Goal: Task Accomplishment & Management: Manage account settings

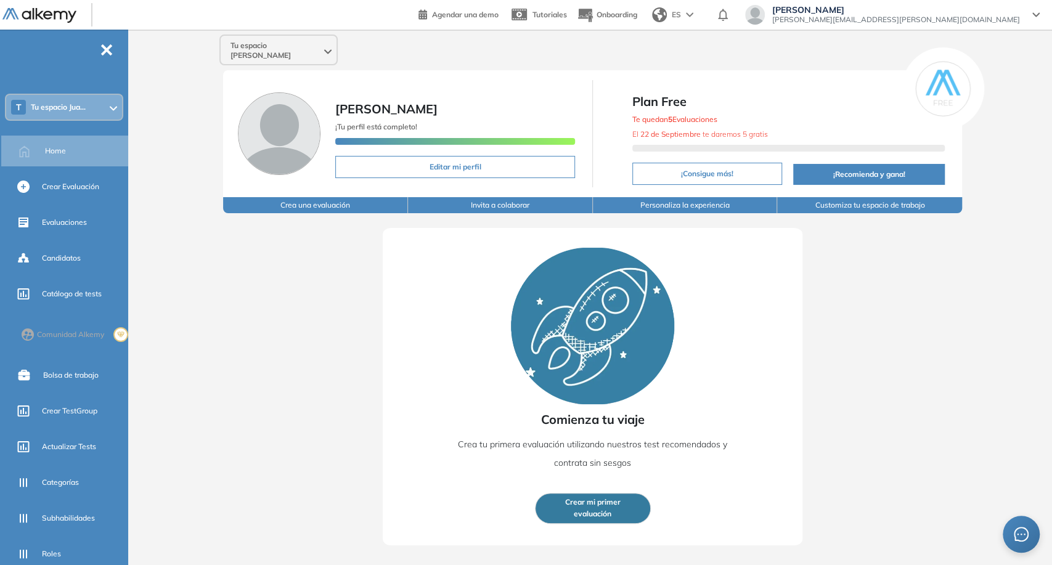
click at [306, 51] on div "Tu espacio [PERSON_NAME]" at bounding box center [279, 51] width 116 height 30
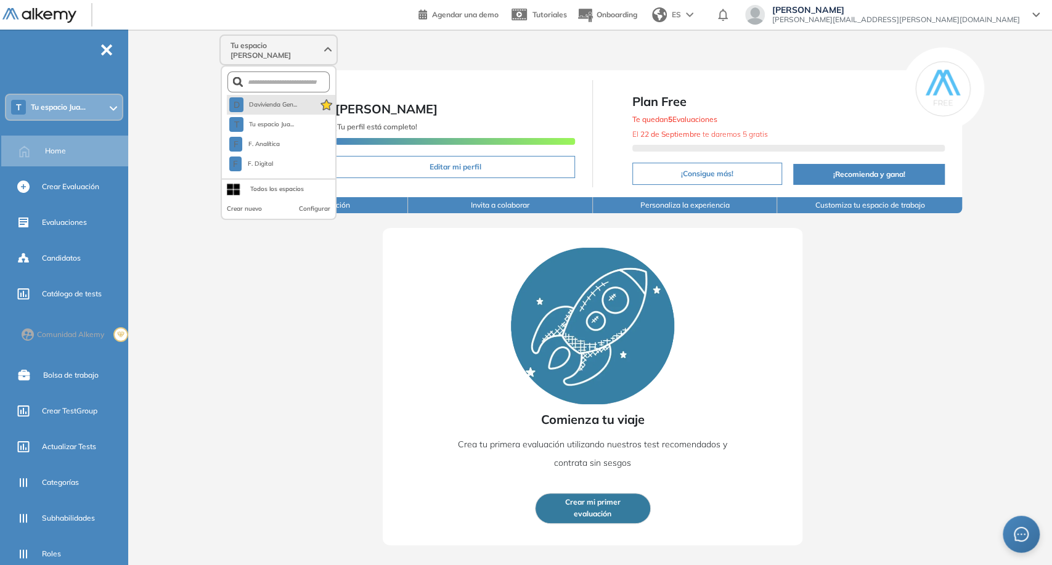
click at [300, 95] on li "D Davivienda Gen..." at bounding box center [281, 105] width 108 height 20
click at [284, 100] on span "Davivienda Gen..." at bounding box center [272, 105] width 49 height 10
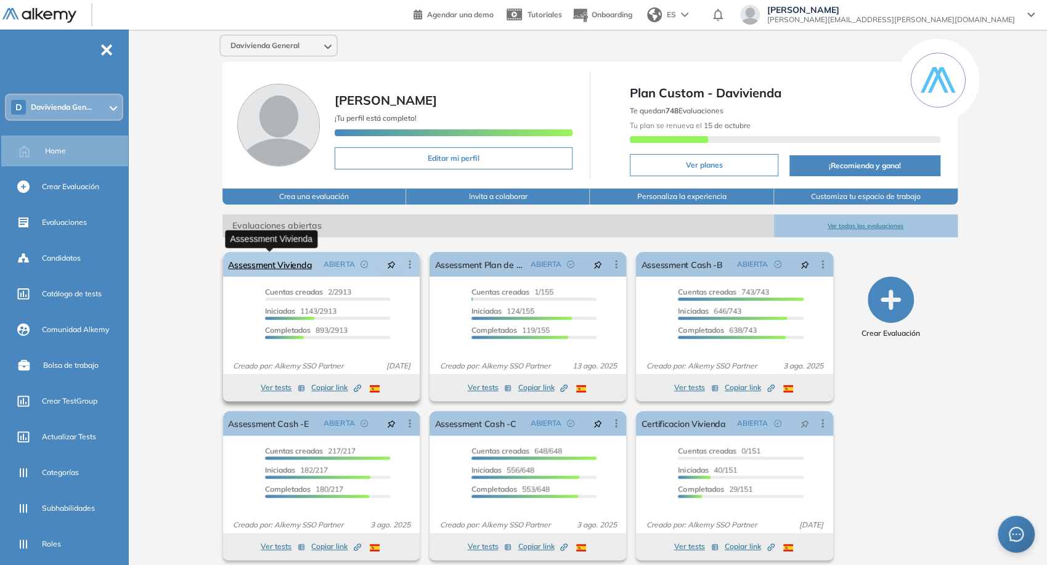
click at [291, 260] on link "Assessment Vivienda" at bounding box center [270, 264] width 84 height 25
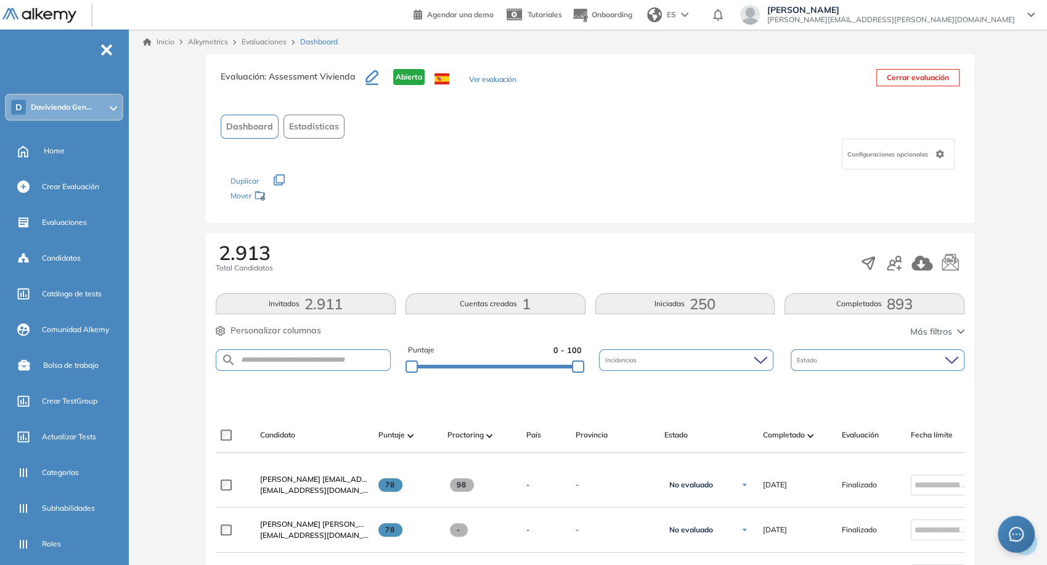
drag, startPoint x: 304, startPoint y: 351, endPoint x: 297, endPoint y: 354, distance: 8.0
click at [297, 354] on form at bounding box center [303, 360] width 175 height 22
click at [297, 356] on input "text" at bounding box center [313, 360] width 154 height 9
paste input "**********"
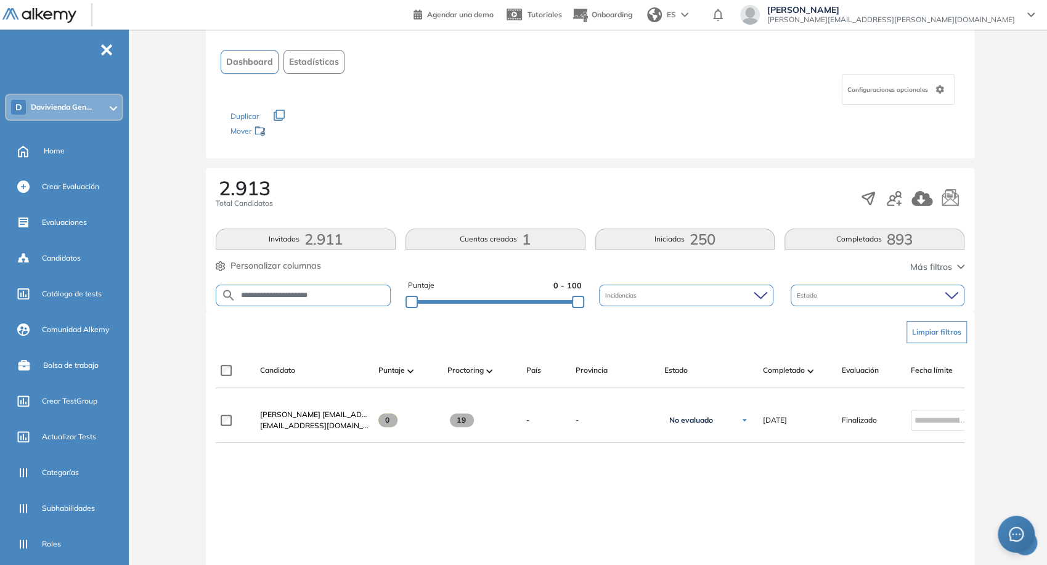
scroll to position [65, 0]
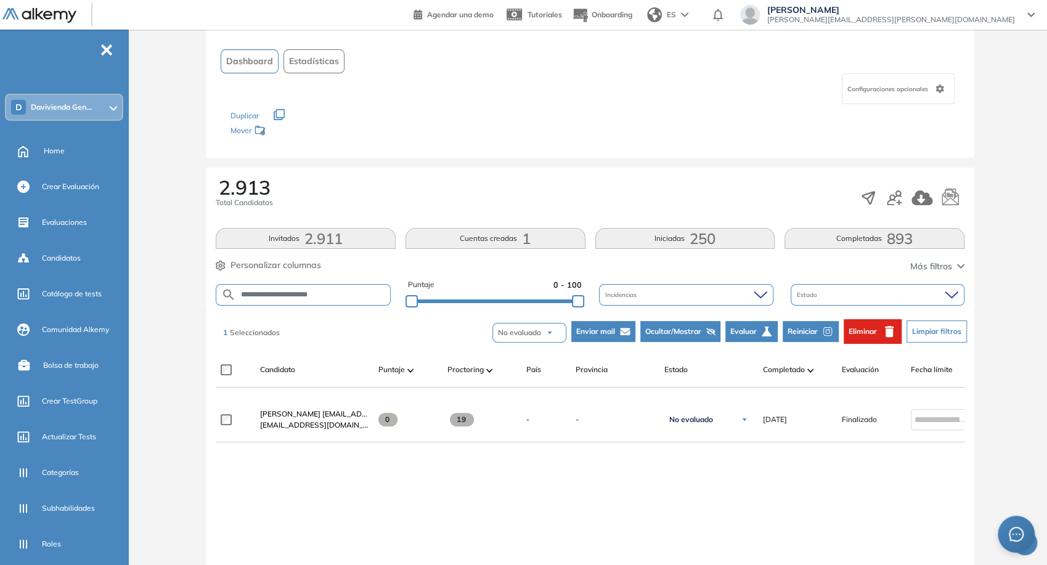
click at [808, 331] on span "Reiniciar" at bounding box center [803, 331] width 30 height 11
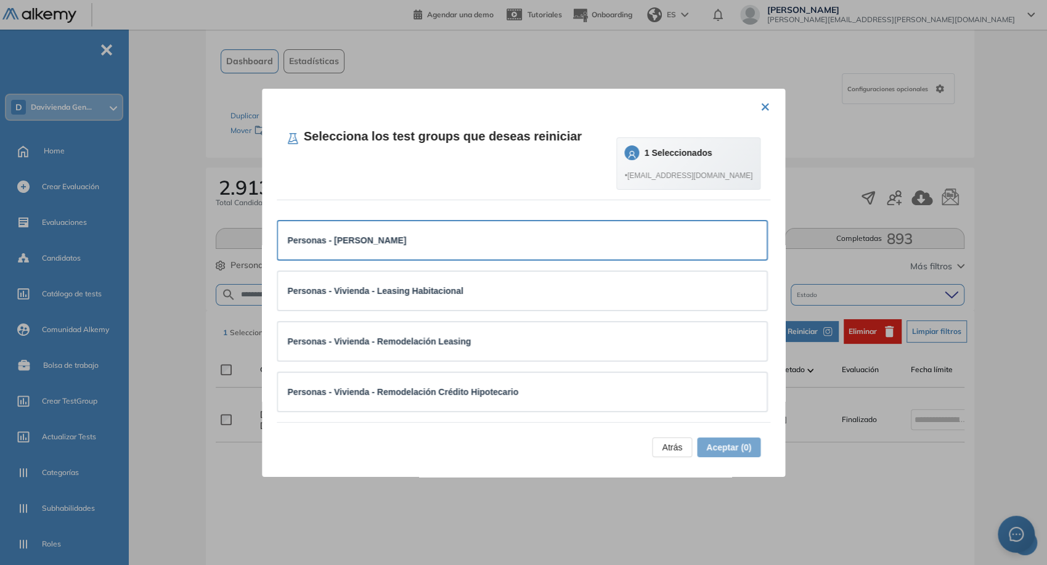
click at [533, 249] on div "Personas - [PERSON_NAME]" at bounding box center [522, 240] width 489 height 38
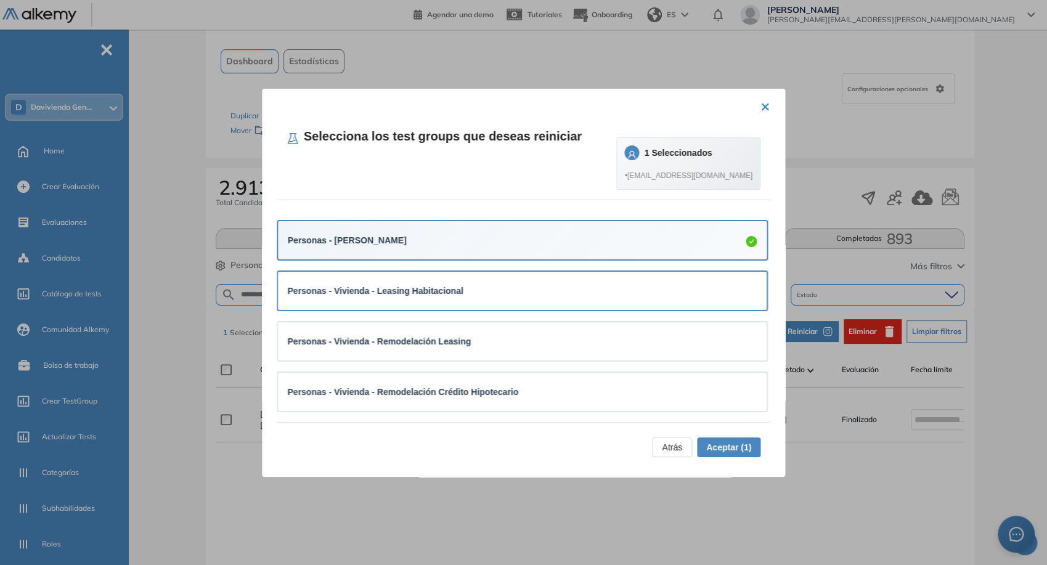
click at [463, 302] on div "Personas - Vivienda - Leasing Habitacional" at bounding box center [522, 291] width 489 height 38
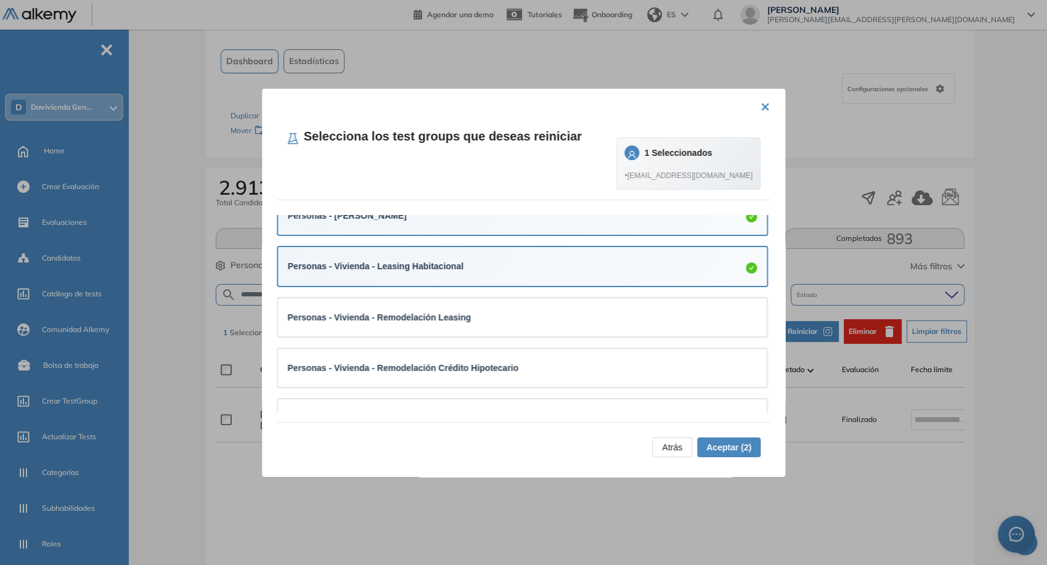
click at [463, 302] on div "Personas - Vivienda - Remodelación Leasing" at bounding box center [522, 317] width 489 height 38
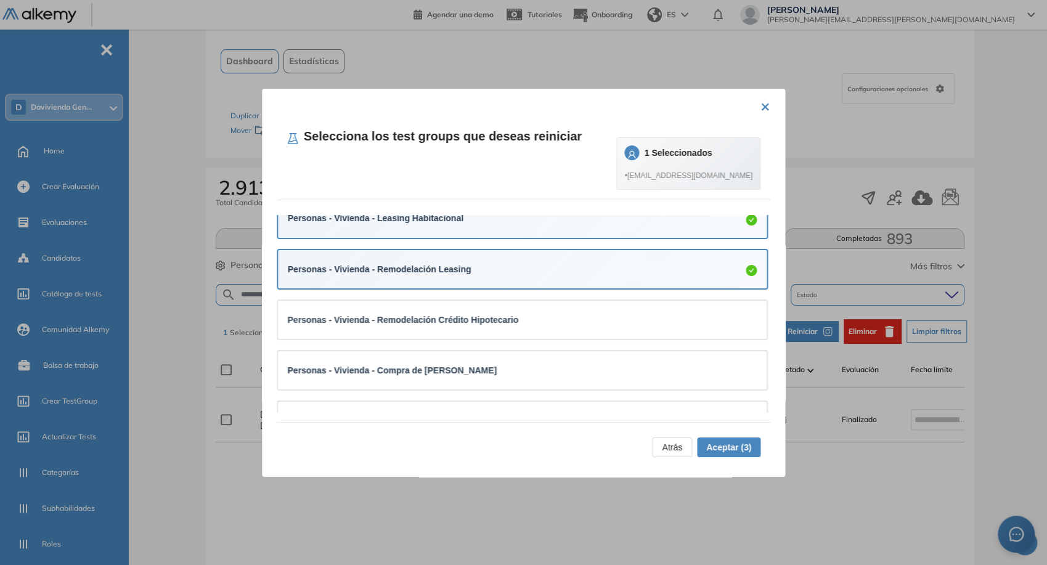
scroll to position [134, 0]
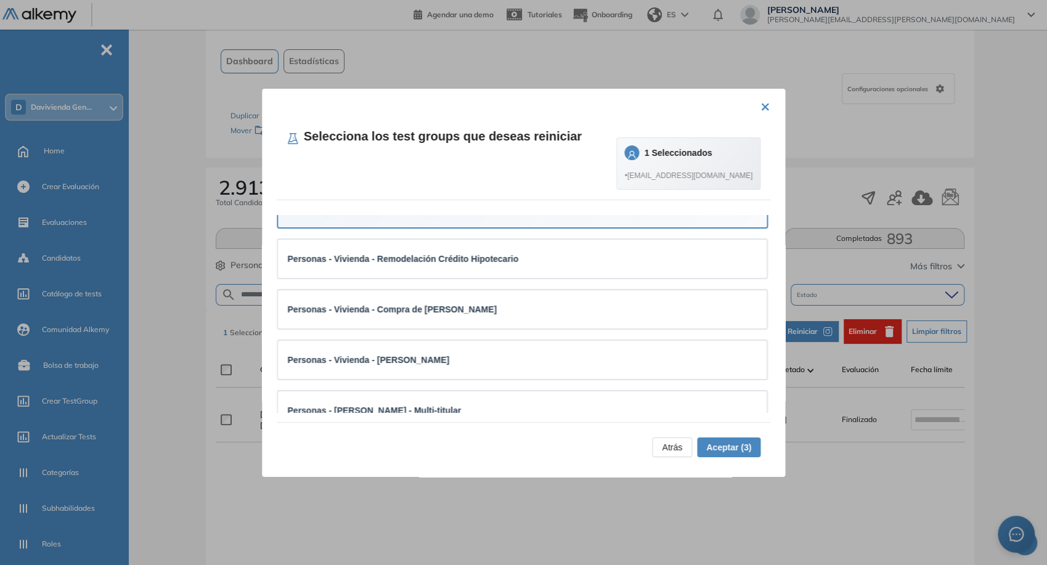
click at [463, 304] on strong "Personas - Vivienda - Compra de [PERSON_NAME]" at bounding box center [393, 309] width 210 height 10
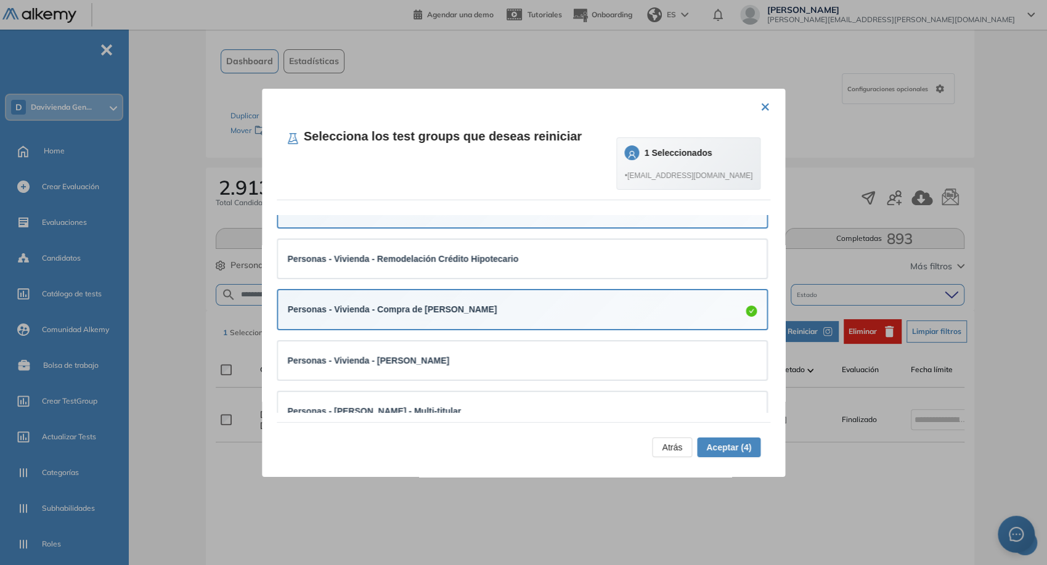
click at [479, 279] on li "Personas - Vivienda - Remodelación Crédito Hipotecario" at bounding box center [523, 259] width 492 height 51
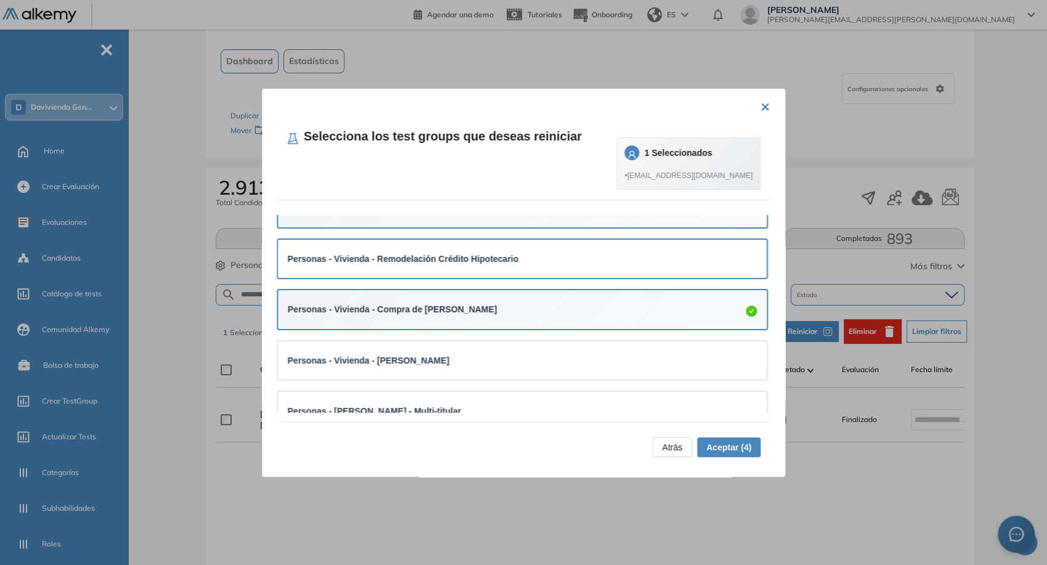
click at [449, 274] on div "Personas - Vivienda - Remodelación Crédito Hipotecario" at bounding box center [522, 259] width 489 height 38
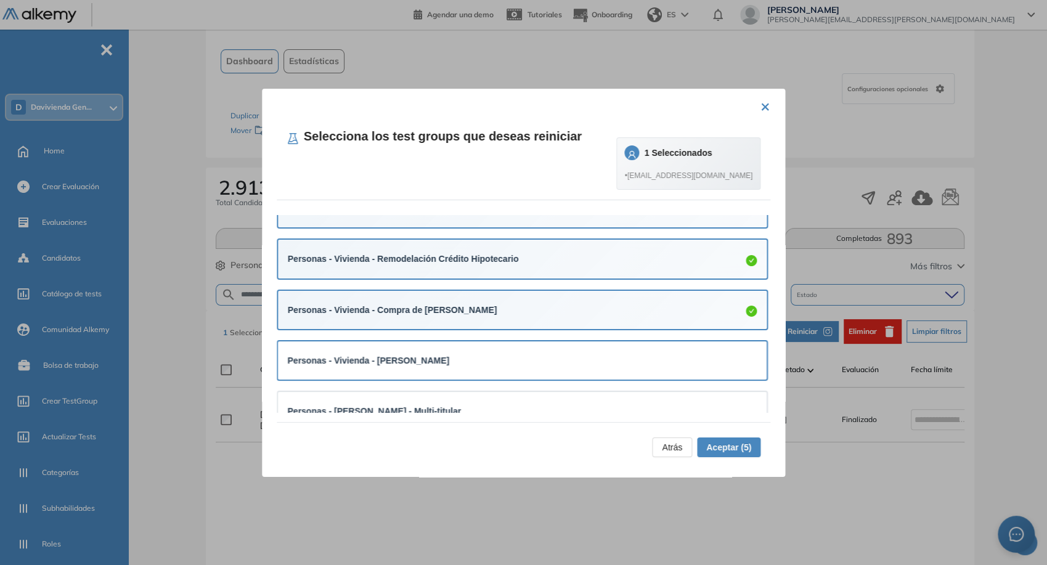
click at [475, 377] on div "Personas - Vivienda - [PERSON_NAME]" at bounding box center [522, 360] width 489 height 38
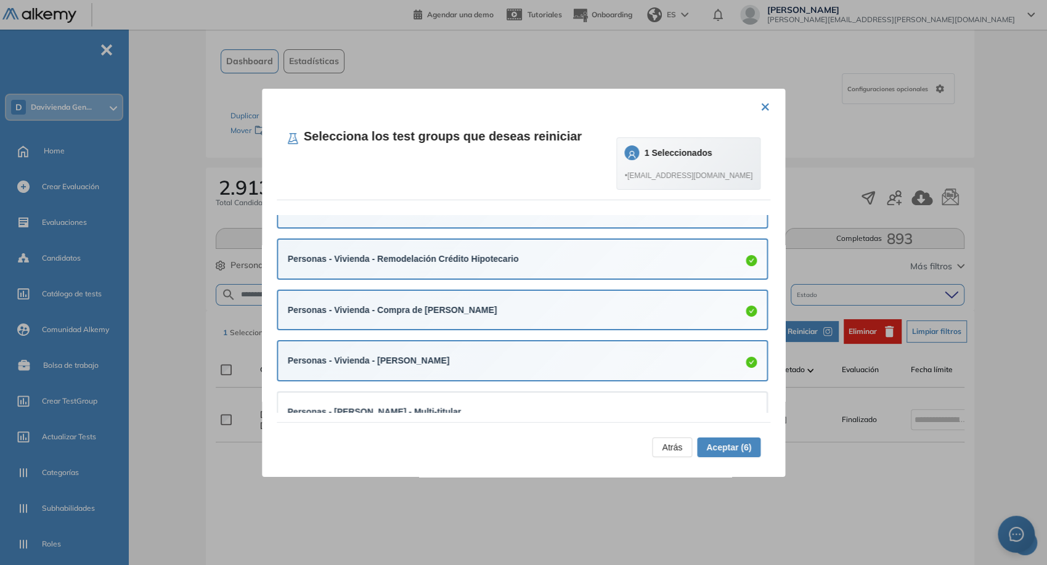
scroll to position [181, 0]
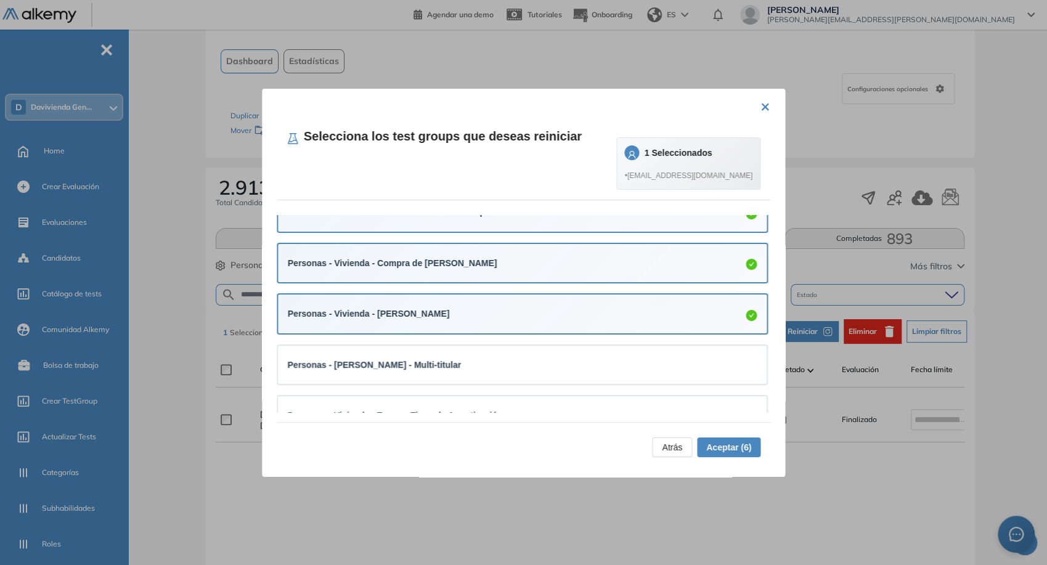
click at [475, 377] on div "Personas - [PERSON_NAME] - Multi-titular" at bounding box center [522, 365] width 489 height 38
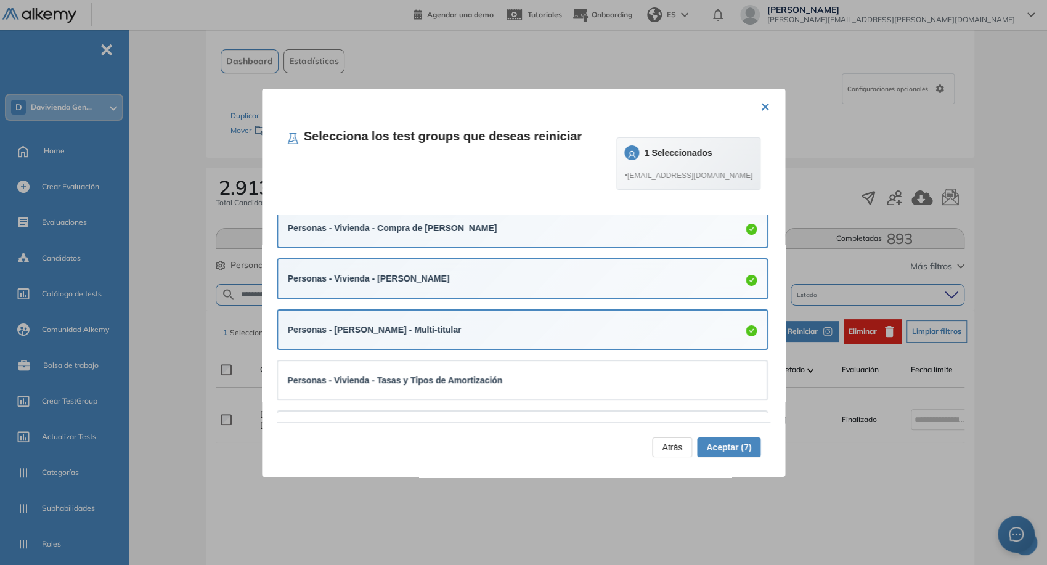
click at [475, 377] on strong "Personas - Vivienda - Tasas y Tipos de Amortización" at bounding box center [395, 380] width 215 height 10
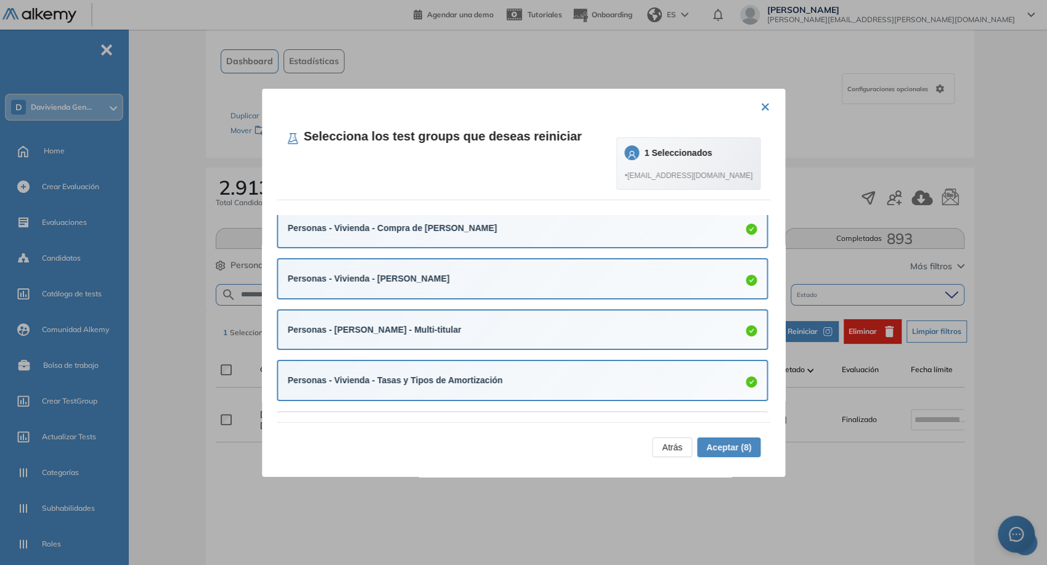
scroll to position [297, 0]
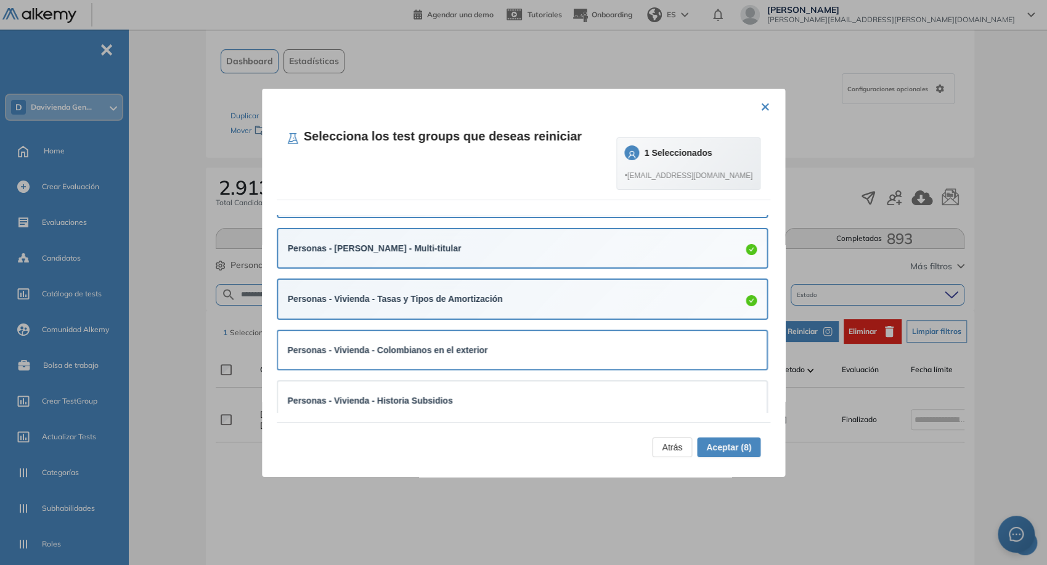
click at [492, 341] on div "Personas - Vivienda - Colombianos en el exterior" at bounding box center [523, 350] width 470 height 18
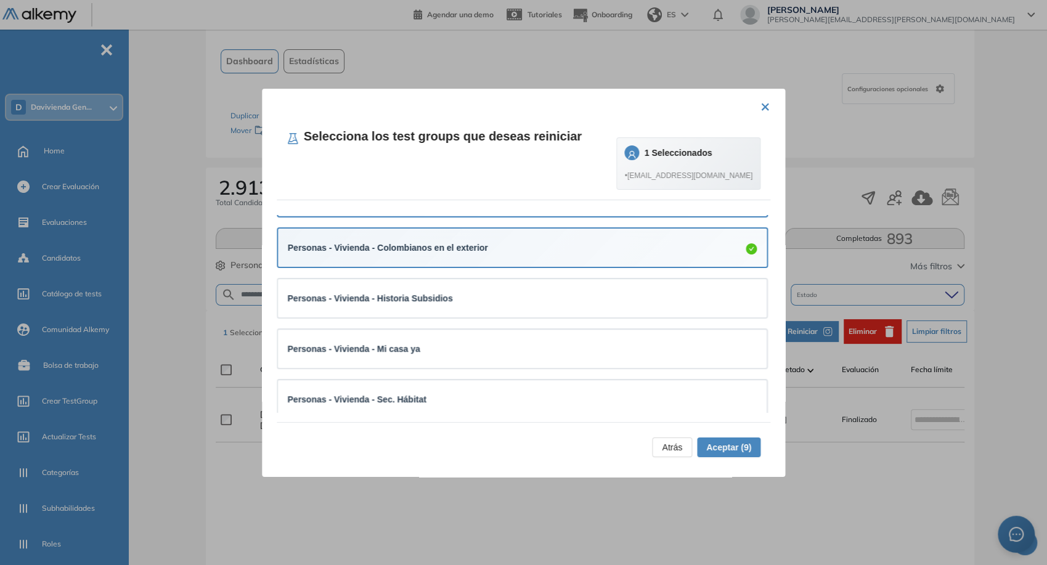
scroll to position [400, 0]
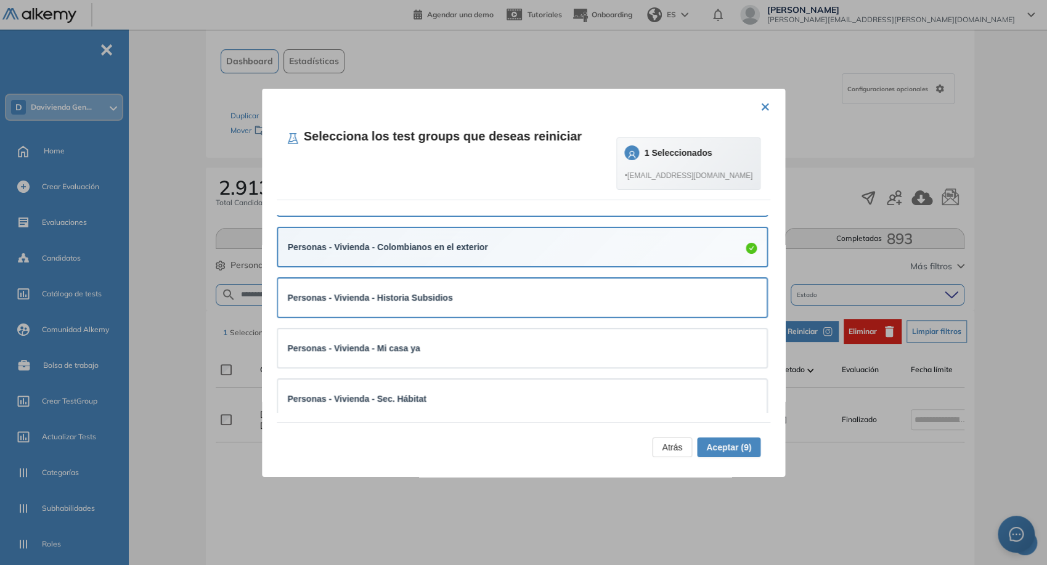
click at [502, 288] on div "Personas - Vivienda - Historia Subsidios" at bounding box center [523, 297] width 470 height 18
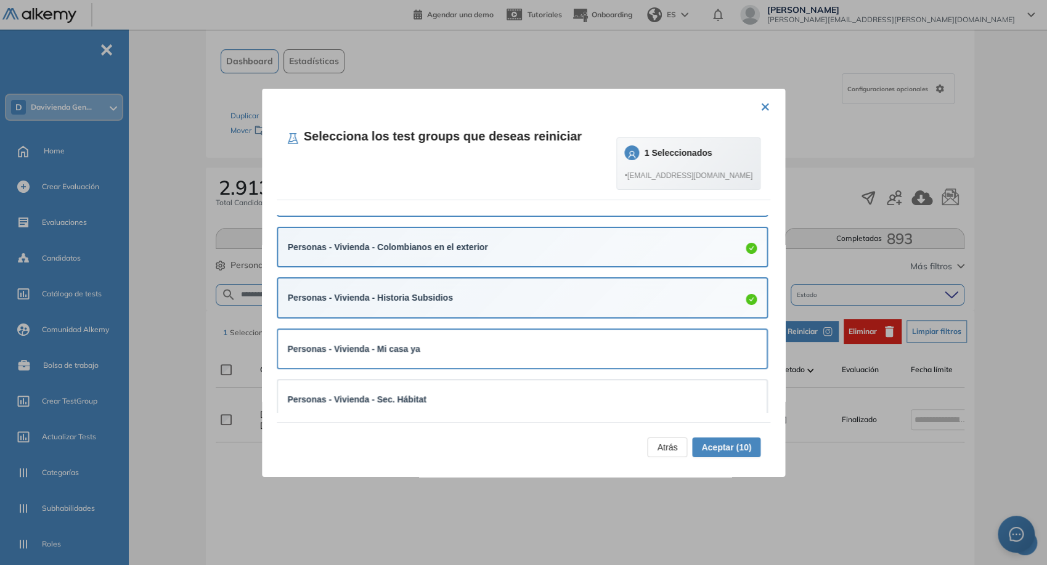
click at [489, 351] on div "Personas - Vivienda - Mi casa ya" at bounding box center [523, 349] width 470 height 14
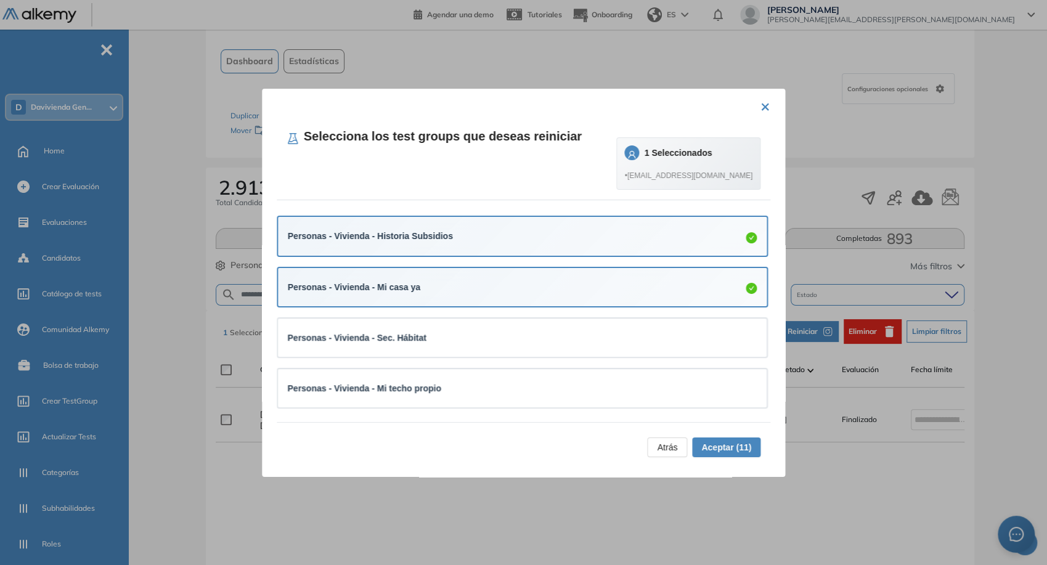
click at [489, 351] on div "Personas - Vivienda - Sec. Hábitat" at bounding box center [522, 338] width 489 height 38
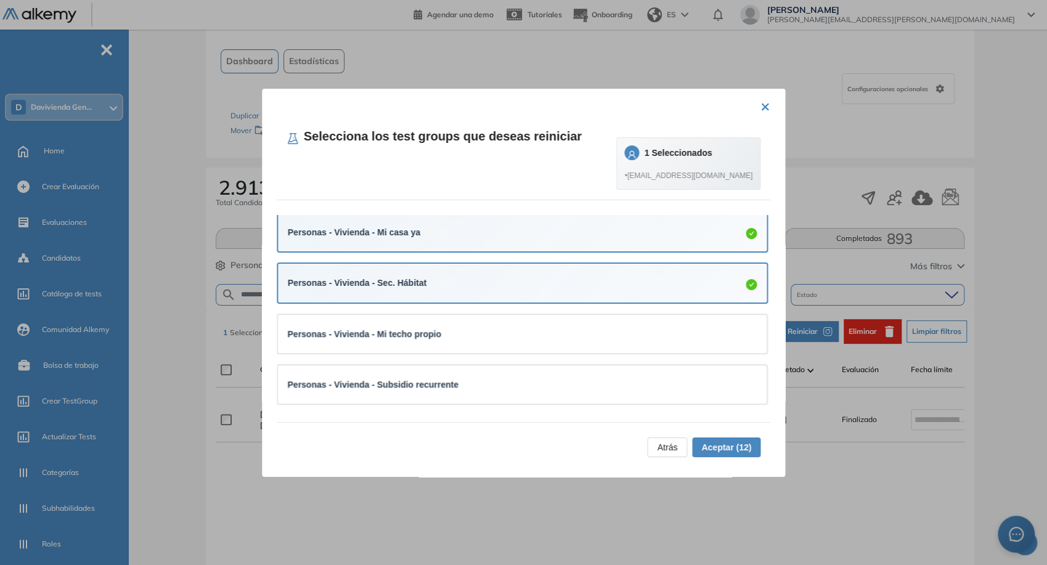
click at [489, 351] on div "Personas - Vivienda - Mi techo propio" at bounding box center [522, 334] width 489 height 38
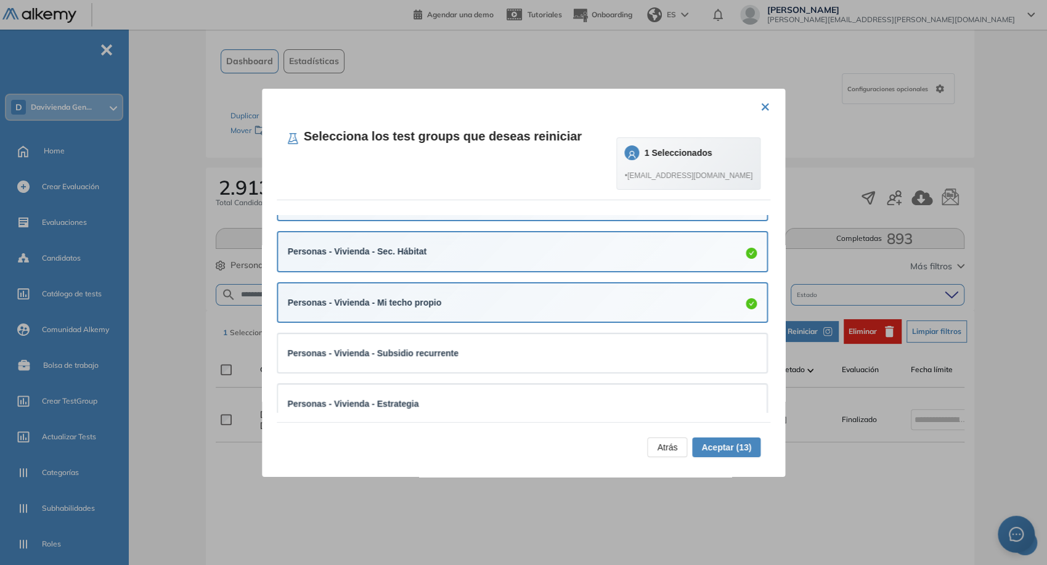
click at [489, 351] on div "Personas - Vivienda - Subsidio recurrente" at bounding box center [523, 353] width 470 height 14
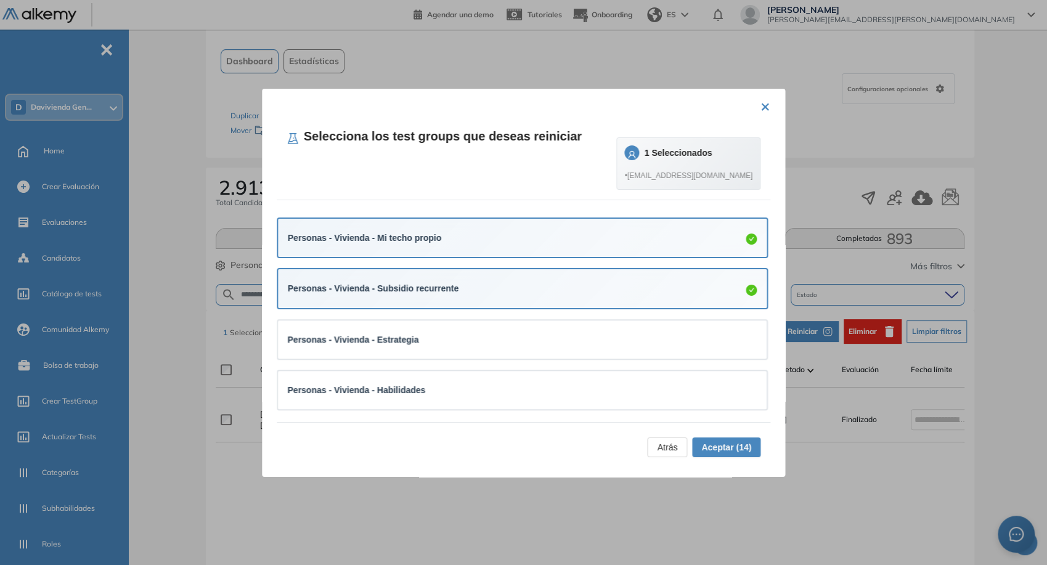
click at [489, 351] on div "Personas - Vivienda - Estrategia" at bounding box center [522, 339] width 489 height 38
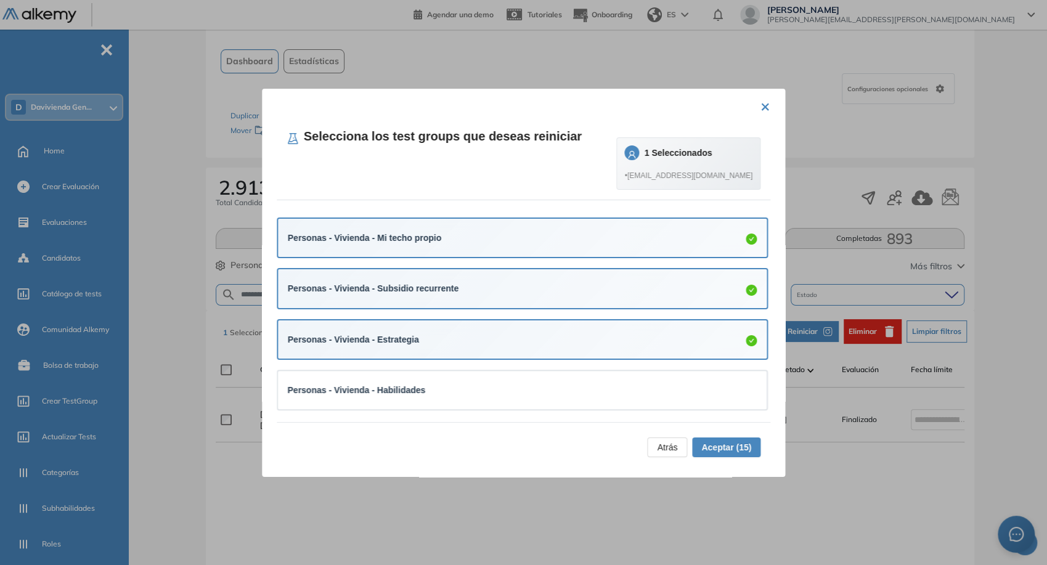
scroll to position [613, 0]
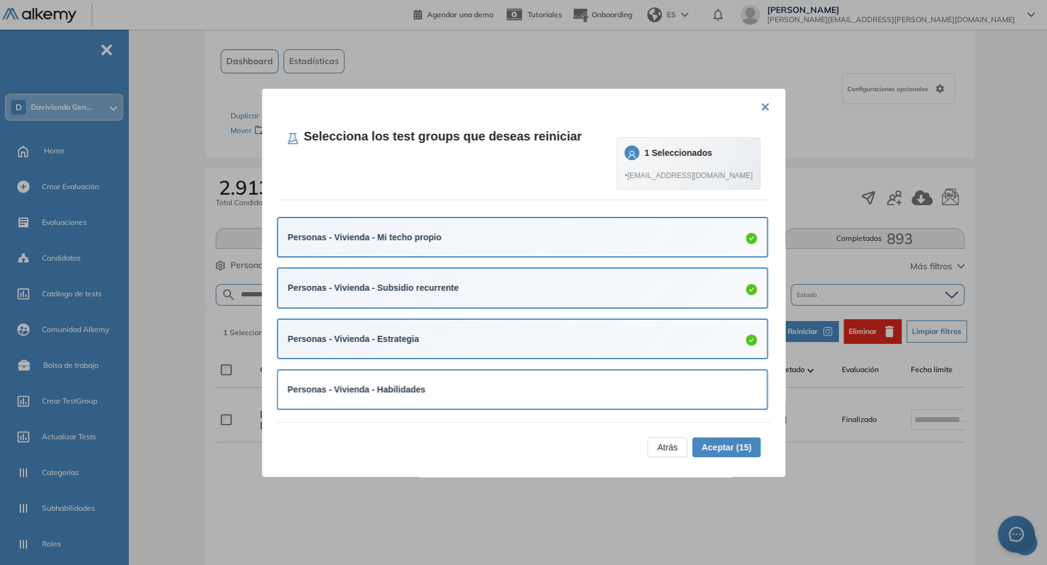
click at [467, 383] on div "Personas - Vivienda - Habilidades" at bounding box center [523, 390] width 470 height 14
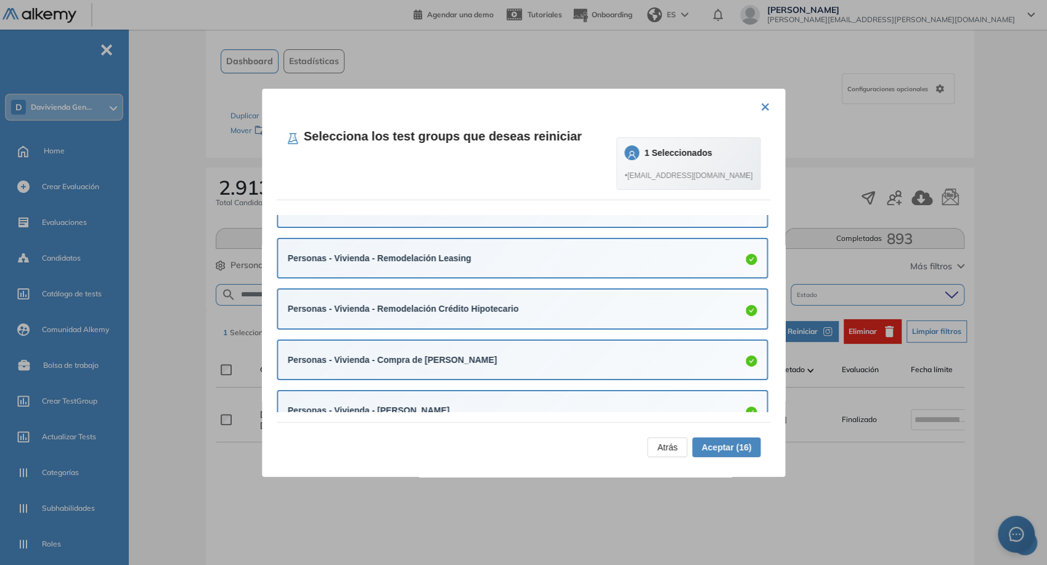
scroll to position [0, 0]
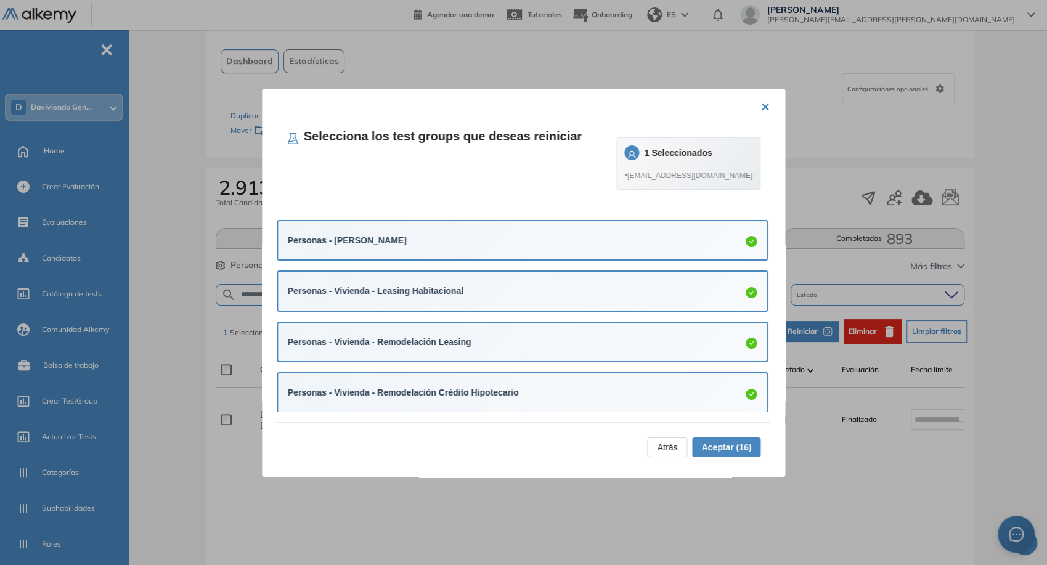
click at [715, 455] on button "Aceptar (16)" at bounding box center [726, 448] width 68 height 20
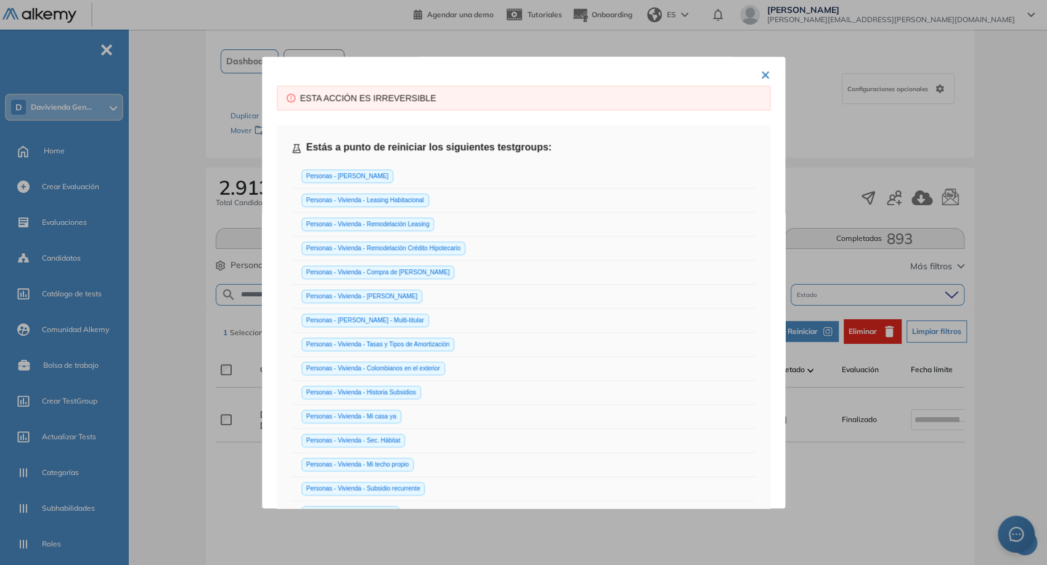
scroll to position [234, 0]
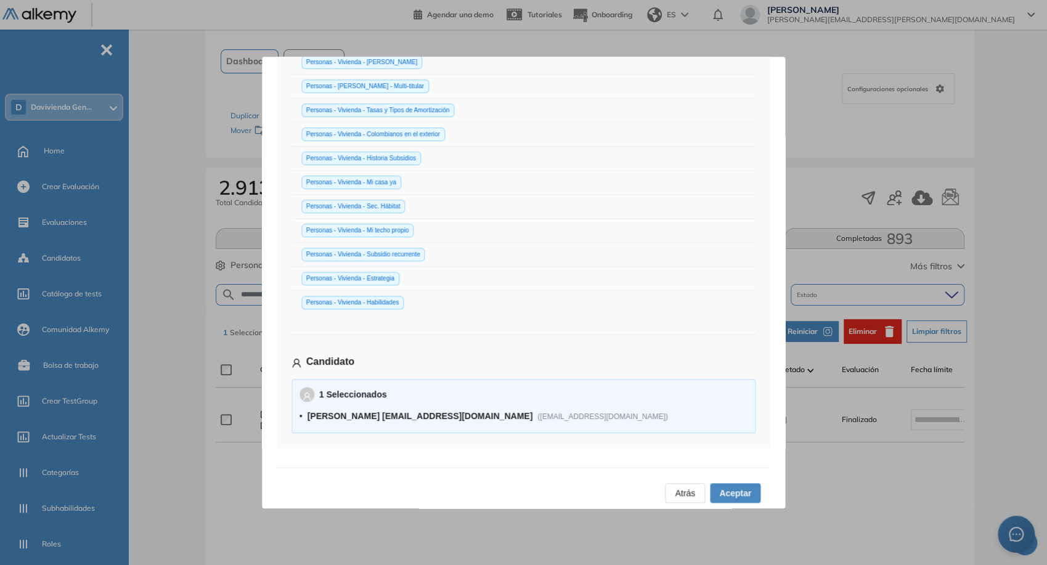
click at [740, 493] on span "Aceptar" at bounding box center [735, 493] width 32 height 14
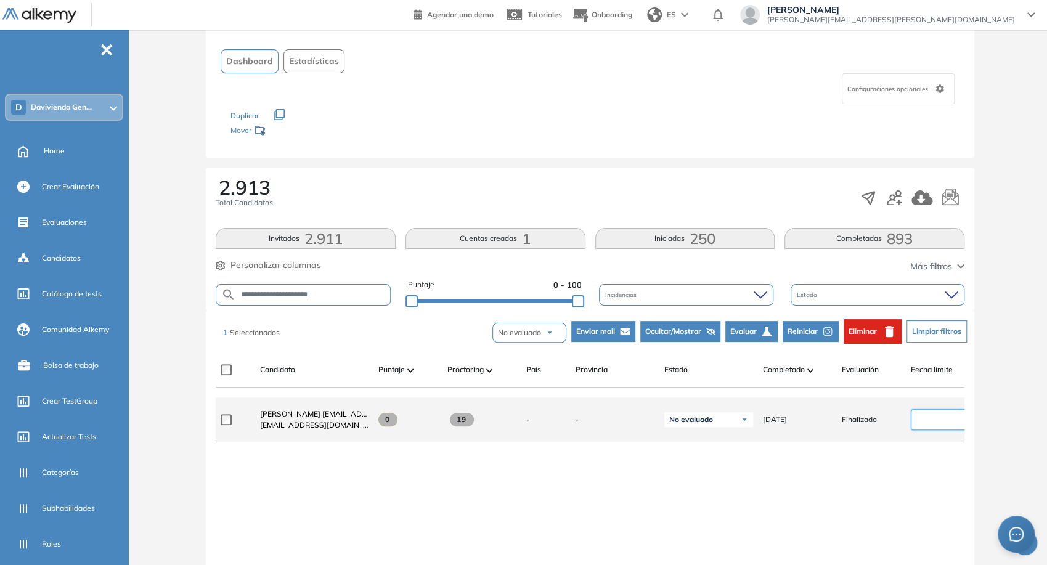
click at [920, 420] on input at bounding box center [940, 420] width 51 height 14
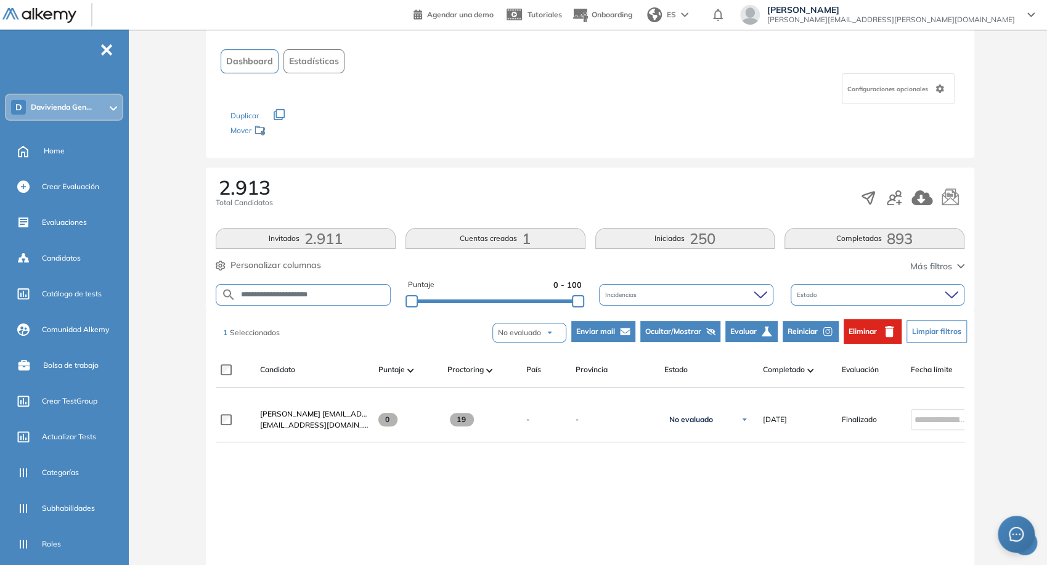
click at [367, 292] on input "**********" at bounding box center [313, 294] width 154 height 9
type input "**********"
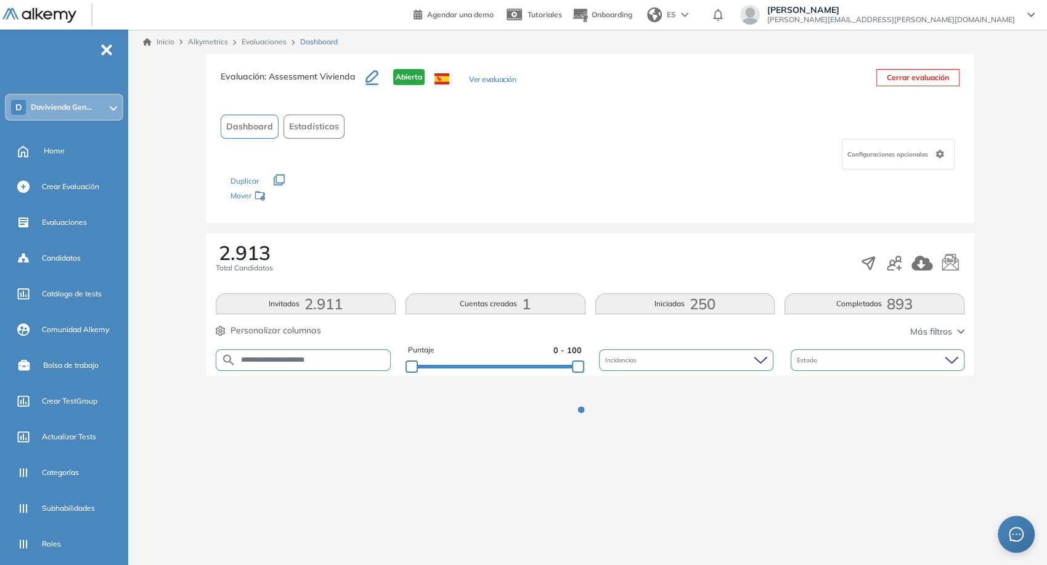
scroll to position [0, 0]
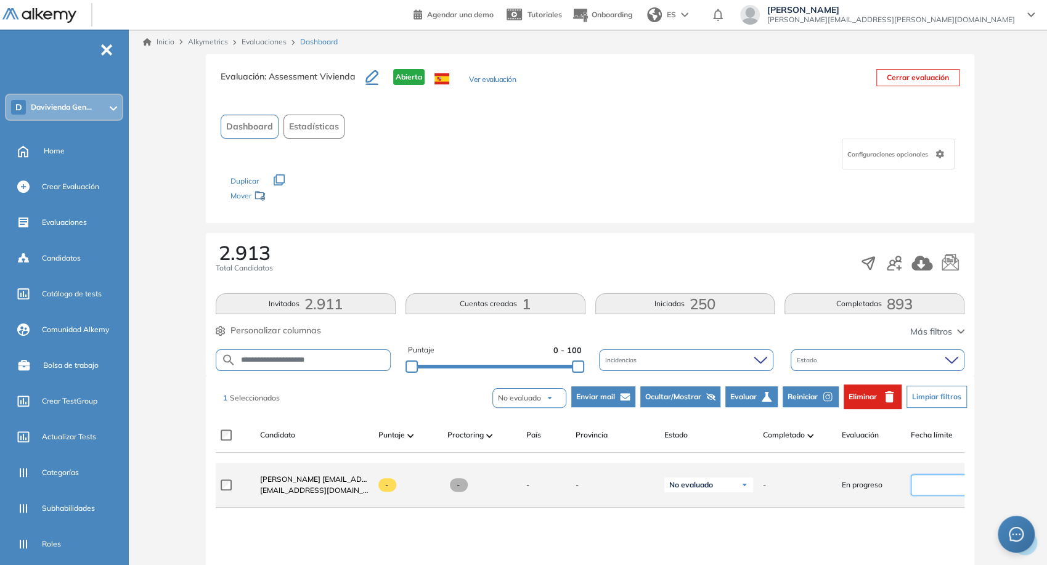
click at [931, 482] on input at bounding box center [940, 485] width 51 height 14
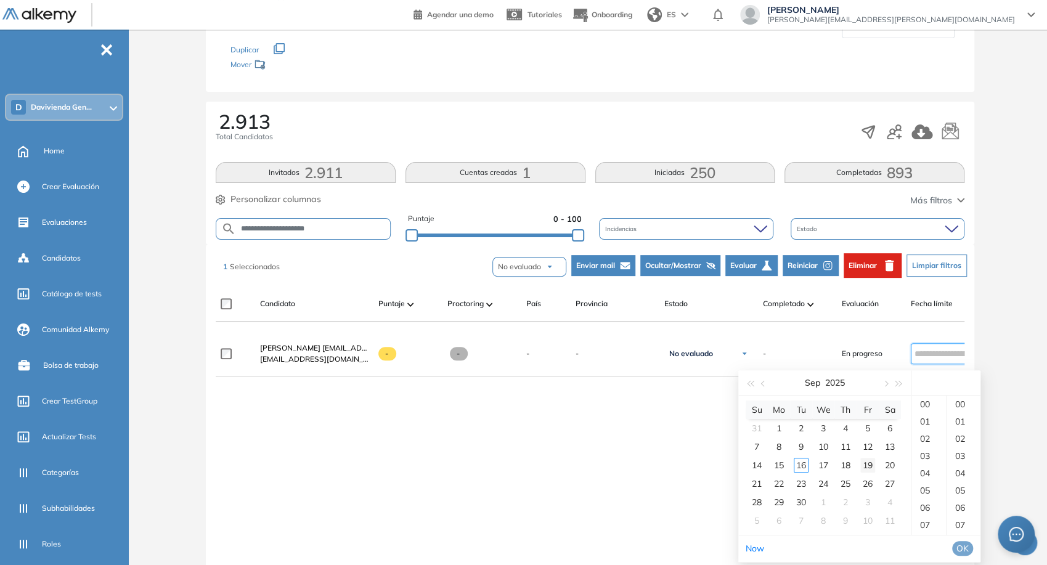
scroll to position [158, 0]
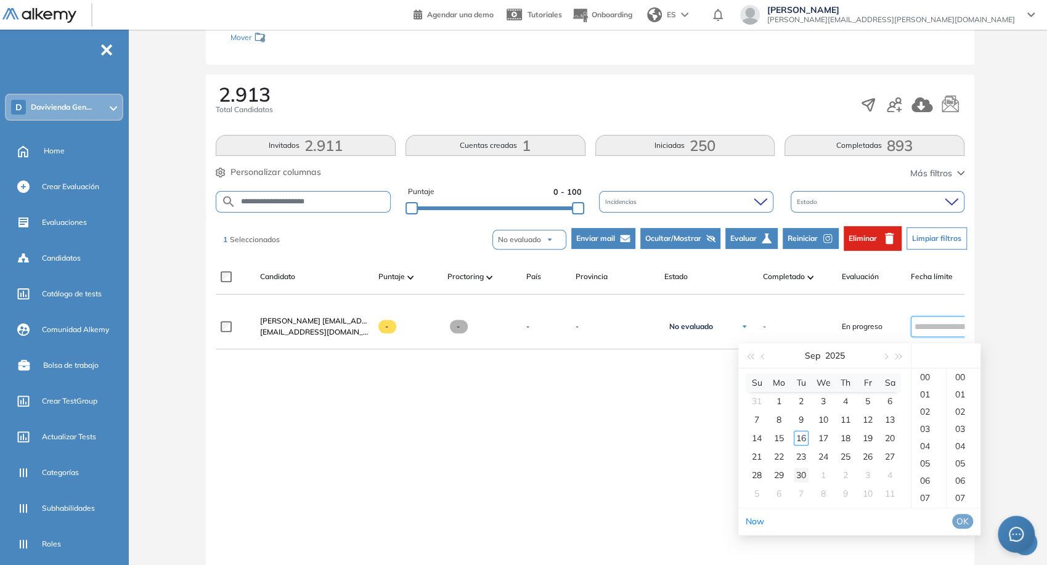
click at [801, 475] on div "30" at bounding box center [801, 475] width 15 height 15
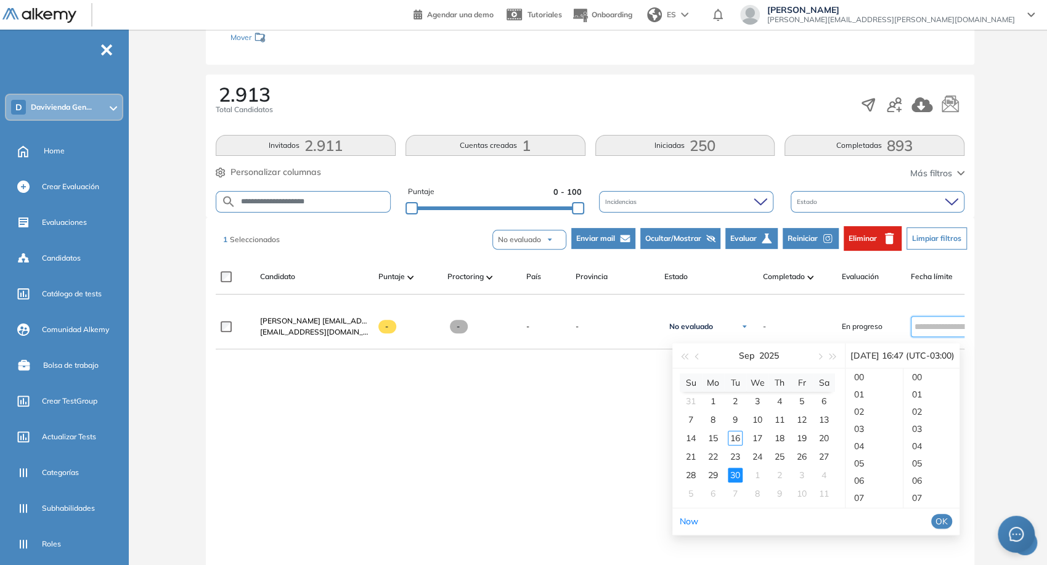
scroll to position [811, 0]
type input "**********"
click at [948, 521] on span "OK" at bounding box center [942, 522] width 12 height 14
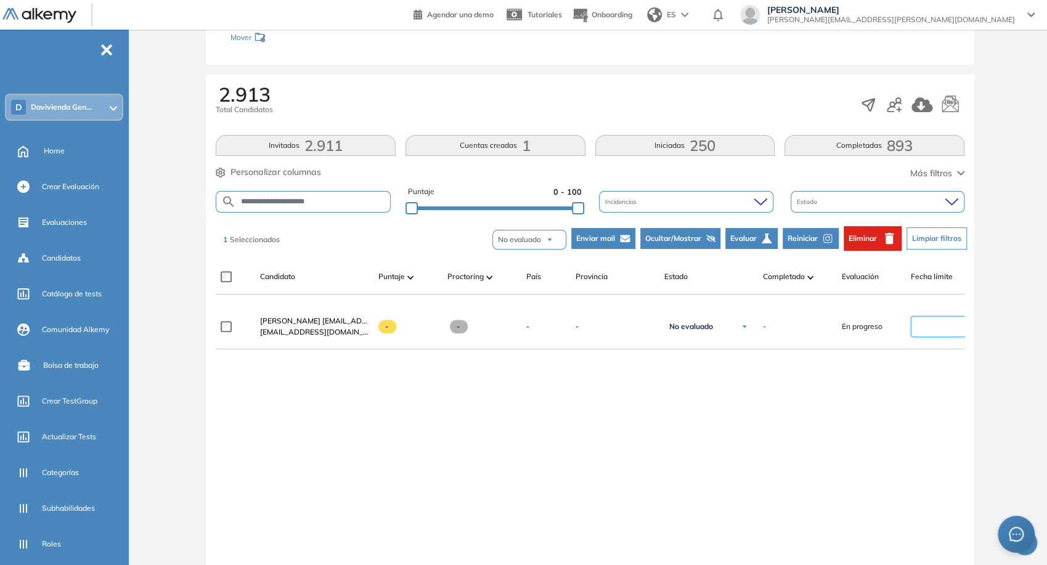
type input "**********"
click at [341, 197] on input "**********" at bounding box center [313, 201] width 154 height 9
paste input "**"
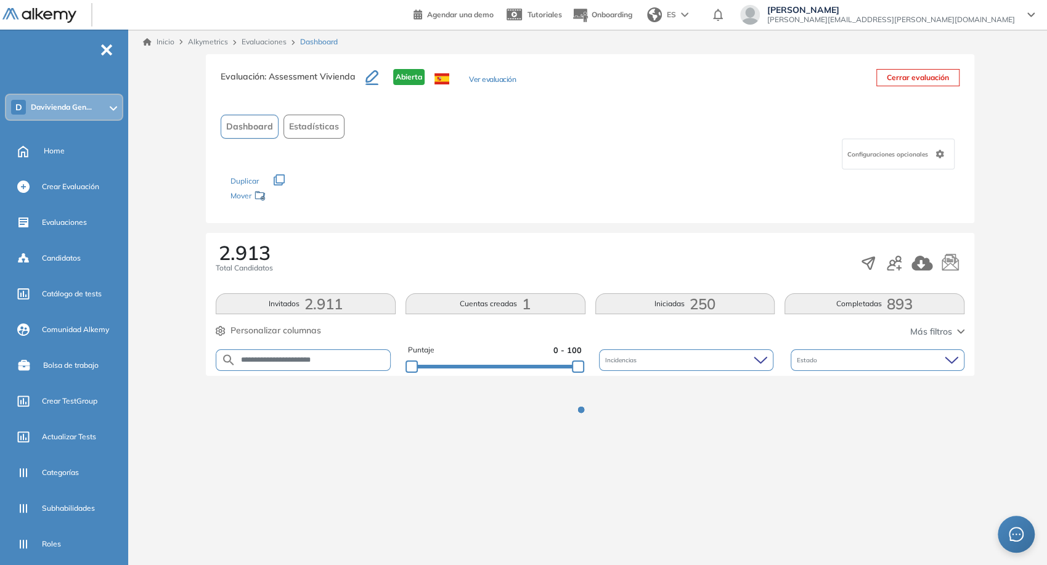
scroll to position [0, 0]
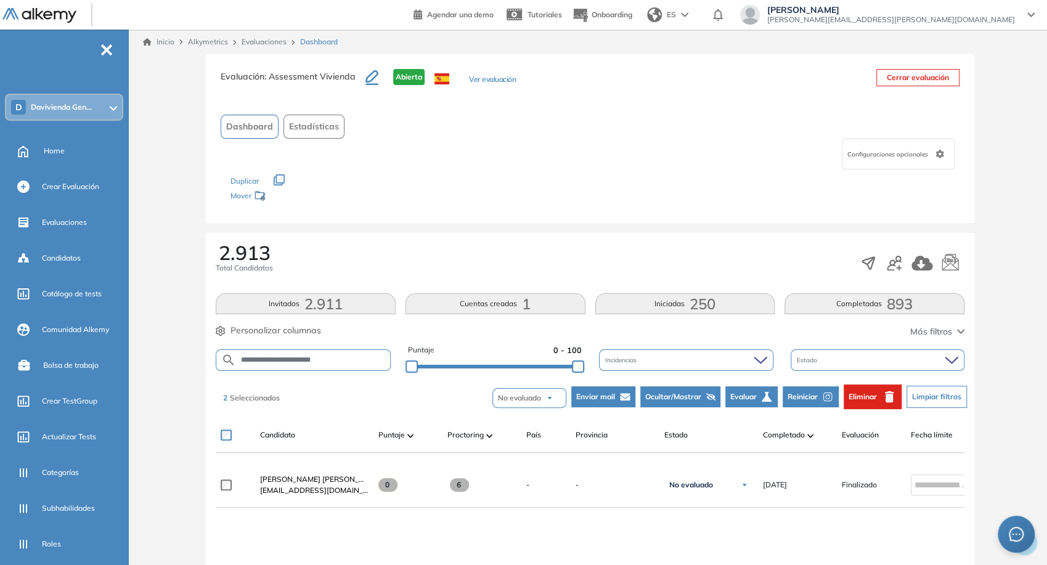
click at [802, 386] on button "Reiniciar" at bounding box center [811, 396] width 56 height 21
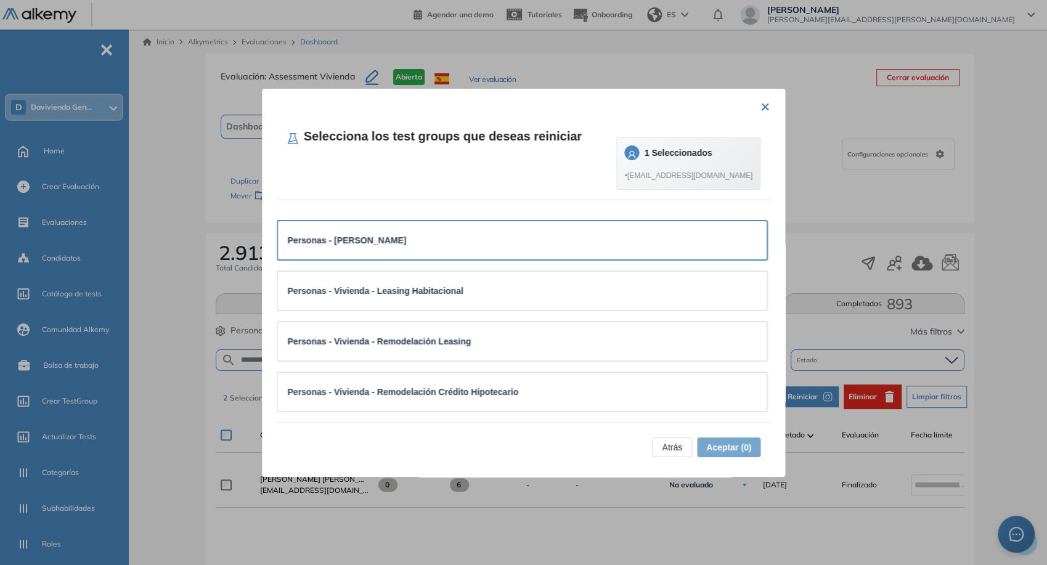
click at [693, 224] on div "Personas - [PERSON_NAME]" at bounding box center [522, 240] width 489 height 38
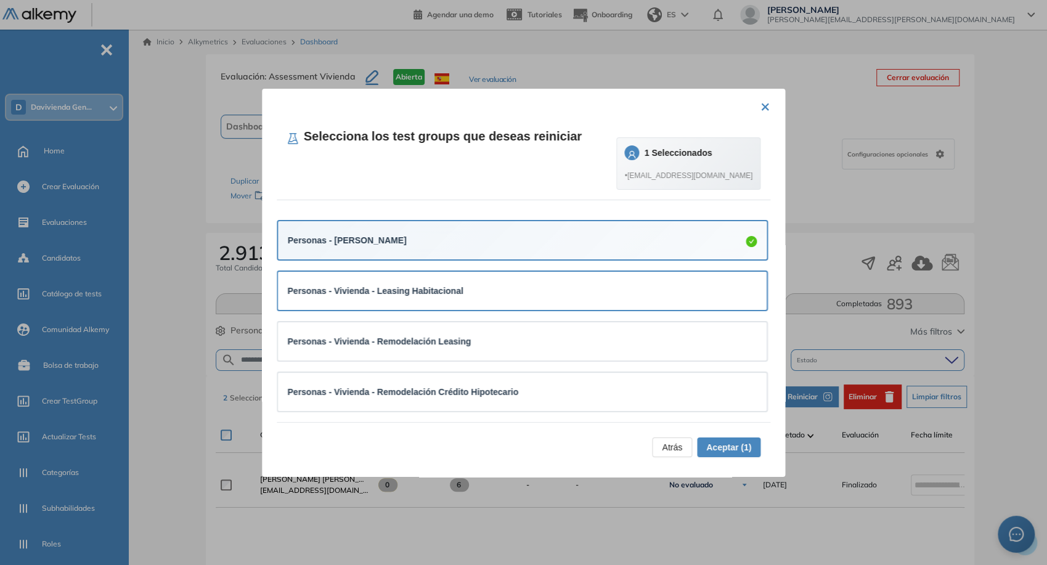
click at [565, 291] on div "Personas - Vivienda - Leasing Habitacional" at bounding box center [523, 291] width 470 height 14
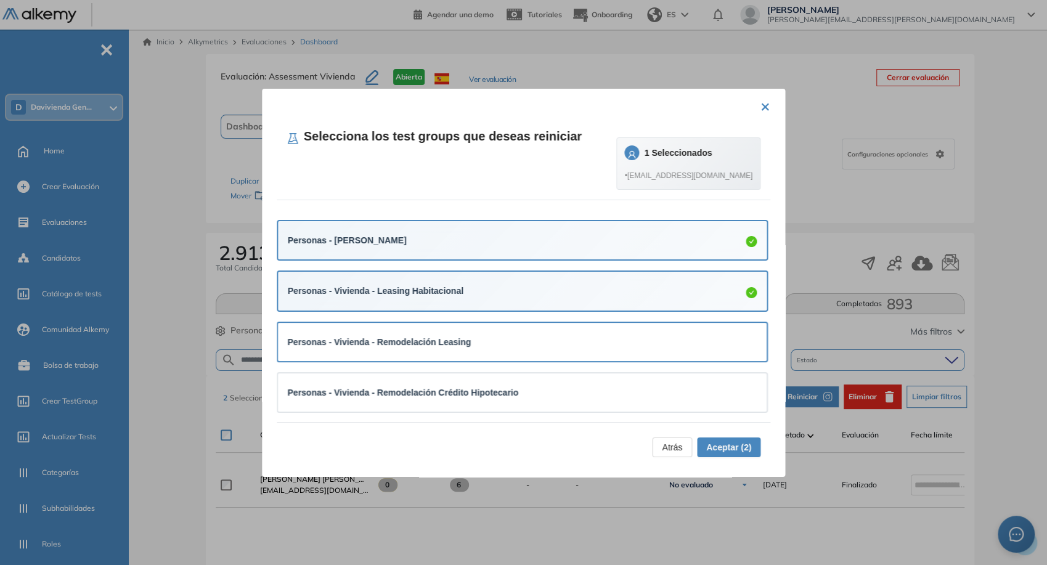
click at [492, 335] on div "Personas - Vivienda - Remodelación Leasing" at bounding box center [523, 342] width 470 height 14
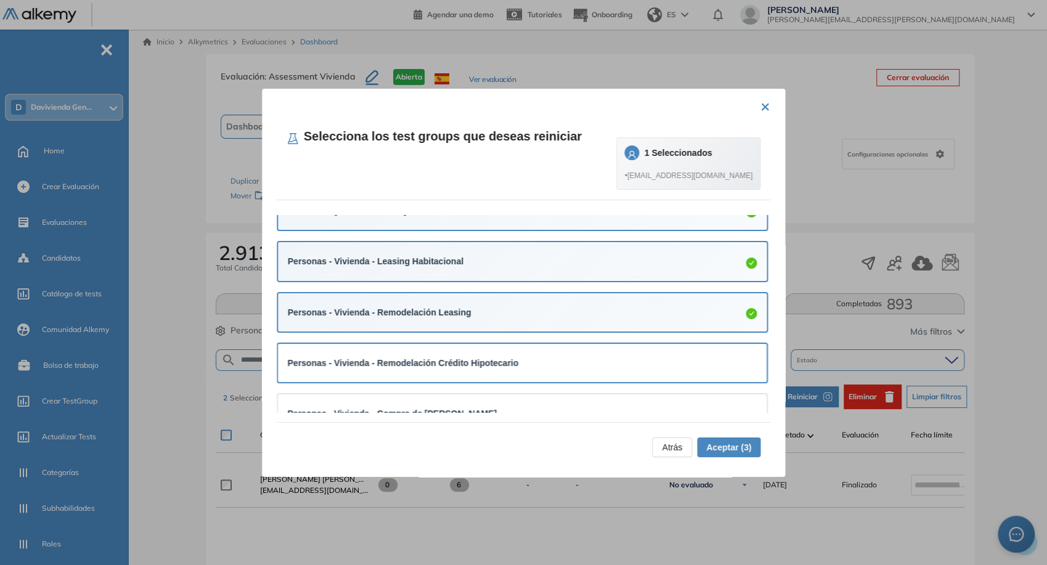
click at [496, 358] on strong "Personas - Vivienda - Remodelación Crédito Hipotecario" at bounding box center [403, 363] width 231 height 10
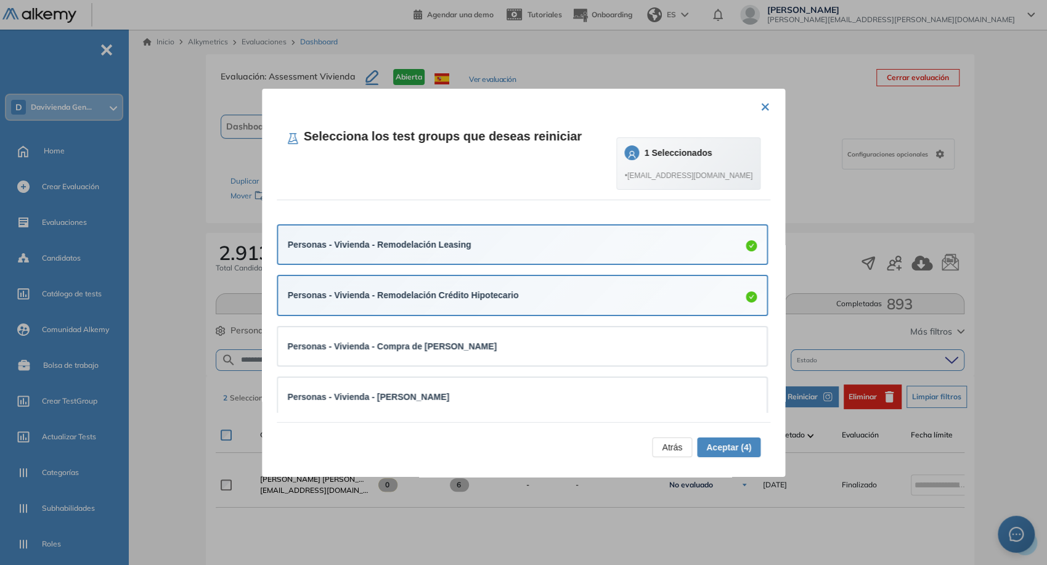
click at [496, 358] on div "Personas - Vivienda - Compra de [PERSON_NAME]" at bounding box center [522, 346] width 489 height 38
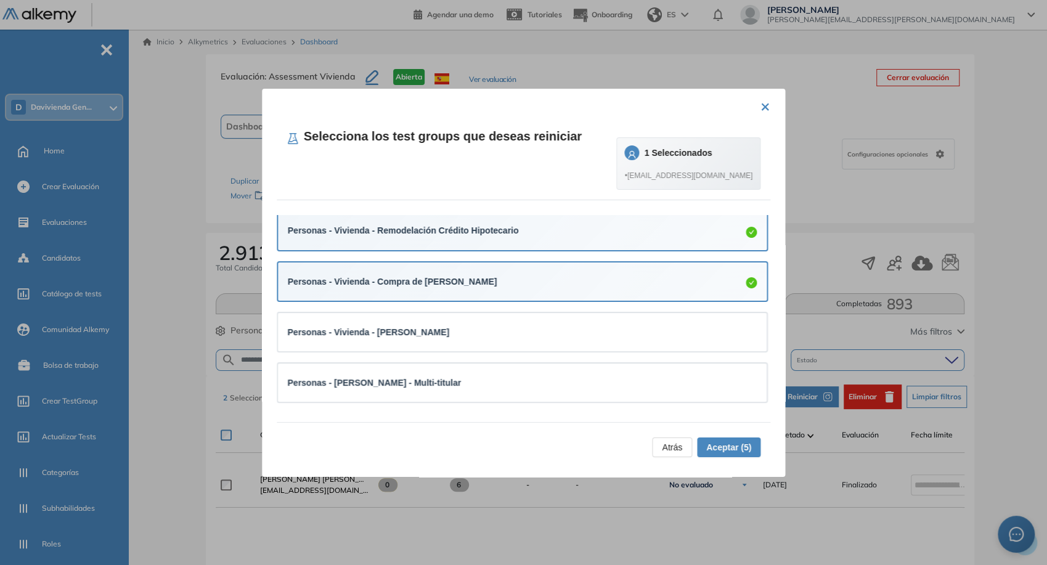
scroll to position [169, 0]
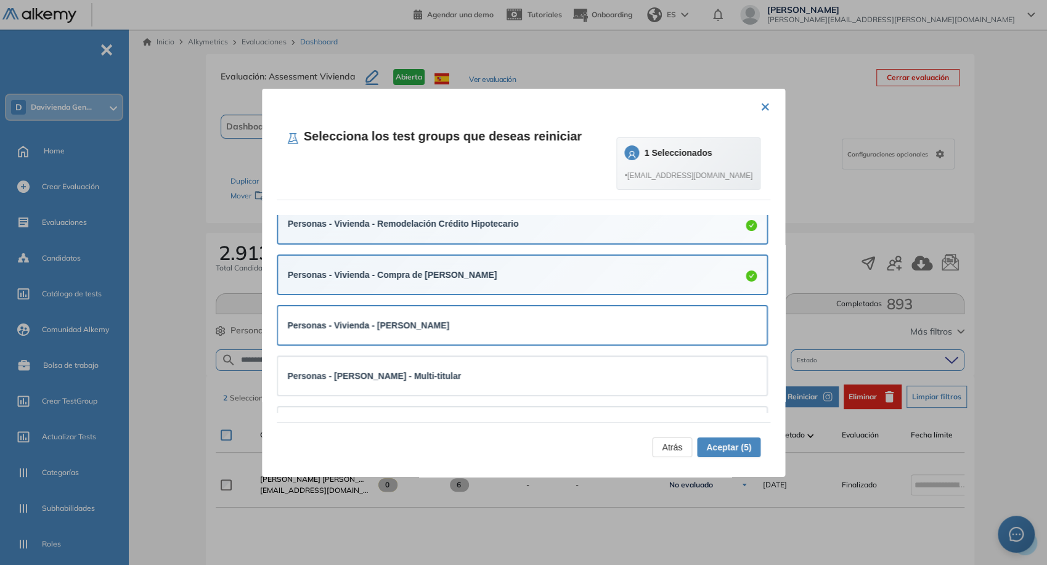
click at [502, 322] on div "Personas - Vivienda - [PERSON_NAME]" at bounding box center [523, 326] width 470 height 14
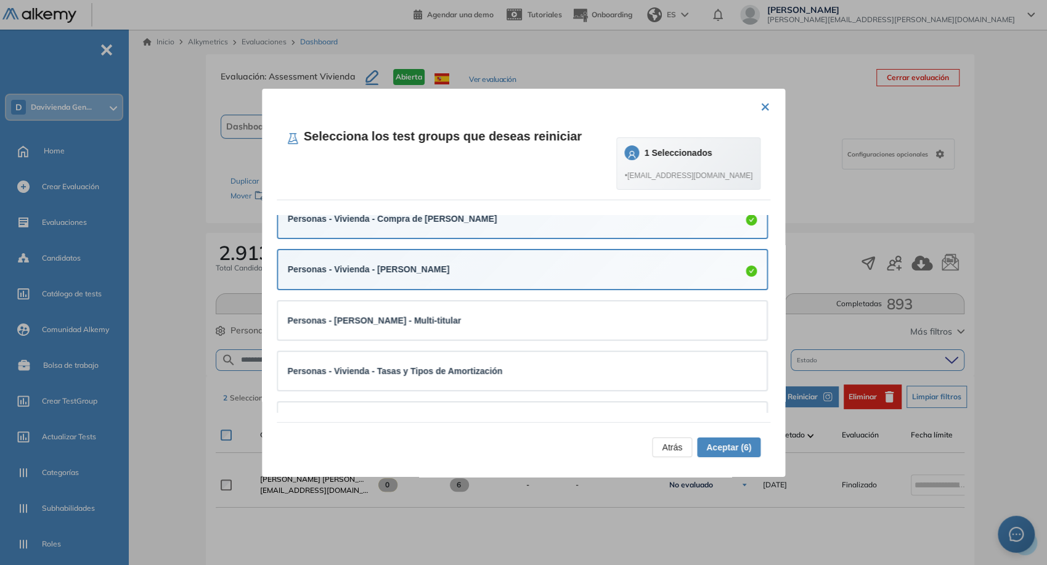
scroll to position [230, 0]
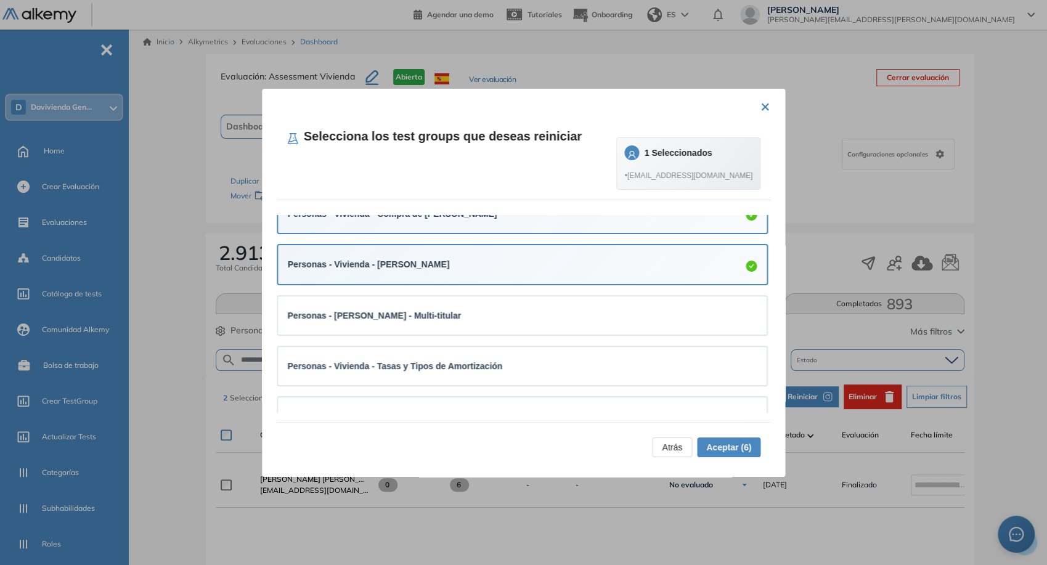
click at [502, 322] on div "Personas - [PERSON_NAME] - Multi-titular" at bounding box center [523, 315] width 470 height 18
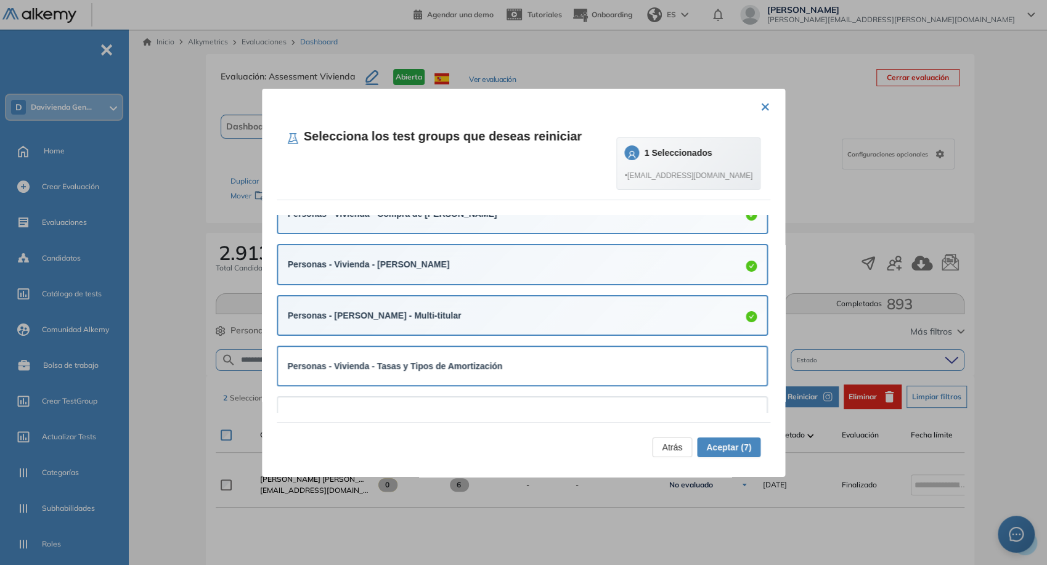
click at [536, 374] on div "Personas - Vivienda - Tasas y Tipos de Amortización" at bounding box center [522, 366] width 489 height 38
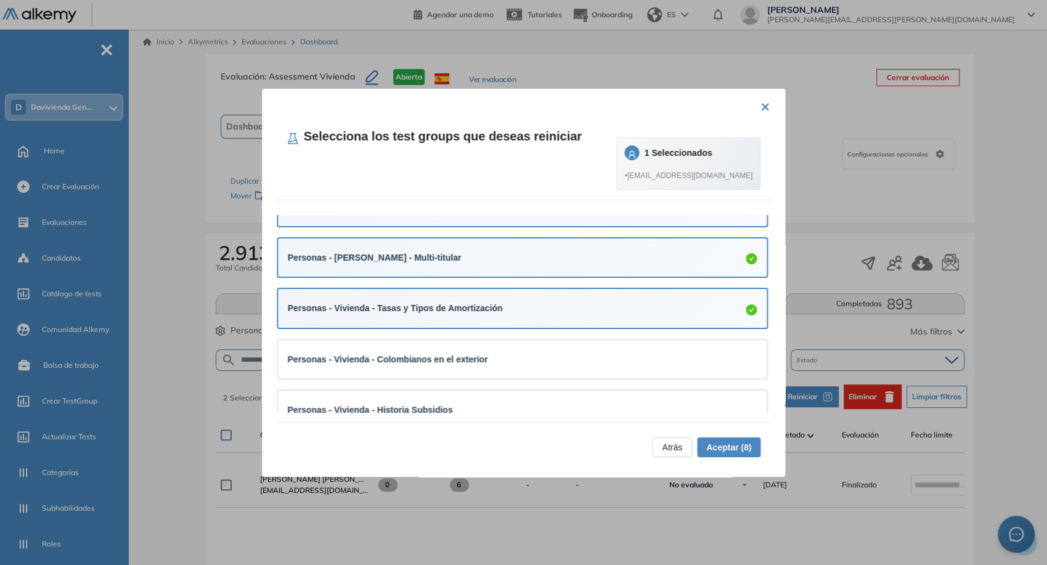
click at [536, 374] on div "Personas - Vivienda - Colombianos en el exterior" at bounding box center [522, 359] width 489 height 38
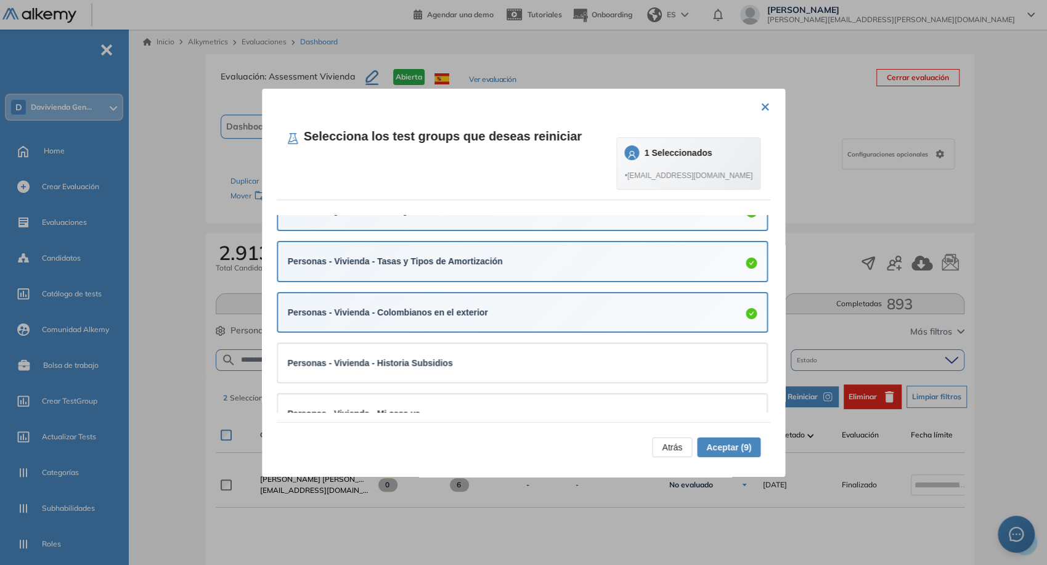
scroll to position [381, 0]
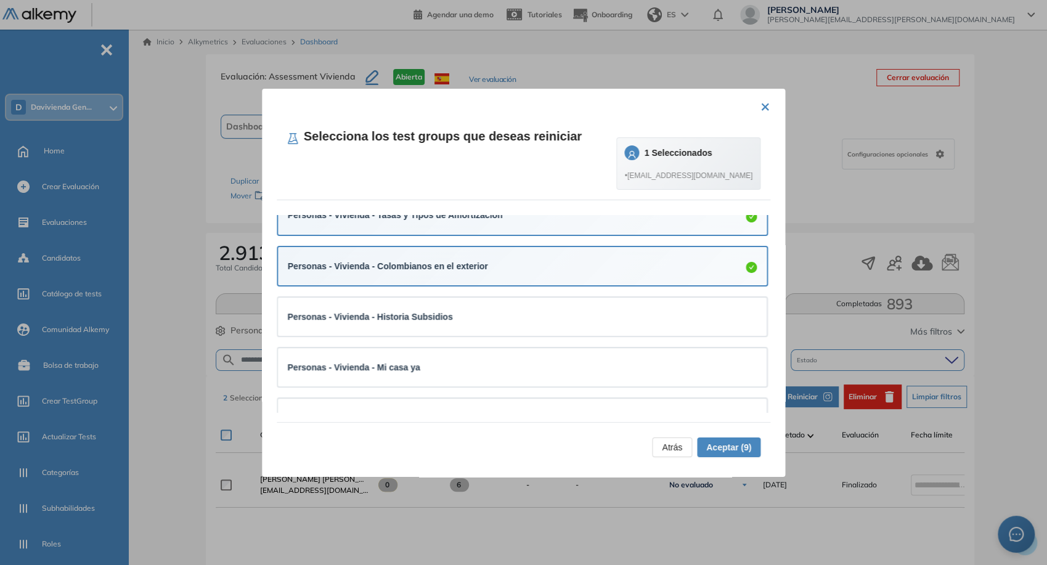
click at [536, 374] on div "Personas - Vivienda - Mi casa ya" at bounding box center [523, 367] width 470 height 18
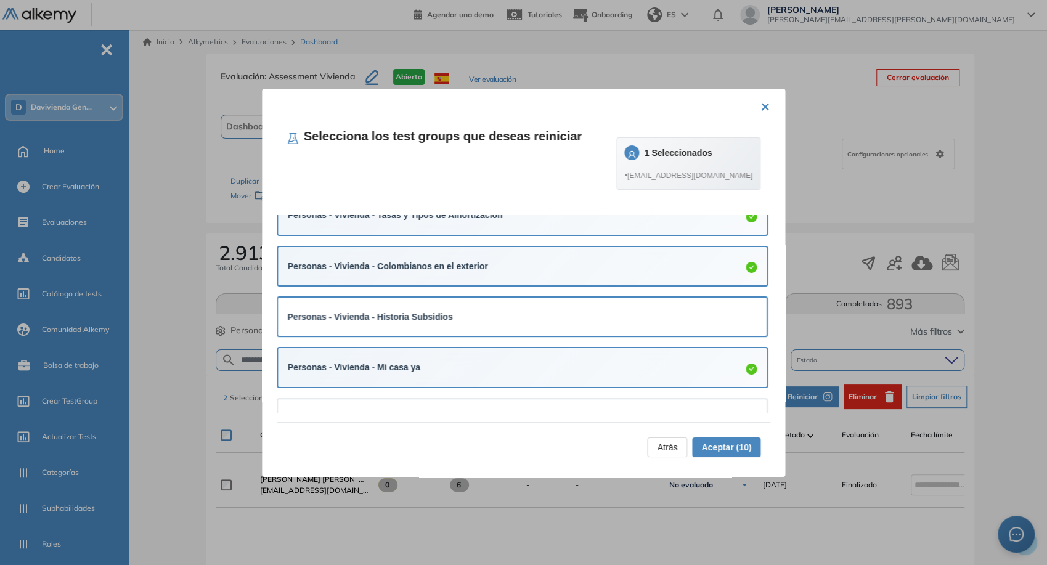
click at [533, 329] on div "Personas - Vivienda - Historia Subsidios" at bounding box center [522, 317] width 489 height 38
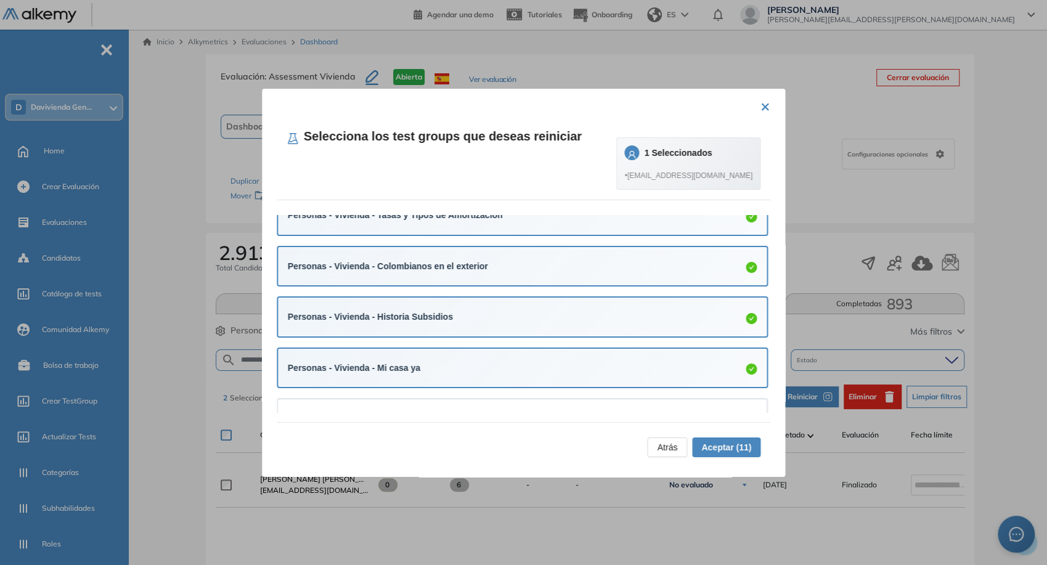
scroll to position [429, 0]
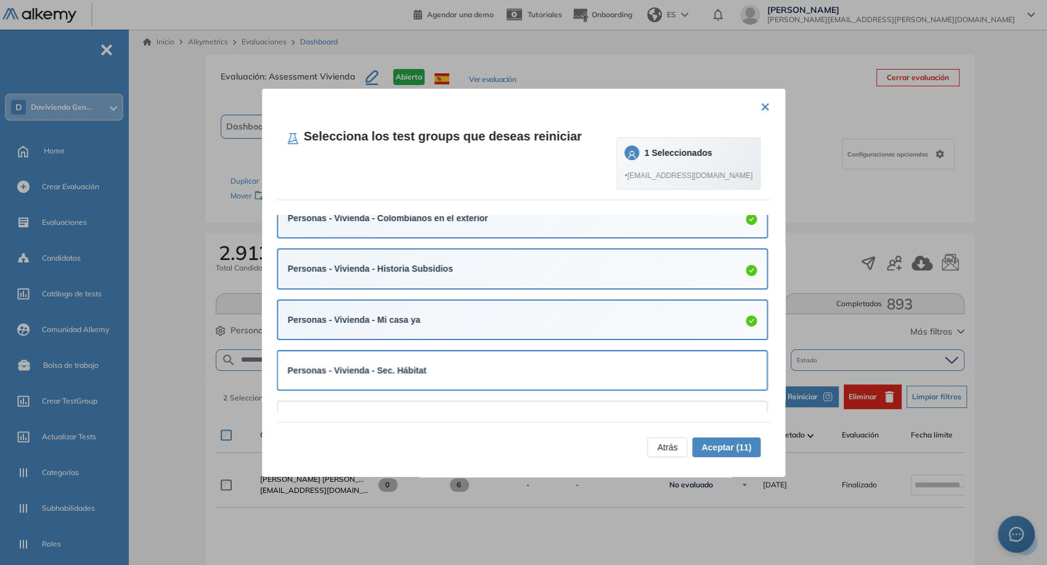
click at [531, 355] on div "Personas - Vivienda - Sec. Hábitat" at bounding box center [522, 370] width 489 height 38
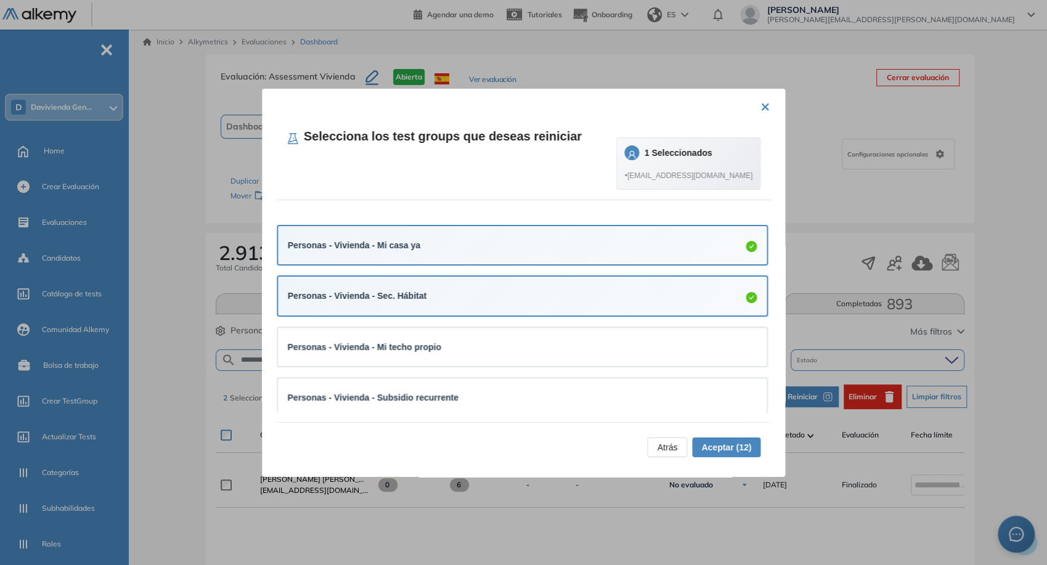
scroll to position [510, 0]
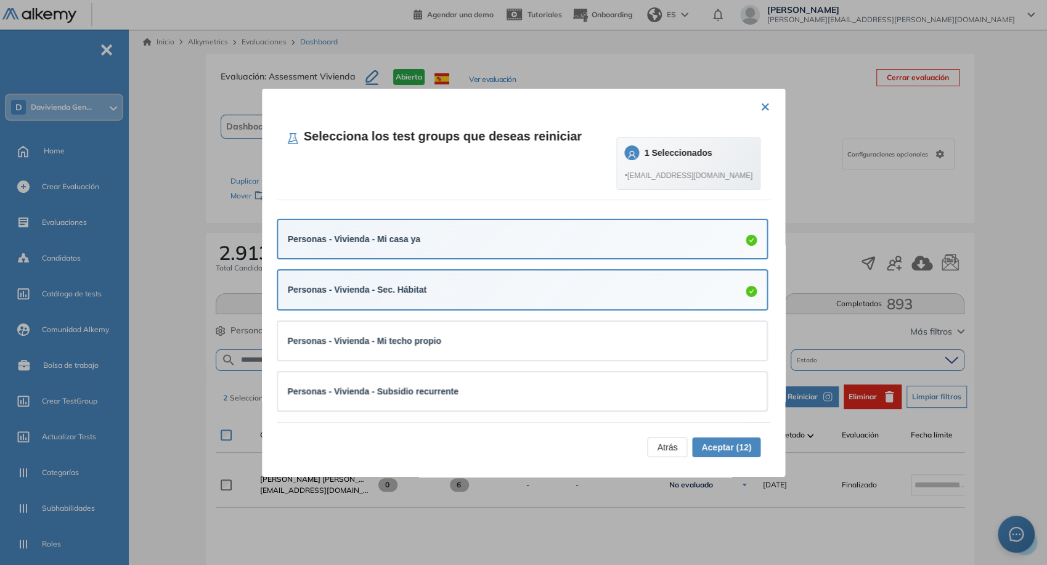
click at [531, 355] on div "Personas - Vivienda - Mi techo propio" at bounding box center [522, 341] width 489 height 38
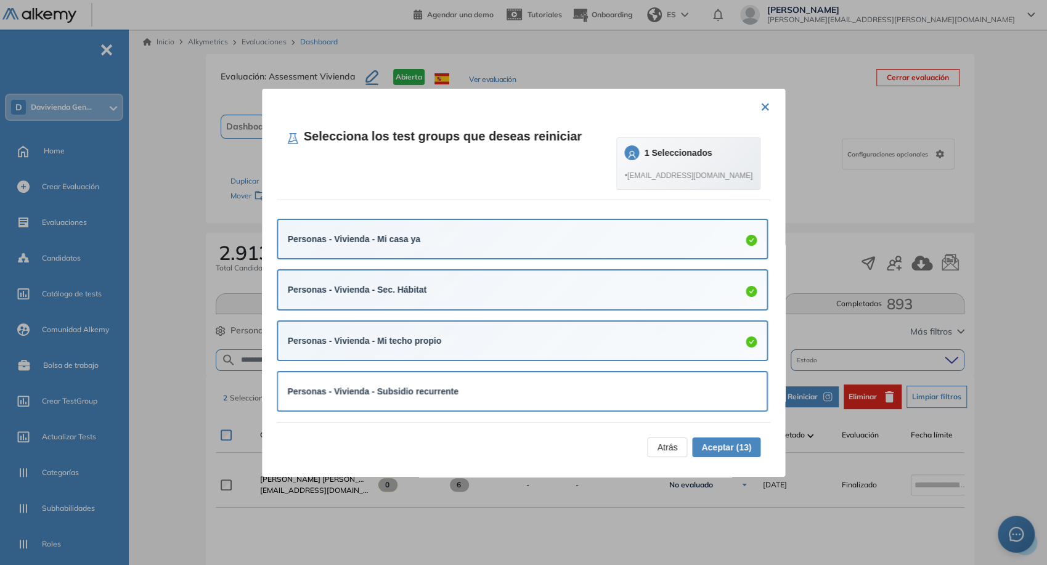
click at [500, 382] on div "Personas - Vivienda - Subsidio recurrente" at bounding box center [523, 391] width 470 height 18
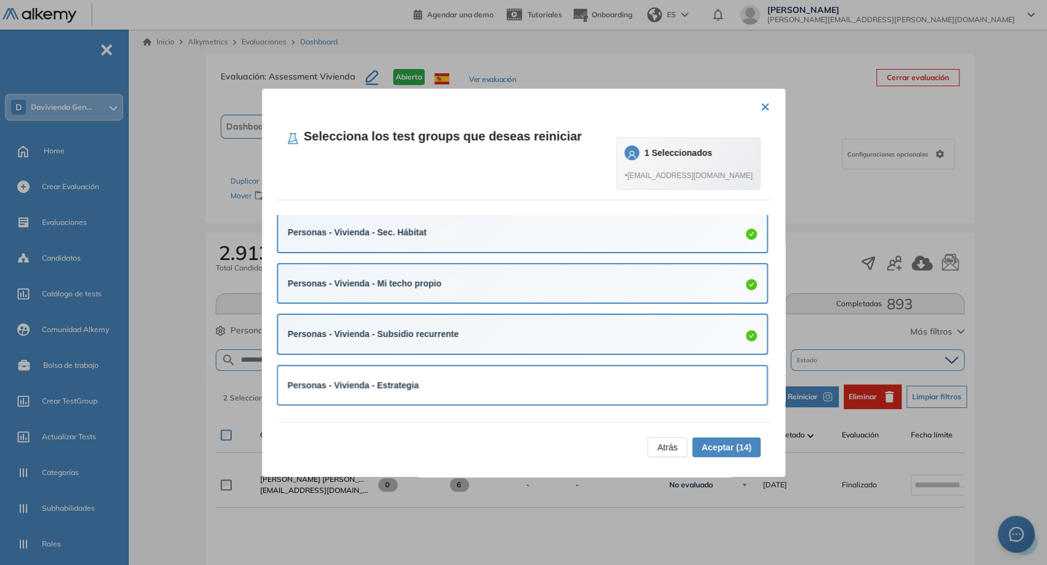
click at [500, 379] on div "Personas - Vivienda - Estrategia" at bounding box center [523, 385] width 470 height 14
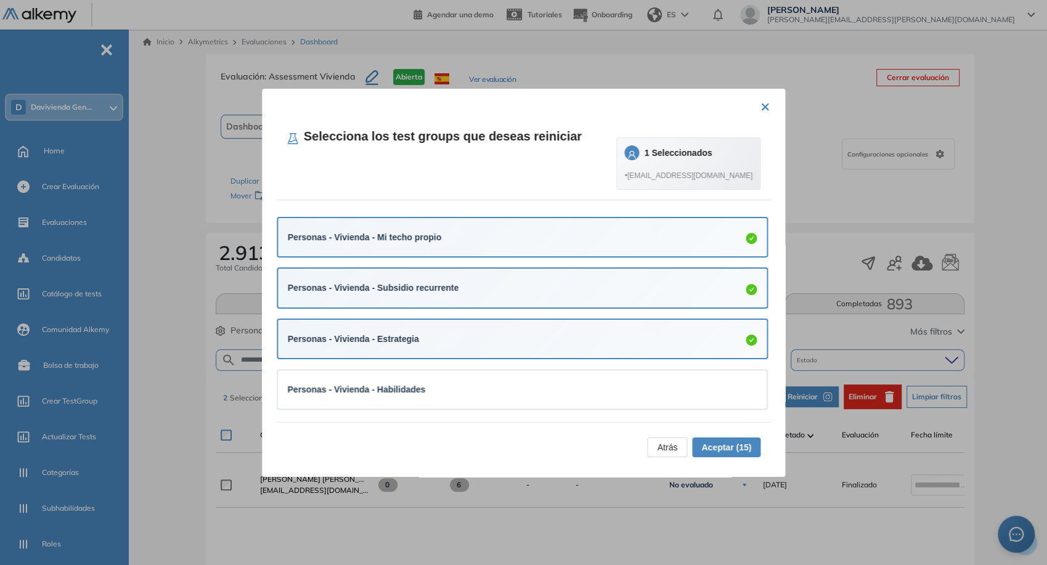
click at [500, 380] on div "Personas - Vivienda - Habilidades" at bounding box center [523, 389] width 470 height 18
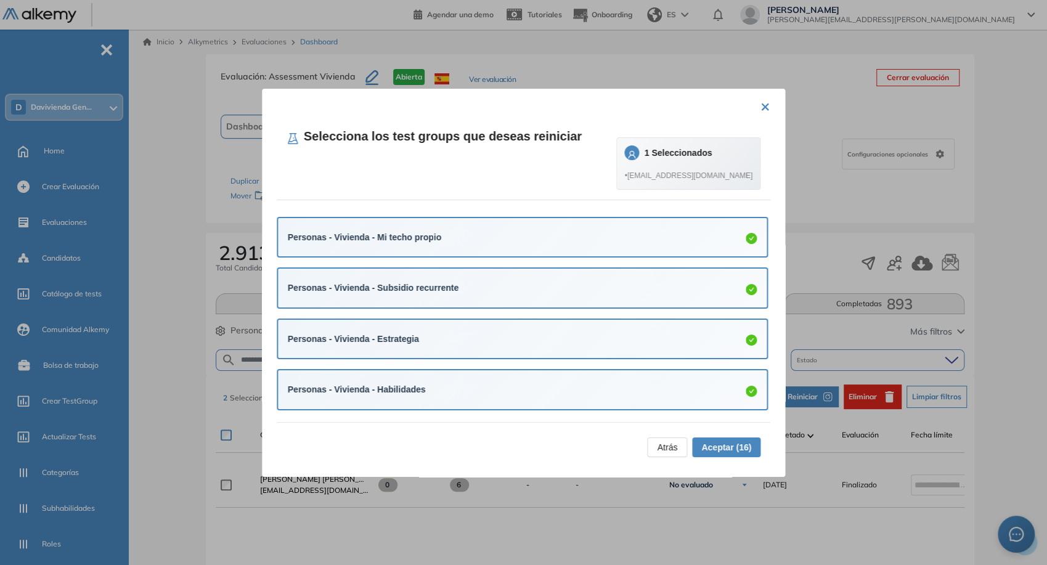
scroll to position [614, 0]
click at [712, 441] on span "Aceptar (16)" at bounding box center [726, 448] width 50 height 14
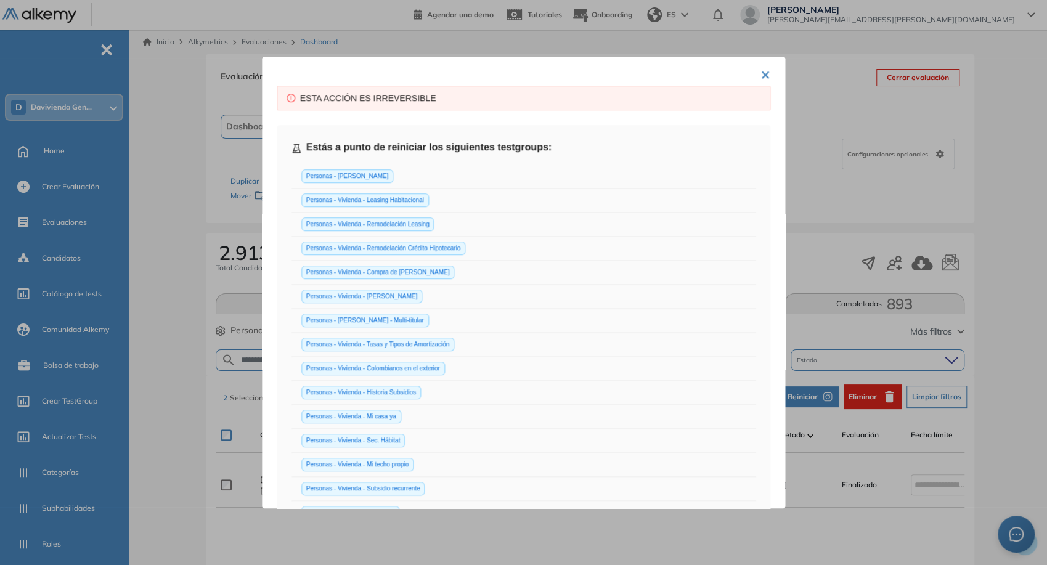
scroll to position [234, 0]
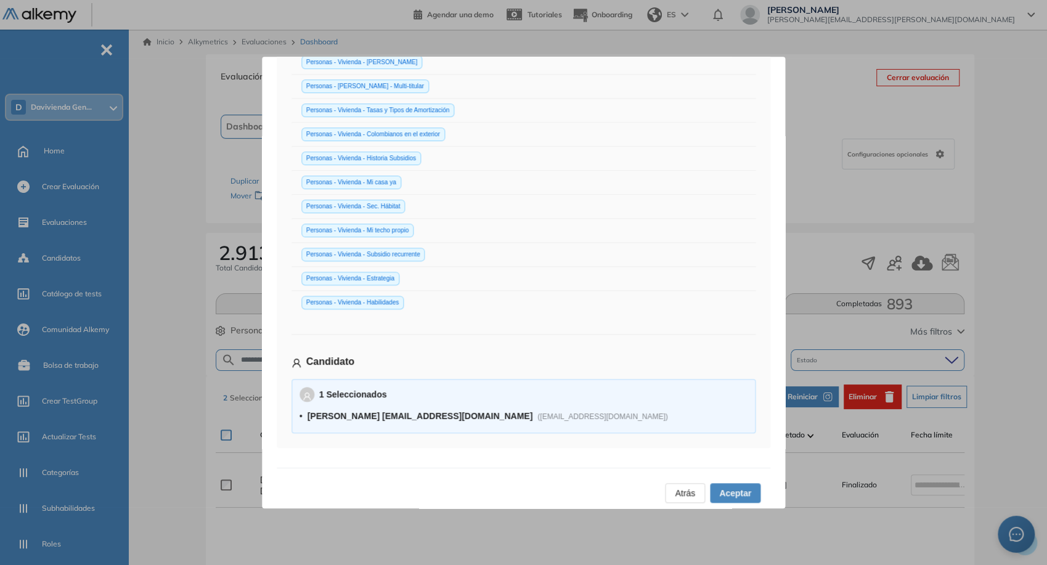
click at [736, 491] on span "Aceptar" at bounding box center [735, 493] width 32 height 14
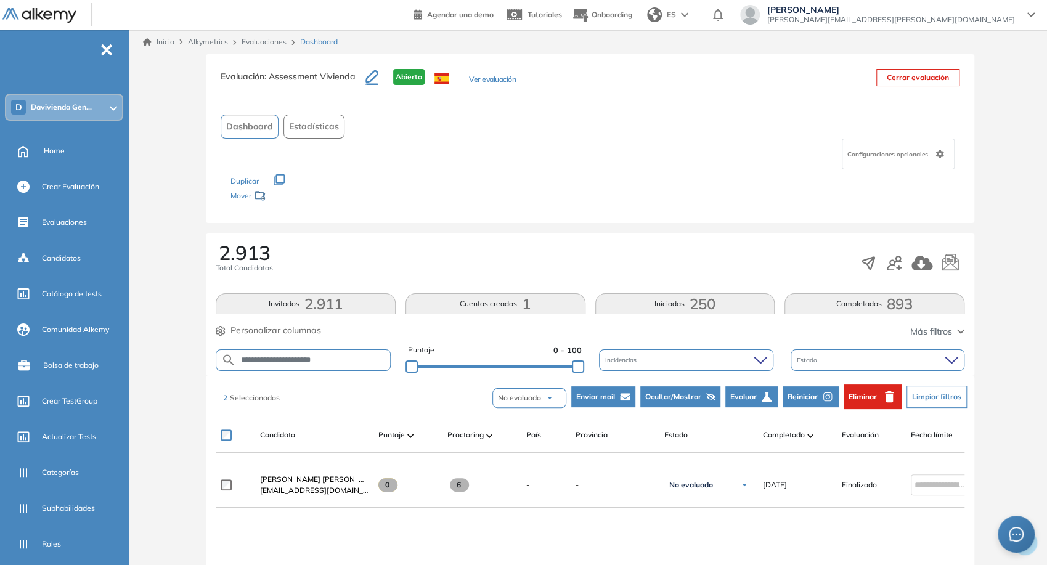
click at [354, 357] on input "**********" at bounding box center [313, 360] width 154 height 9
type input "**********"
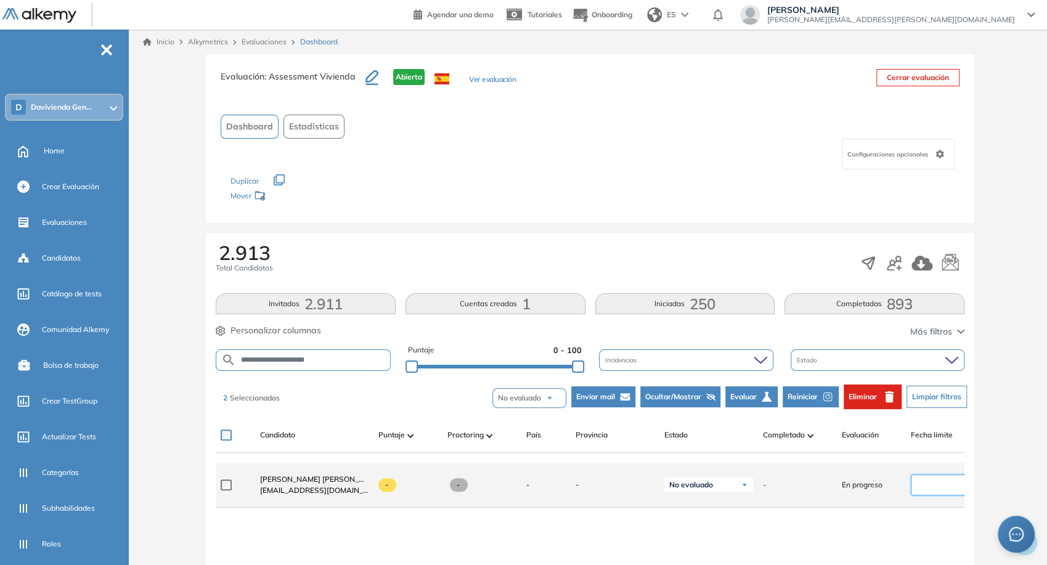
click at [929, 484] on input at bounding box center [940, 485] width 51 height 14
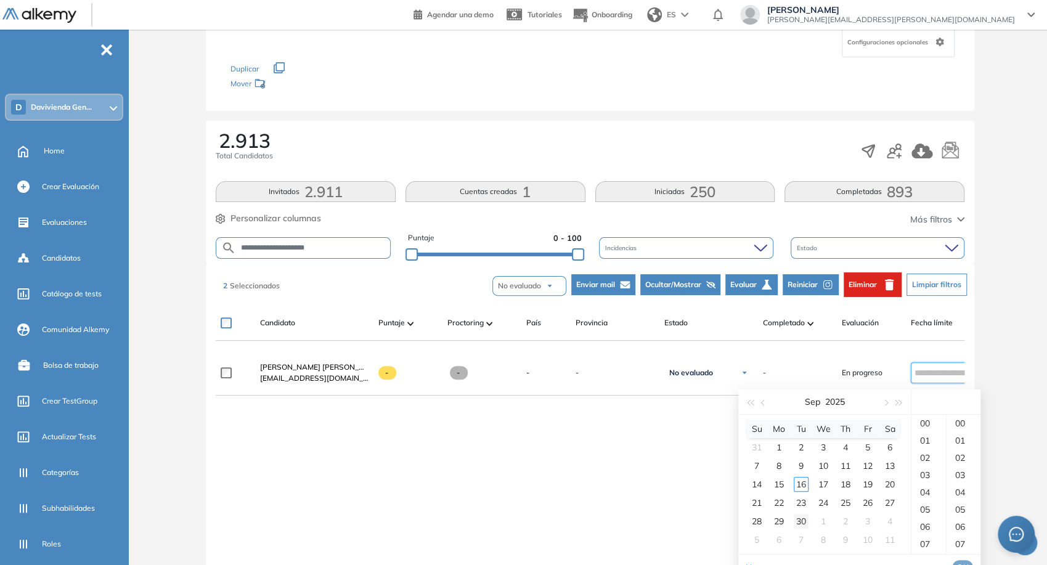
click at [809, 524] on td "30" at bounding box center [801, 521] width 22 height 18
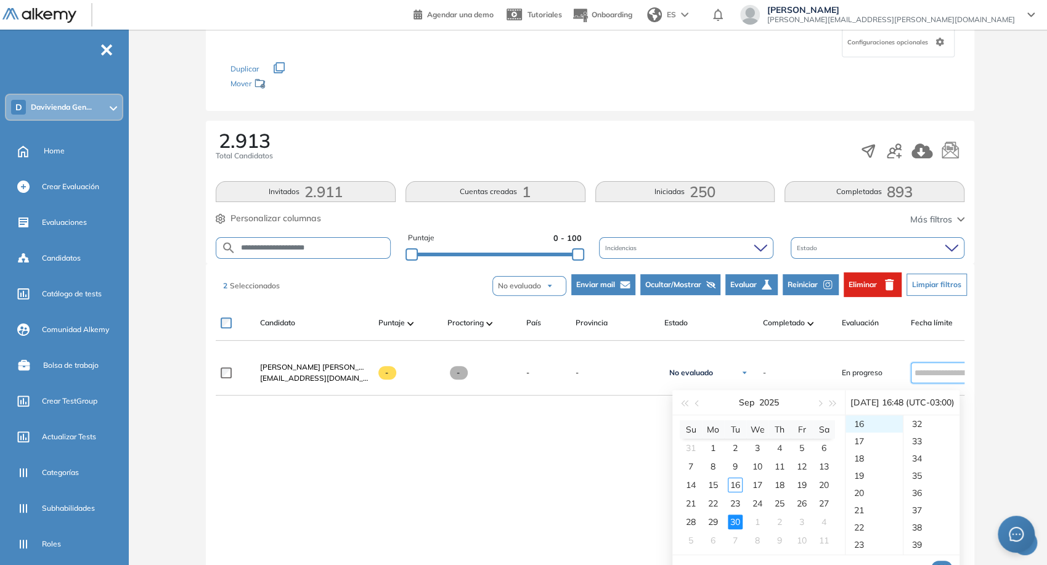
scroll to position [828, 0]
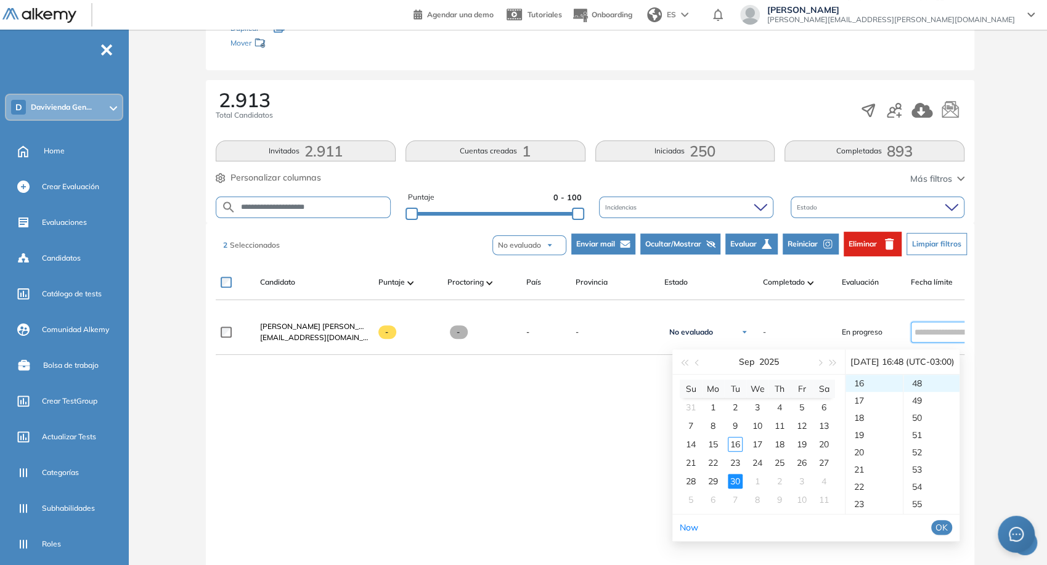
type input "**********"
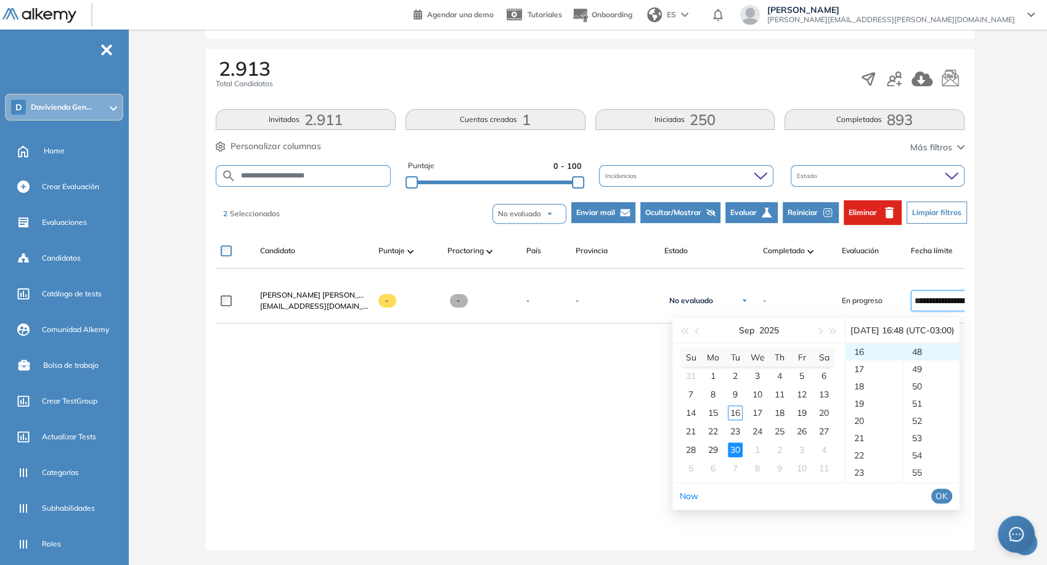
scroll to position [193, 0]
click at [952, 489] on button "OK" at bounding box center [941, 496] width 21 height 15
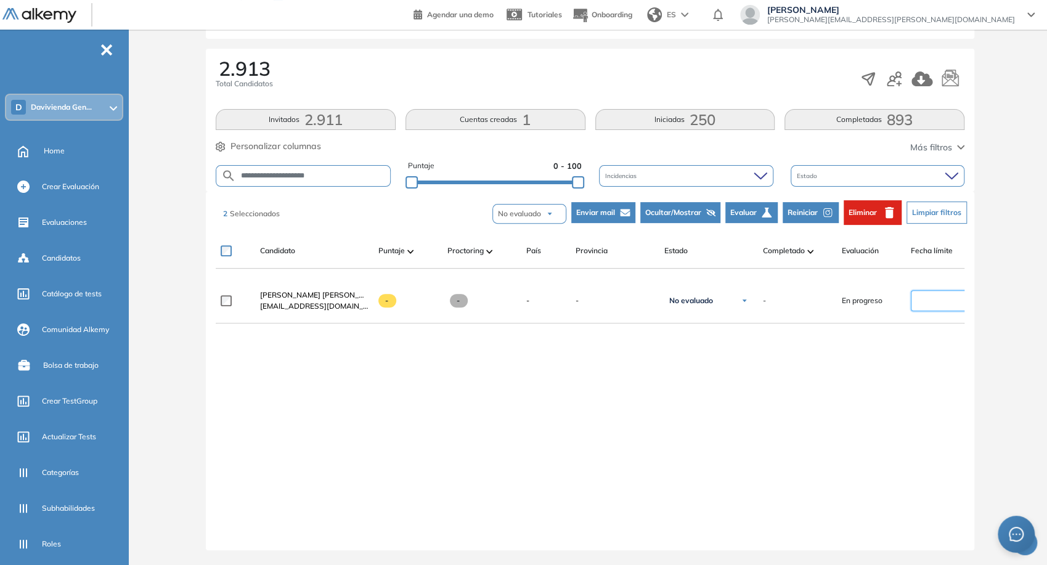
type input "**********"
click at [864, 454] on div "**********" at bounding box center [590, 405] width 749 height 252
click at [339, 171] on input "**********" at bounding box center [313, 175] width 154 height 9
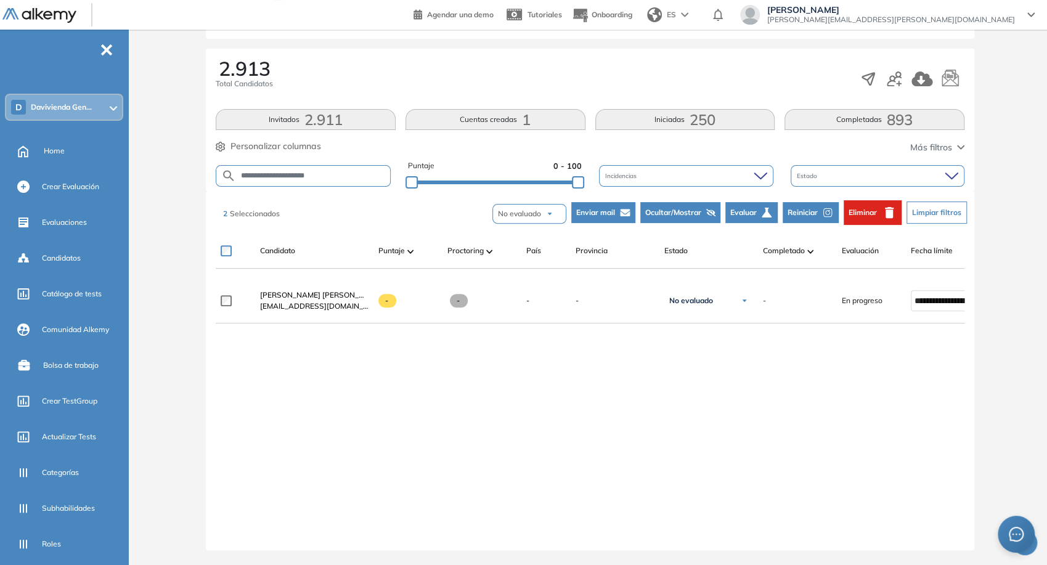
paste input "********"
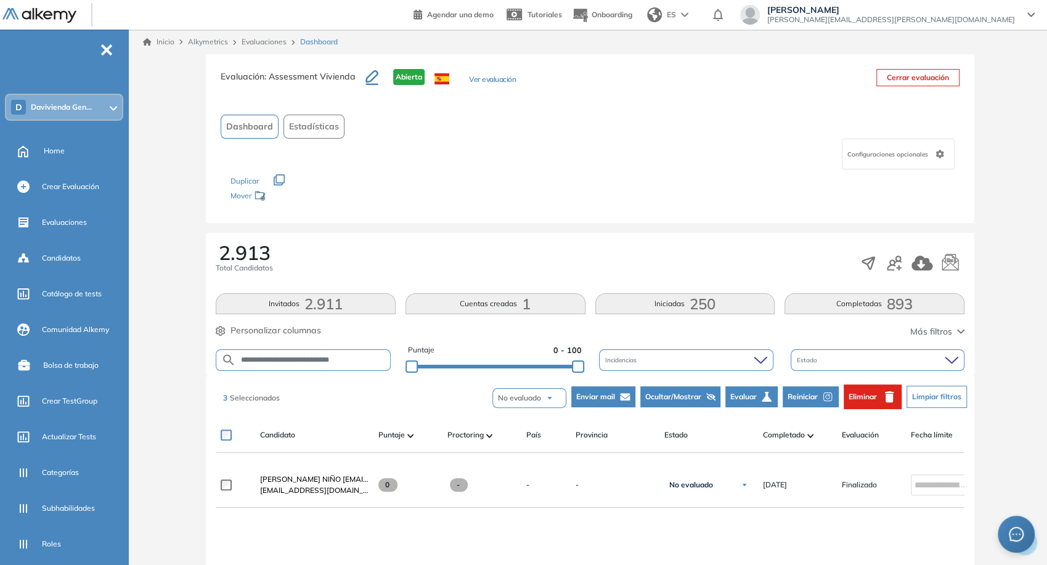
click at [795, 394] on span "Reiniciar" at bounding box center [803, 396] width 30 height 11
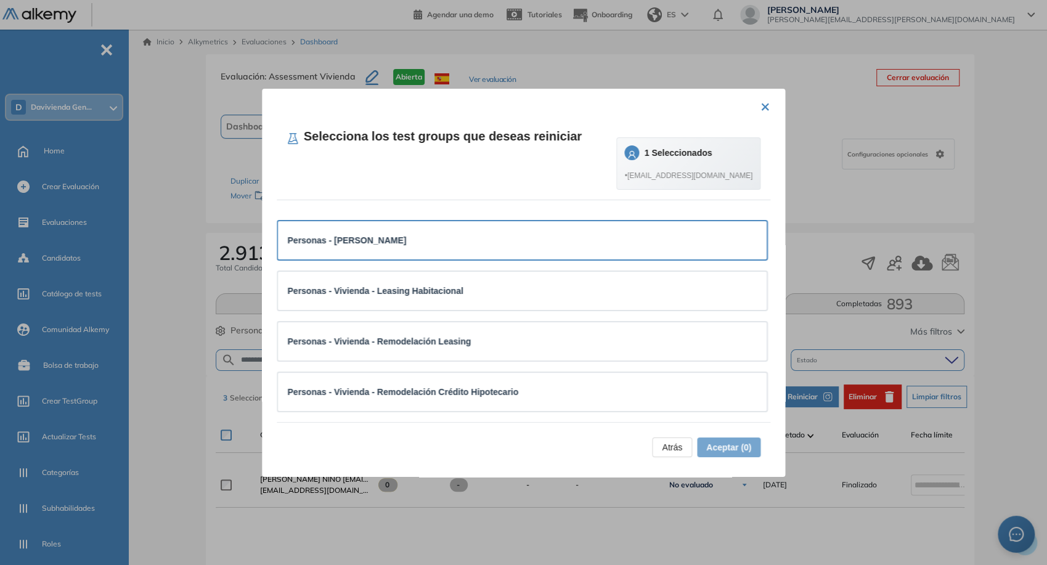
click at [606, 245] on div "Personas - [PERSON_NAME]" at bounding box center [523, 241] width 470 height 14
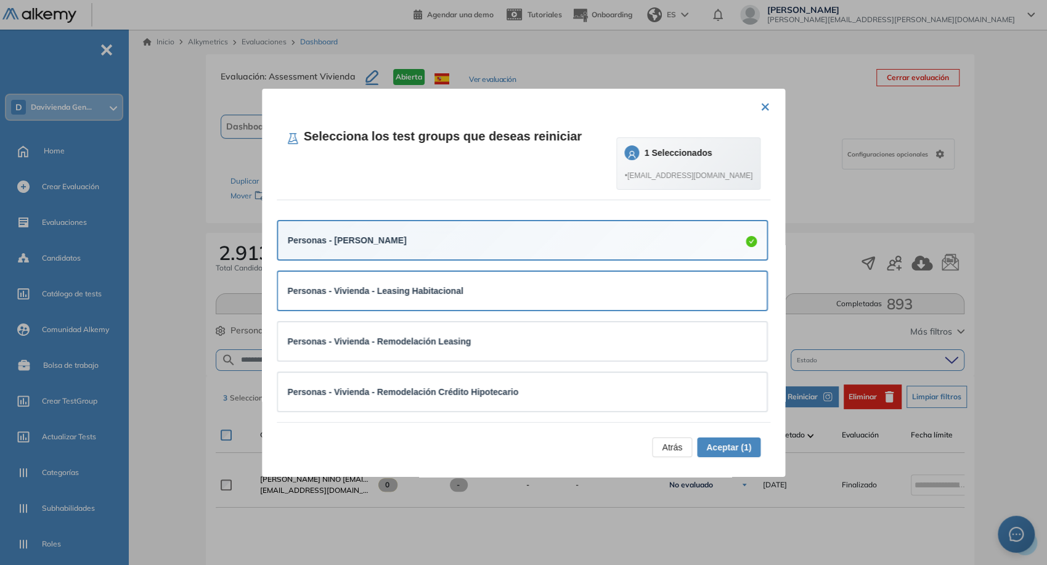
click at [514, 283] on div "Personas - Vivienda - Leasing Habitacional" at bounding box center [523, 291] width 470 height 18
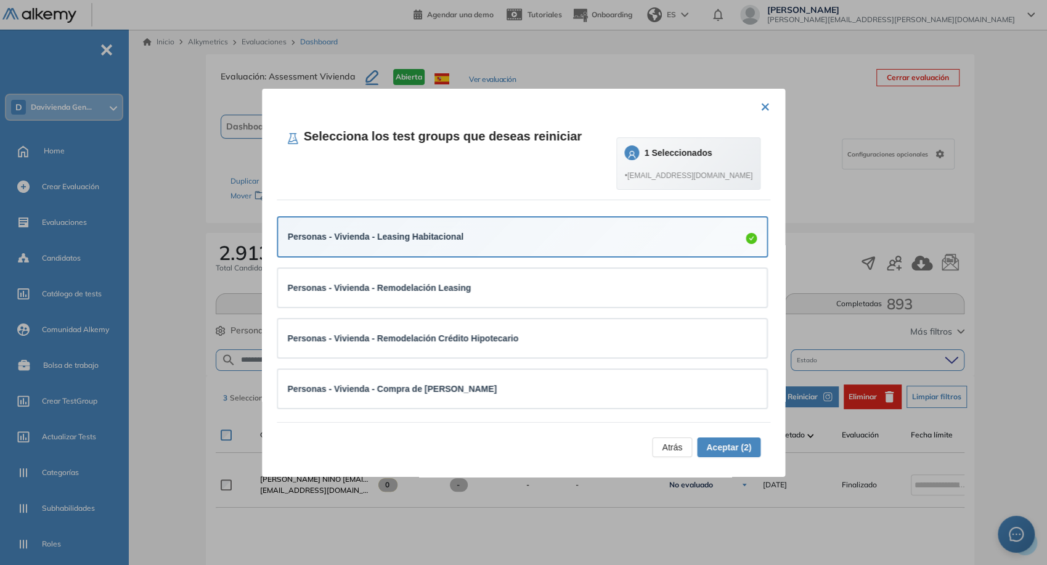
click at [514, 283] on div "Personas - Vivienda - Remodelación Leasing" at bounding box center [523, 288] width 470 height 14
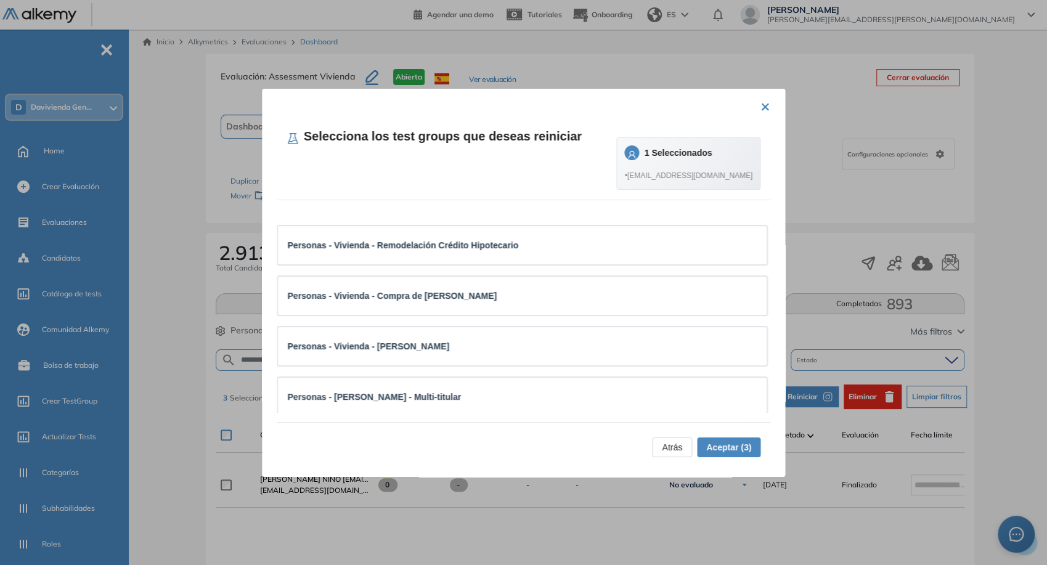
scroll to position [148, 0]
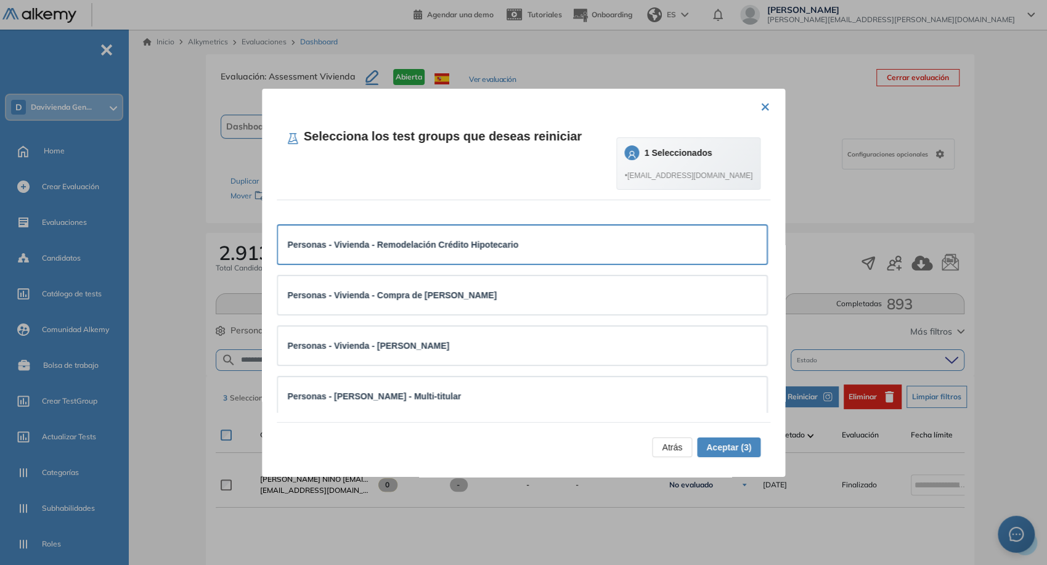
click at [537, 251] on div "Personas - Vivienda - Remodelación Crédito Hipotecario" at bounding box center [523, 244] width 470 height 18
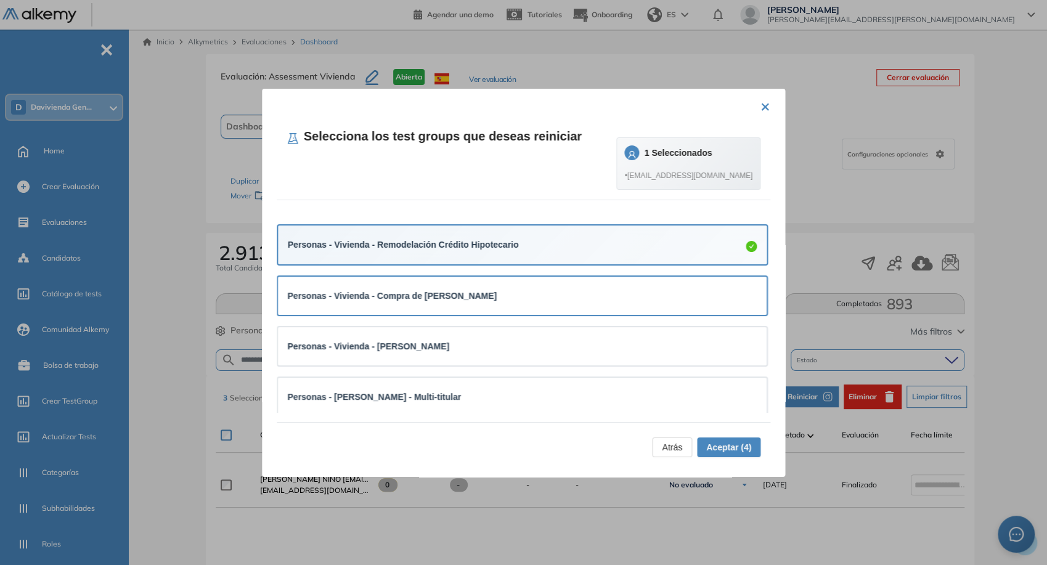
click at [538, 292] on div "Personas - Vivienda - Compra de [PERSON_NAME]" at bounding box center [523, 296] width 470 height 14
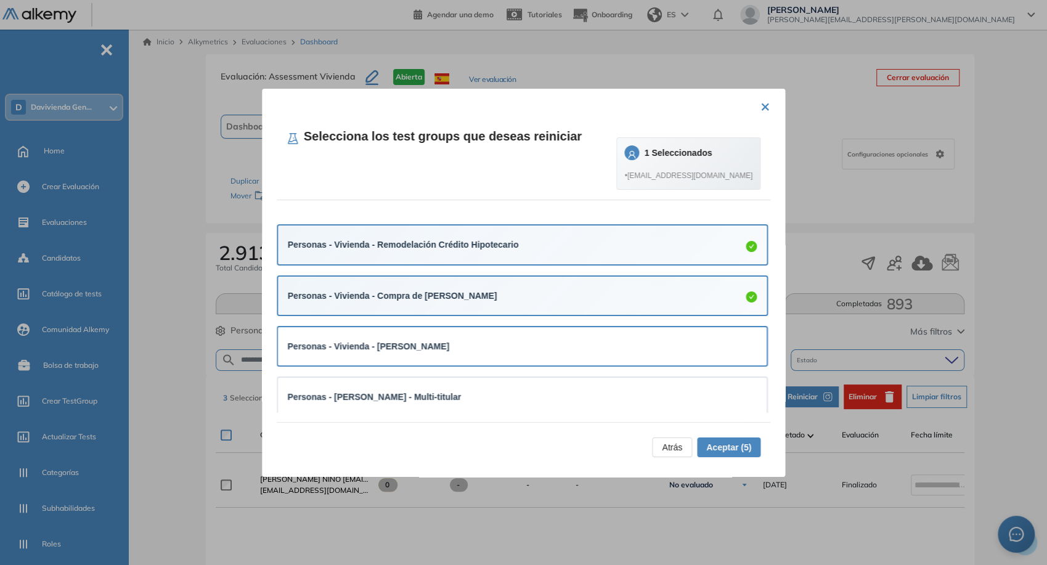
click at [544, 349] on div "Personas - Vivienda - [PERSON_NAME]" at bounding box center [523, 347] width 470 height 14
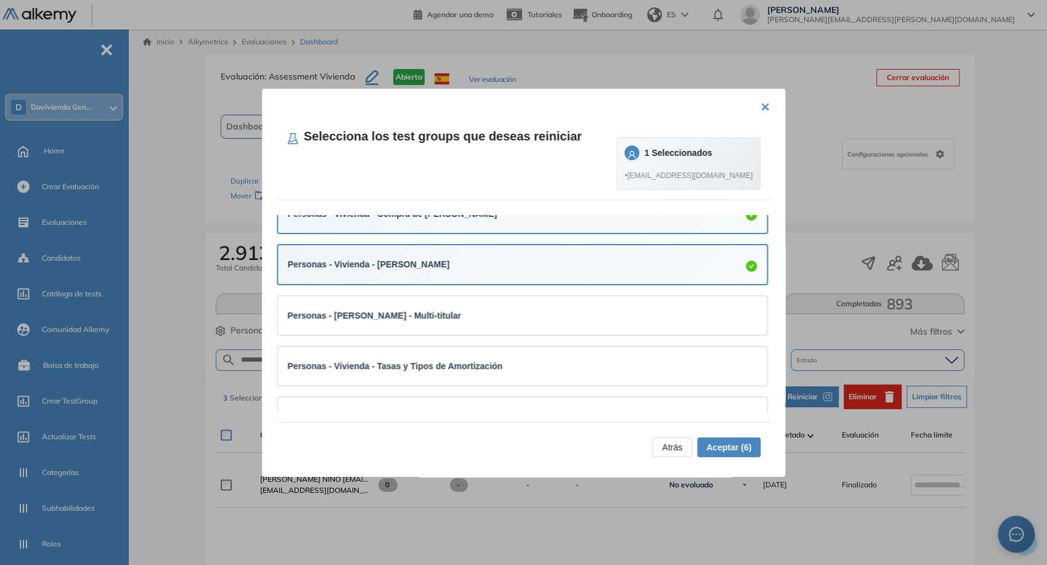
scroll to position [231, 0]
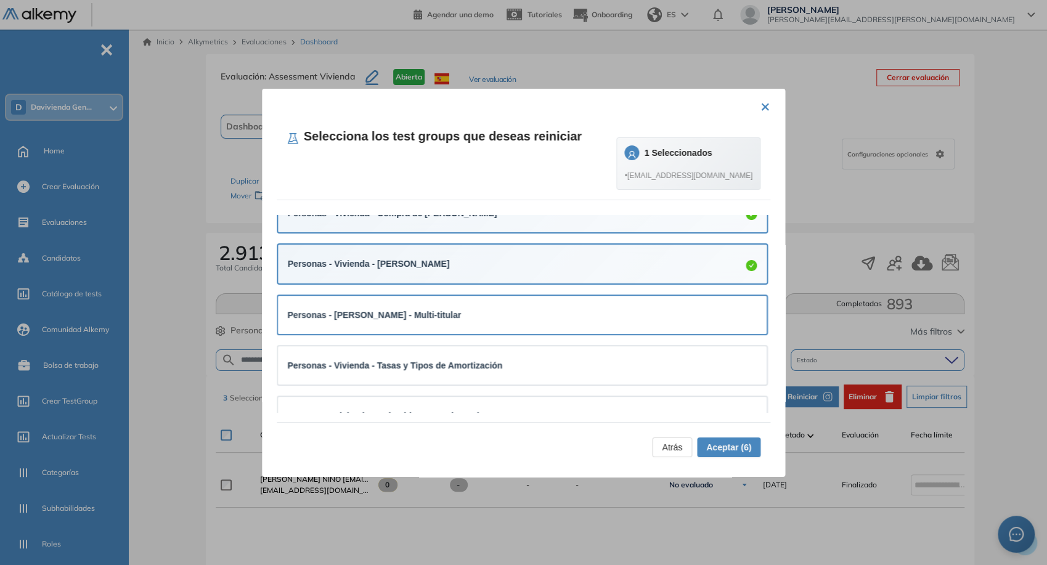
click at [518, 323] on div "Personas - [PERSON_NAME] - Multi-titular" at bounding box center [522, 315] width 489 height 38
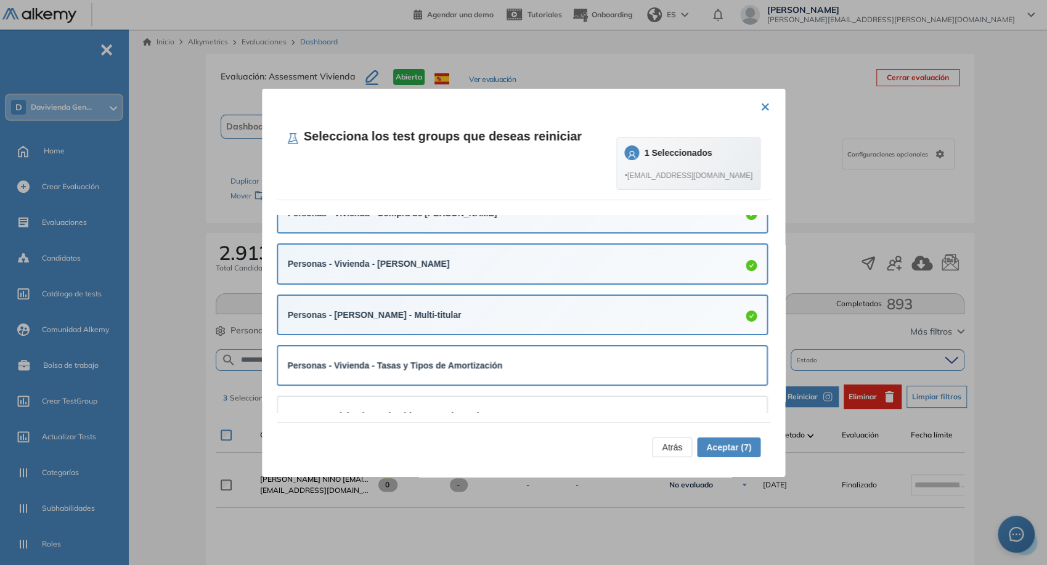
click at [524, 369] on div "Personas - Vivienda - Tasas y Tipos de Amortización" at bounding box center [523, 366] width 470 height 14
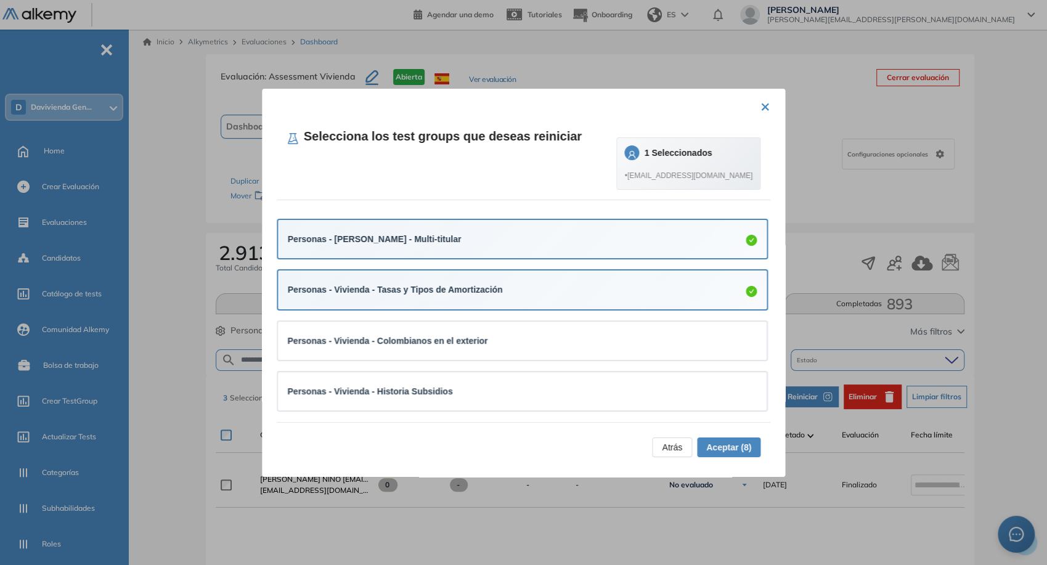
scroll to position [307, 0]
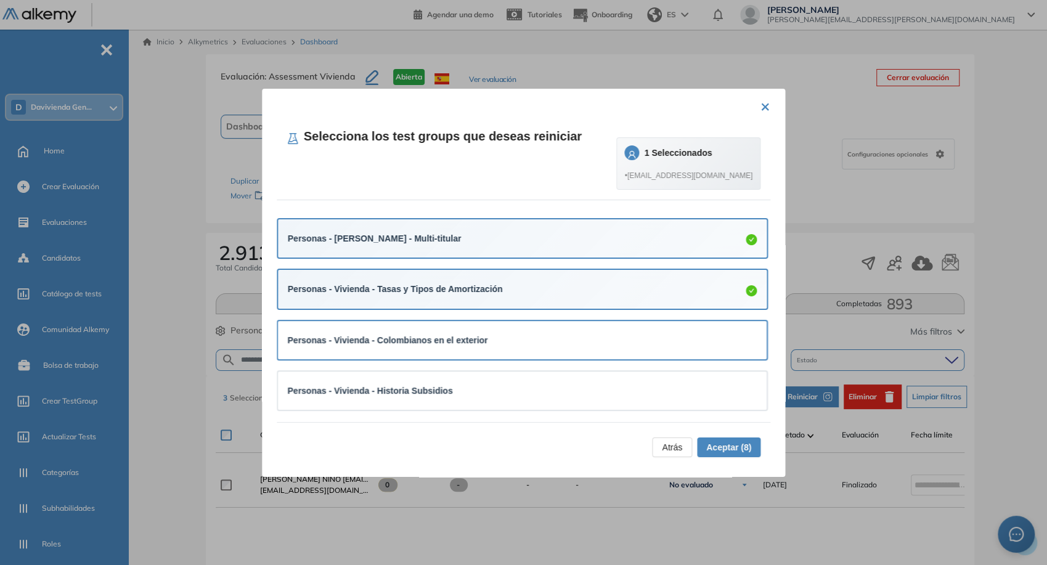
click at [518, 336] on div "Personas - Vivienda - Colombianos en el exterior" at bounding box center [523, 340] width 470 height 14
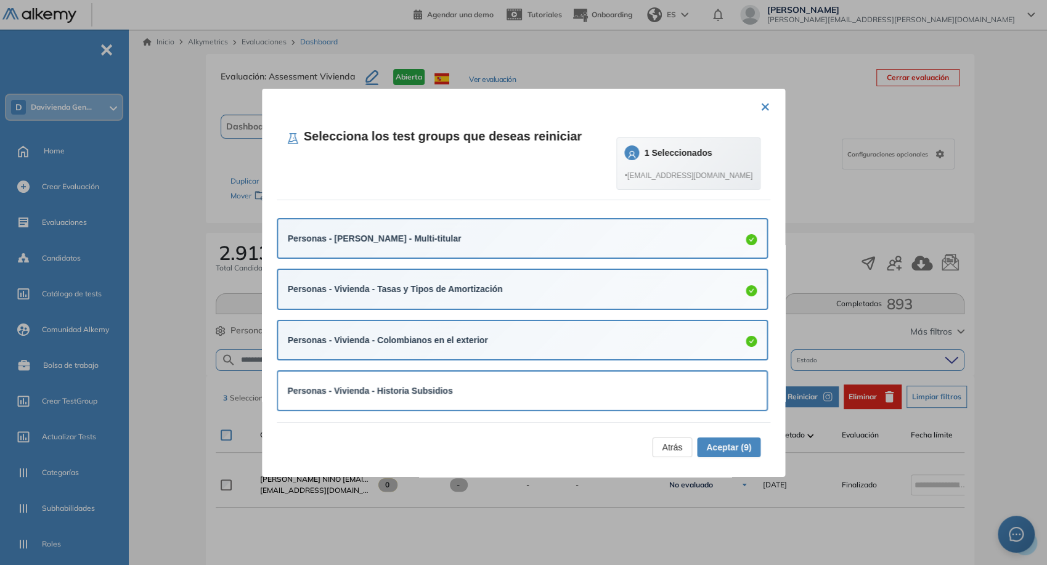
click at [474, 382] on div "Personas - Vivienda - Historia Subsidios" at bounding box center [523, 391] width 470 height 18
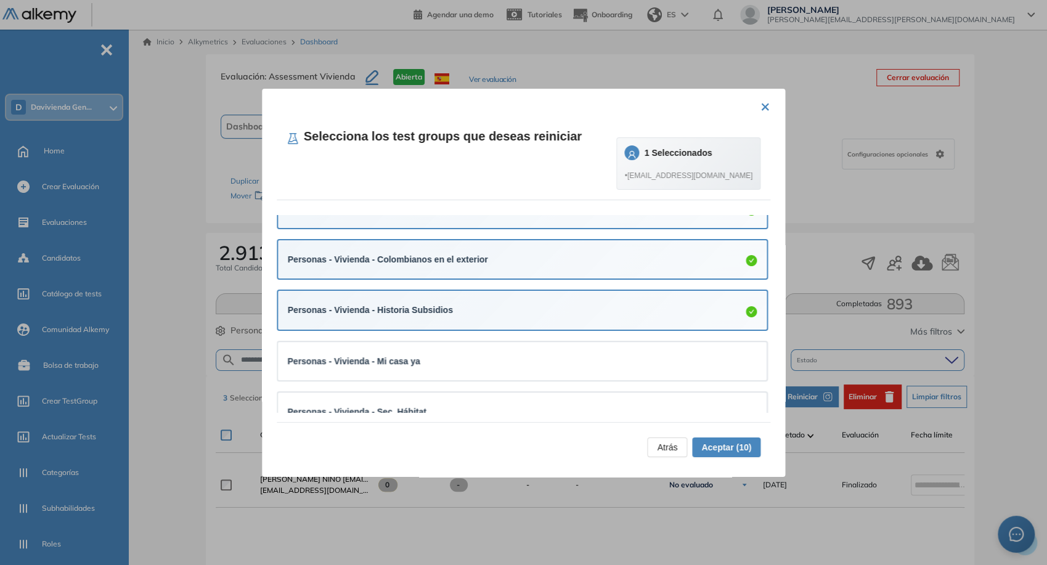
scroll to position [391, 0]
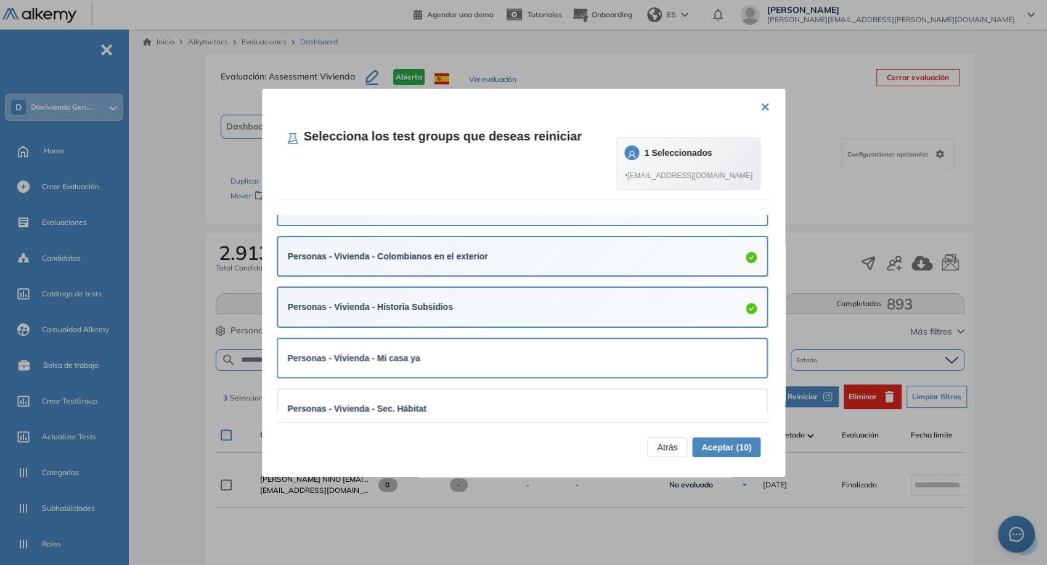
click at [487, 357] on div "Personas - Vivienda - Mi casa ya" at bounding box center [523, 358] width 470 height 14
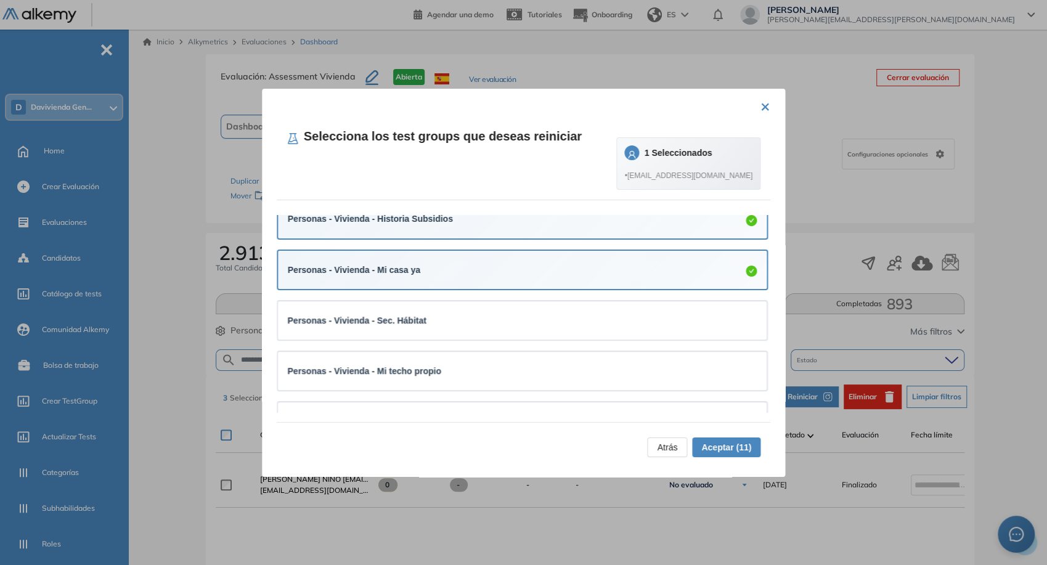
scroll to position [484, 0]
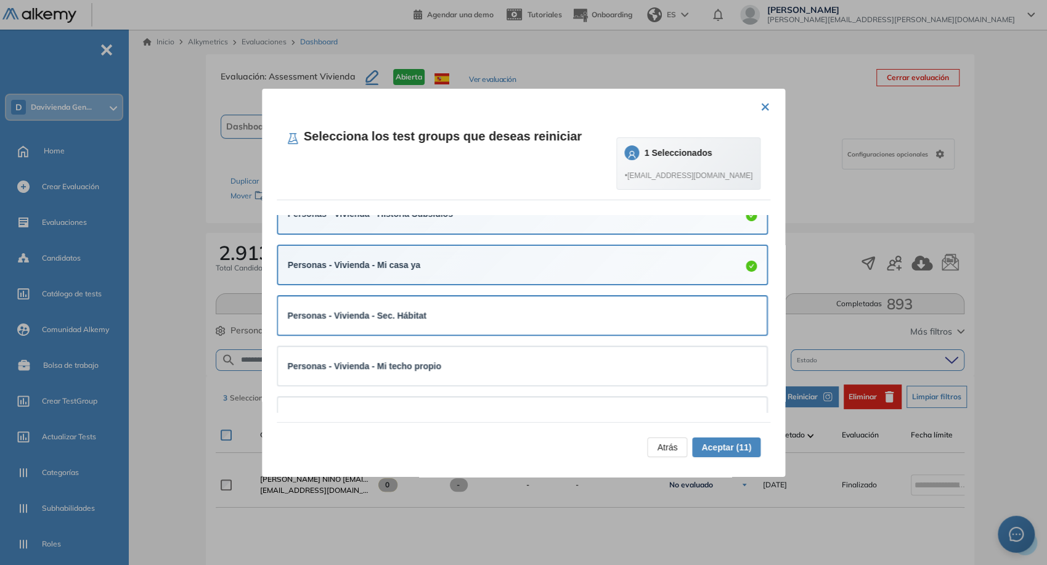
click at [484, 314] on div "Personas - Vivienda - Sec. Hábitat" at bounding box center [523, 316] width 470 height 14
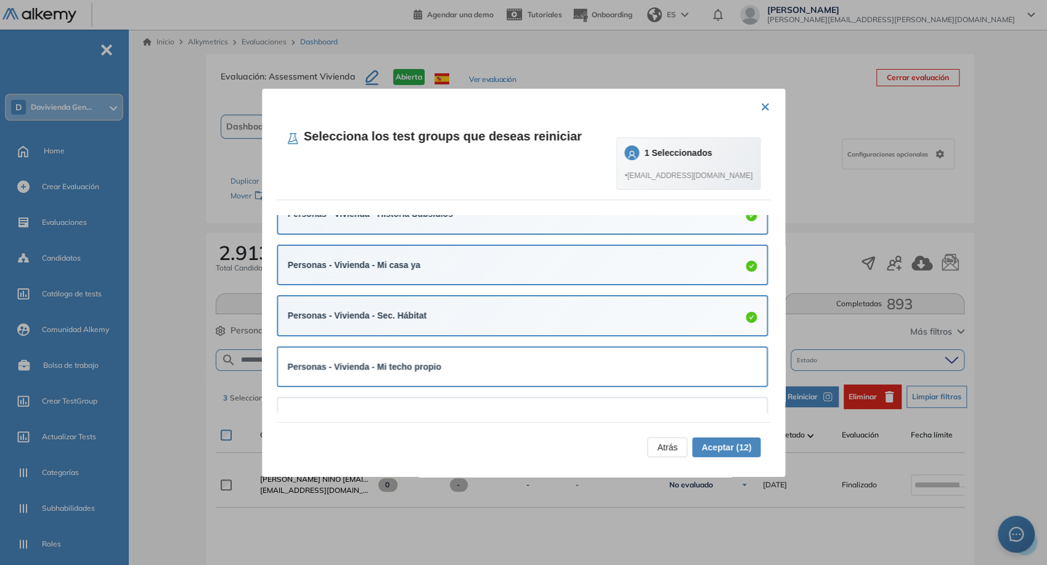
click at [518, 372] on div "Personas - Vivienda - Mi techo propio" at bounding box center [523, 366] width 470 height 18
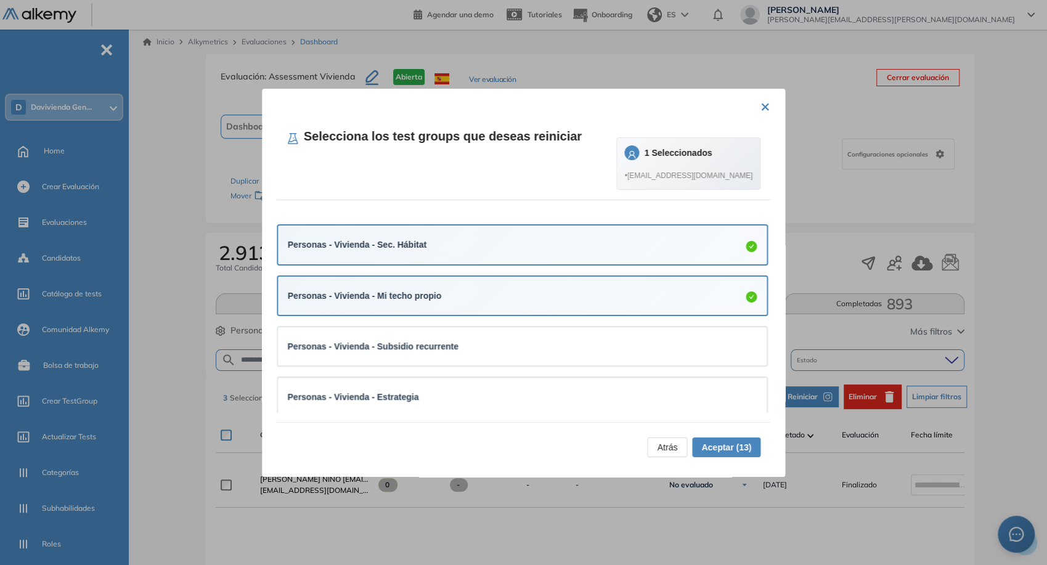
scroll to position [555, 0]
drag, startPoint x: 515, startPoint y: 346, endPoint x: 547, endPoint y: 386, distance: 51.7
click at [547, 386] on ul "Personas - Vivienda - Crédito Personas - Vivienda - Leasing Habitacional Person…" at bounding box center [523, 66] width 492 height 813
click at [547, 387] on div "Personas - Vivienda - Estrategia" at bounding box center [523, 396] width 470 height 18
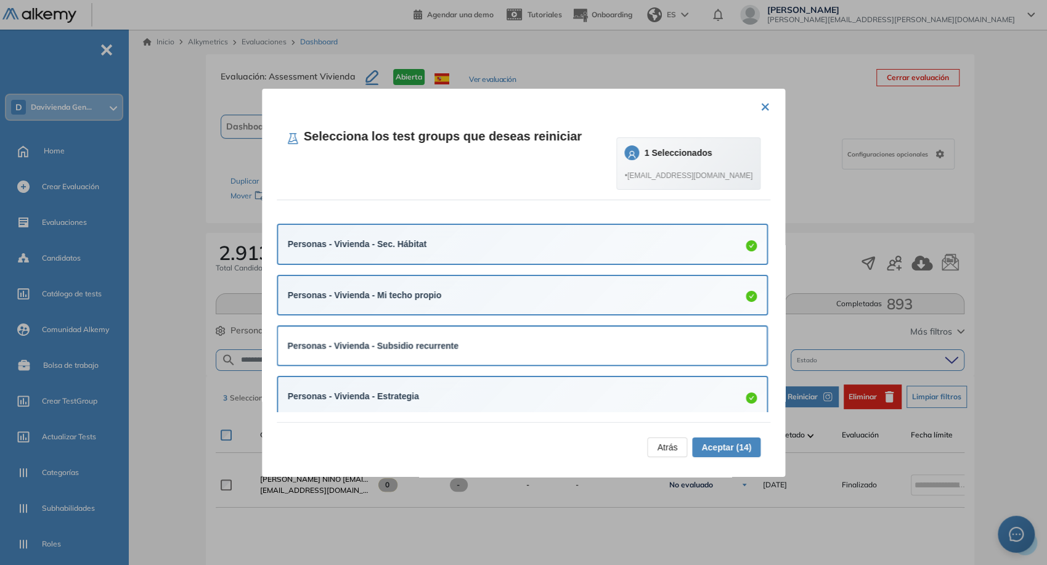
click at [570, 353] on div "Personas - Vivienda - Subsidio recurrente" at bounding box center [522, 346] width 489 height 38
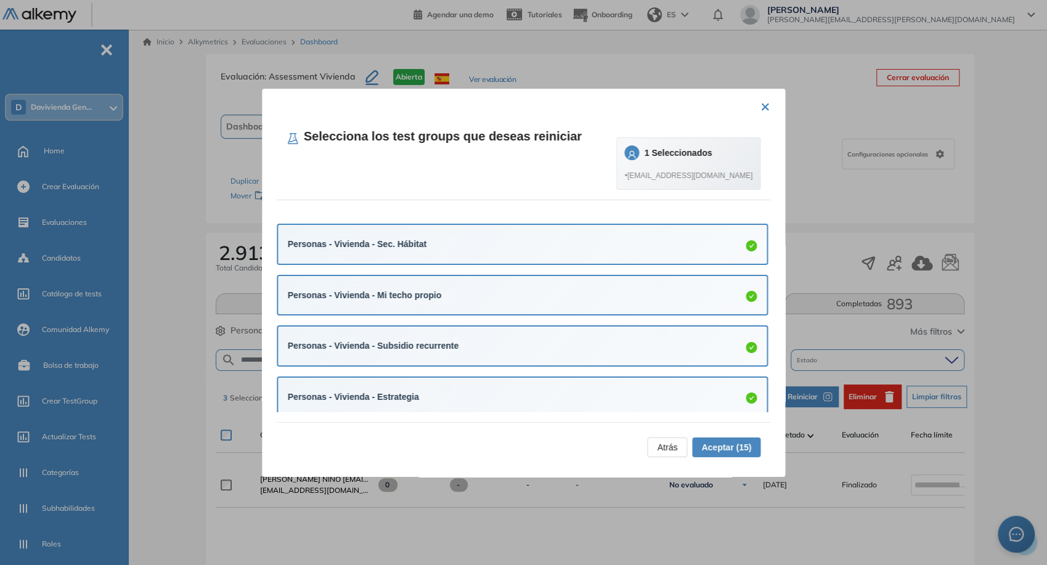
scroll to position [613, 0]
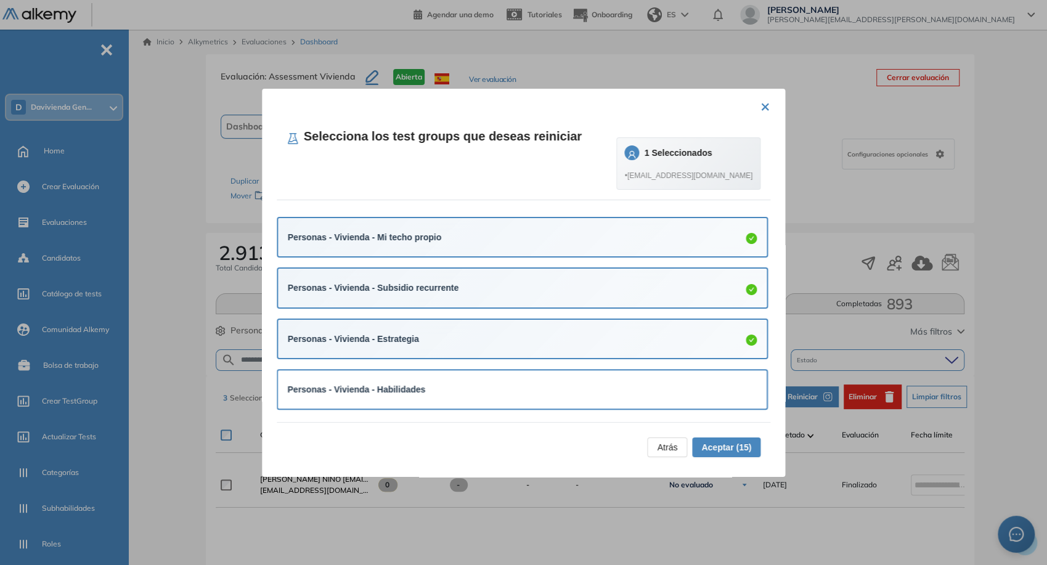
click at [533, 383] on div "Personas - Vivienda - Habilidades" at bounding box center [523, 390] width 470 height 14
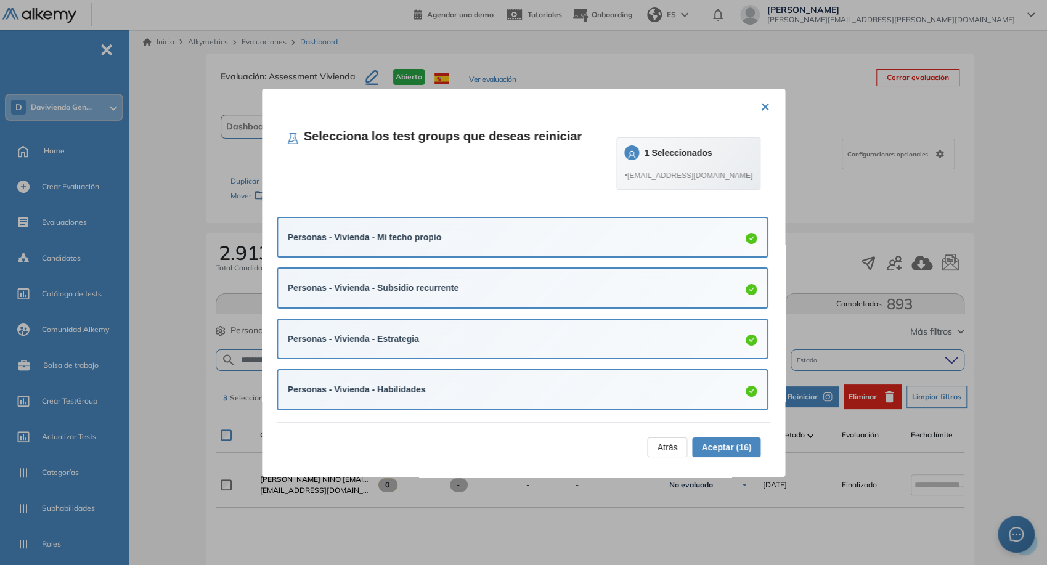
scroll to position [614, 0]
click at [715, 445] on span "Aceptar (16)" at bounding box center [726, 448] width 50 height 14
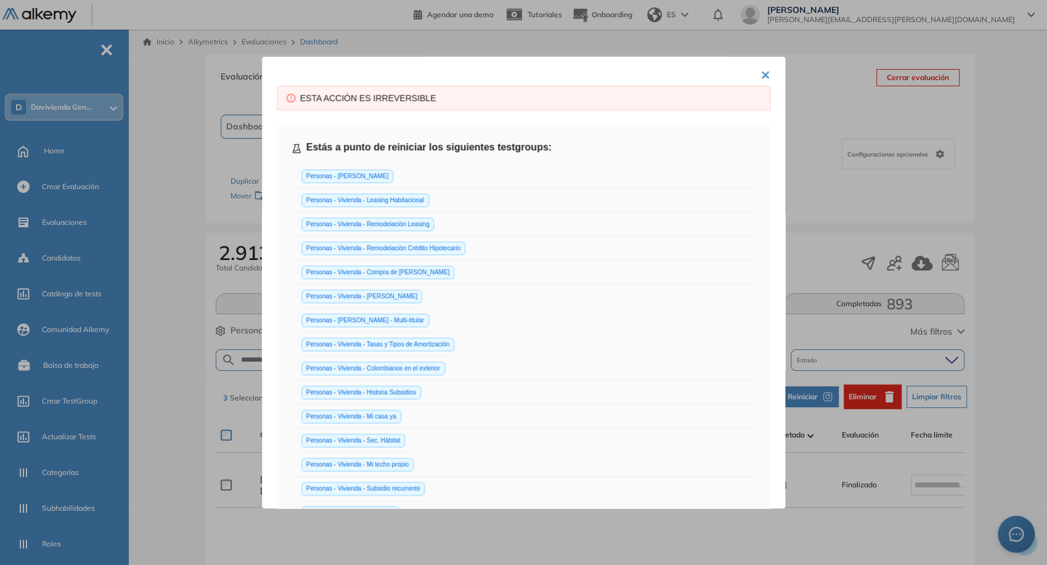
scroll to position [234, 0]
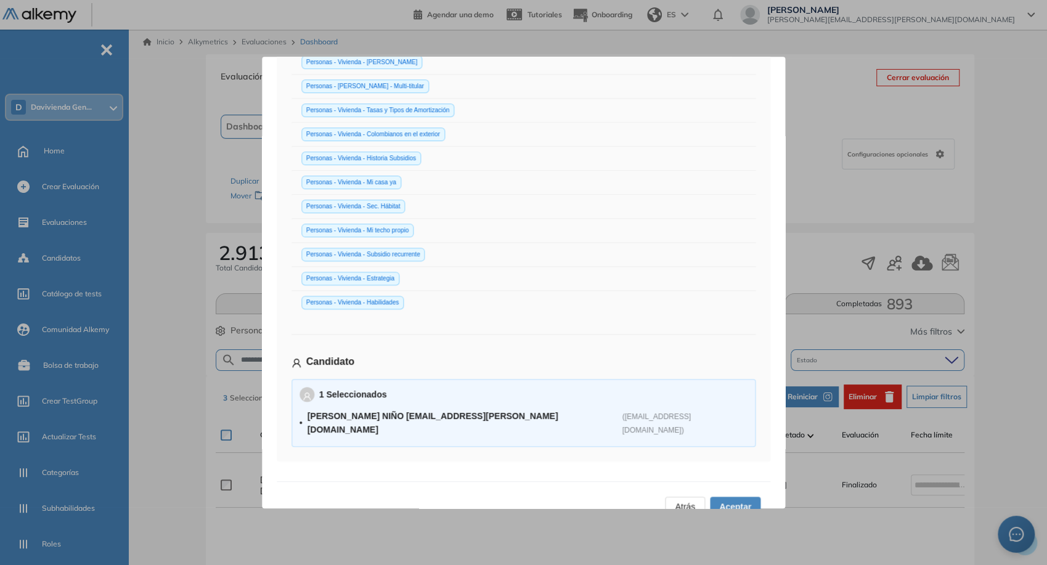
click at [737, 500] on span "Aceptar" at bounding box center [735, 507] width 32 height 14
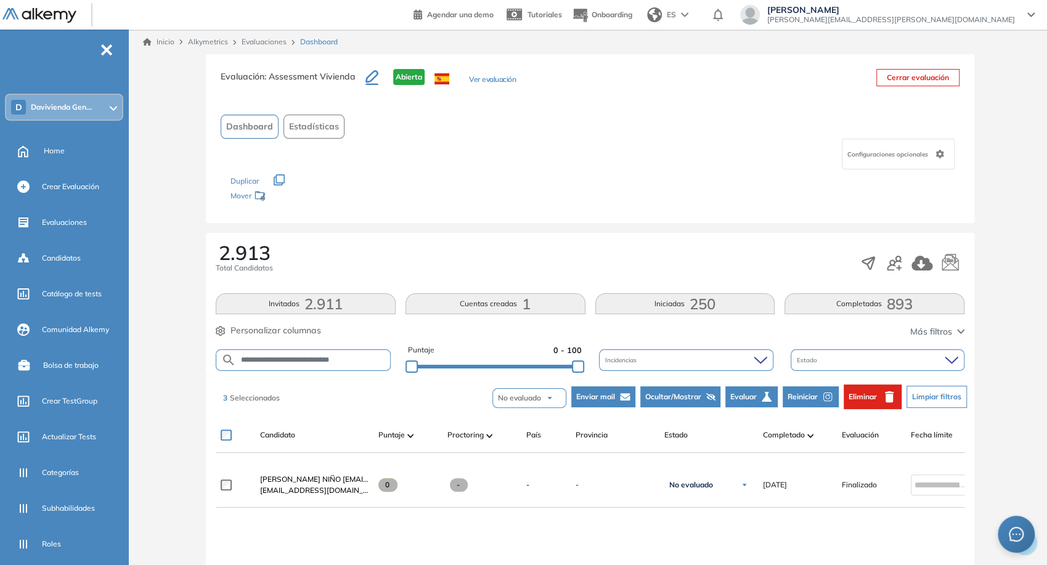
click at [370, 357] on input "**********" at bounding box center [313, 360] width 154 height 9
click at [373, 358] on input "**********" at bounding box center [313, 360] width 154 height 9
type input "**********"
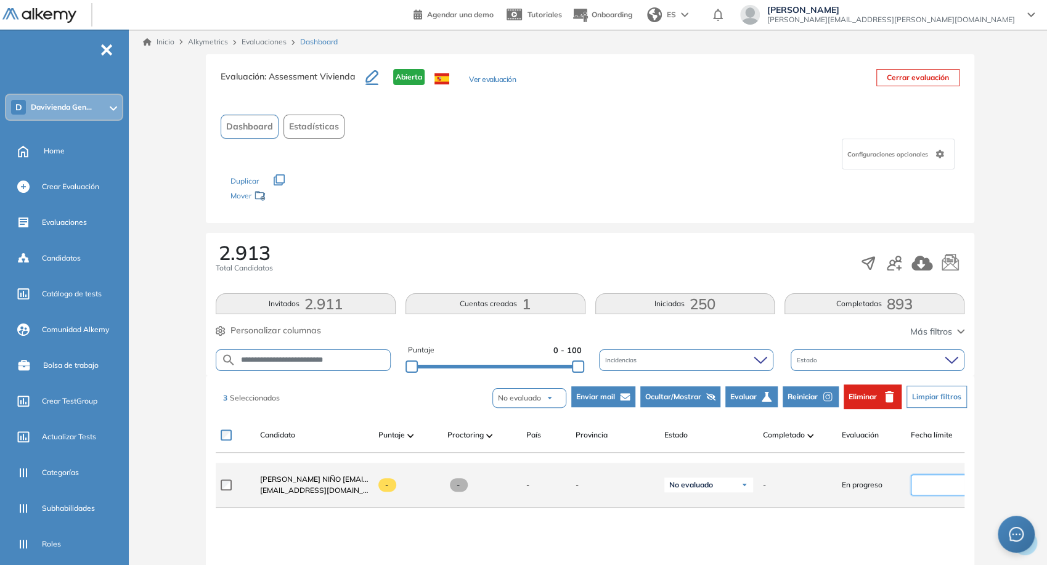
click at [923, 486] on input at bounding box center [940, 485] width 51 height 14
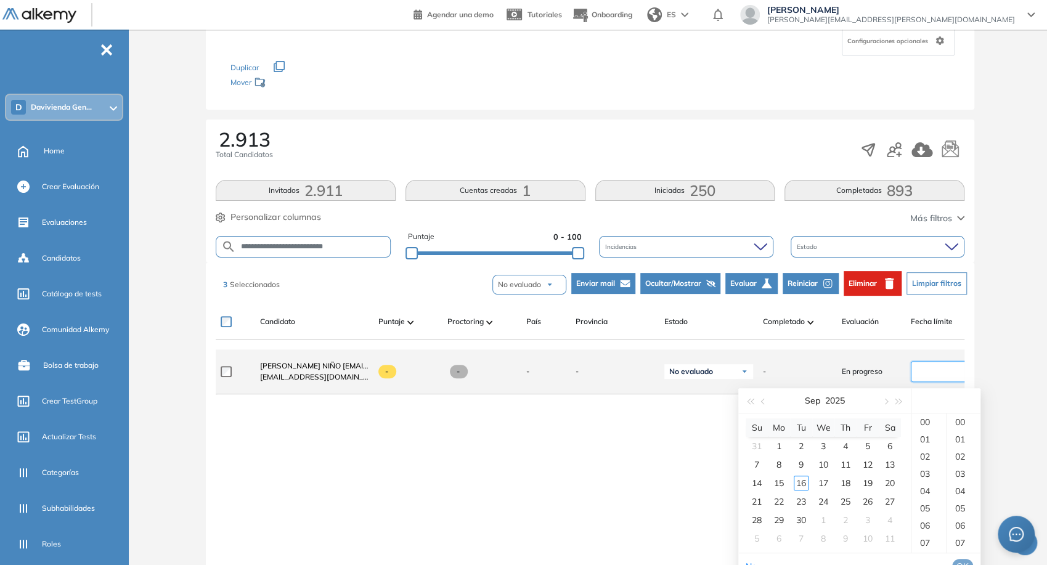
scroll to position [115, 0]
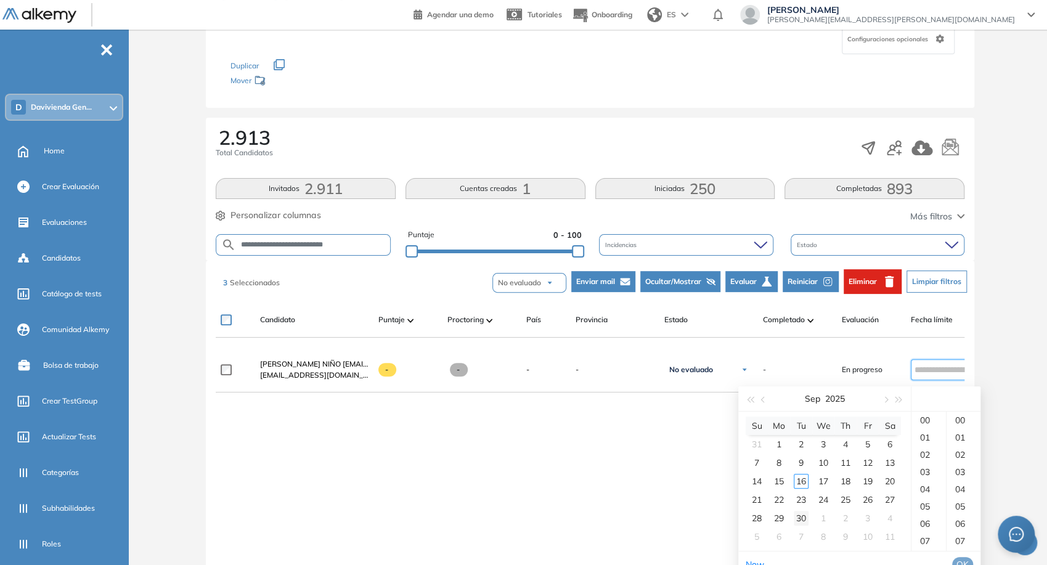
click at [799, 509] on td "30" at bounding box center [801, 518] width 22 height 18
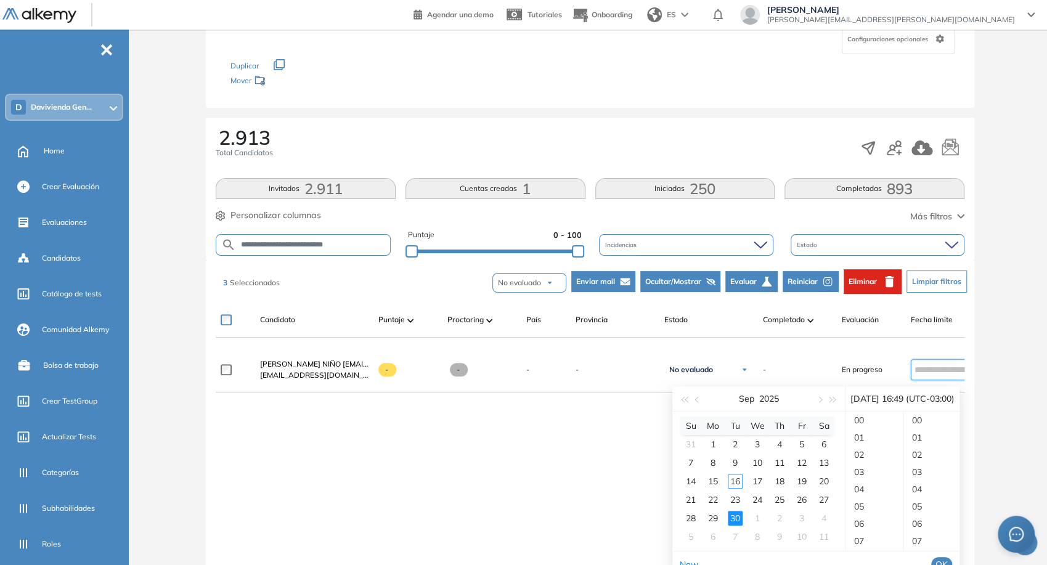
scroll to position [846, 0]
type input "**********"
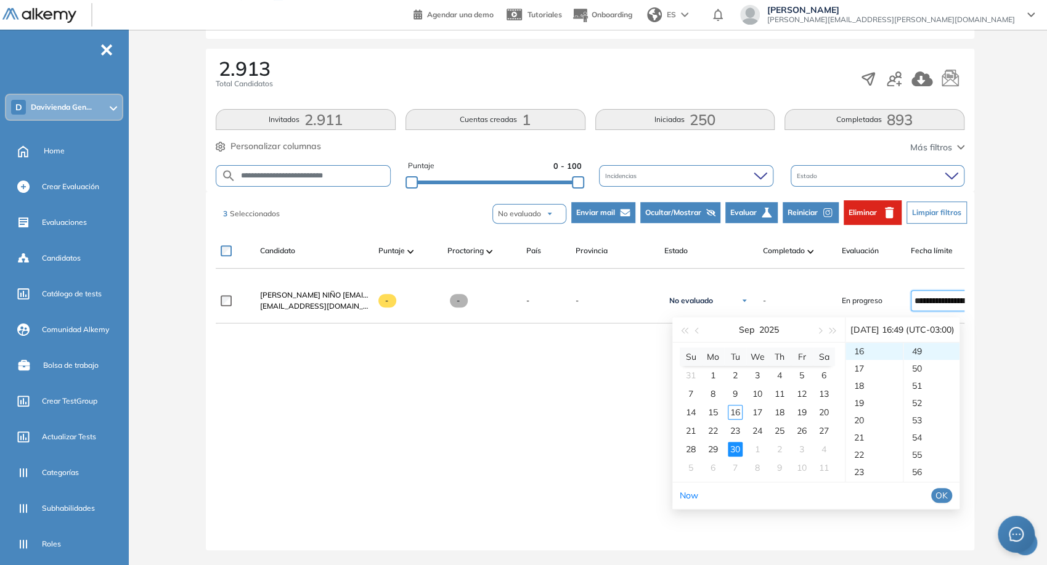
click at [952, 489] on button "OK" at bounding box center [941, 495] width 21 height 15
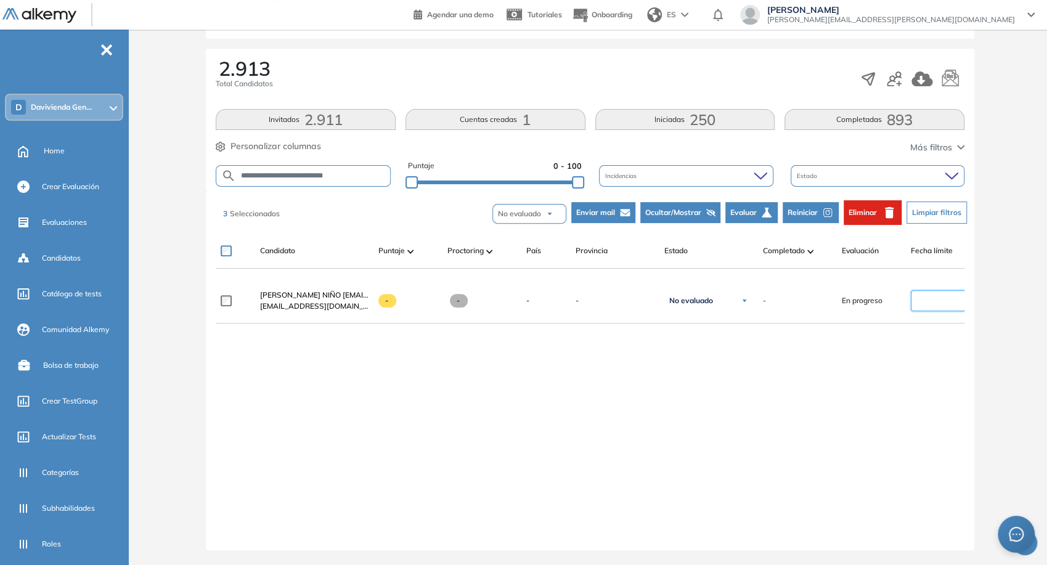
type input "**********"
drag, startPoint x: 351, startPoint y: 173, endPoint x: 345, endPoint y: 169, distance: 6.9
click at [345, 169] on form "**********" at bounding box center [303, 176] width 175 height 22
click at [345, 171] on input "**********" at bounding box center [313, 175] width 154 height 9
paste input "text"
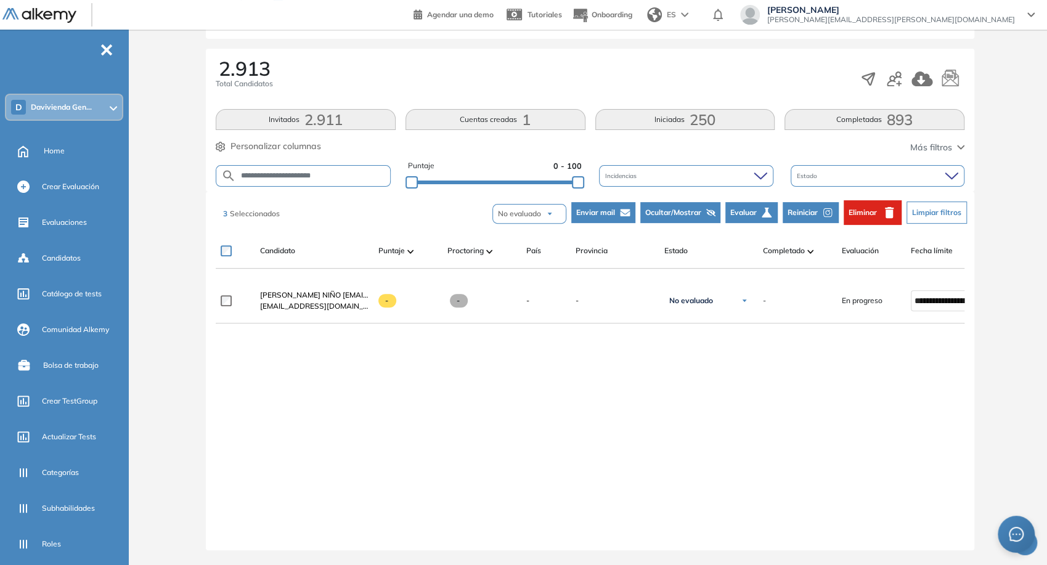
type input "**********"
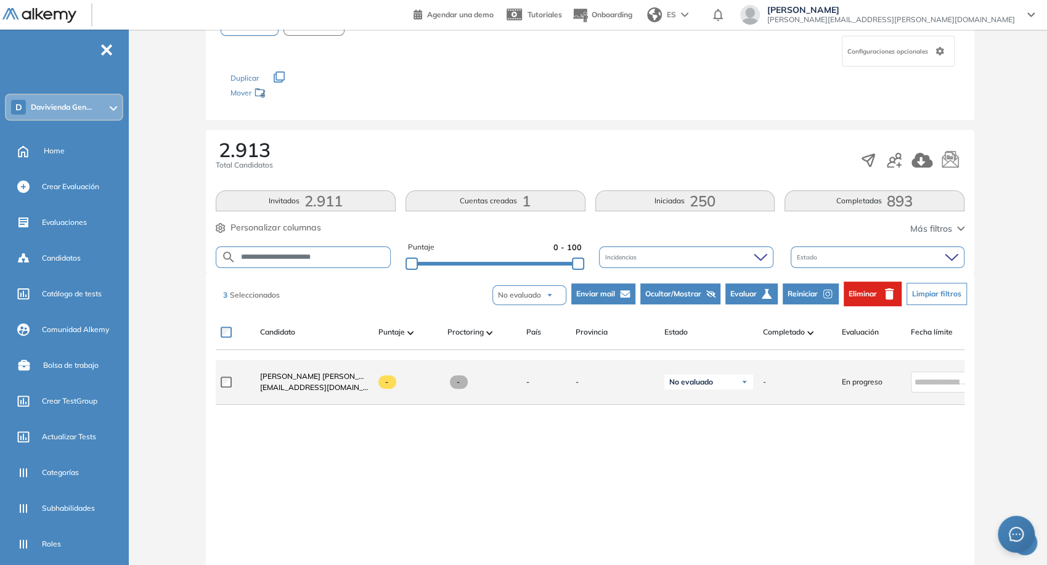
scroll to position [105, 0]
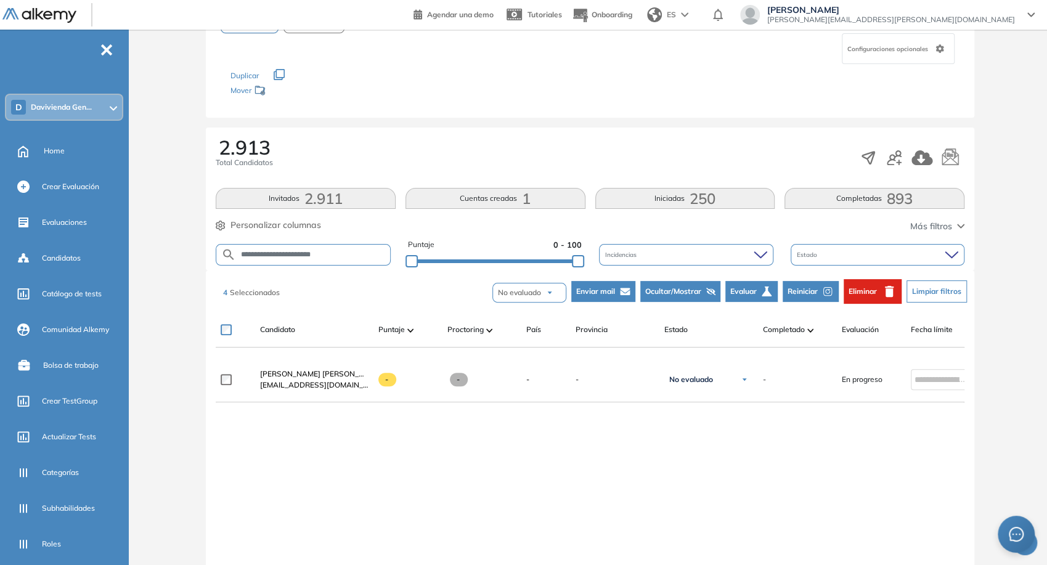
click at [804, 289] on span "Reiniciar" at bounding box center [803, 291] width 30 height 11
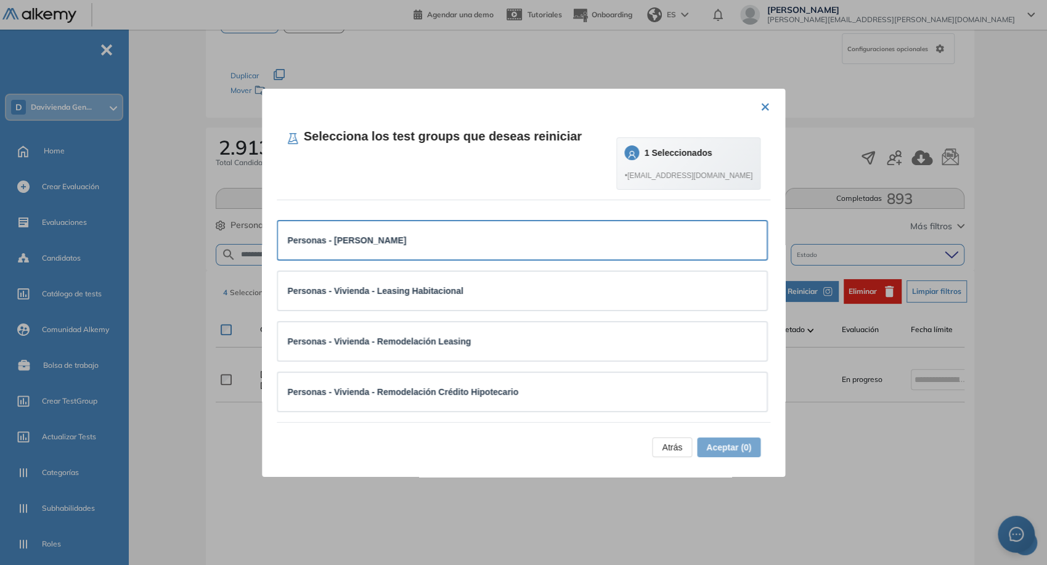
click at [402, 237] on div "Personas - [PERSON_NAME]" at bounding box center [523, 241] width 470 height 14
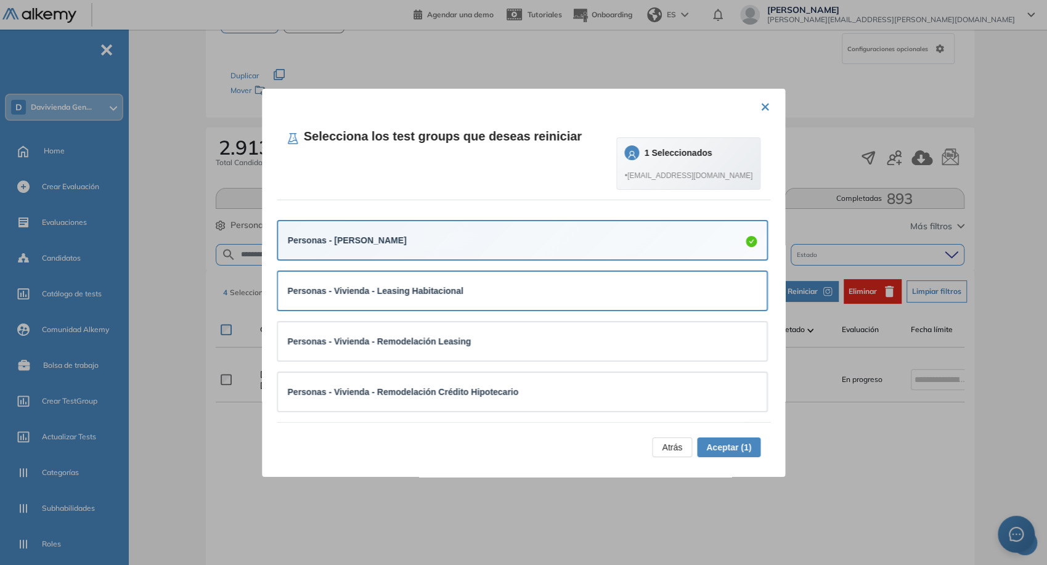
click at [478, 292] on div "Personas - Vivienda - Leasing Habitacional" at bounding box center [523, 291] width 470 height 14
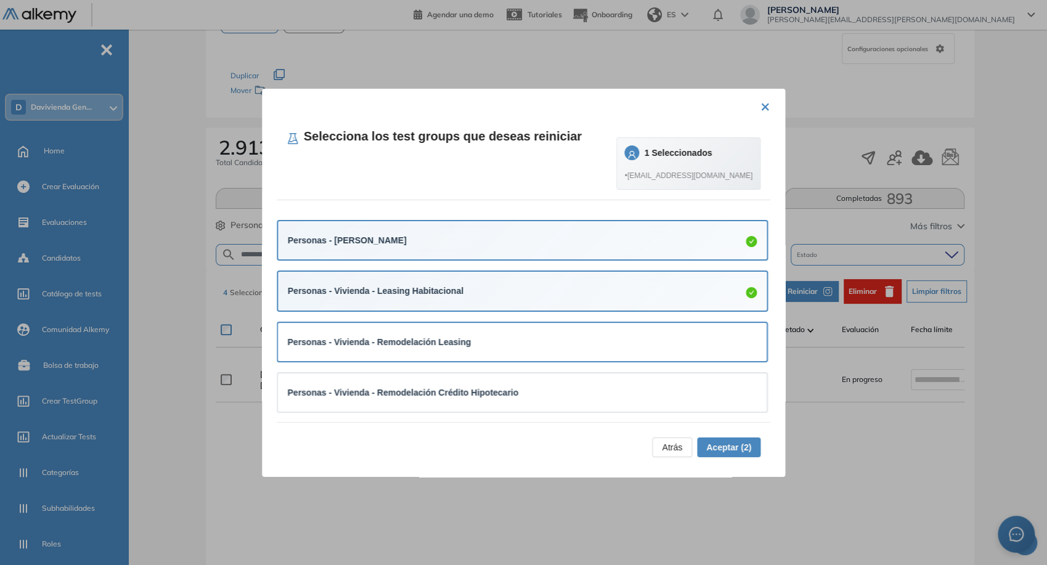
click at [525, 343] on div "Personas - Vivienda - Remodelación Leasing" at bounding box center [523, 342] width 470 height 14
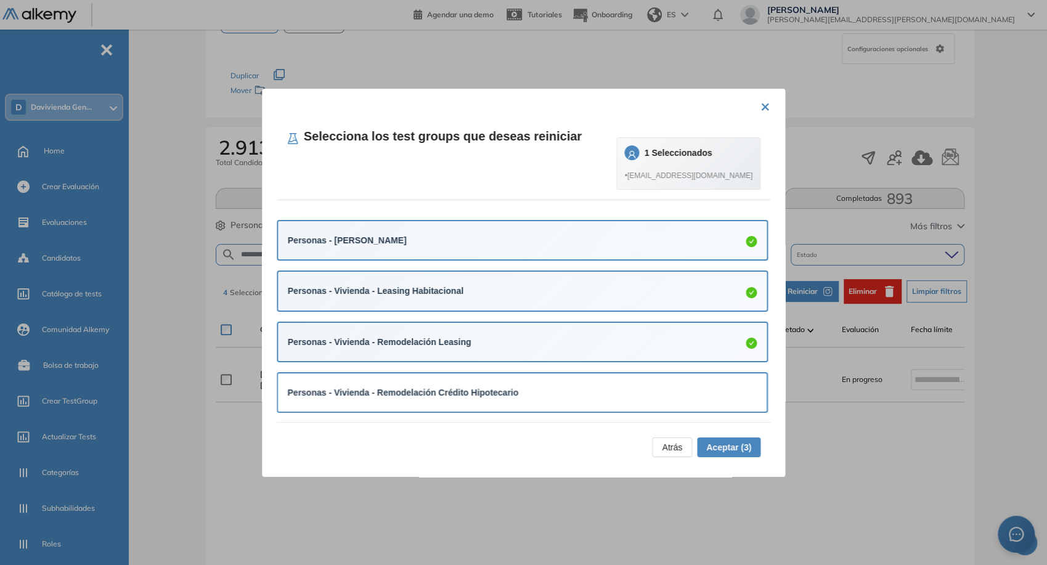
click at [567, 385] on div "Personas - Vivienda - Remodelación Crédito Hipotecario" at bounding box center [523, 392] width 470 height 18
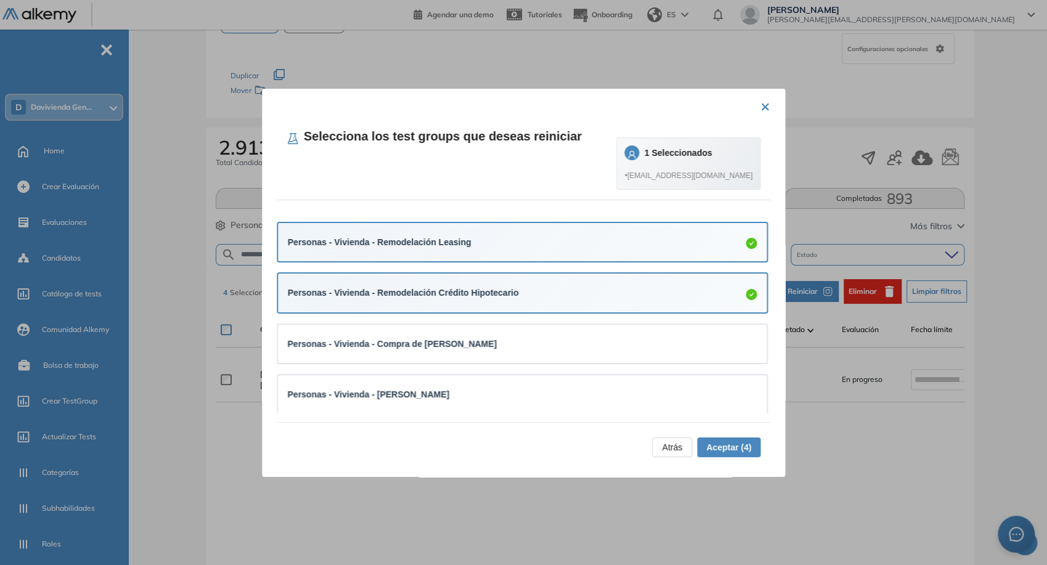
scroll to position [100, 0]
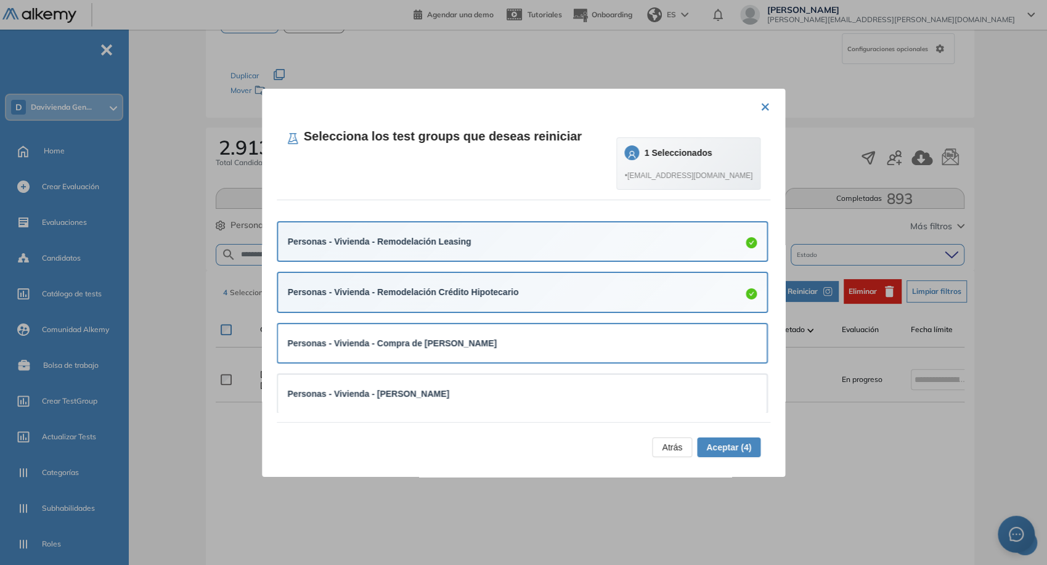
click at [521, 345] on div "Personas - Vivienda - Compra de [PERSON_NAME]" at bounding box center [523, 344] width 470 height 14
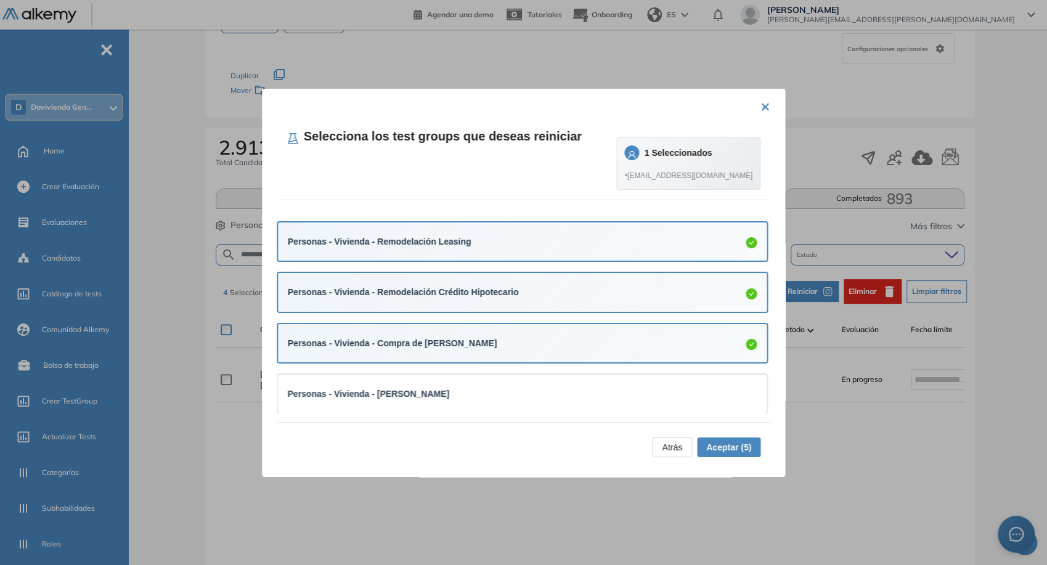
click at [698, 447] on button "Aceptar (5)" at bounding box center [728, 448] width 63 height 20
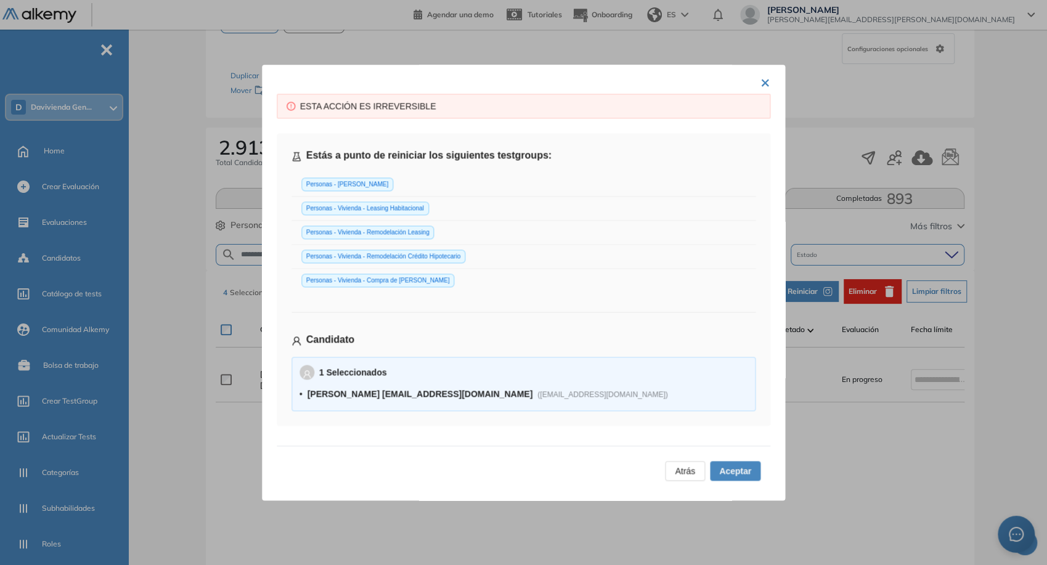
click at [731, 465] on span "Aceptar" at bounding box center [735, 471] width 32 height 14
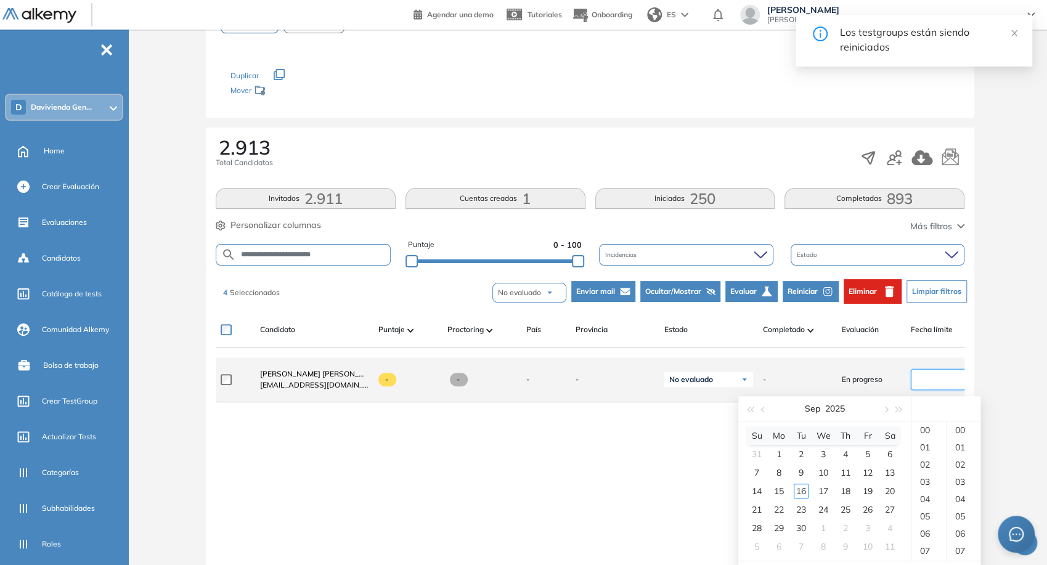
click at [947, 380] on input at bounding box center [940, 380] width 51 height 14
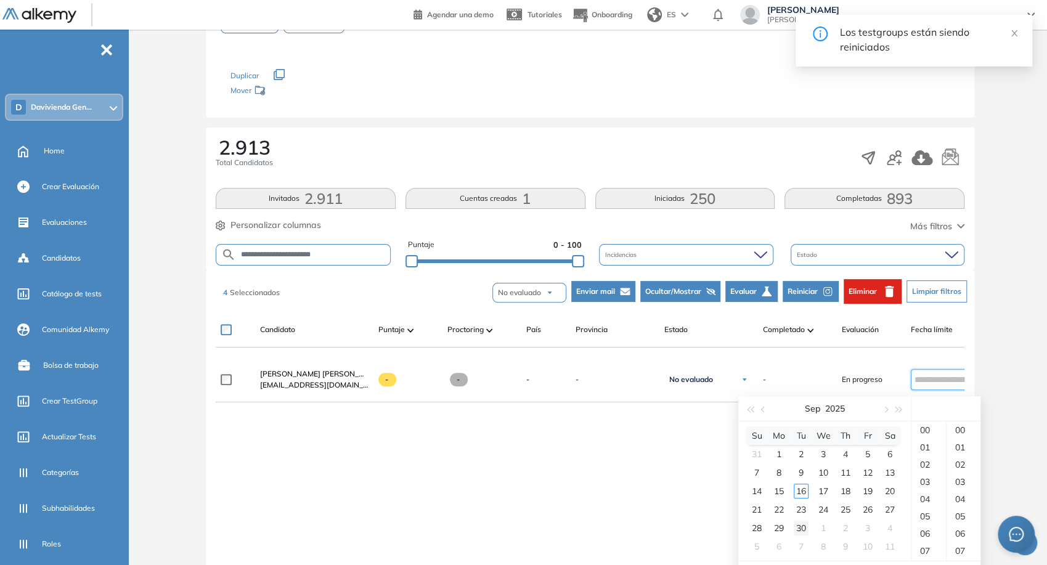
click at [806, 524] on div "30" at bounding box center [801, 528] width 15 height 15
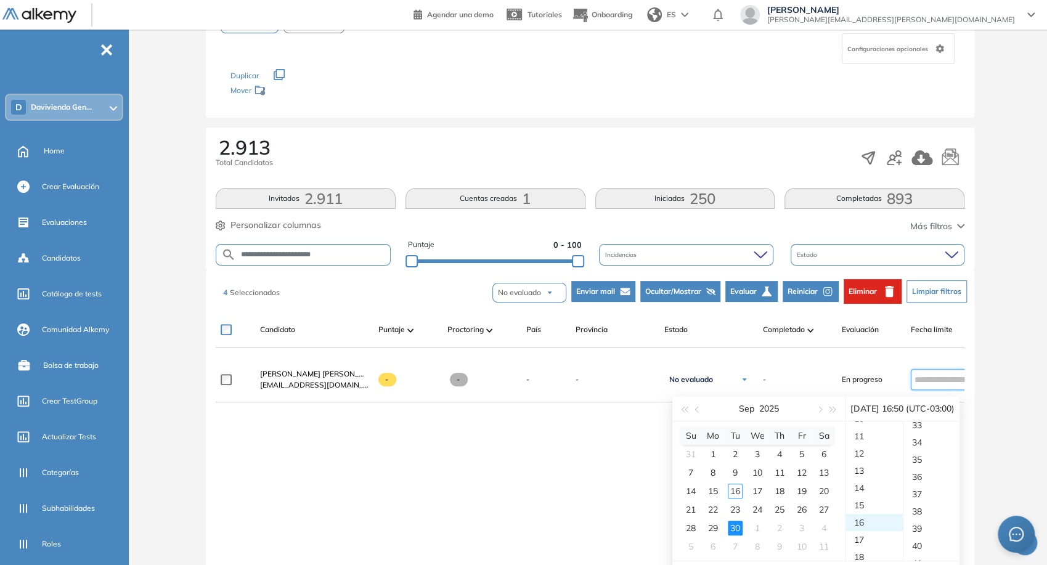
scroll to position [863, 0]
type input "**********"
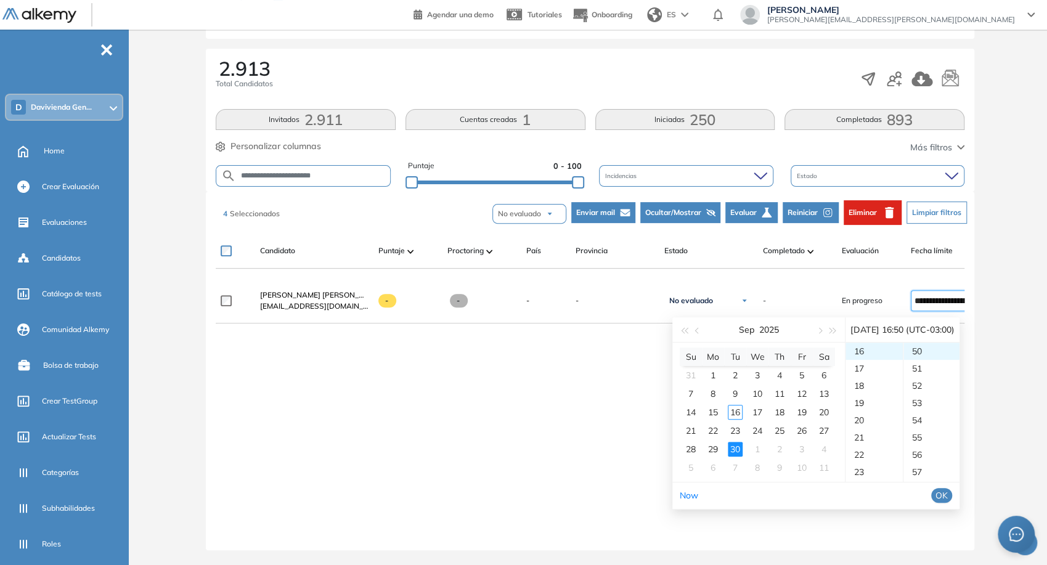
click at [948, 489] on span "OK" at bounding box center [942, 496] width 12 height 14
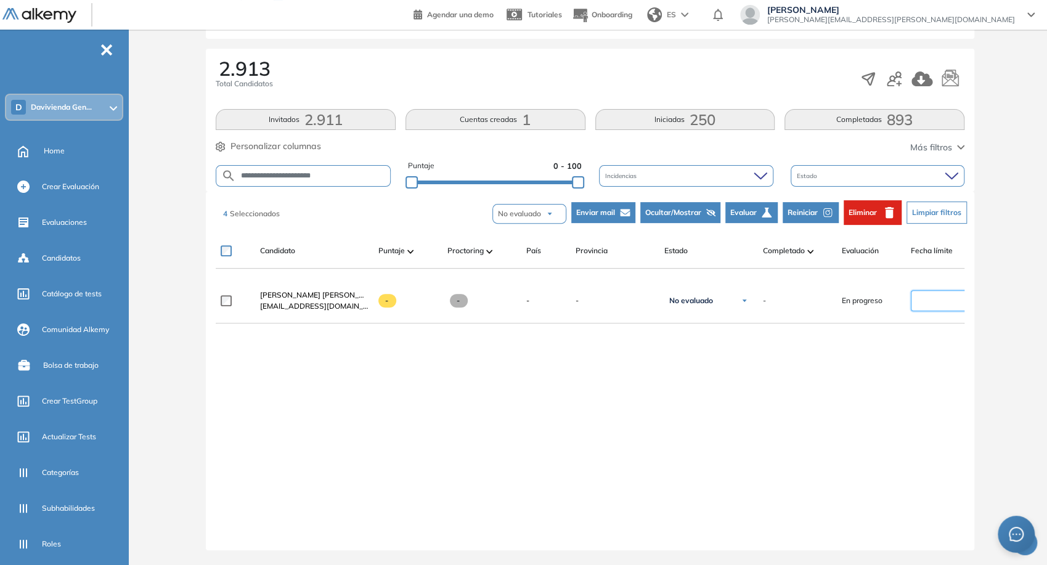
type input "**********"
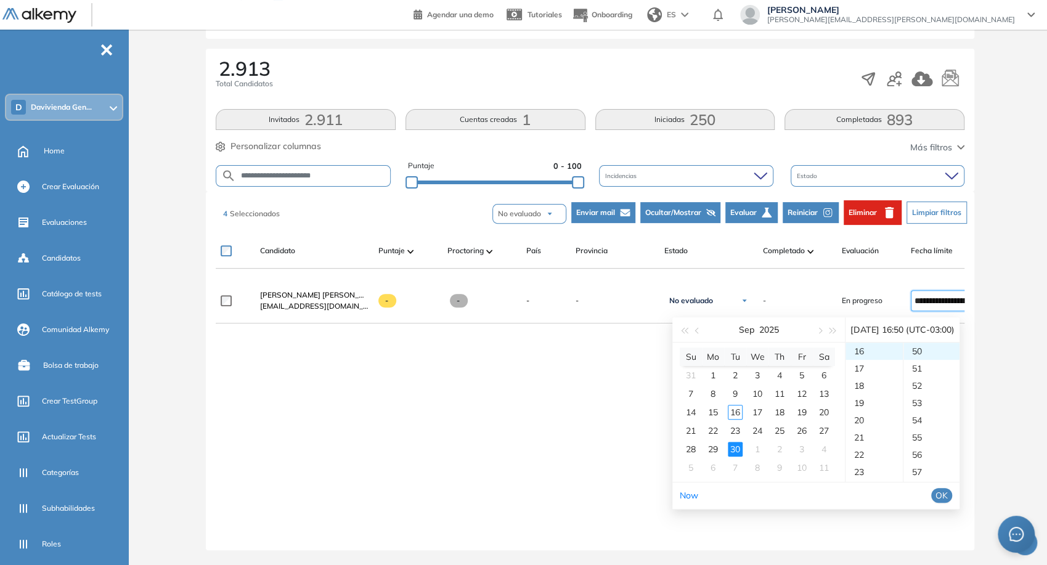
click at [49, 16] on img at bounding box center [39, 15] width 74 height 15
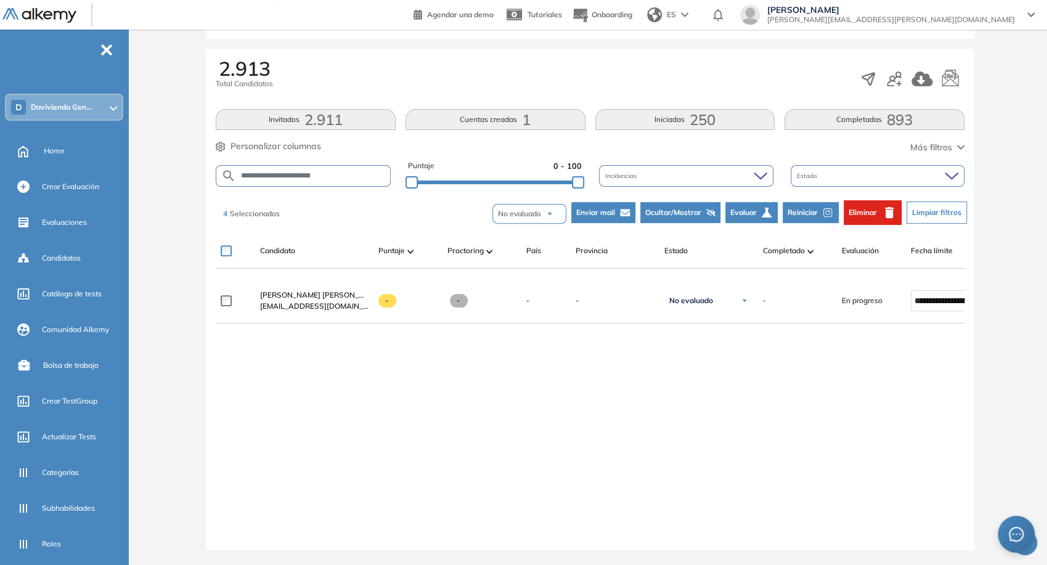
click at [305, 171] on input "**********" at bounding box center [313, 175] width 154 height 9
paste input "text"
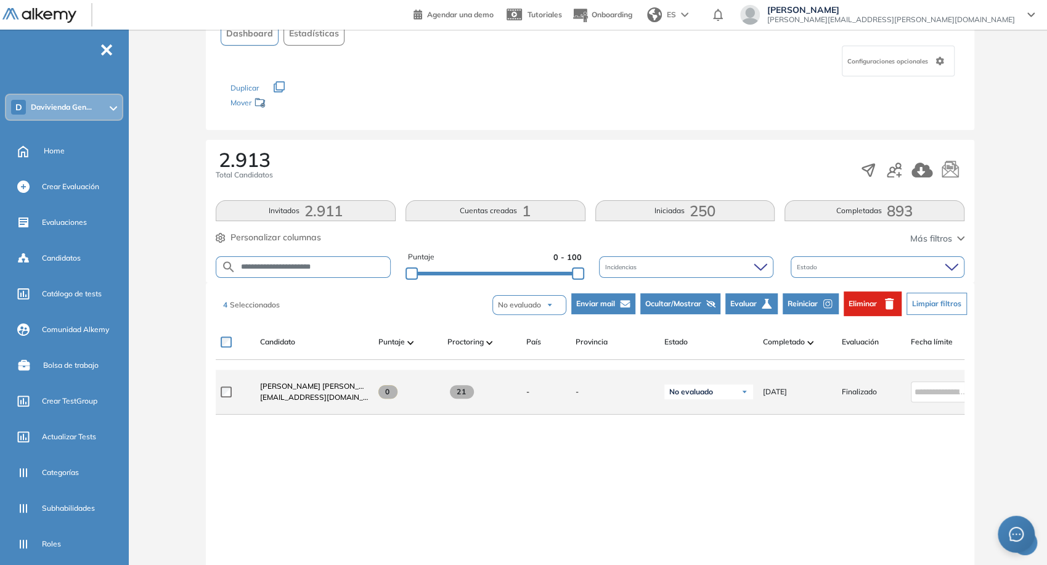
scroll to position [94, 0]
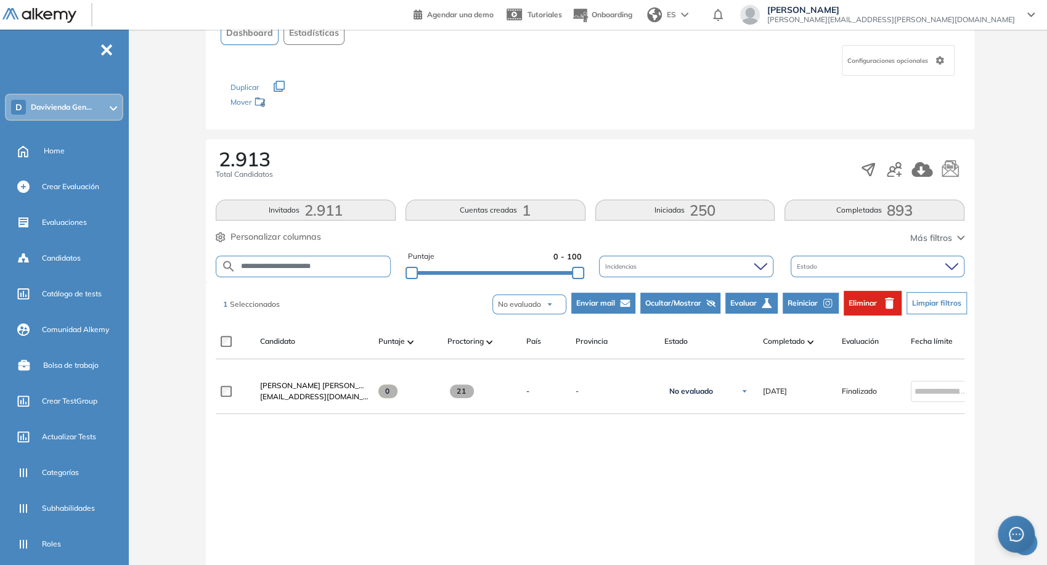
click at [809, 300] on span "Reiniciar" at bounding box center [803, 303] width 30 height 11
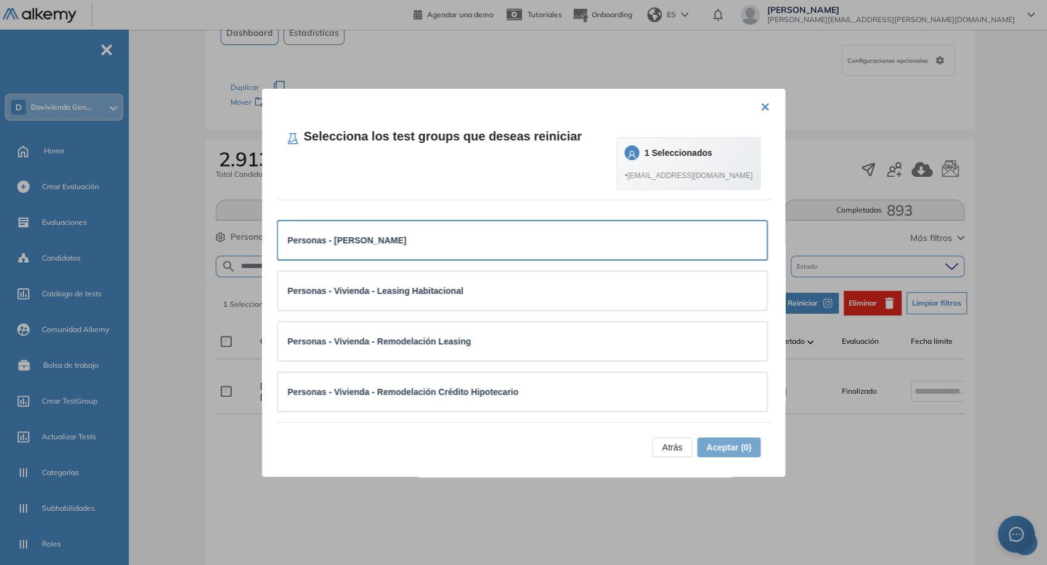
click at [606, 248] on div "Personas - [PERSON_NAME]" at bounding box center [523, 240] width 470 height 18
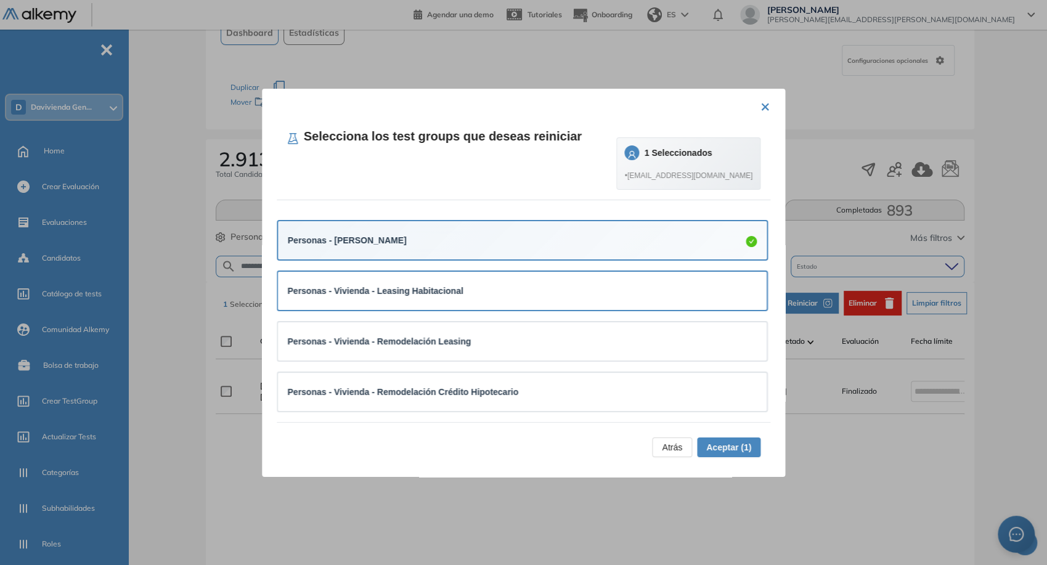
click at [548, 284] on div "Personas - Vivienda - Leasing Habitacional" at bounding box center [523, 291] width 470 height 14
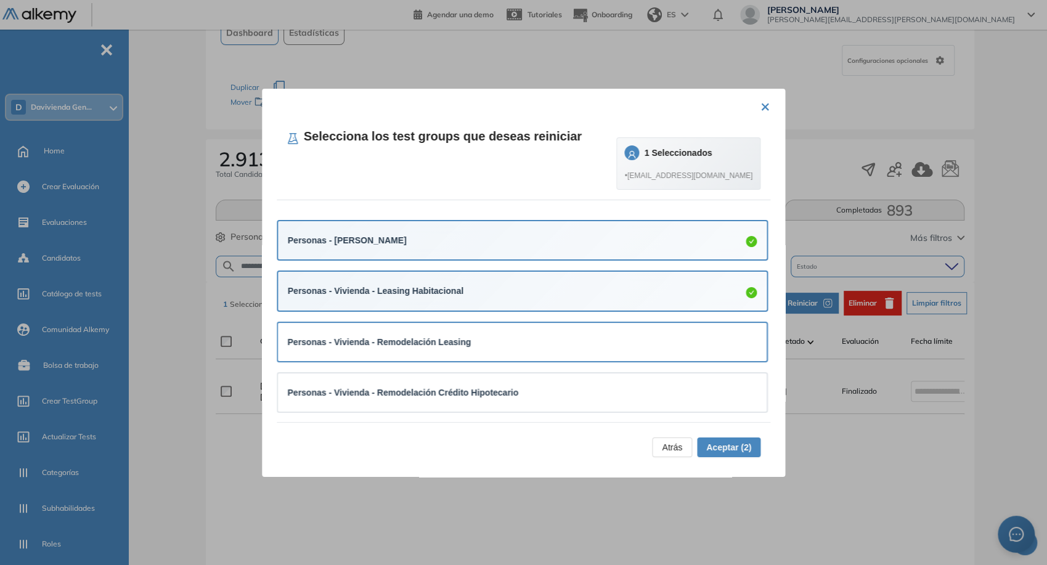
click at [518, 333] on div "Personas - Vivienda - Remodelación Leasing" at bounding box center [523, 342] width 470 height 18
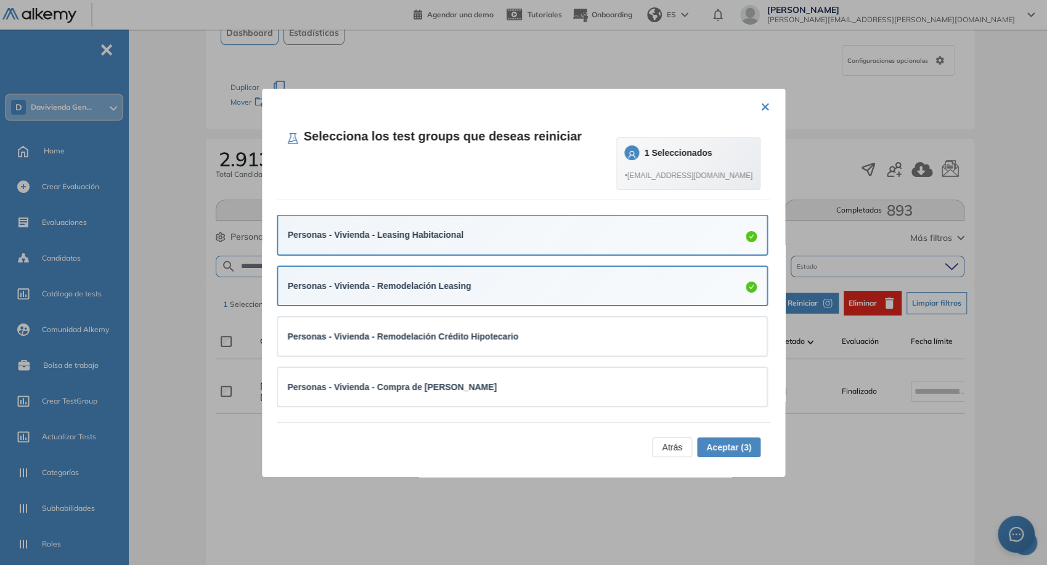
scroll to position [57, 0]
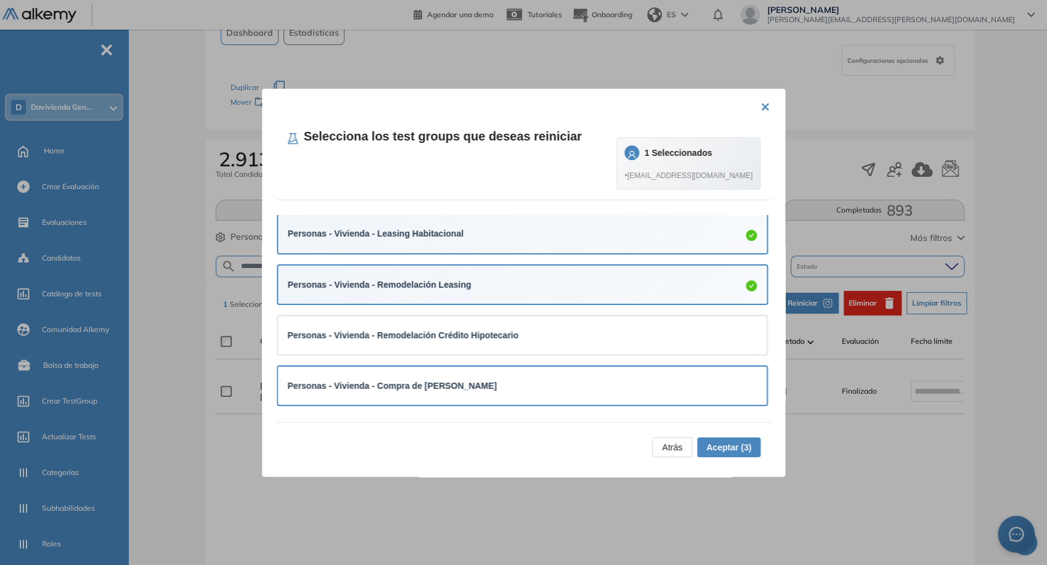
click at [521, 381] on div "Personas - Vivienda - Compra de [PERSON_NAME]" at bounding box center [523, 386] width 470 height 14
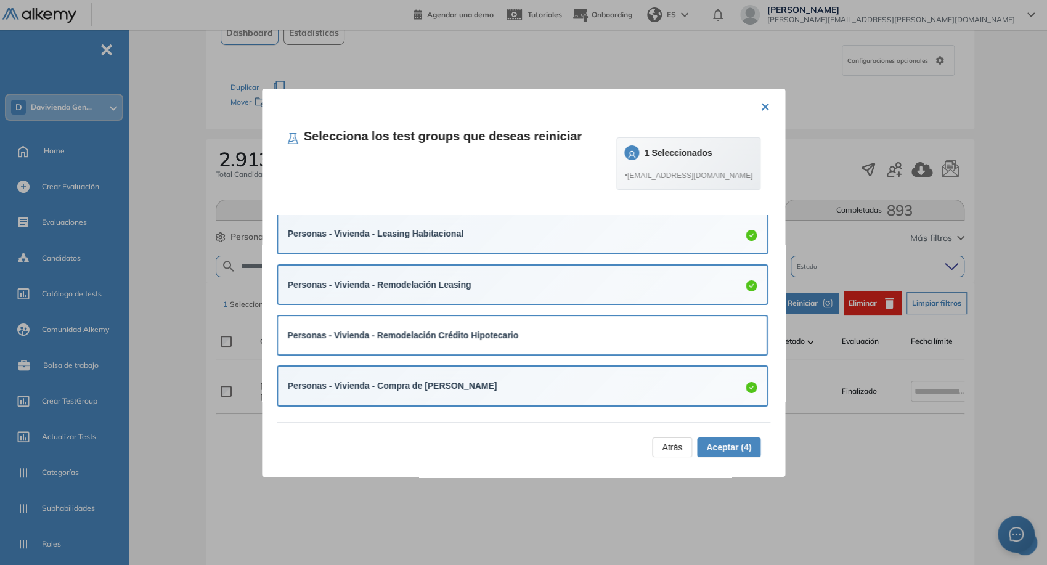
click at [556, 351] on div "Personas - Vivienda - Remodelación Crédito Hipotecario" at bounding box center [522, 335] width 489 height 38
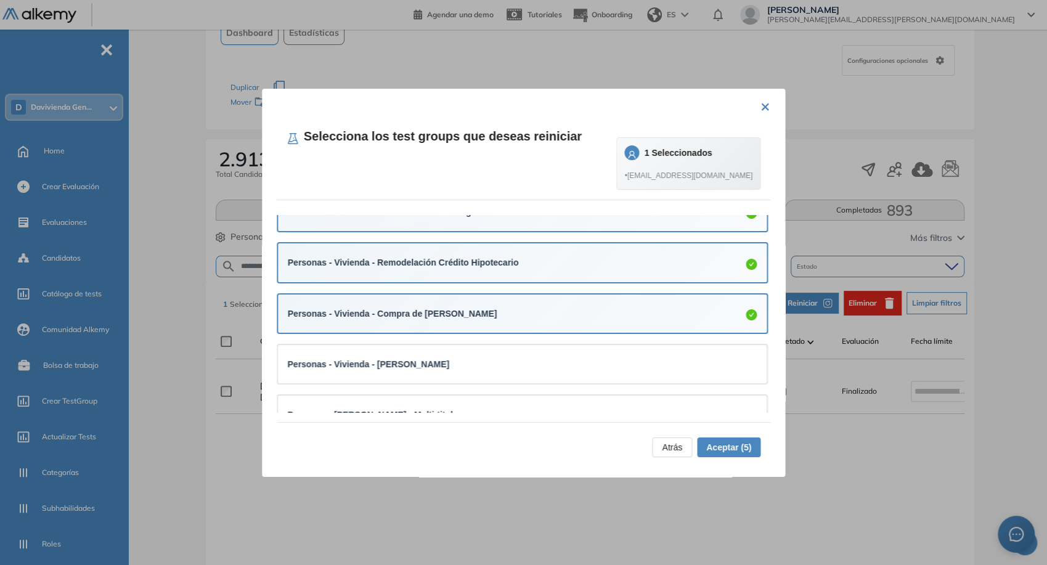
scroll to position [148, 0]
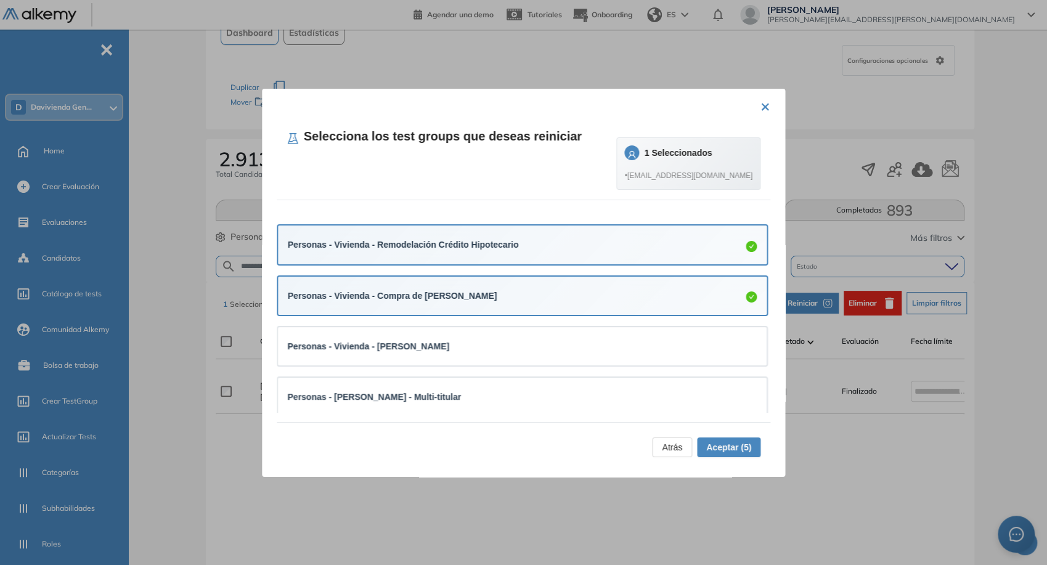
click at [556, 351] on div "Personas - Vivienda - [PERSON_NAME]" at bounding box center [523, 347] width 470 height 14
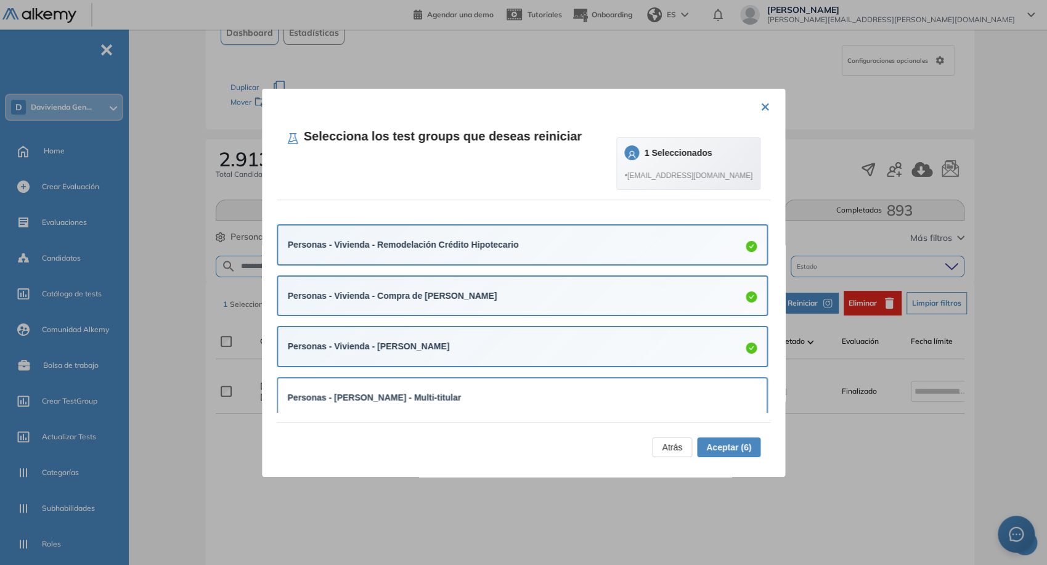
click at [600, 399] on div "Personas - [PERSON_NAME] - Multi-titular" at bounding box center [523, 398] width 470 height 14
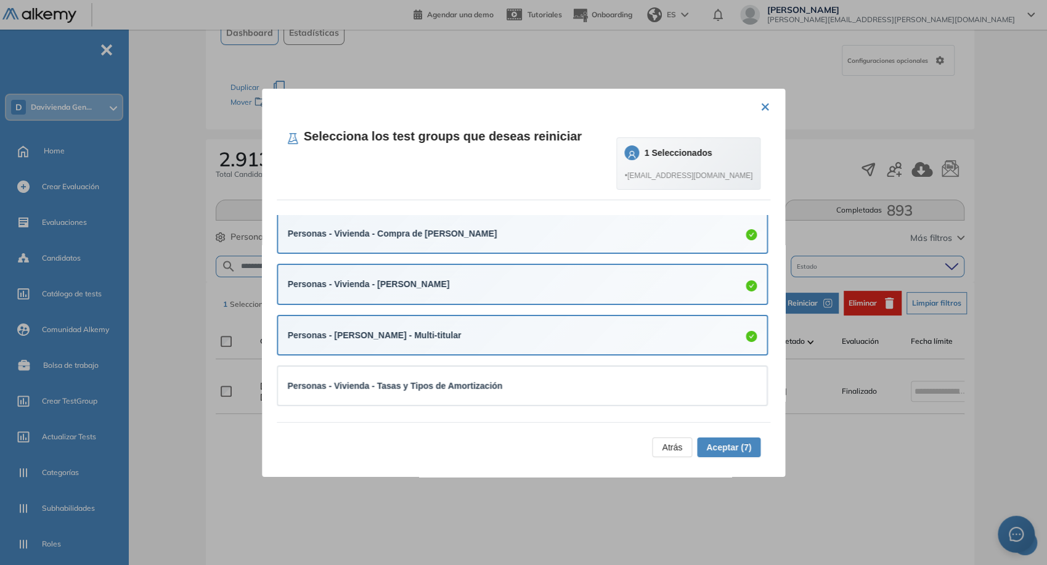
scroll to position [213, 0]
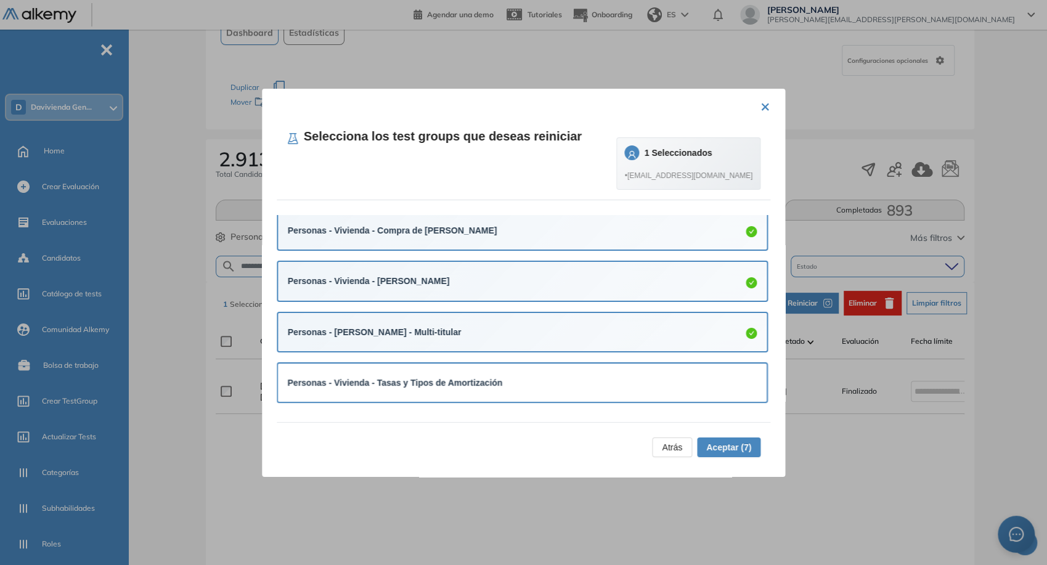
click at [611, 387] on div "Personas - Vivienda - Tasas y Tipos de Amortización" at bounding box center [523, 383] width 470 height 14
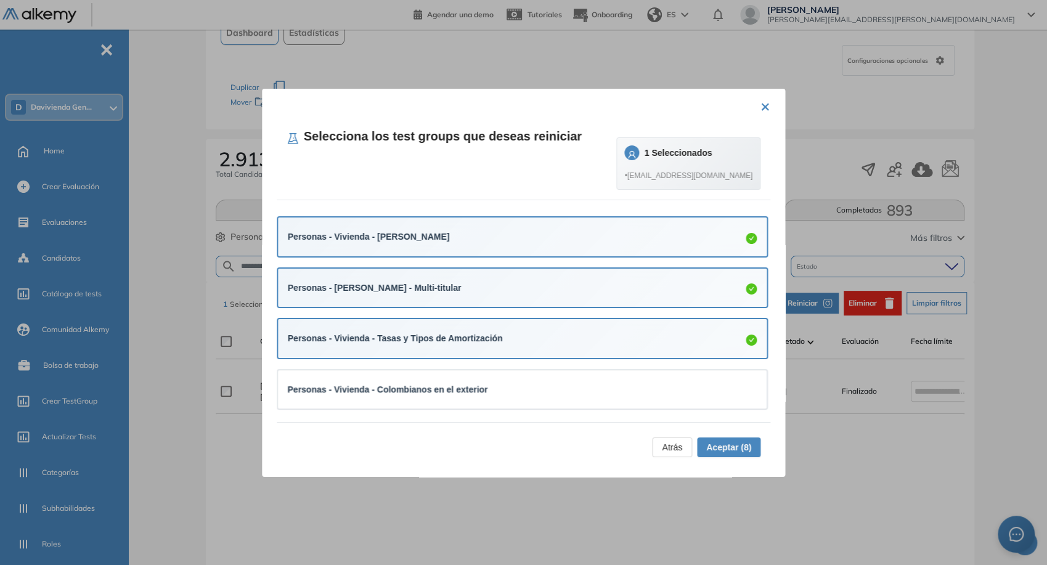
click at [611, 387] on div "Personas - Vivienda - Colombianos en el exterior" at bounding box center [523, 390] width 470 height 14
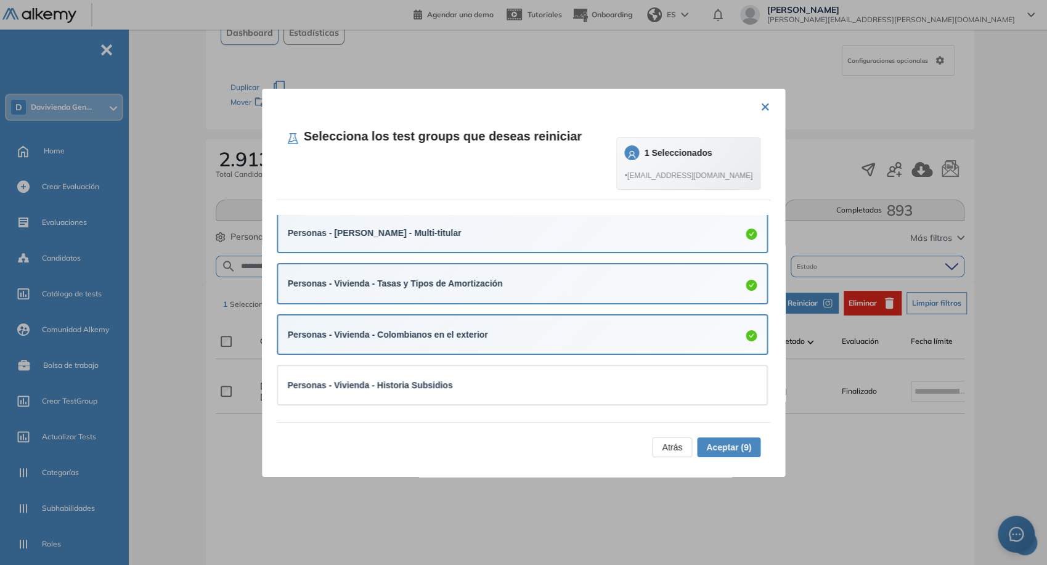
click at [611, 387] on div "Personas - Vivienda - Historia Subsidios" at bounding box center [523, 385] width 470 height 14
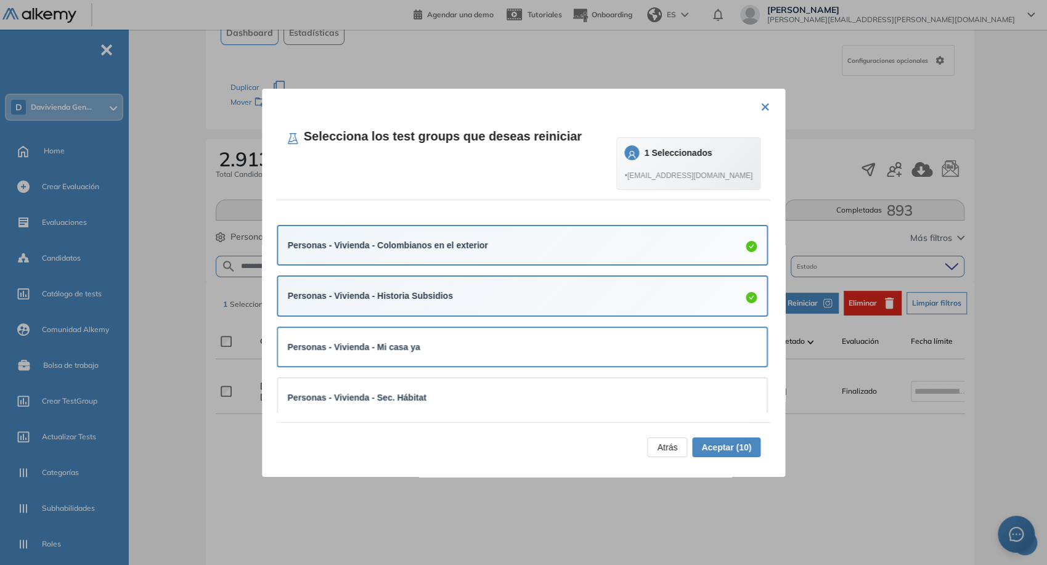
click at [615, 335] on div "Personas - Vivienda - Mi casa ya" at bounding box center [522, 347] width 489 height 38
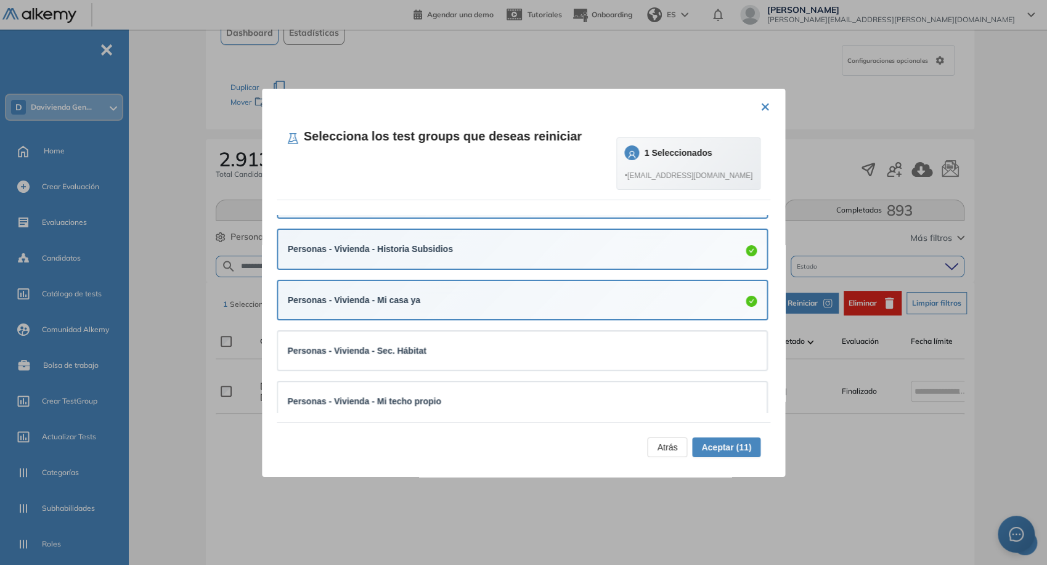
click at [615, 335] on div "Personas - Vivienda - Sec. Hábitat" at bounding box center [522, 351] width 489 height 38
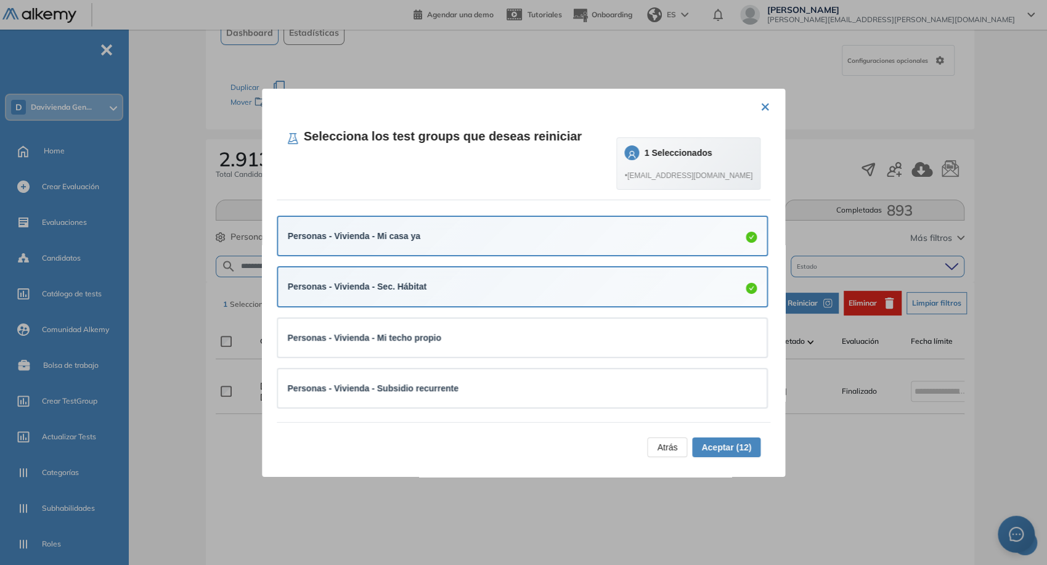
scroll to position [577, 0]
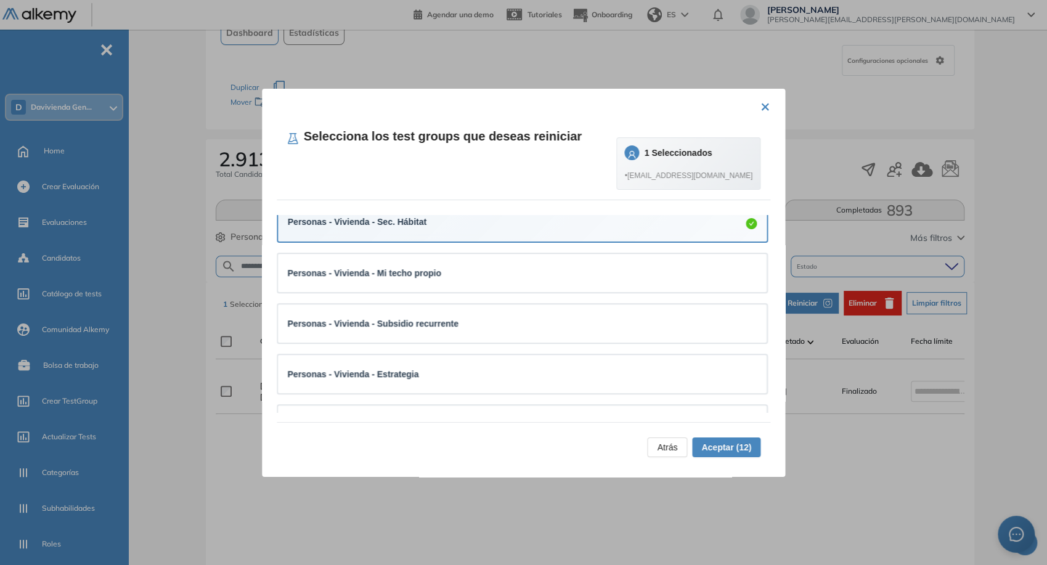
click at [615, 335] on div "Personas - Vivienda - Subsidio recurrente" at bounding box center [522, 323] width 489 height 38
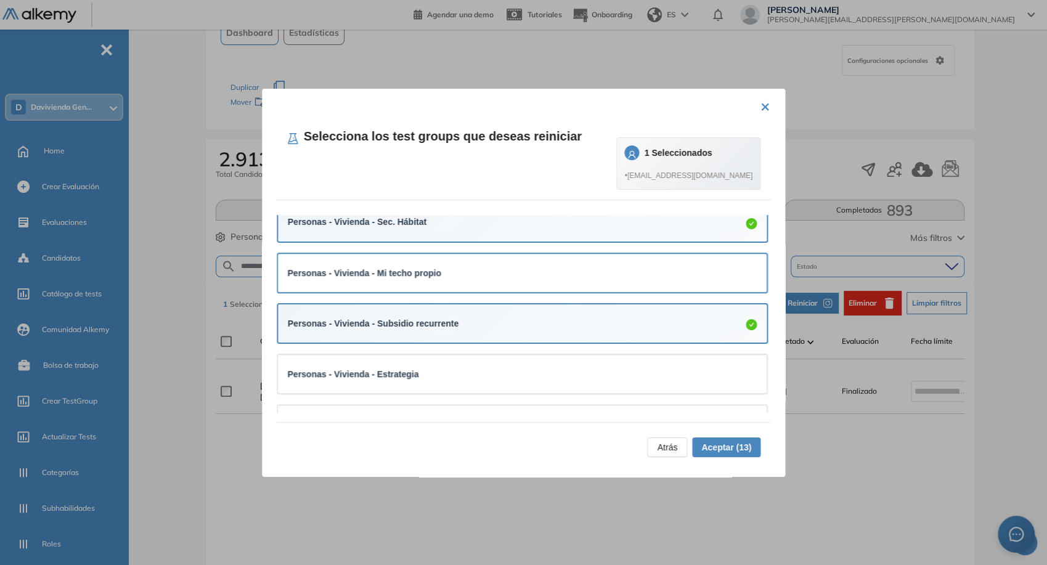
click at [646, 266] on div "Personas - Vivienda - Mi techo propio" at bounding box center [523, 273] width 470 height 14
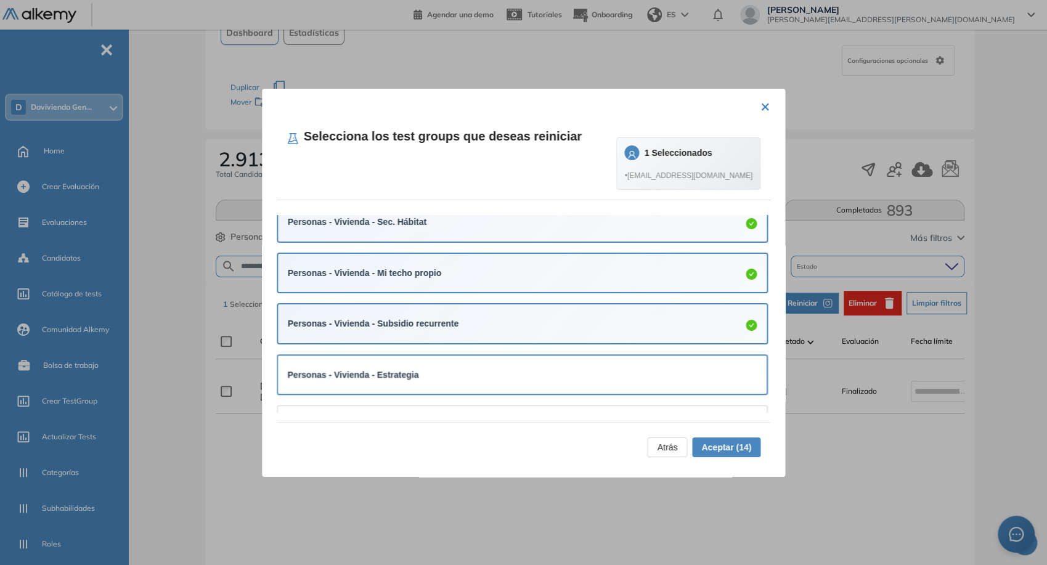
click at [611, 381] on div "Personas - Vivienda - Estrategia" at bounding box center [523, 374] width 470 height 18
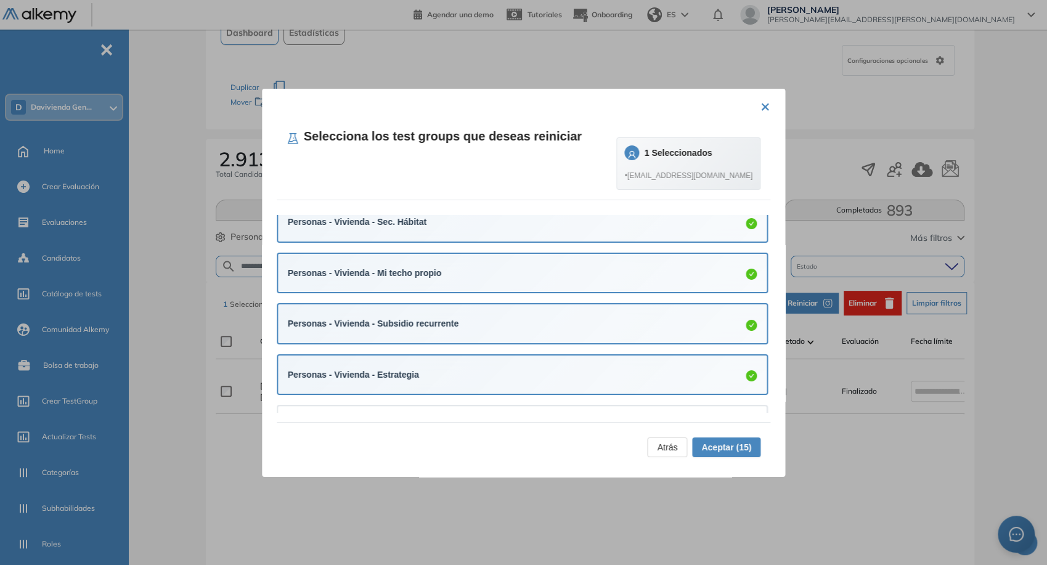
scroll to position [613, 0]
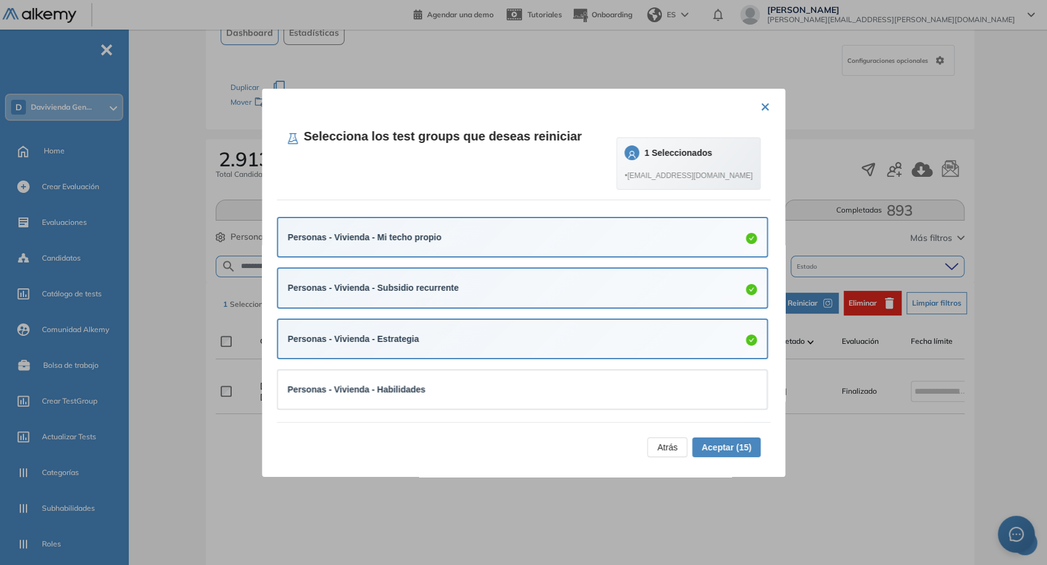
click at [611, 383] on div "Personas - Vivienda - Habilidades" at bounding box center [523, 390] width 470 height 14
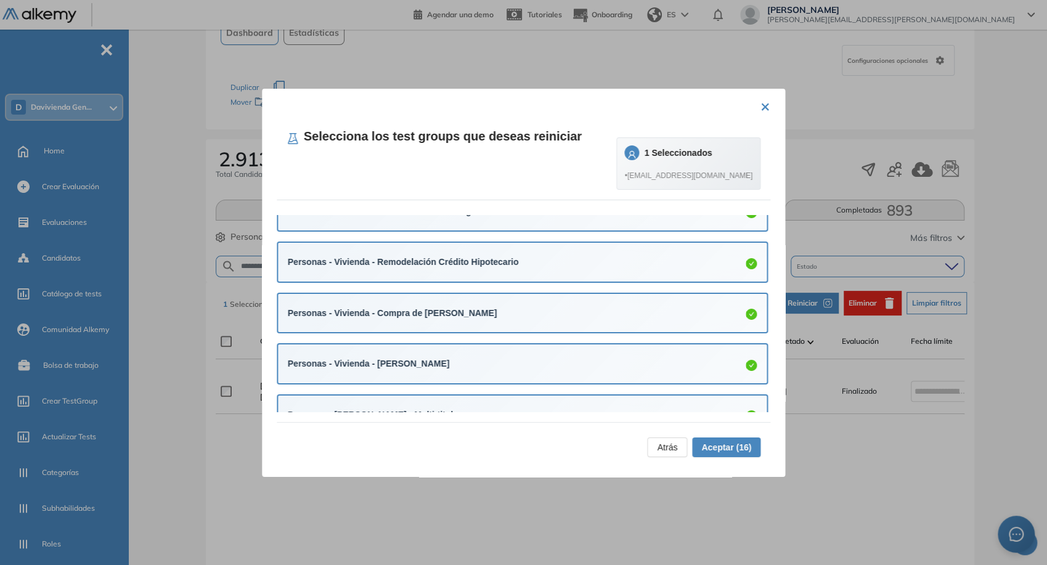
scroll to position [0, 0]
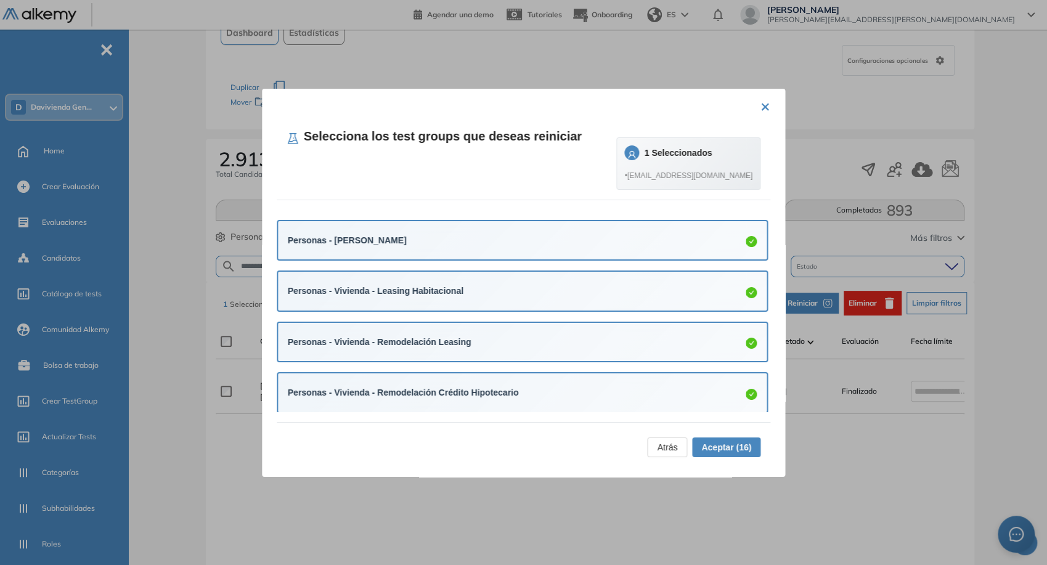
click at [721, 446] on span "Aceptar (16)" at bounding box center [726, 448] width 50 height 14
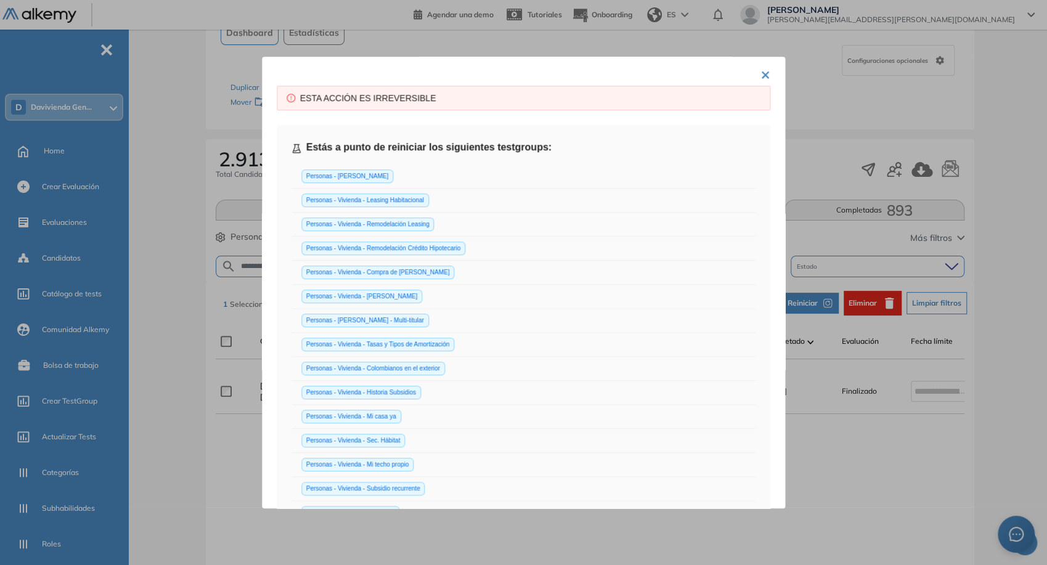
scroll to position [234, 0]
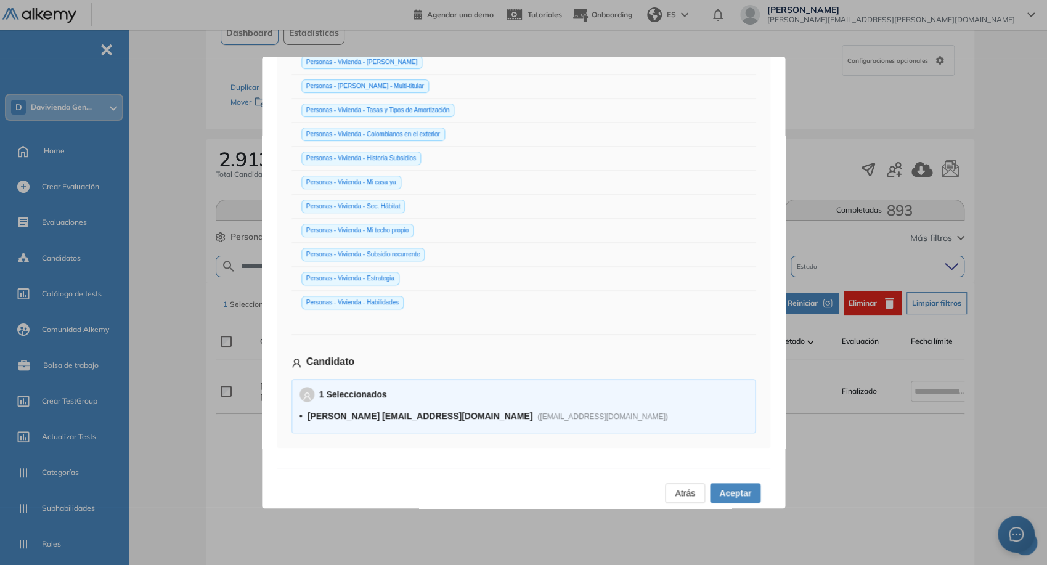
click at [729, 491] on span "Aceptar" at bounding box center [735, 493] width 32 height 14
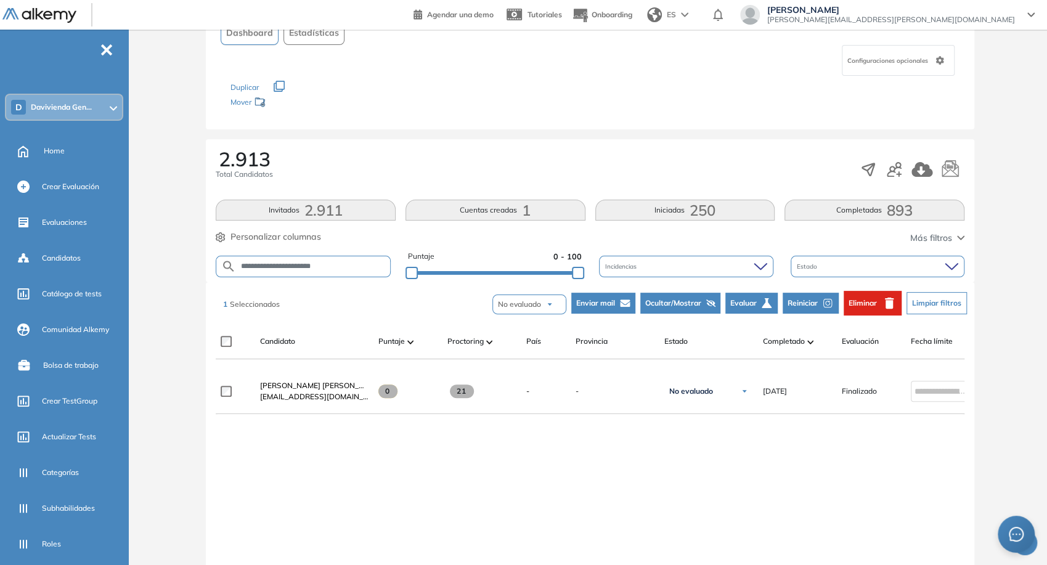
click at [357, 272] on form "**********" at bounding box center [303, 267] width 175 height 22
click at [352, 269] on input "**********" at bounding box center [313, 266] width 154 height 9
type input "**********"
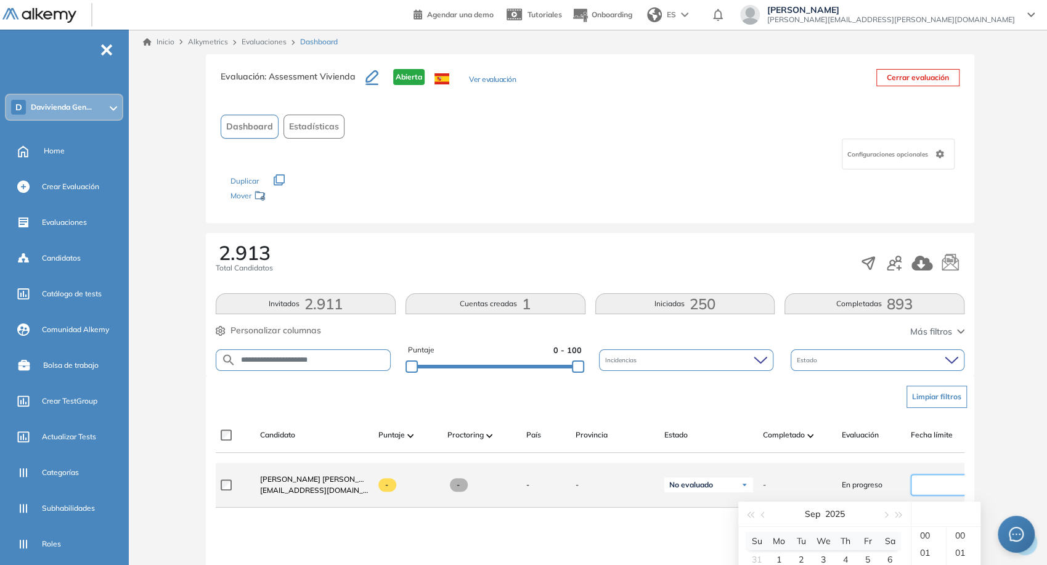
click at [934, 490] on input at bounding box center [940, 485] width 51 height 14
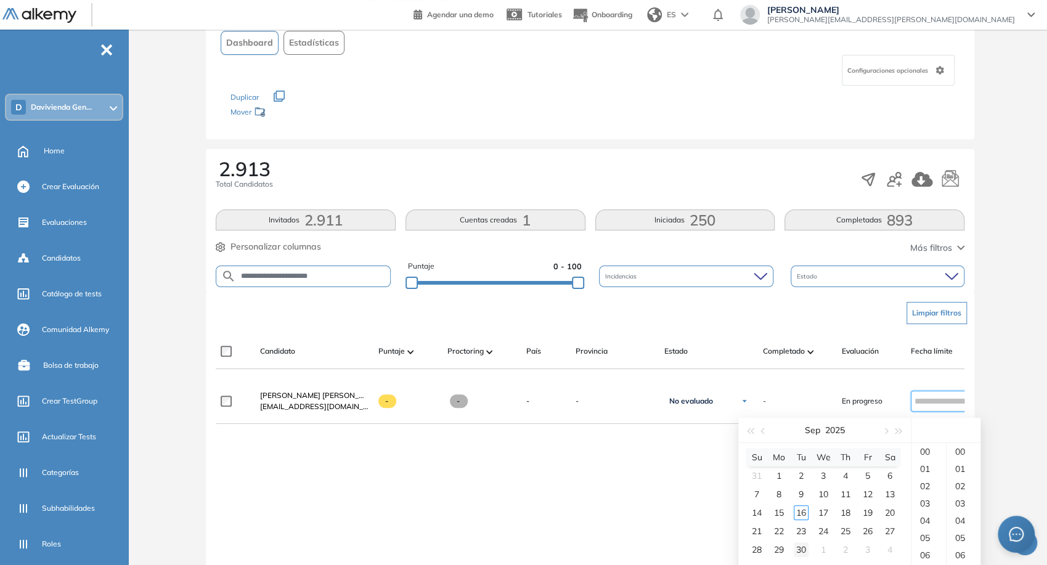
click at [807, 550] on div "30" at bounding box center [801, 549] width 15 height 15
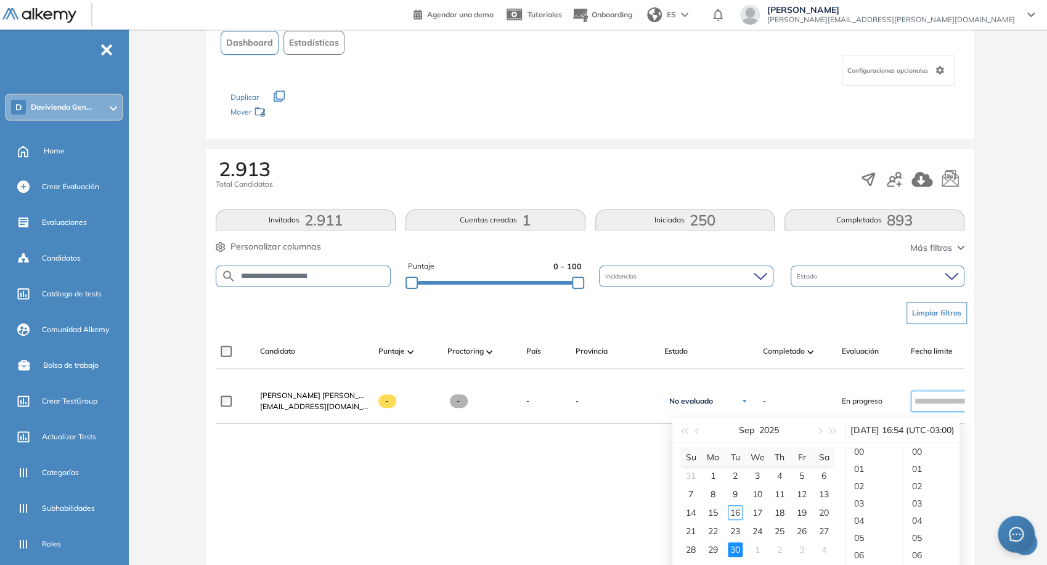
scroll to position [932, 0]
type input "**********"
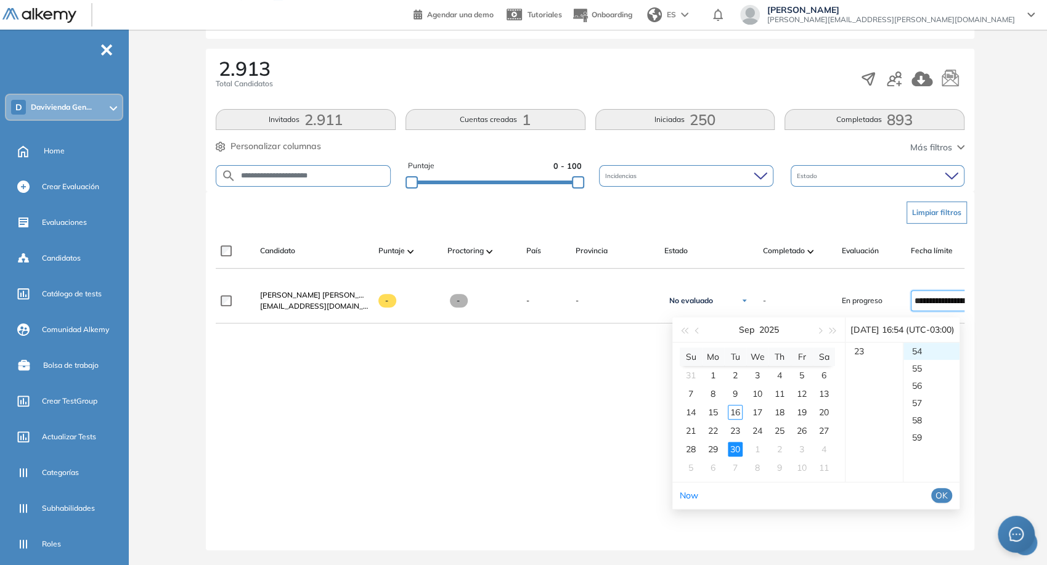
click at [948, 489] on span "OK" at bounding box center [942, 496] width 12 height 14
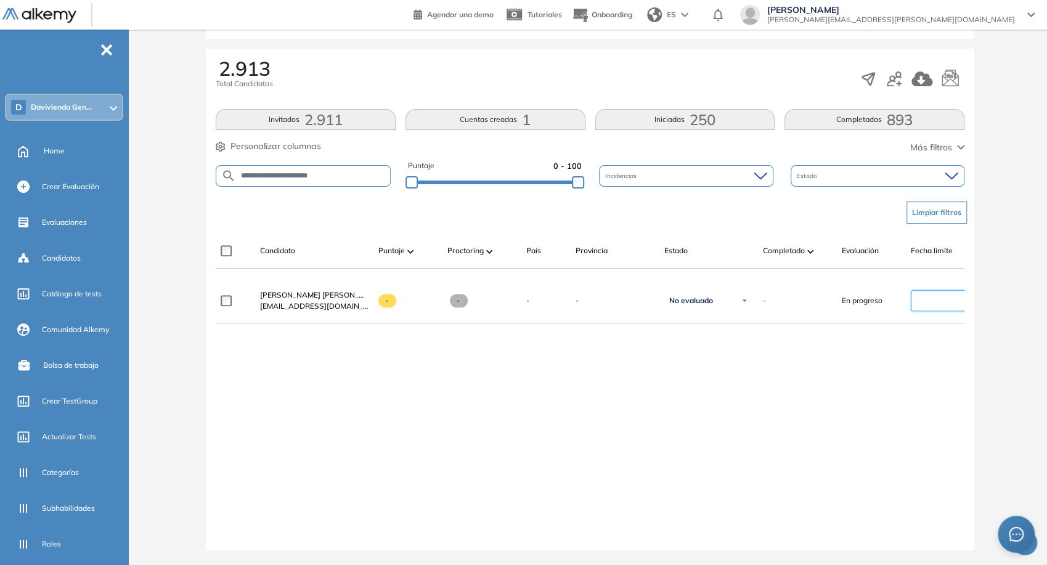
type input "**********"
click at [337, 171] on input "**********" at bounding box center [313, 175] width 154 height 9
paste input "text"
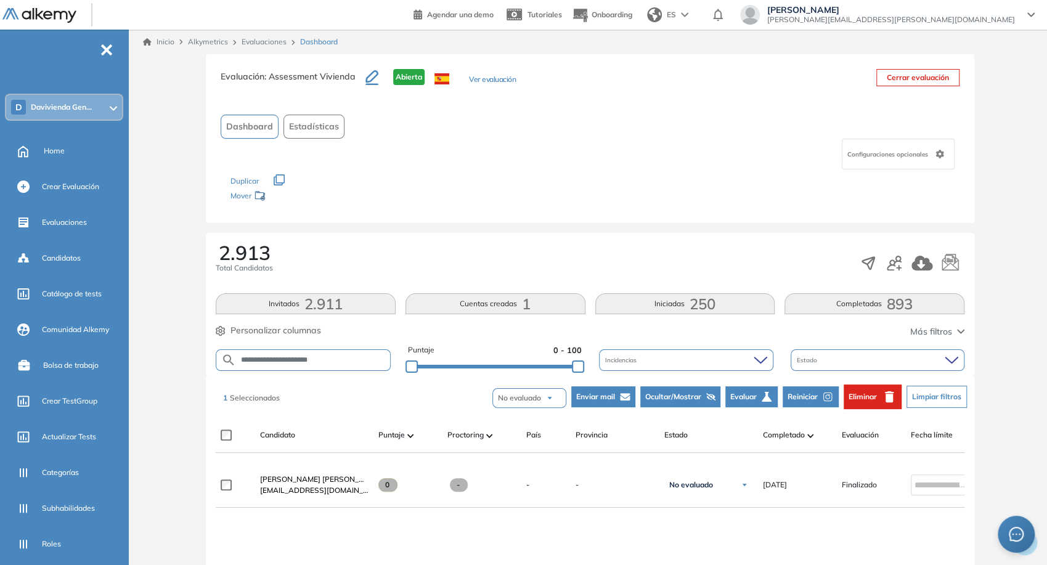
click at [807, 398] on span "Reiniciar" at bounding box center [803, 396] width 30 height 11
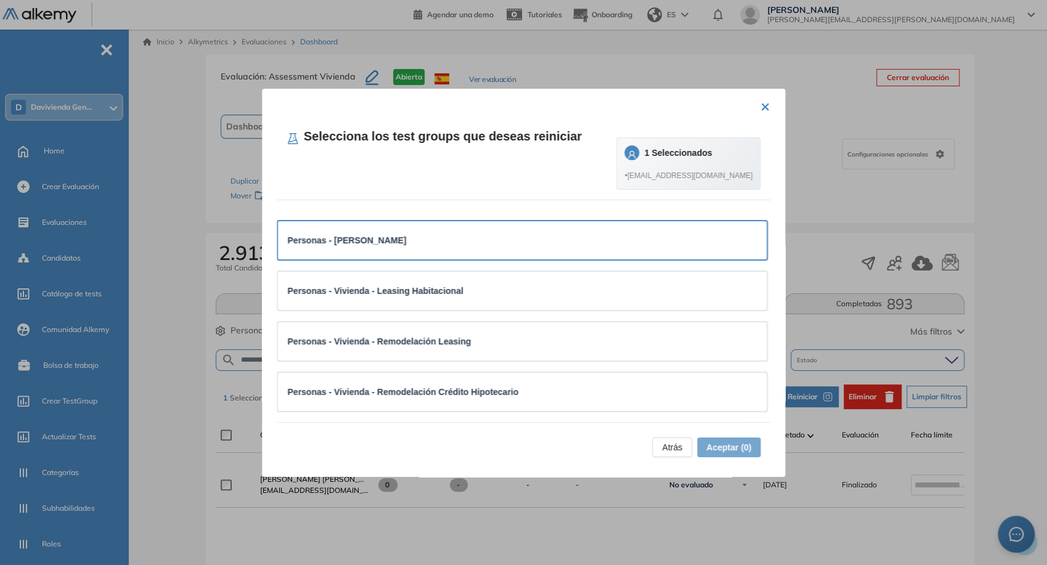
click at [671, 240] on div "Personas - [PERSON_NAME]" at bounding box center [523, 241] width 470 height 14
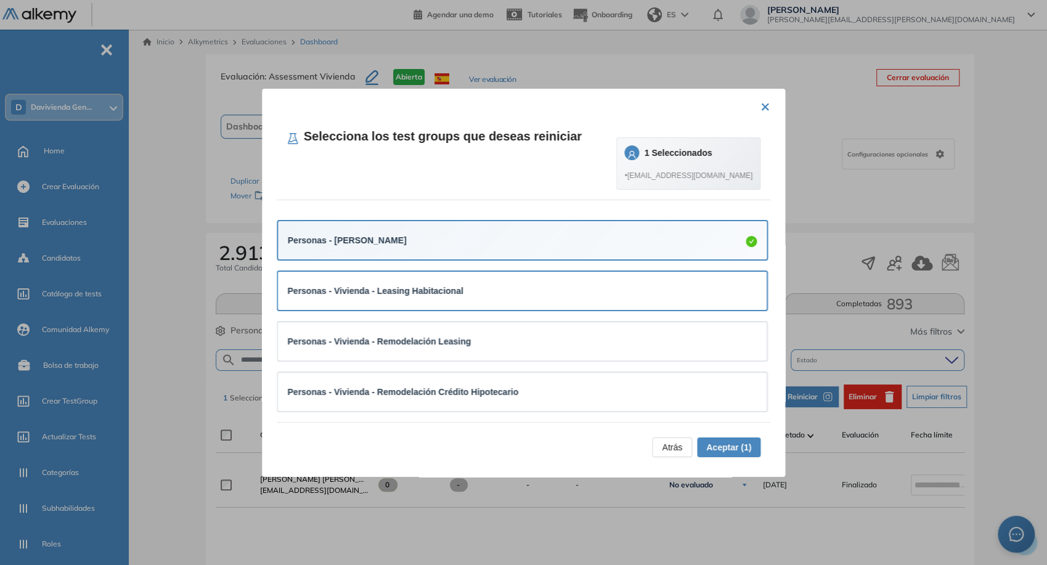
click at [593, 285] on div "Personas - Vivienda - Leasing Habitacional" at bounding box center [523, 291] width 470 height 14
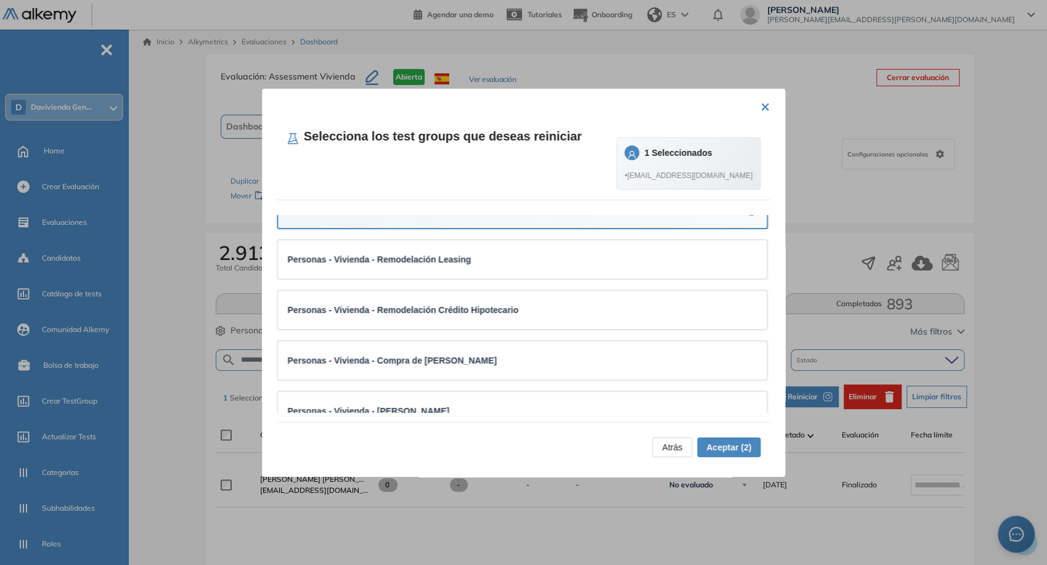
scroll to position [84, 0]
click at [593, 285] on li "Personas - Vivienda - Remodelación Crédito Hipotecario" at bounding box center [523, 309] width 492 height 51
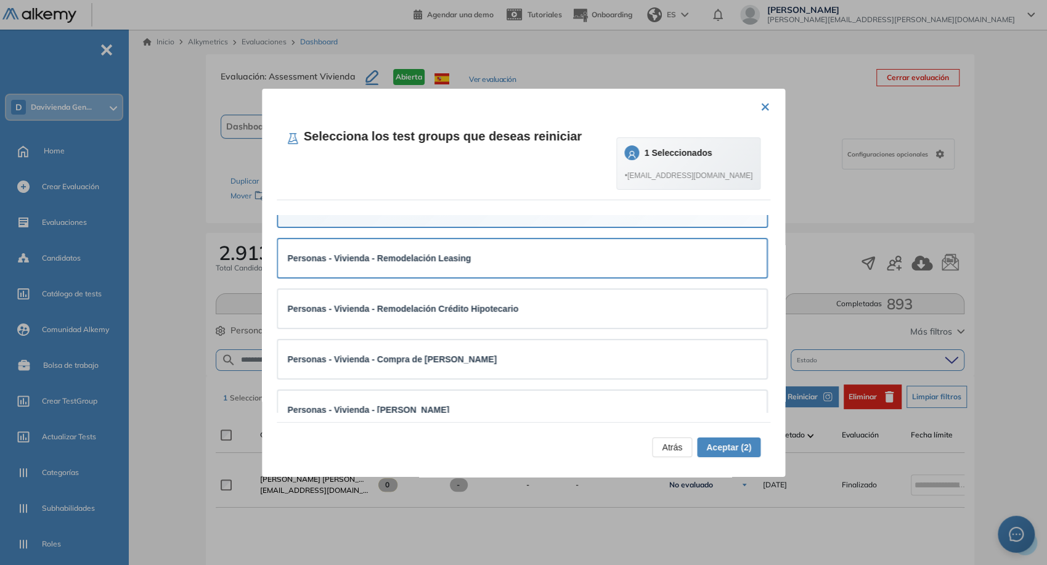
click at [573, 260] on div "Personas - Vivienda - Remodelación Leasing" at bounding box center [523, 258] width 470 height 14
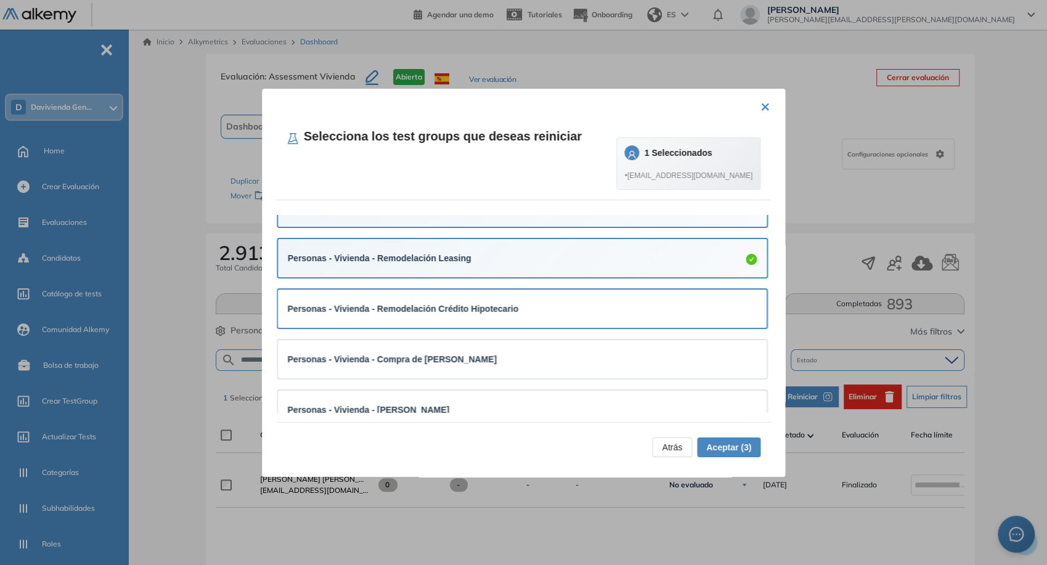
click at [603, 309] on div "Personas - Vivienda - Remodelación Crédito Hipotecario" at bounding box center [523, 309] width 470 height 14
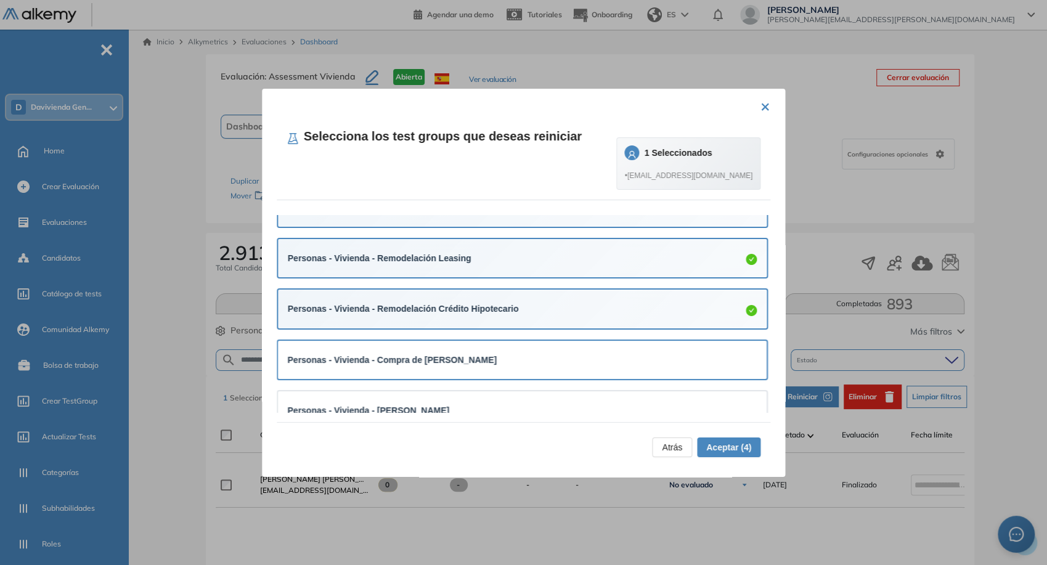
click at [640, 362] on div "Personas - Vivienda - Compra de [PERSON_NAME]" at bounding box center [523, 360] width 470 height 14
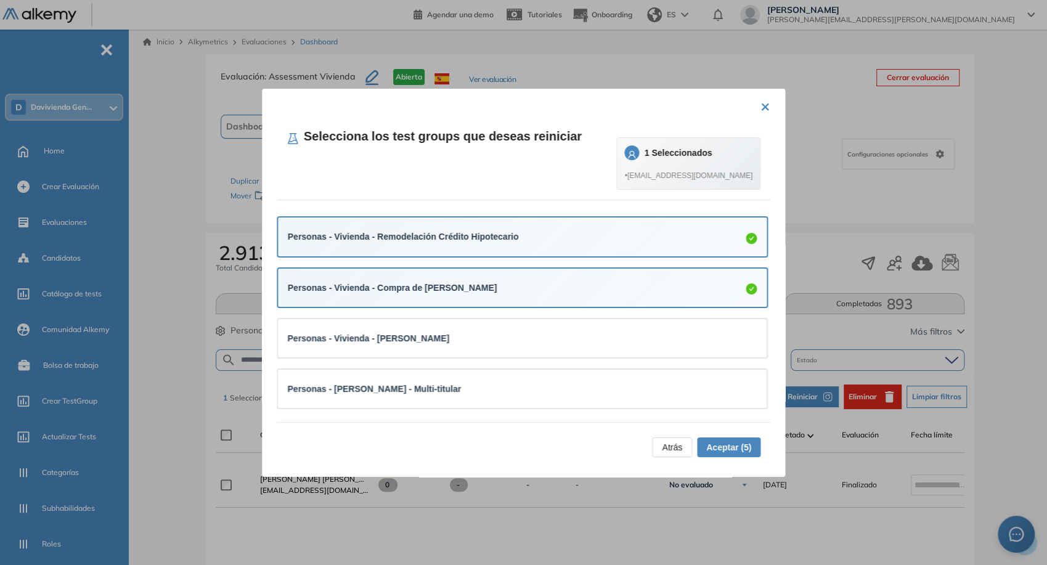
scroll to position [169, 0]
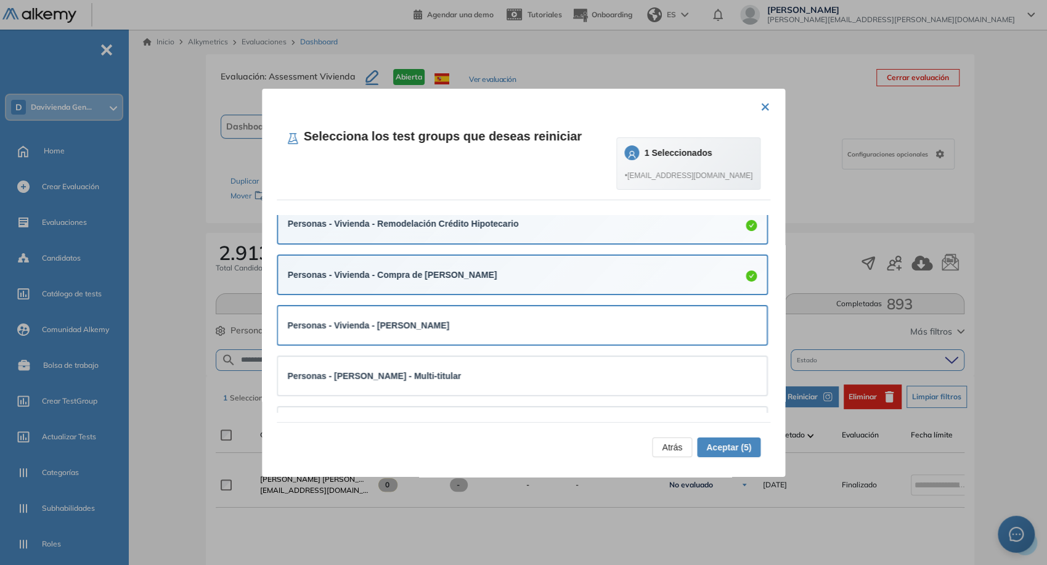
click at [620, 326] on div "Personas - Vivienda - [PERSON_NAME]" at bounding box center [523, 326] width 470 height 14
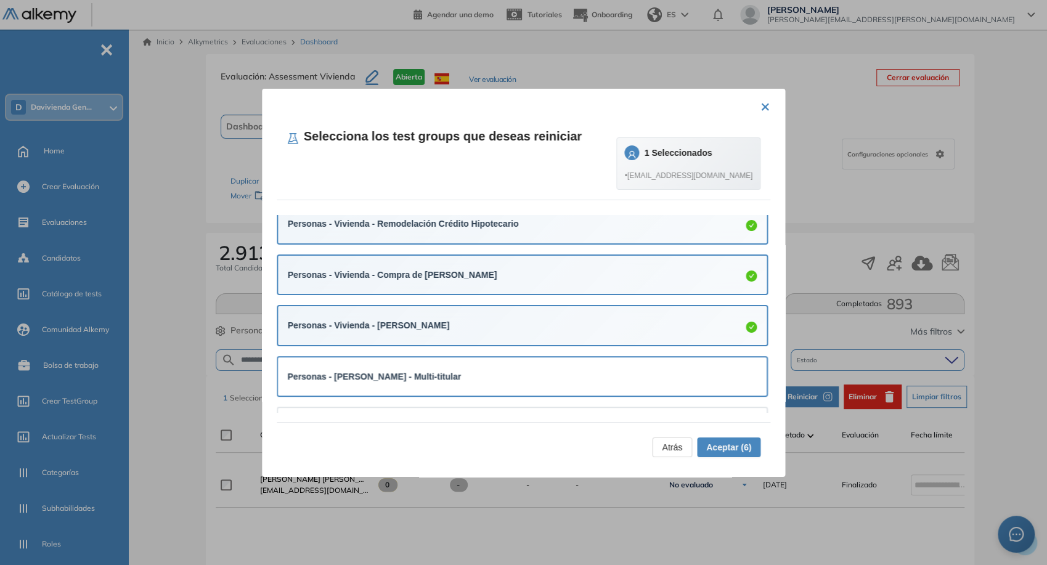
click at [648, 358] on div "Personas - [PERSON_NAME] - Multi-titular" at bounding box center [522, 376] width 489 height 38
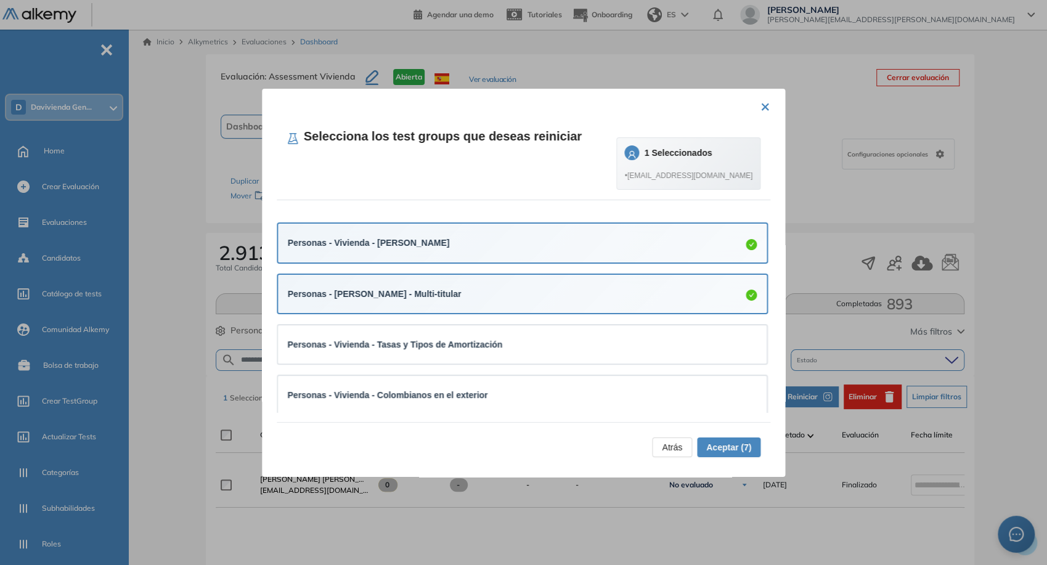
scroll to position [253, 0]
click at [648, 358] on div "Personas - Vivienda - Tasas y Tipos de Amortización" at bounding box center [522, 343] width 489 height 38
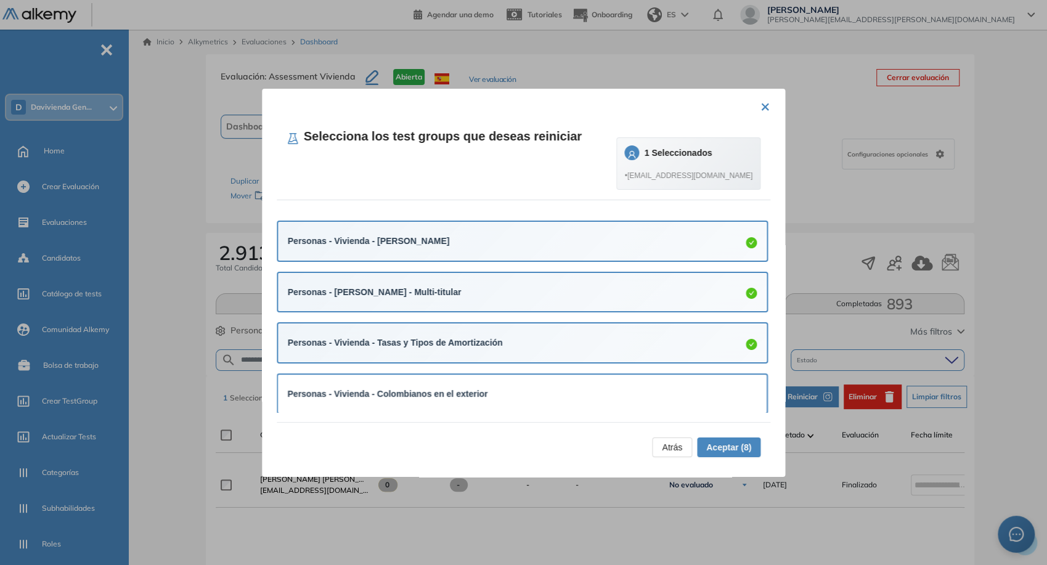
click at [622, 390] on div "Personas - Vivienda - Colombianos en el exterior" at bounding box center [523, 394] width 470 height 14
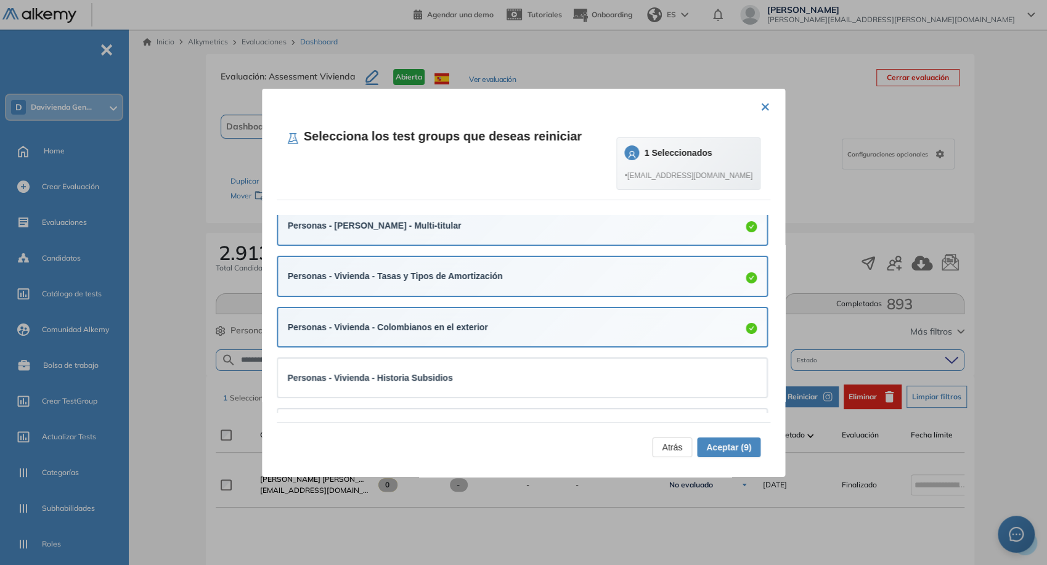
click at [622, 390] on div "Personas - Vivienda - Historia Subsidios" at bounding box center [522, 378] width 489 height 38
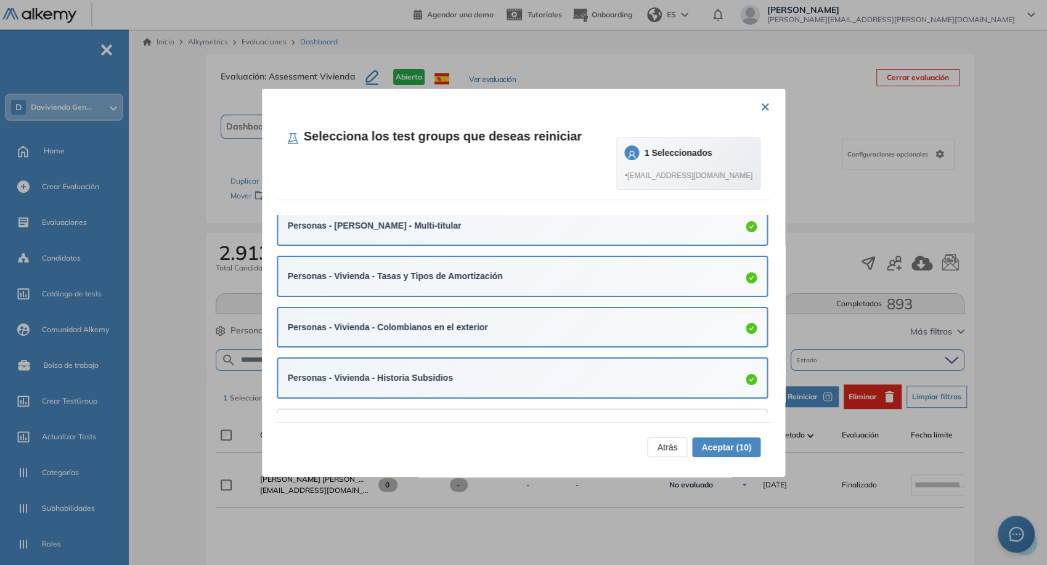
scroll to position [388, 0]
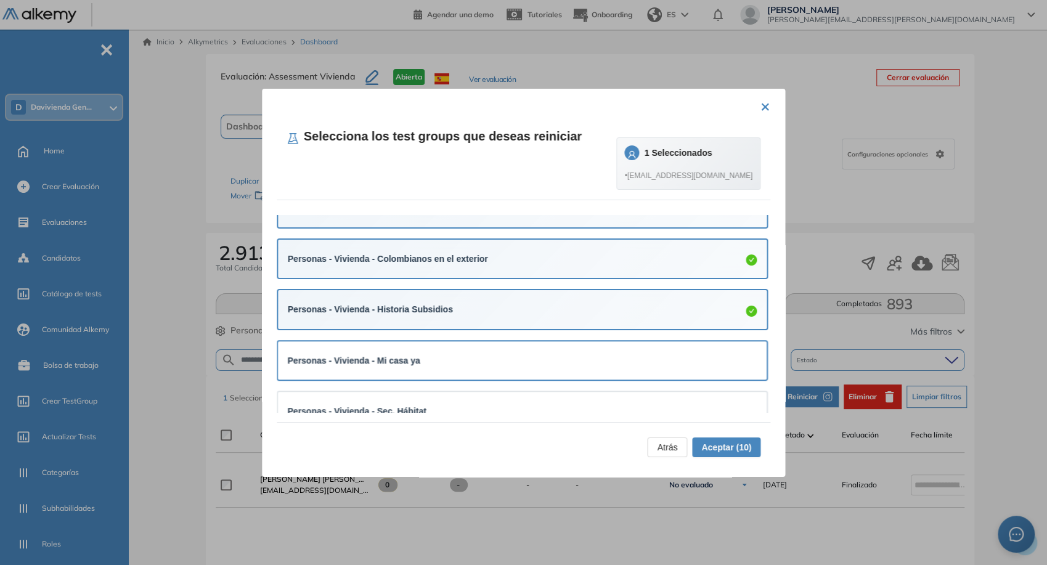
click at [621, 354] on div "Personas - Vivienda - Mi casa ya" at bounding box center [523, 361] width 470 height 14
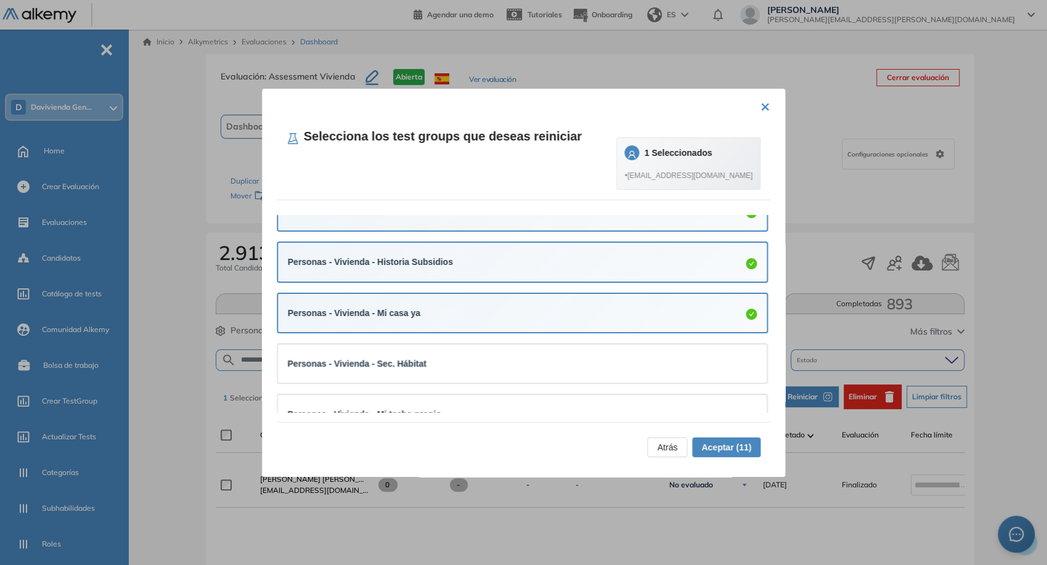
click at [621, 354] on div "Personas - Vivienda - Sec. Hábitat" at bounding box center [523, 363] width 470 height 18
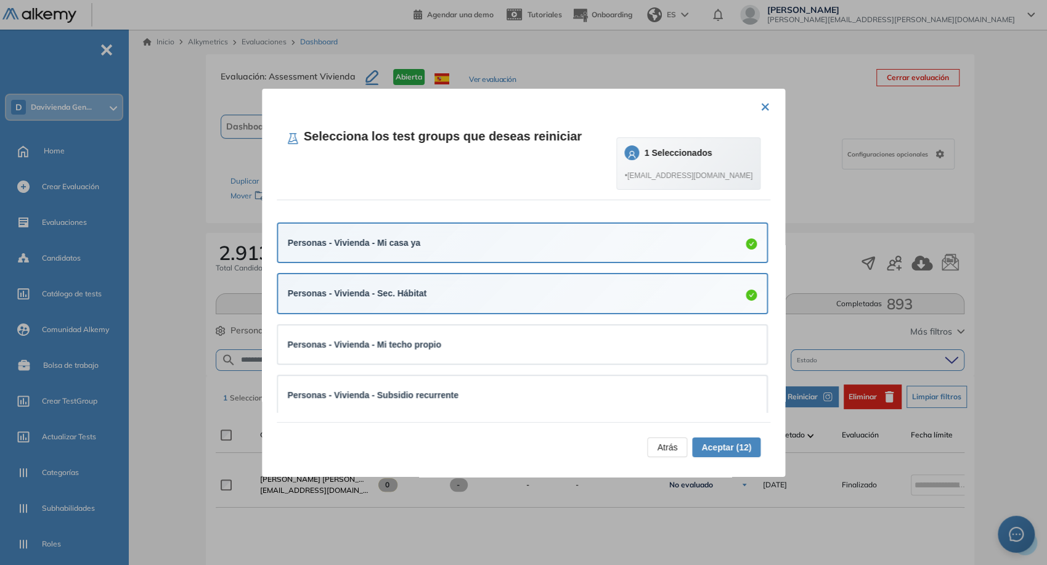
click at [621, 354] on div "Personas - Vivienda - Mi techo propio" at bounding box center [522, 344] width 489 height 38
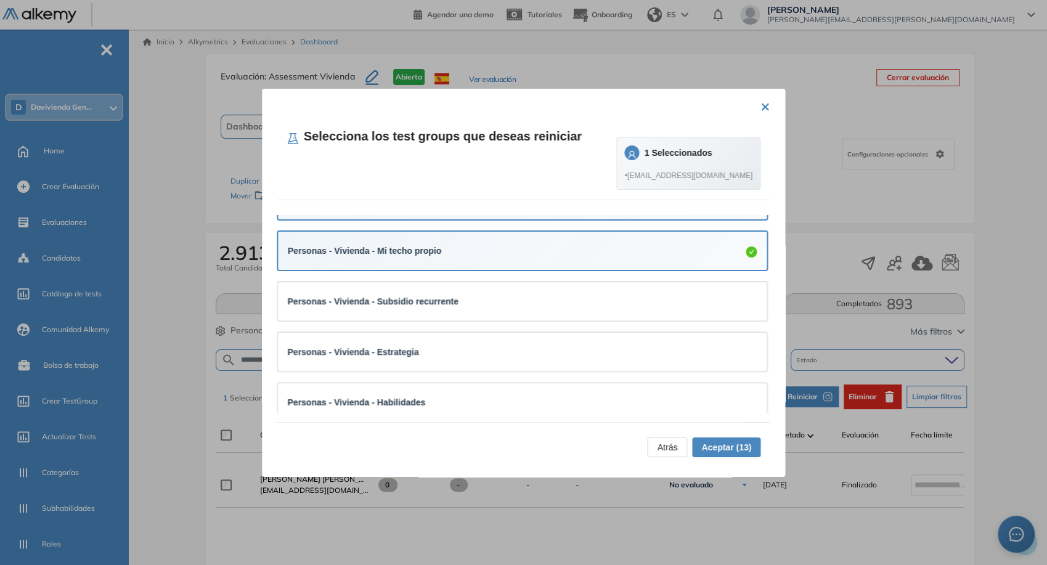
scroll to position [610, 0]
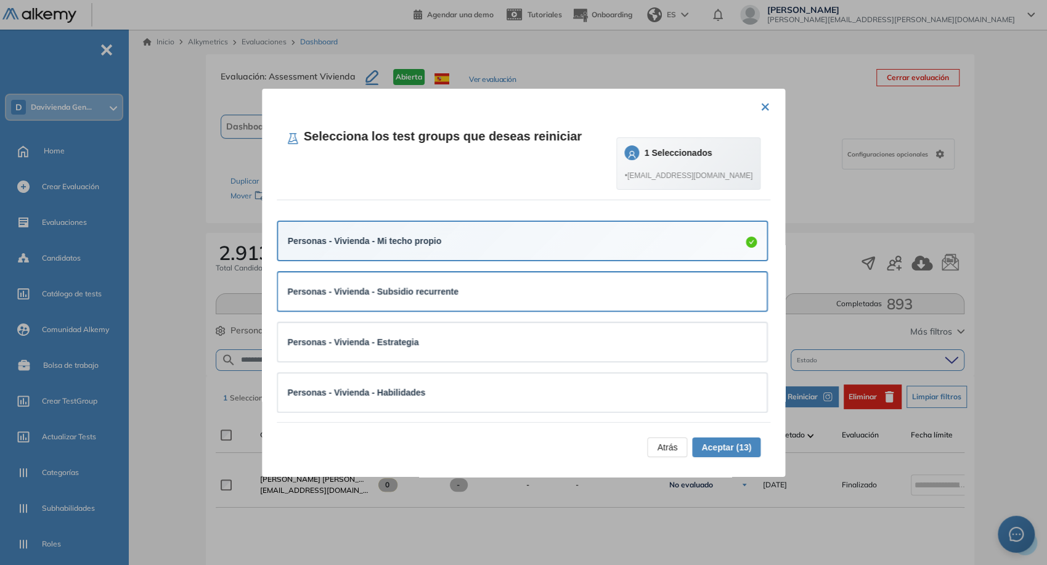
click at [623, 292] on div "Personas - Vivienda - Subsidio recurrente" at bounding box center [523, 292] width 470 height 14
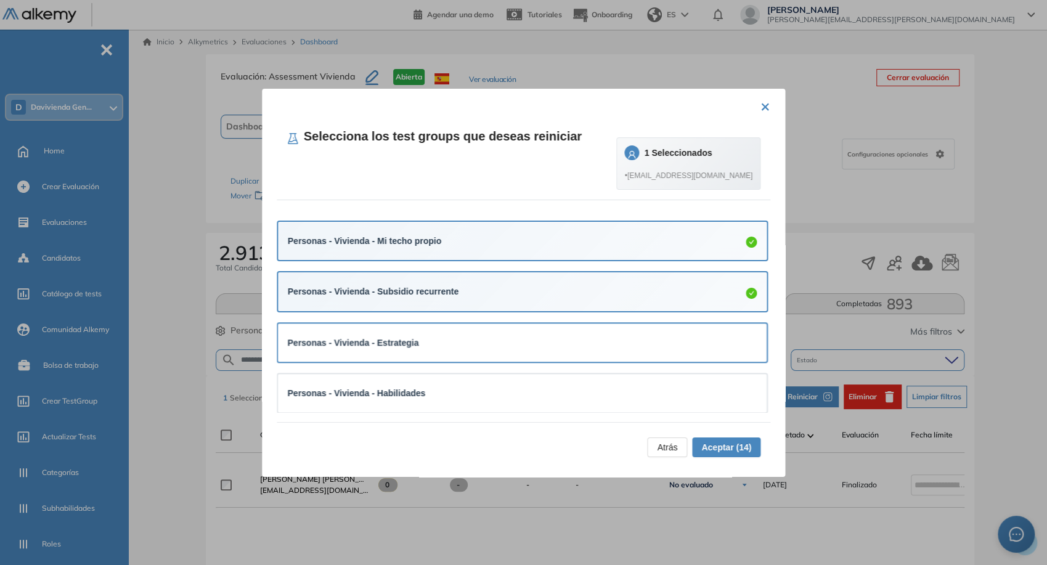
click at [634, 336] on div "Personas - Vivienda - Estrategia" at bounding box center [523, 343] width 470 height 14
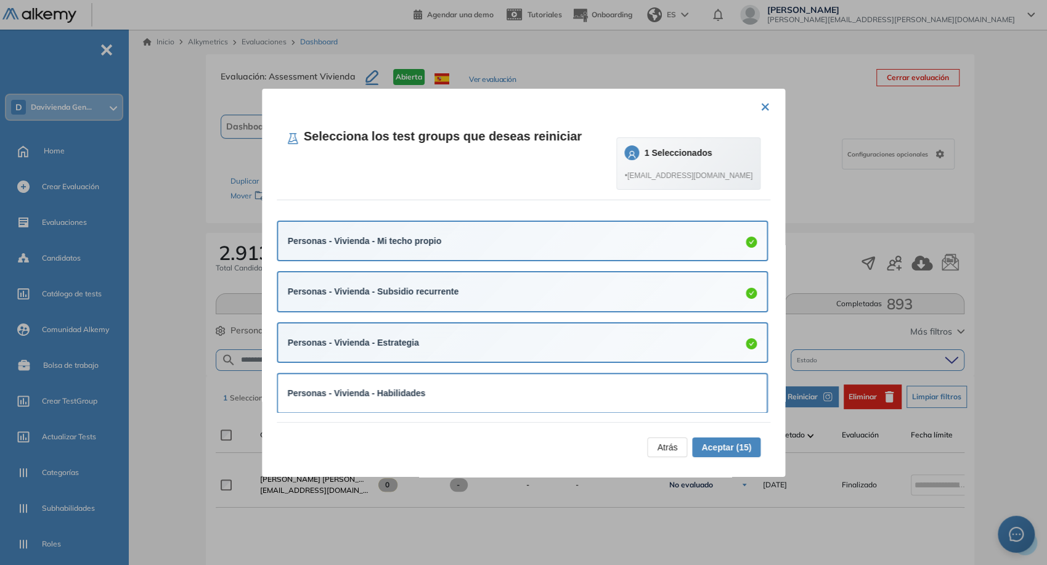
click at [643, 393] on div "Personas - Vivienda - Habilidades" at bounding box center [523, 393] width 470 height 14
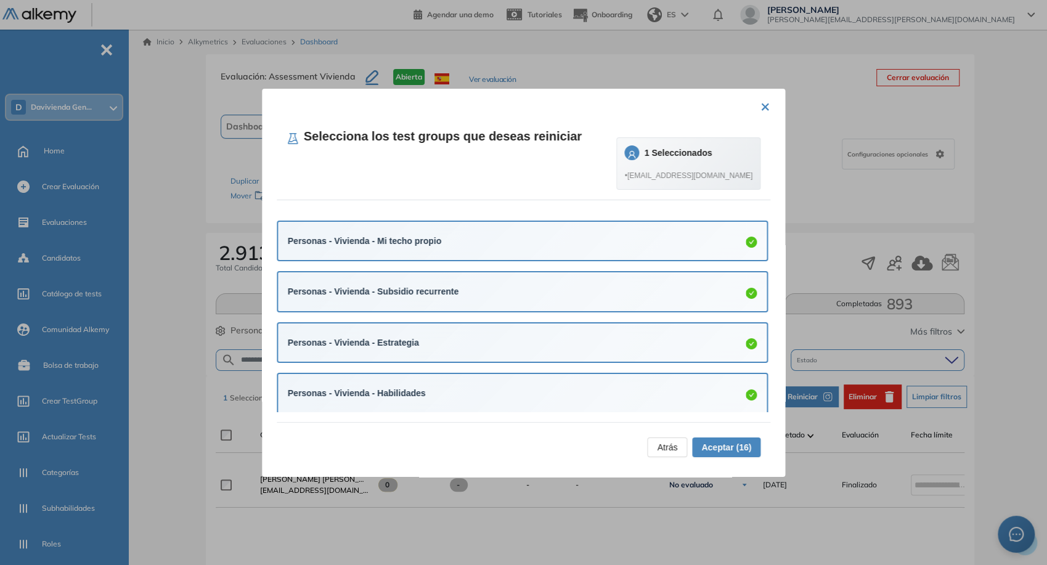
scroll to position [614, 0]
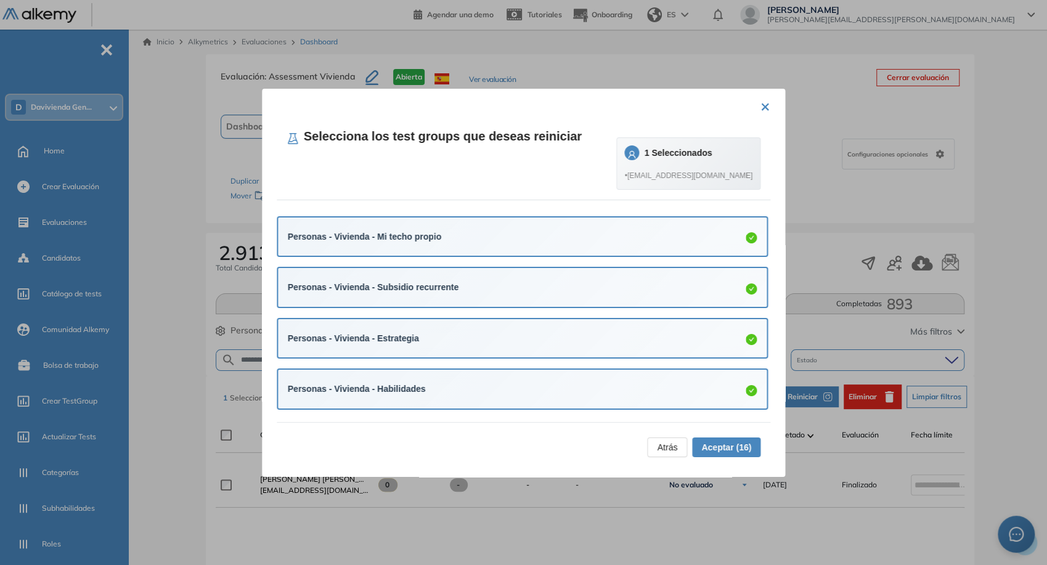
click at [726, 446] on span "Aceptar (16)" at bounding box center [726, 448] width 50 height 14
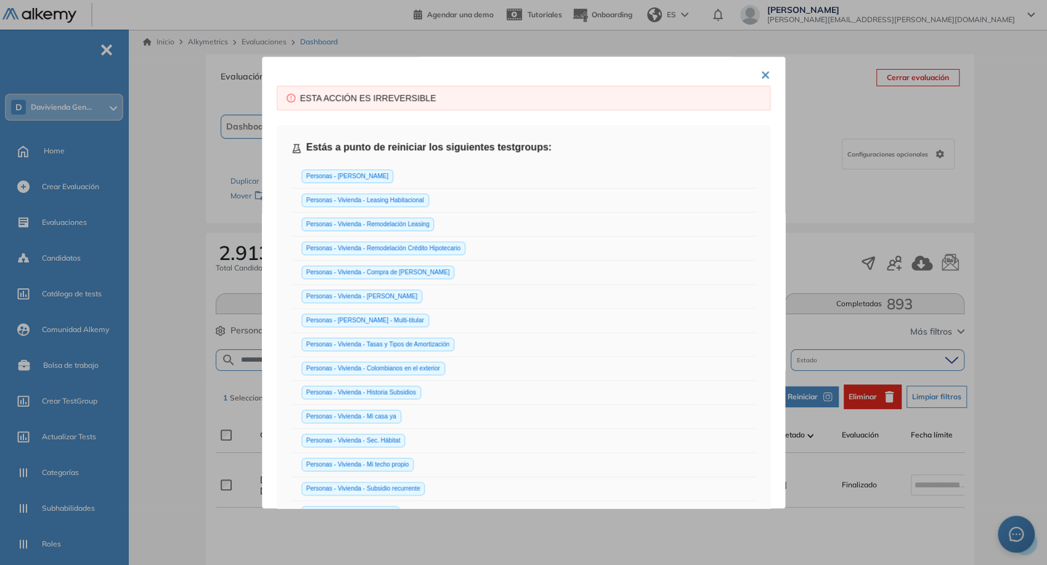
scroll to position [234, 0]
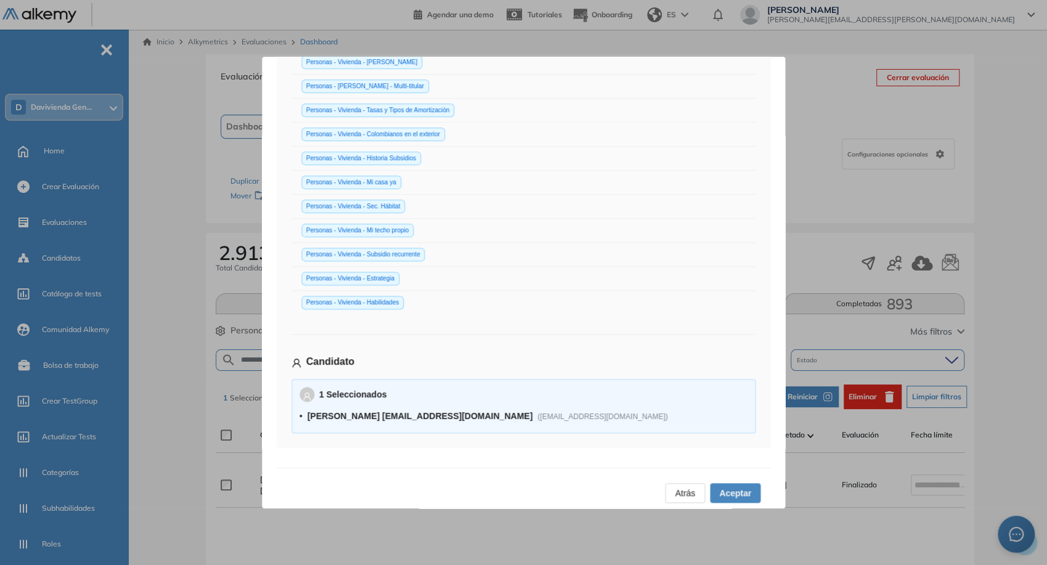
click at [738, 492] on span "Aceptar" at bounding box center [735, 493] width 32 height 14
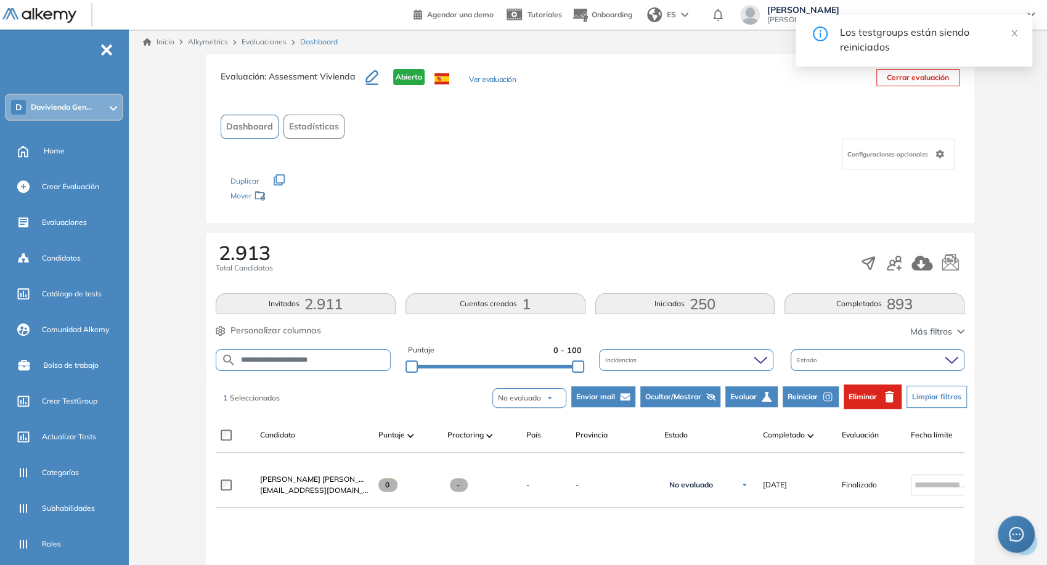
click at [362, 359] on input "**********" at bounding box center [313, 360] width 154 height 9
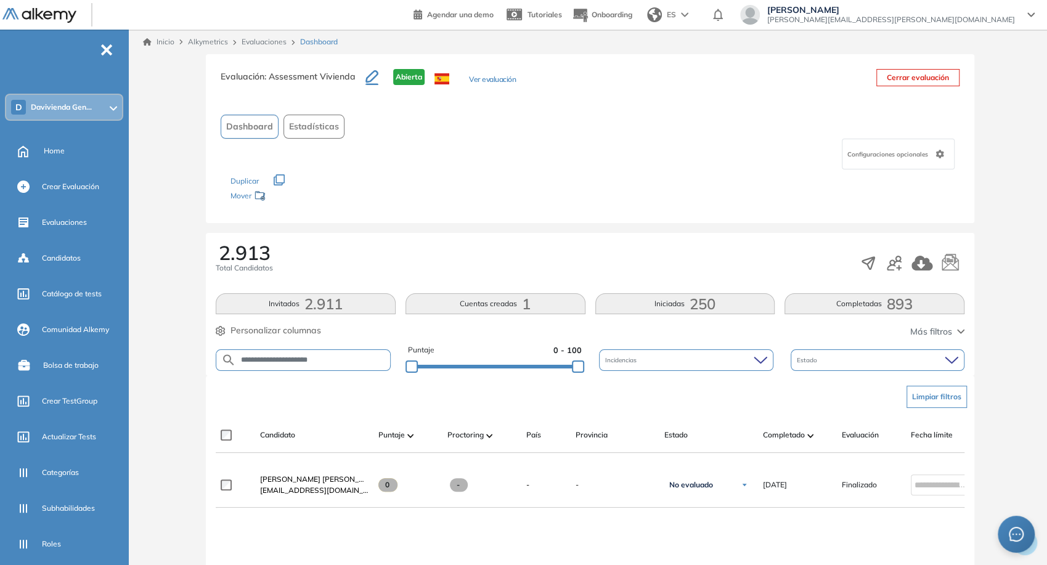
click at [349, 354] on form "**********" at bounding box center [303, 360] width 175 height 22
drag, startPoint x: 349, startPoint y: 354, endPoint x: 350, endPoint y: 363, distance: 8.7
click at [350, 363] on form "**********" at bounding box center [303, 360] width 175 height 22
click at [350, 363] on input "**********" at bounding box center [313, 360] width 154 height 9
type input "**********"
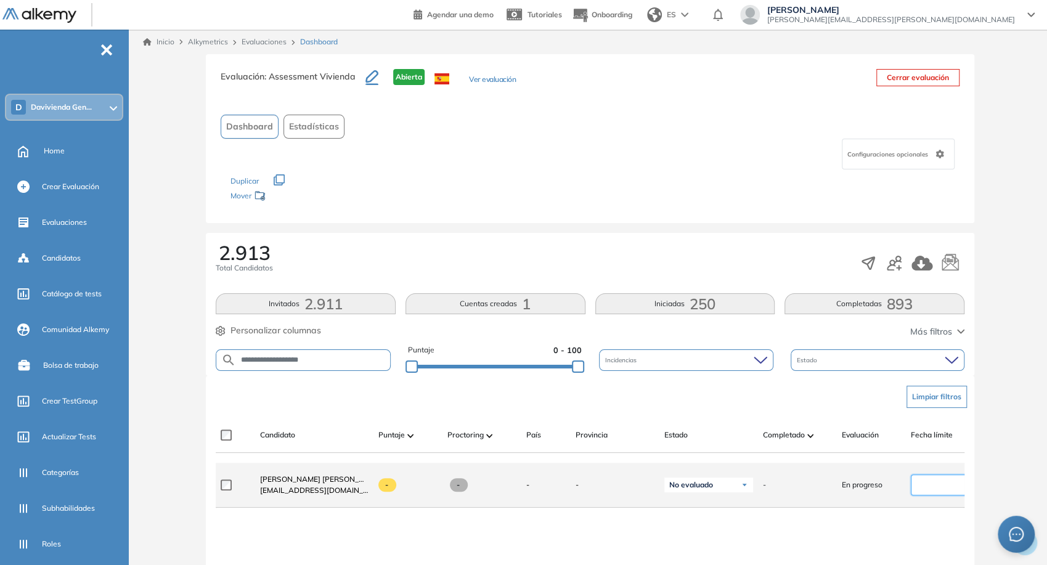
click at [925, 483] on input at bounding box center [940, 485] width 51 height 14
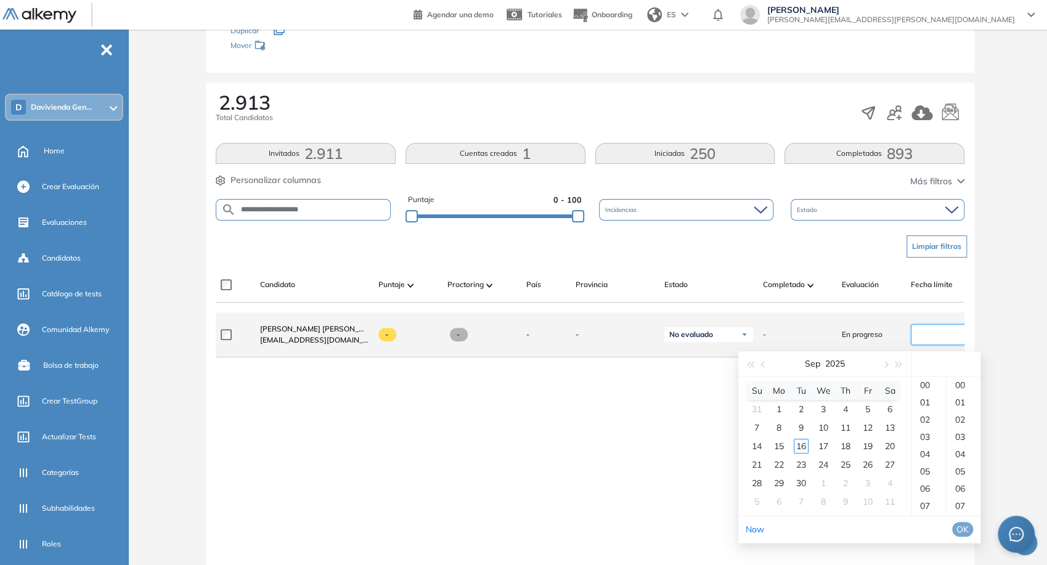
scroll to position [161, 0]
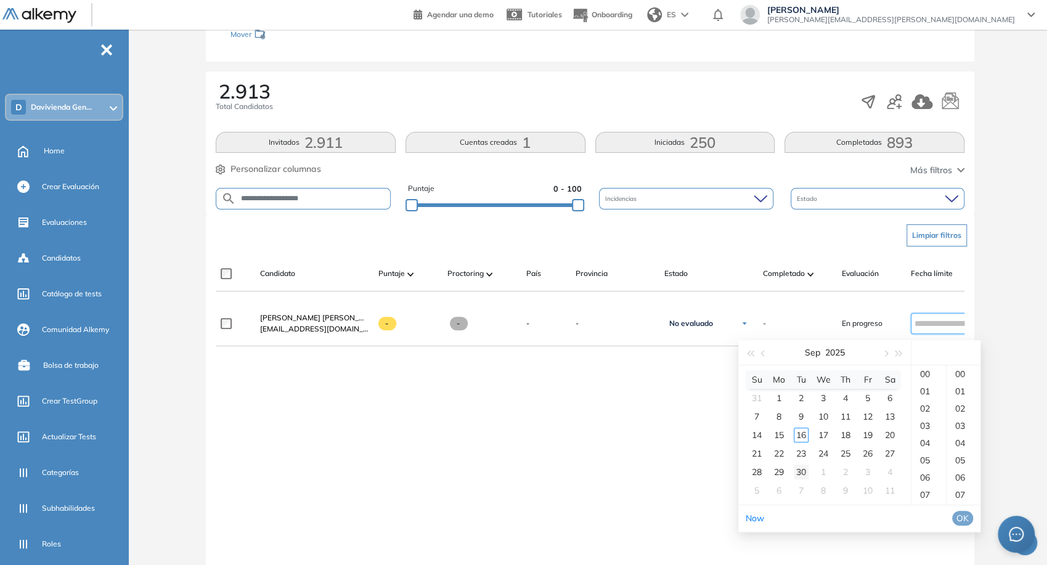
click at [804, 475] on div "30" at bounding box center [801, 472] width 15 height 15
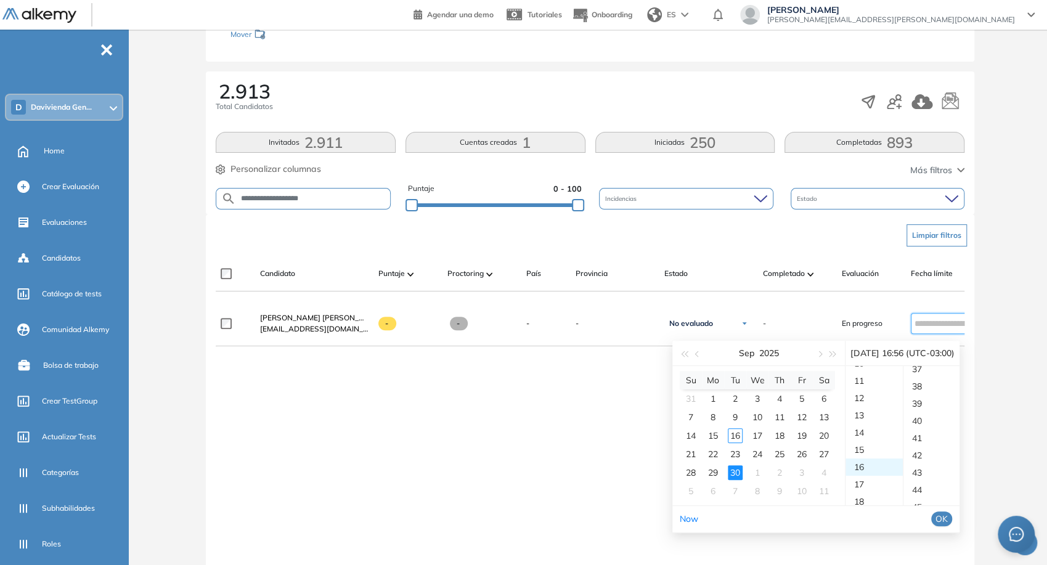
scroll to position [966, 0]
type input "**********"
click at [948, 518] on span "OK" at bounding box center [942, 519] width 12 height 14
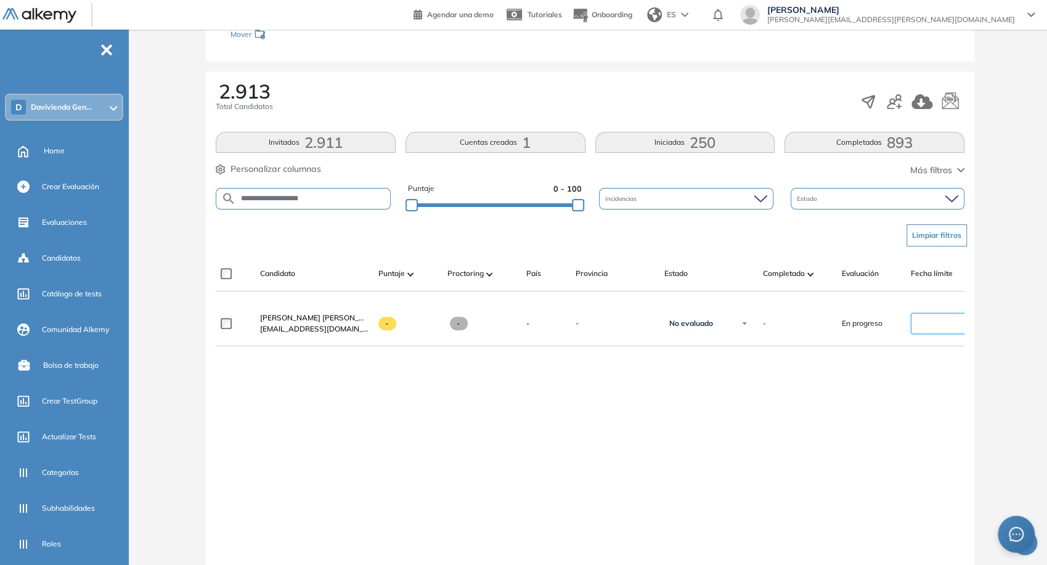
type input "**********"
click at [327, 258] on div "Candidato Puntaje Proctoring País Provincia Estado Completado Evaluación Fecha …" at bounding box center [590, 273] width 749 height 35
click at [346, 197] on input "**********" at bounding box center [313, 198] width 154 height 9
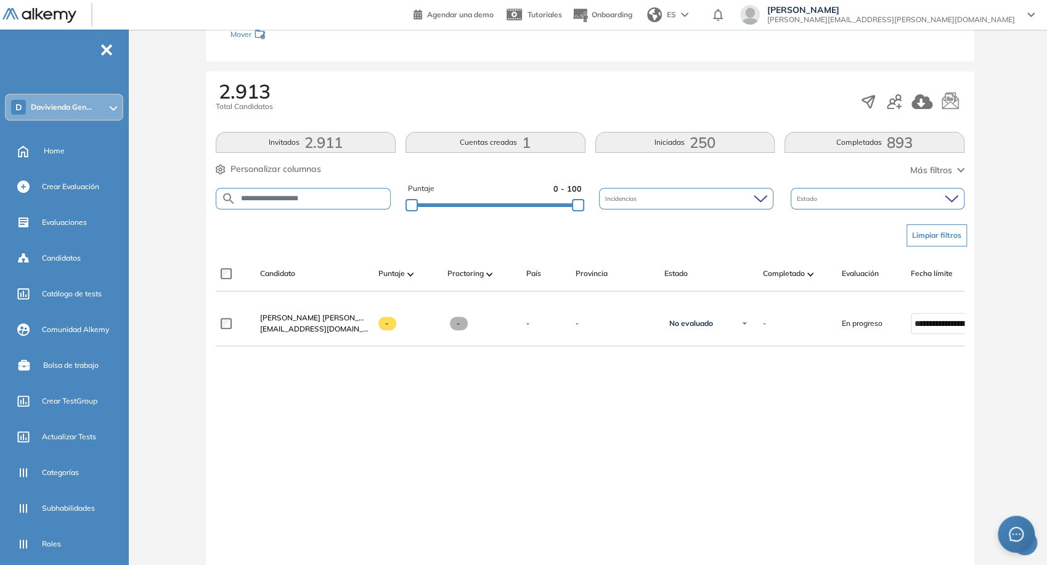
paste input "********"
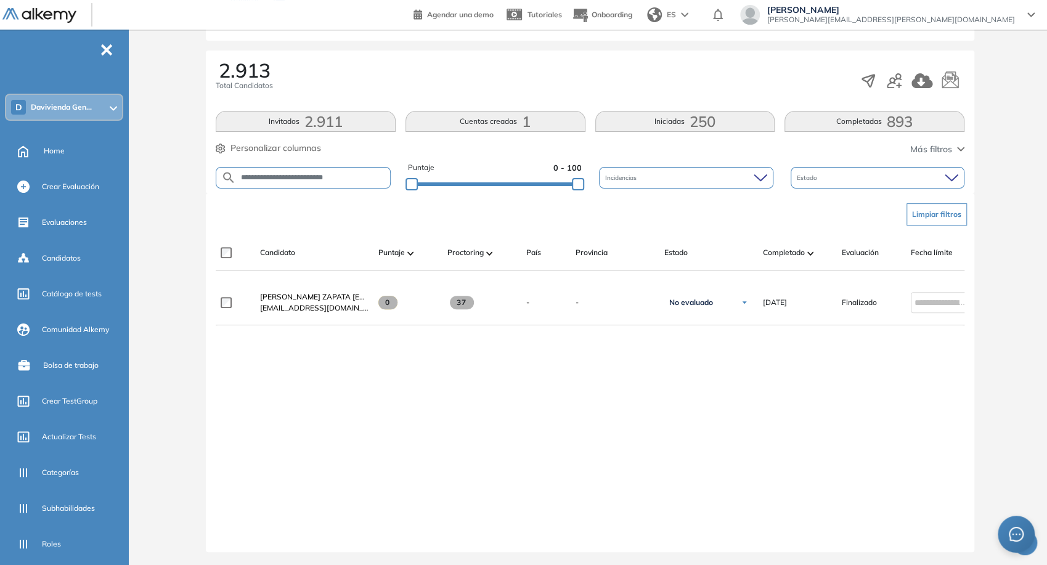
scroll to position [183, 0]
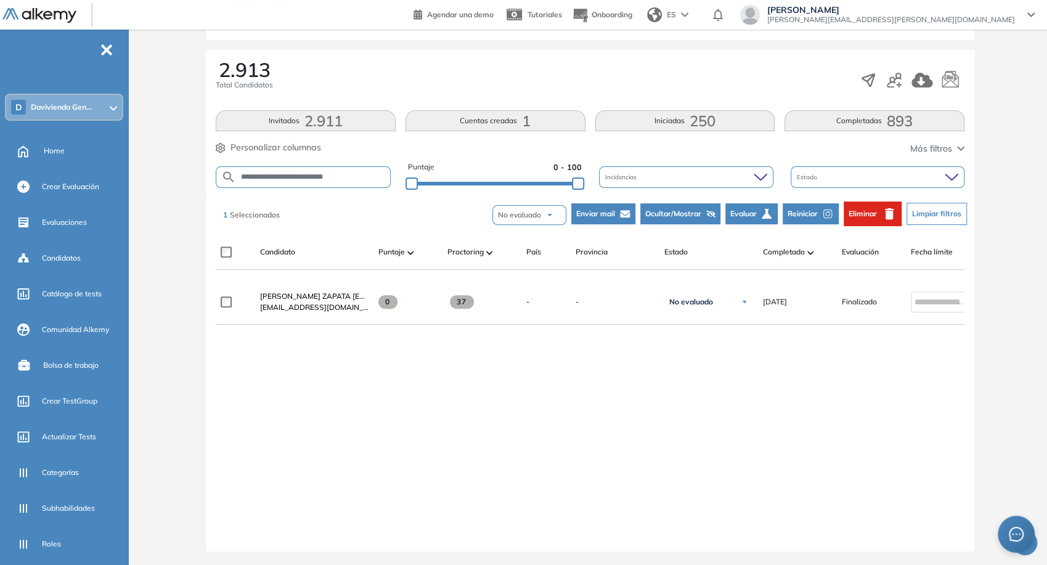
click at [785, 218] on button "Reiniciar" at bounding box center [811, 213] width 56 height 21
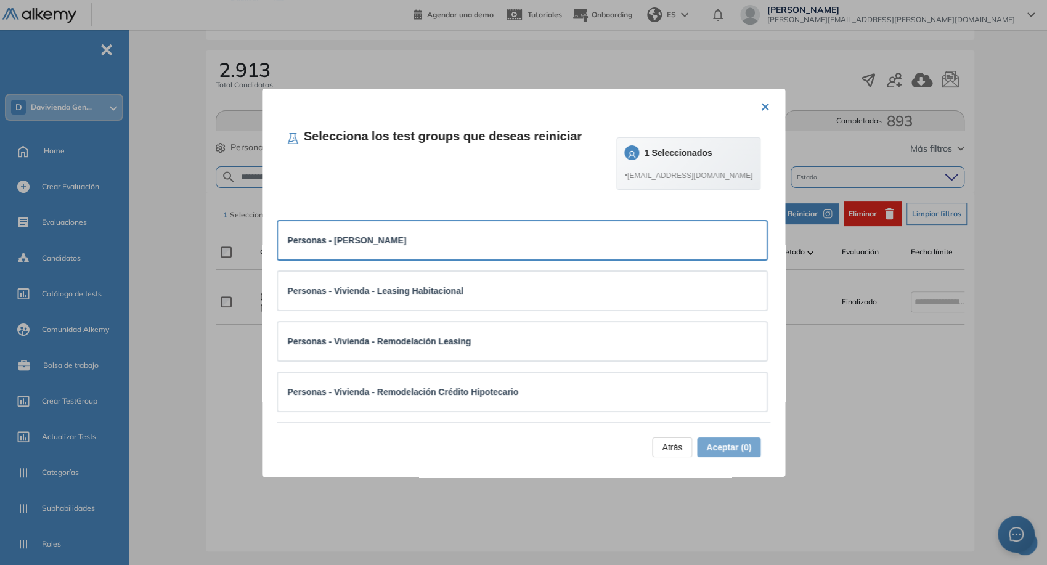
click at [626, 251] on div "Personas - [PERSON_NAME]" at bounding box center [522, 240] width 489 height 38
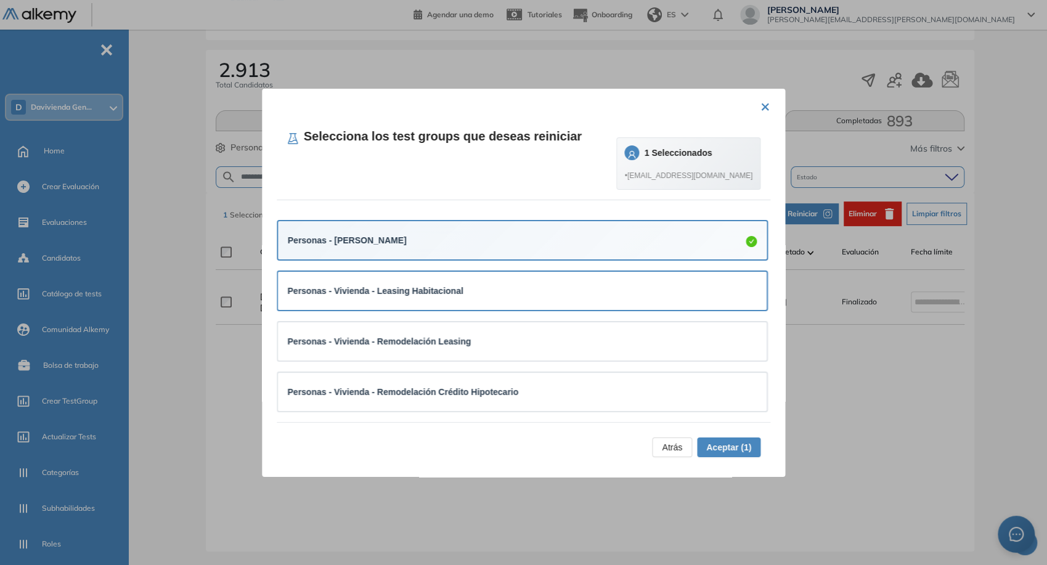
click at [644, 279] on div "Personas - Vivienda - Leasing Habitacional" at bounding box center [522, 291] width 489 height 38
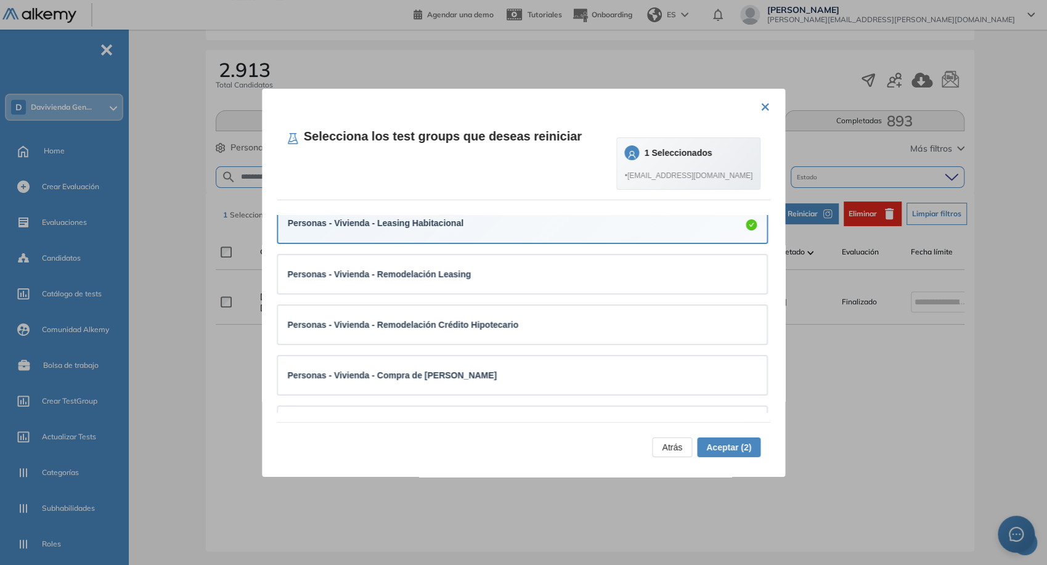
scroll to position [71, 0]
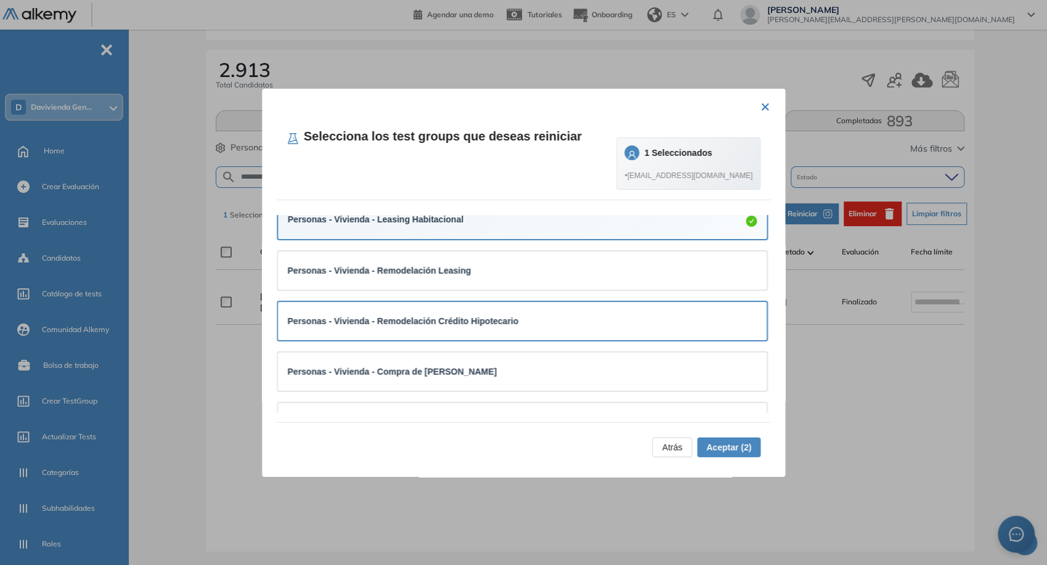
click at [573, 320] on div "Personas - Vivienda - Remodelación Crédito Hipotecario" at bounding box center [523, 321] width 470 height 14
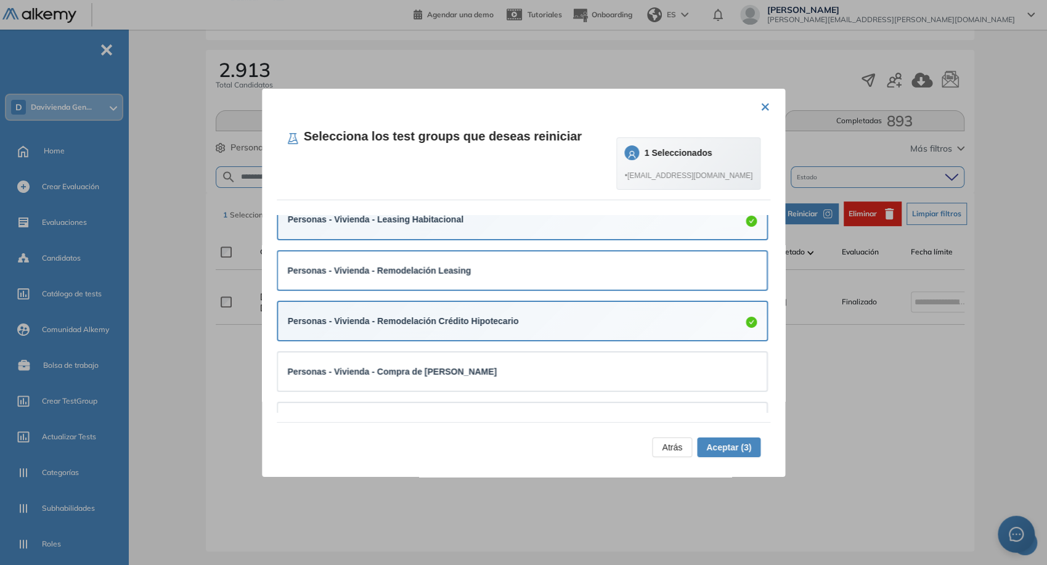
click at [627, 264] on div "Personas - Vivienda - Remodelación Leasing" at bounding box center [523, 271] width 470 height 14
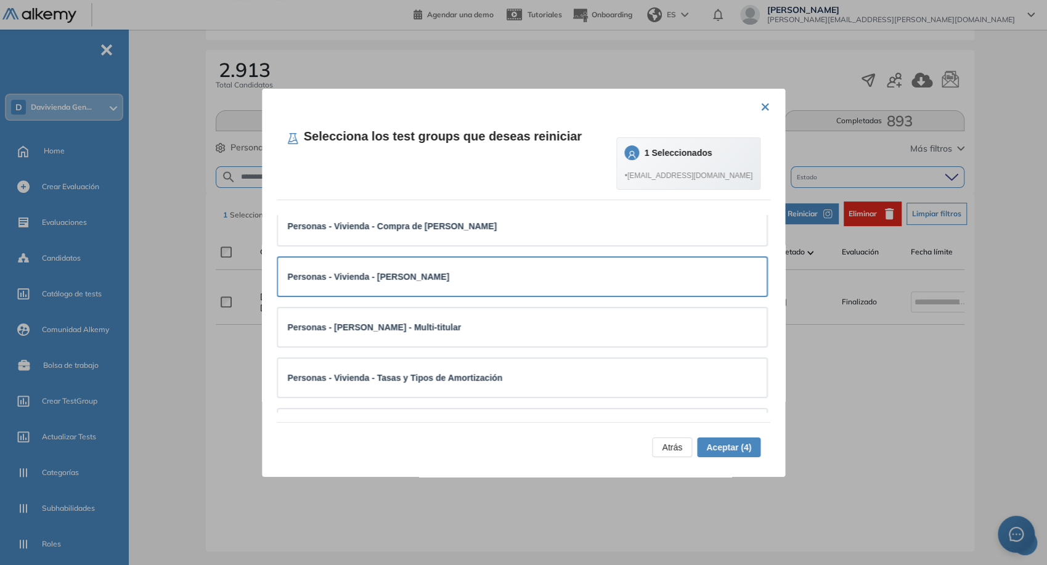
scroll to position [218, 0]
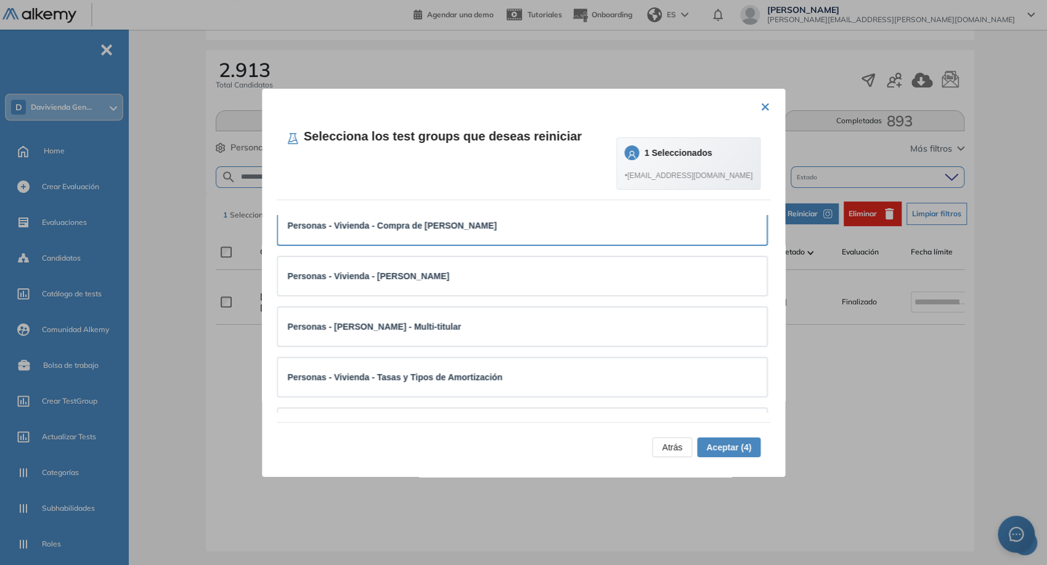
click at [544, 232] on div "Personas - Vivienda - Compra de [PERSON_NAME]" at bounding box center [523, 225] width 470 height 18
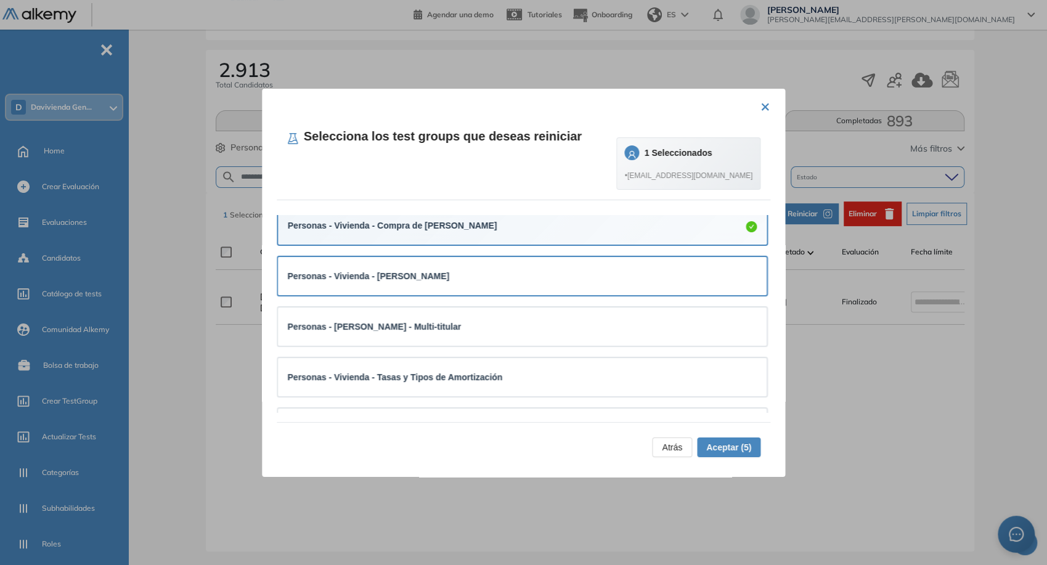
click at [557, 269] on div "Personas - Vivienda - [PERSON_NAME]" at bounding box center [523, 276] width 470 height 14
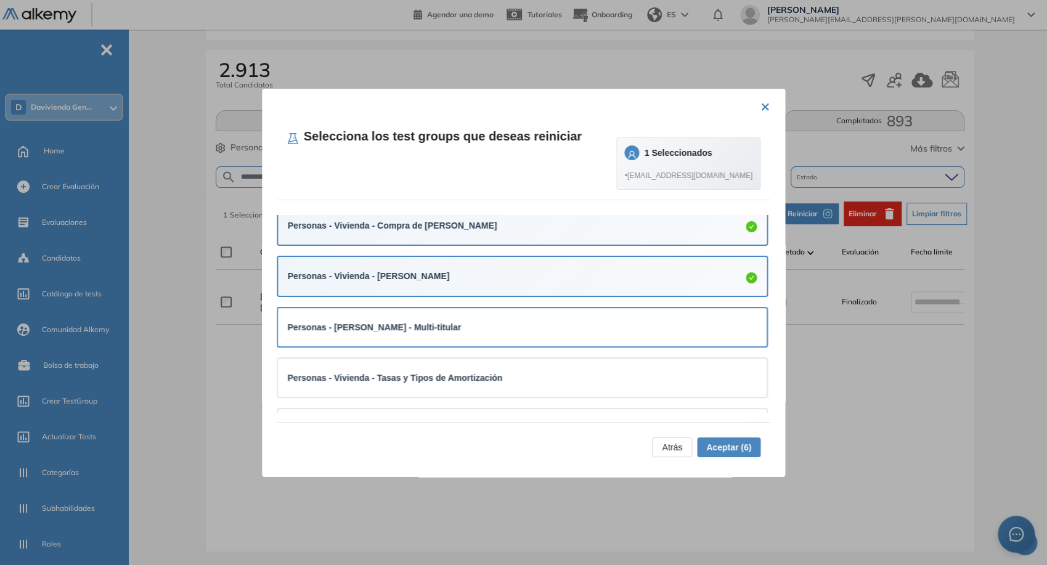
click at [592, 318] on div "Personas - [PERSON_NAME] - Multi-titular" at bounding box center [523, 327] width 470 height 18
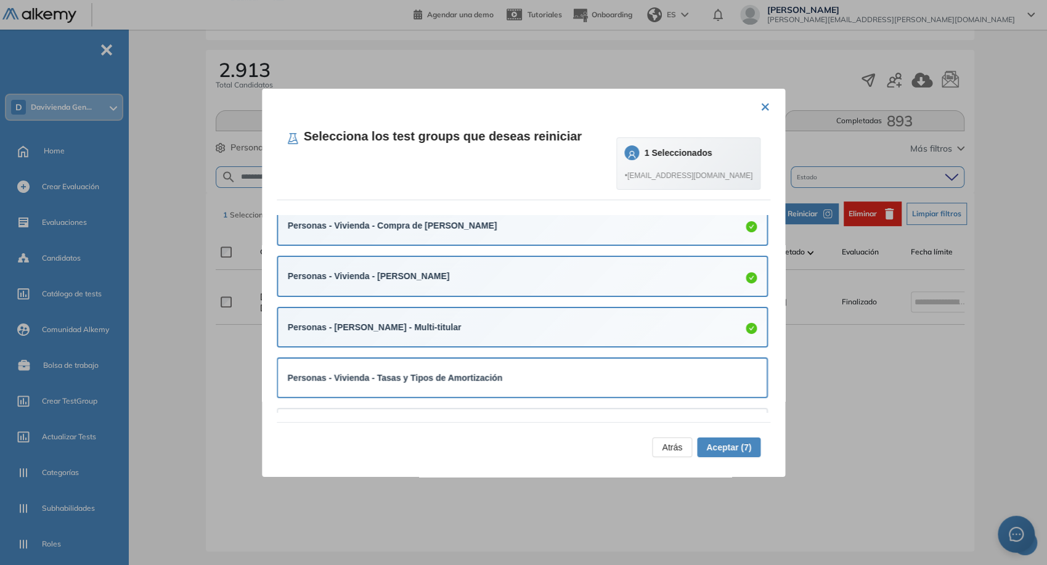
click at [547, 376] on div "Personas - Vivienda - Tasas y Tipos de Amortización" at bounding box center [523, 378] width 470 height 14
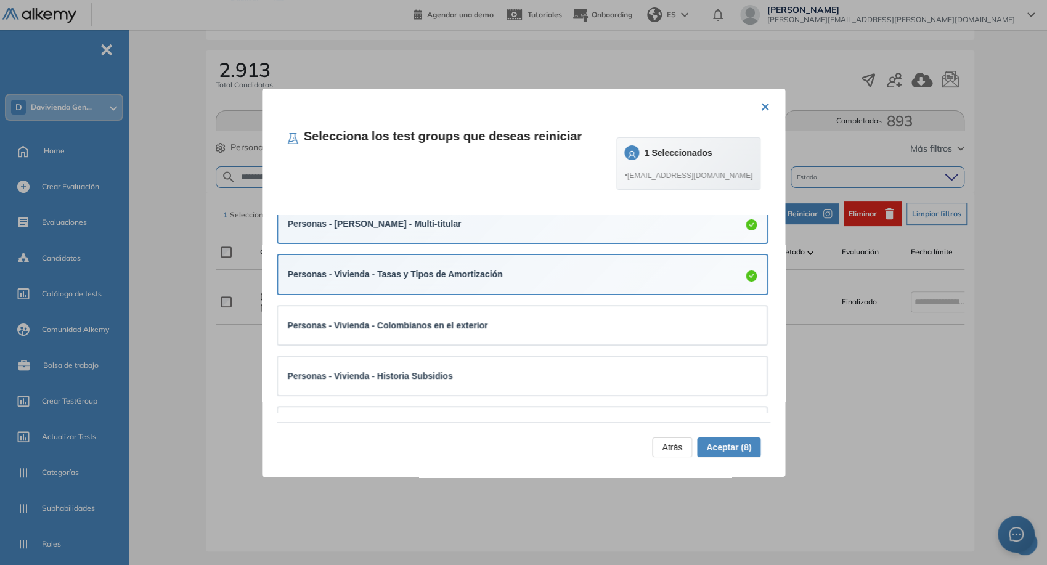
scroll to position [322, 0]
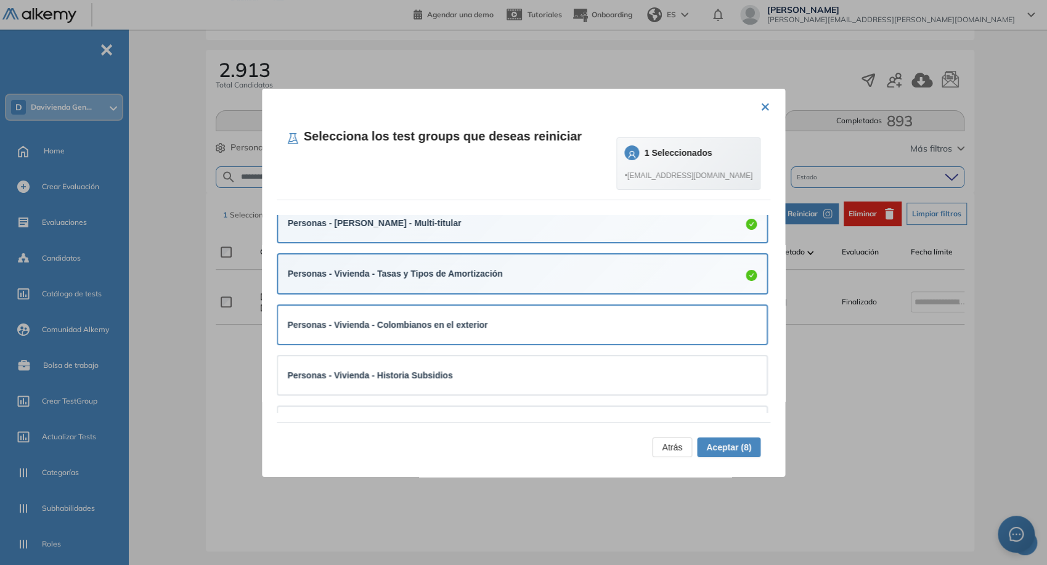
click at [509, 312] on div "Personas - Vivienda - Colombianos en el exterior" at bounding box center [522, 325] width 489 height 38
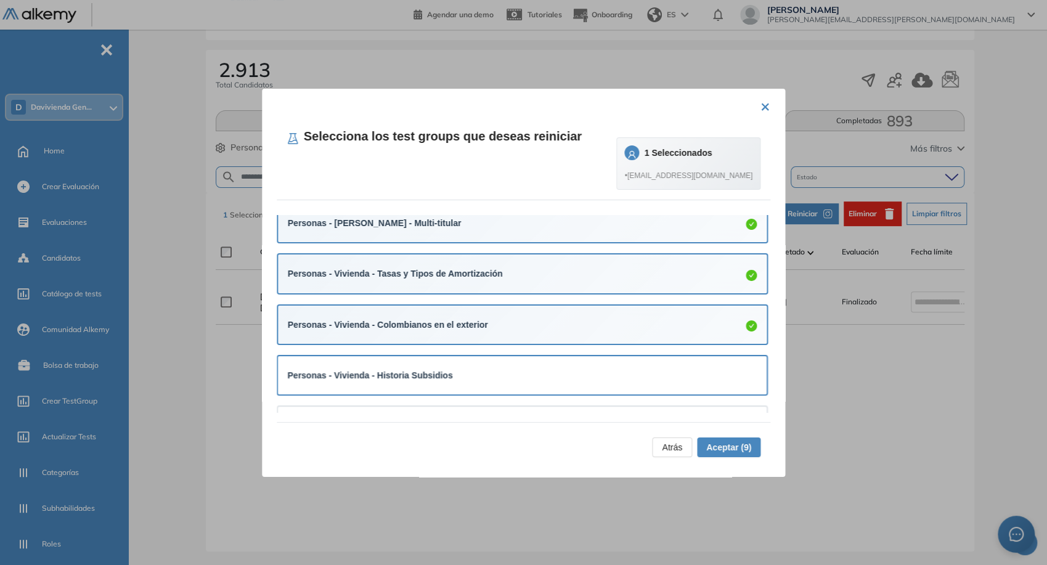
click at [423, 371] on strong "Personas - Vivienda - Historia Subsidios" at bounding box center [370, 375] width 165 height 10
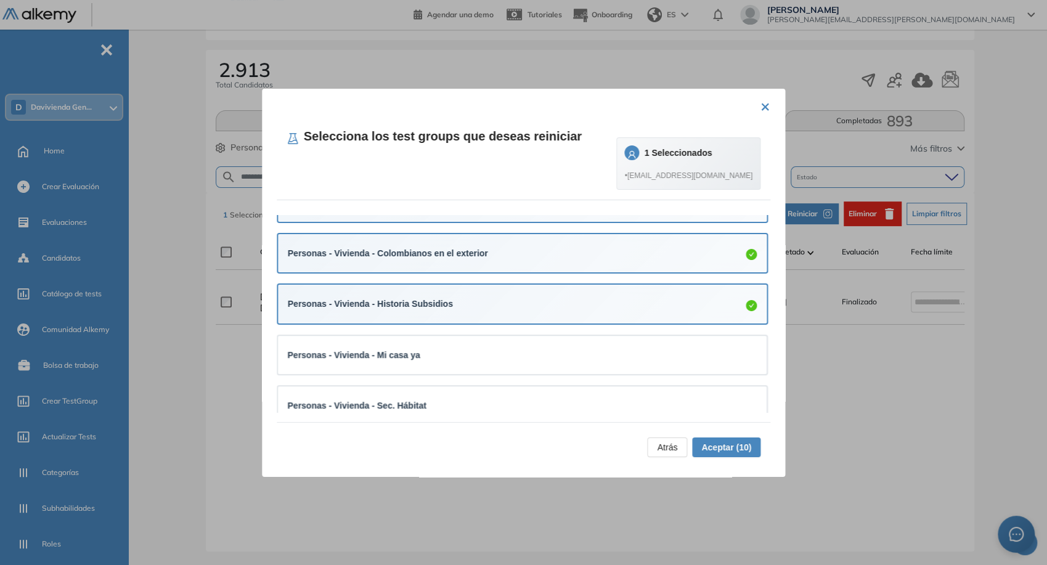
click at [423, 371] on div "Personas - Vivienda - Mi casa ya" at bounding box center [522, 355] width 489 height 38
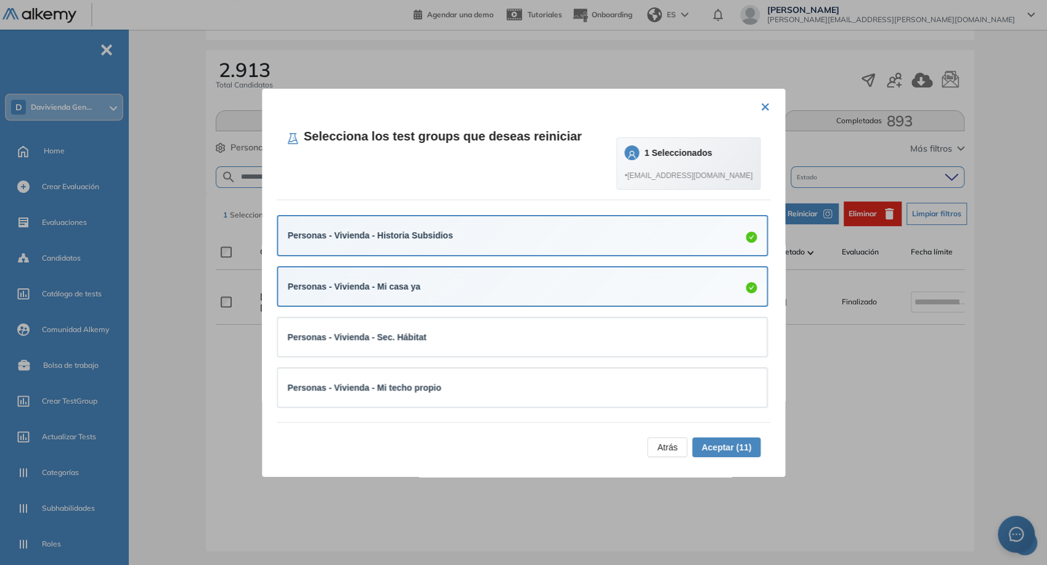
scroll to position [463, 0]
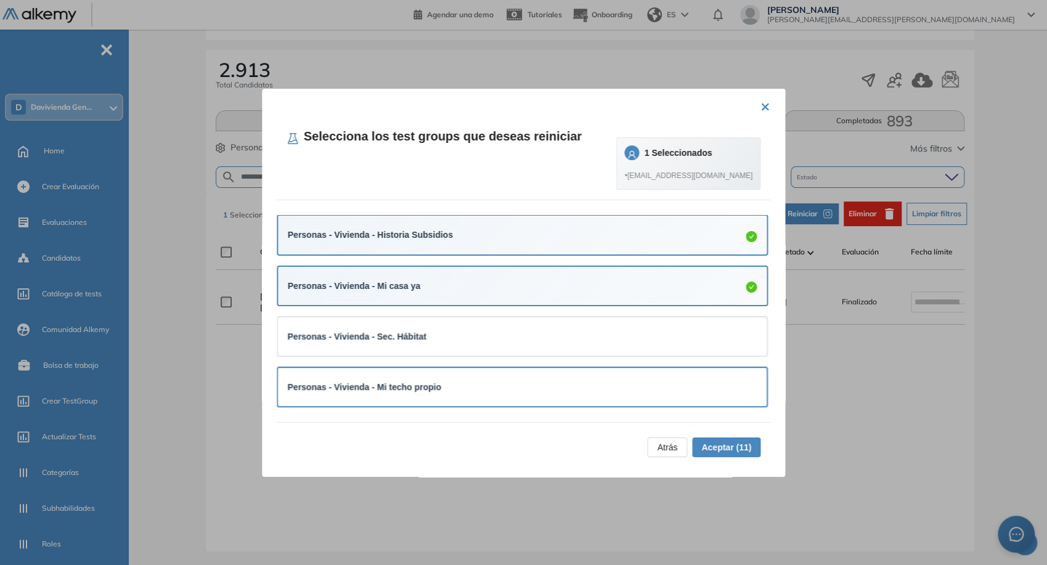
drag, startPoint x: 419, startPoint y: 334, endPoint x: 466, endPoint y: 379, distance: 64.9
click at [466, 379] on ul "Personas - Vivienda - Crédito Personas - Vivienda - Leasing Habitacional Person…" at bounding box center [523, 158] width 492 height 812
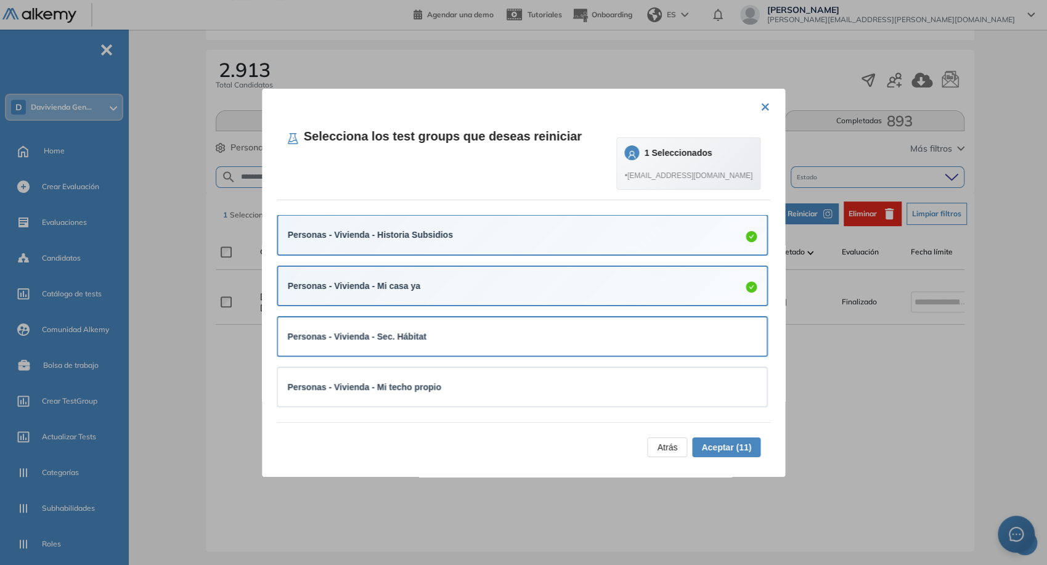
click at [492, 327] on div "Personas - Vivienda - Sec. Hábitat" at bounding box center [523, 336] width 470 height 18
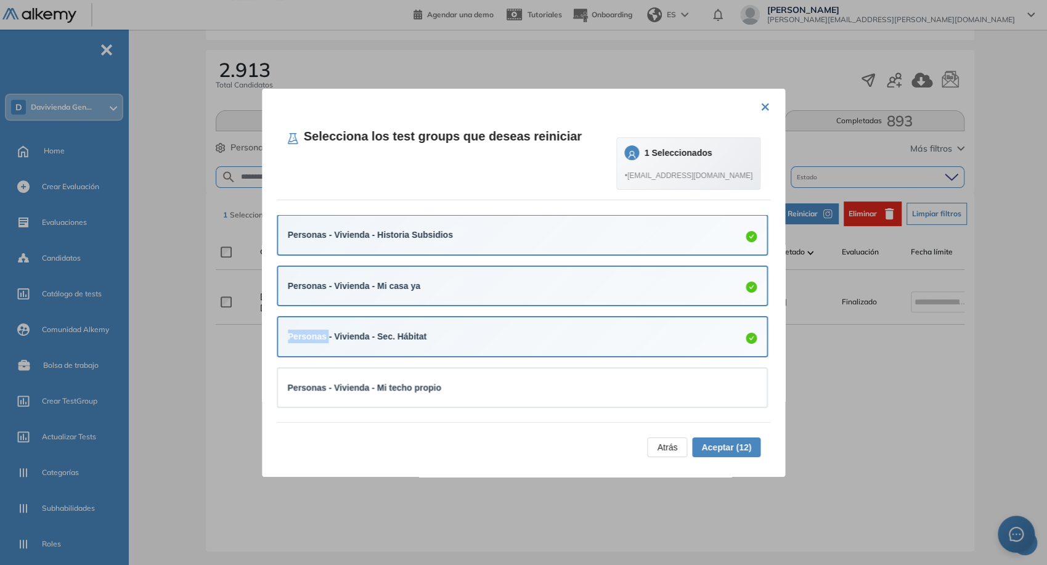
click at [492, 327] on div "Personas - Vivienda - Sec. Hábitat" at bounding box center [523, 336] width 470 height 19
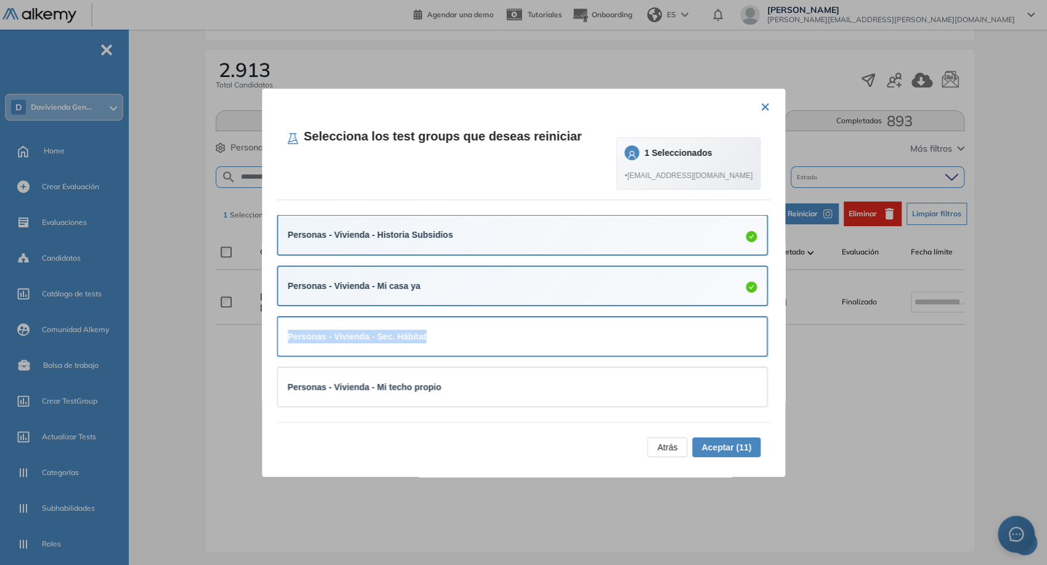
click at [492, 327] on div "Personas - Vivienda - Sec. Hábitat" at bounding box center [523, 336] width 470 height 18
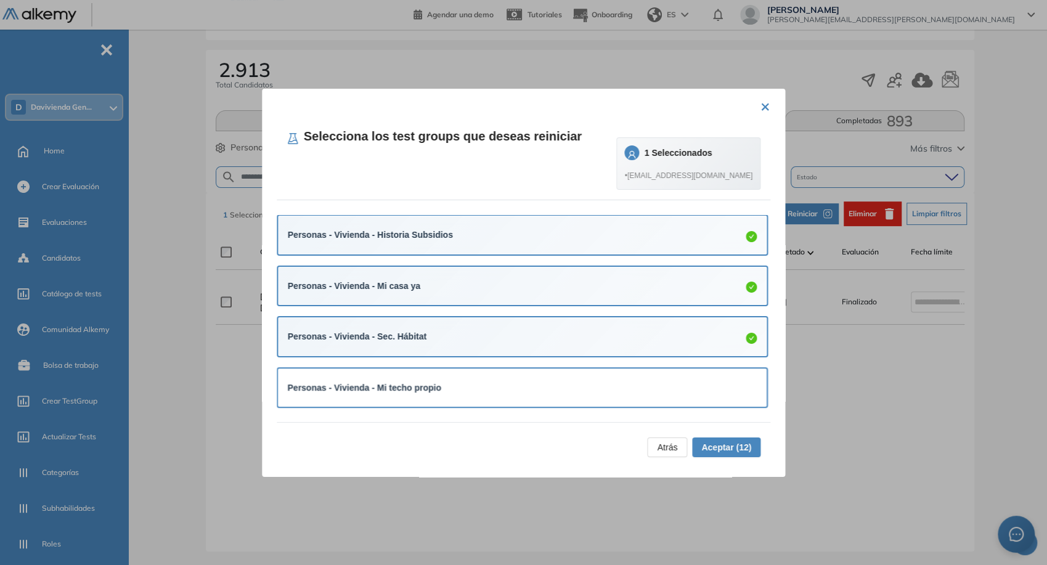
click at [513, 390] on div "Personas - Vivienda - Mi techo propio" at bounding box center [523, 388] width 470 height 14
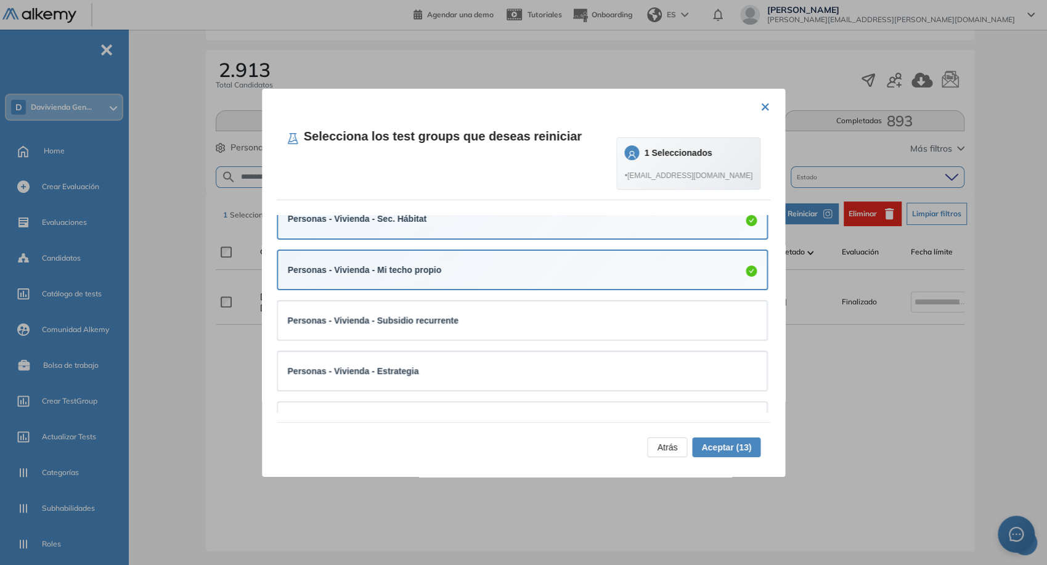
scroll to position [582, 0]
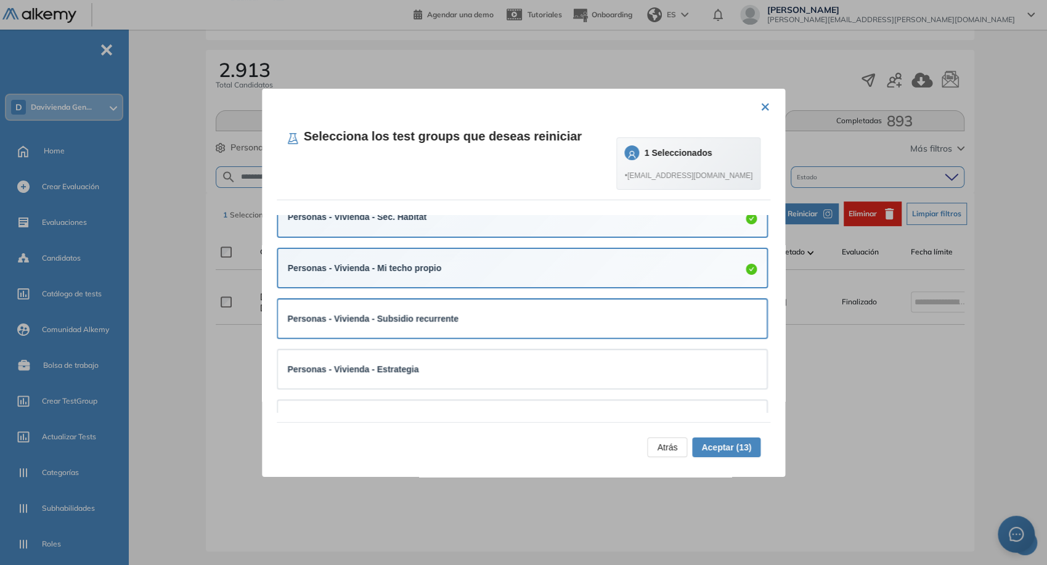
click at [536, 329] on div "Personas - Vivienda - Subsidio recurrente" at bounding box center [522, 319] width 489 height 38
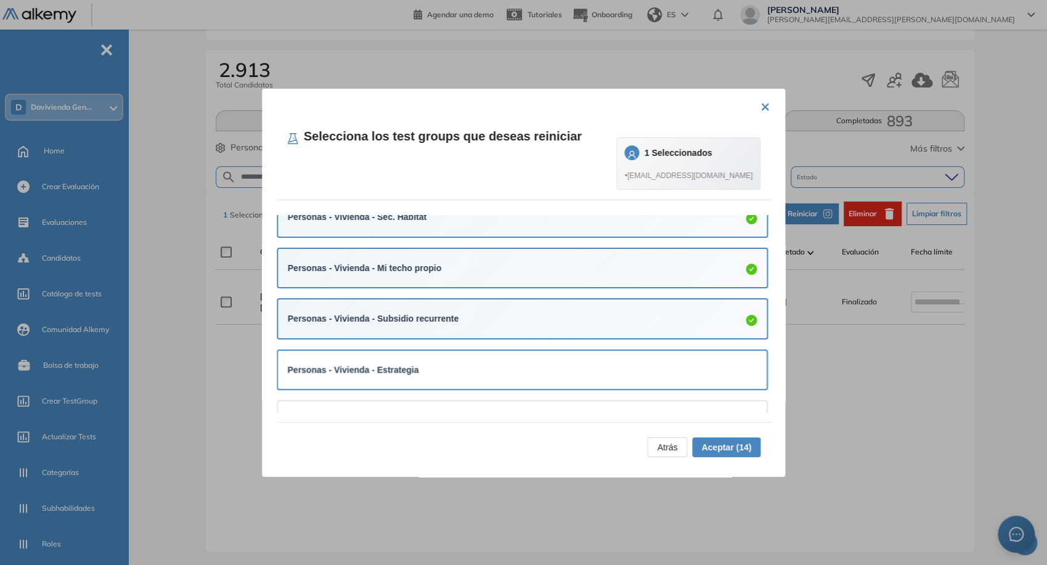
click at [576, 357] on div "Personas - Vivienda - Estrategia" at bounding box center [522, 370] width 489 height 38
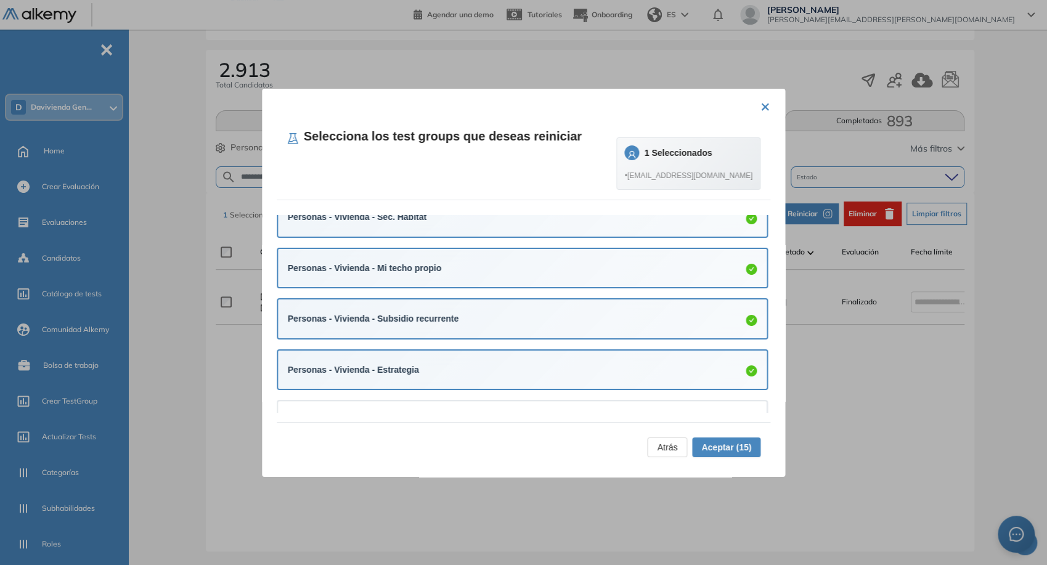
scroll to position [613, 0]
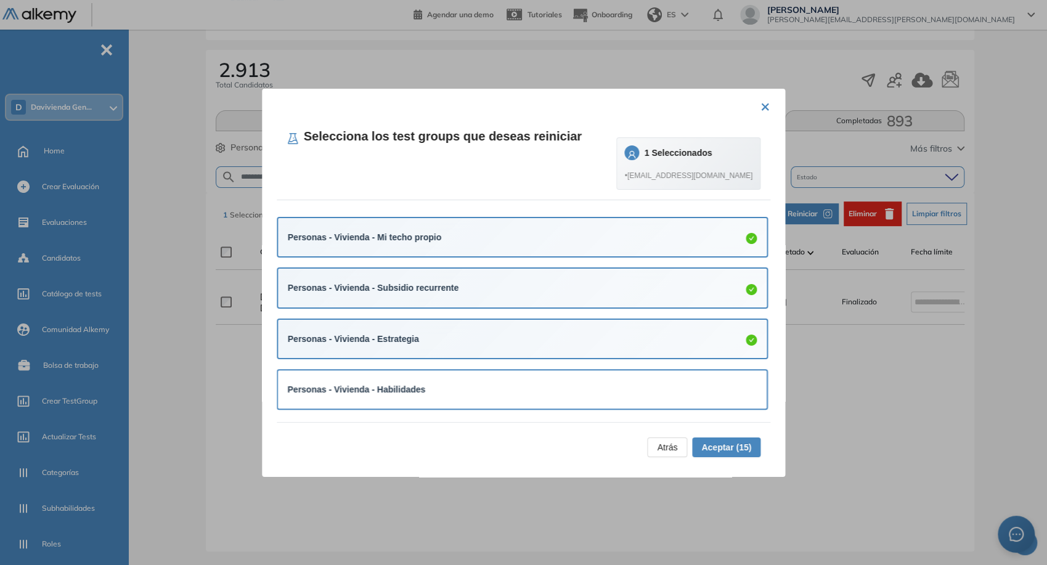
click at [534, 385] on div "Personas - Vivienda - Habilidades" at bounding box center [523, 390] width 470 height 14
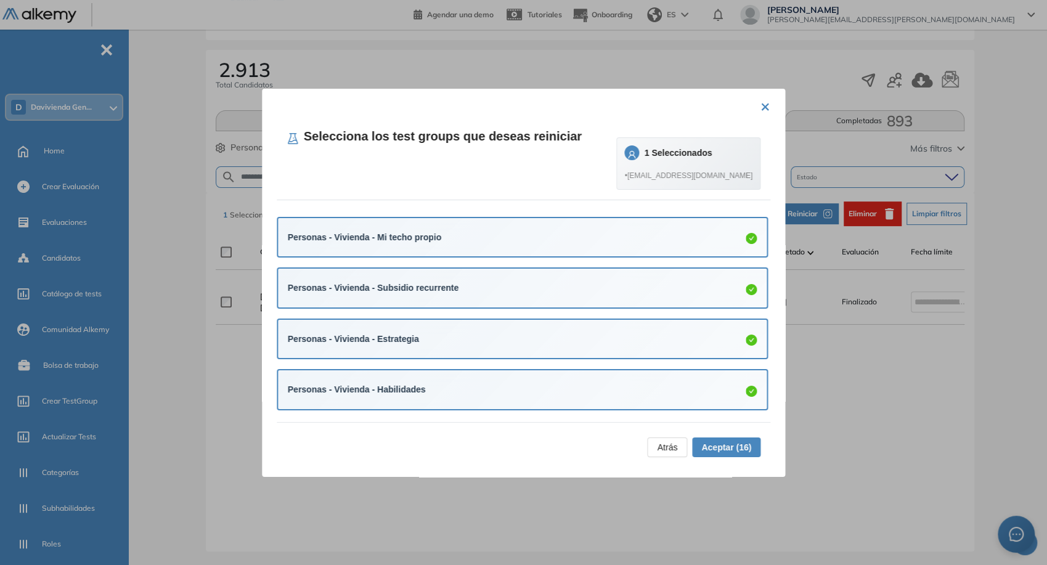
click at [746, 443] on span "Aceptar (16)" at bounding box center [726, 448] width 50 height 14
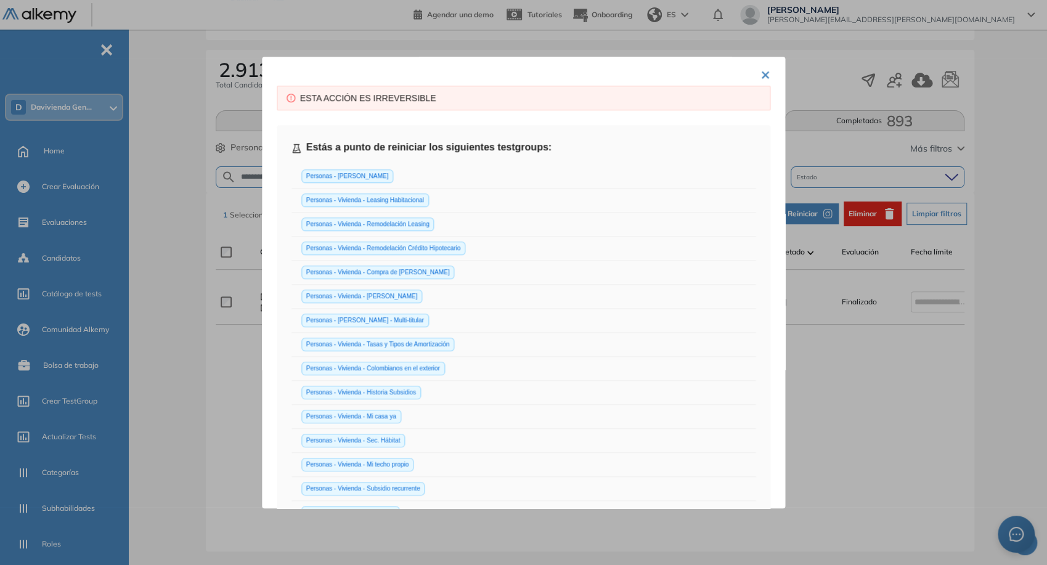
scroll to position [234, 0]
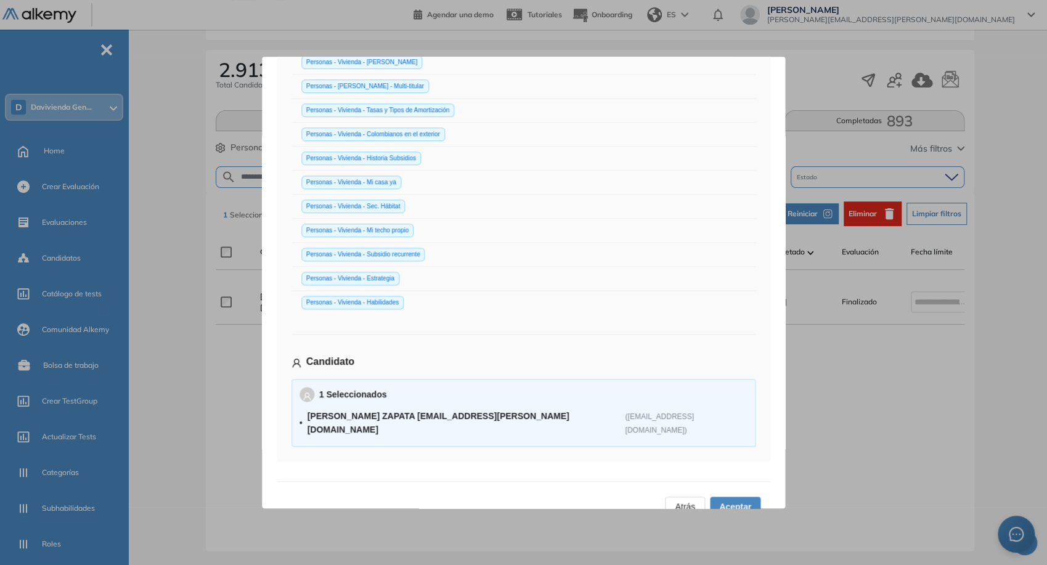
click at [733, 500] on span "Aceptar" at bounding box center [735, 507] width 32 height 14
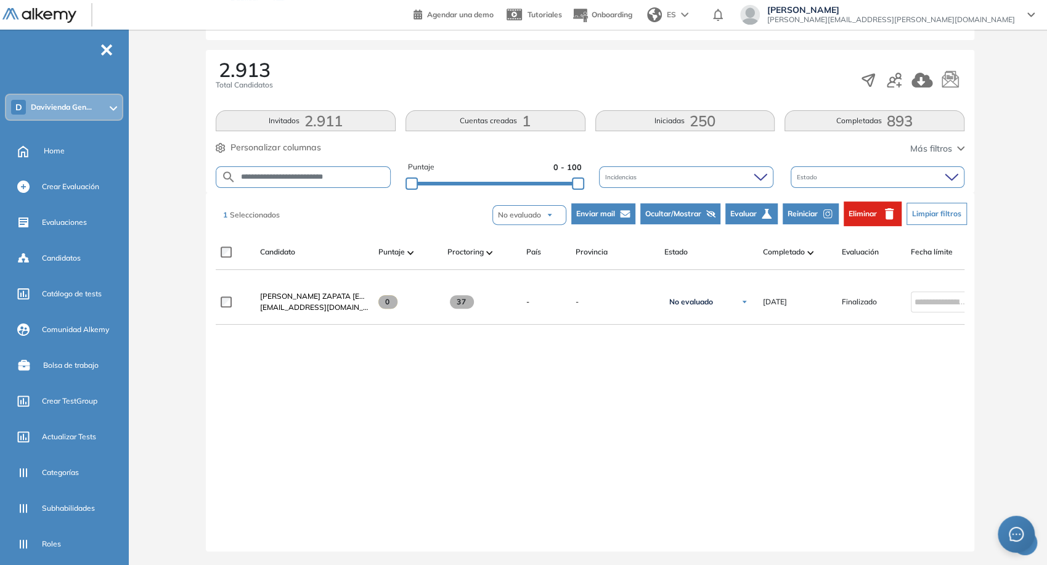
drag, startPoint x: 733, startPoint y: 483, endPoint x: 806, endPoint y: 357, distance: 144.9
click at [806, 357] on div "DUVAN FELIPE GARCIA ZAPATA Duvan.garcia@davivienda.com alkemy.sso.integration@d…" at bounding box center [590, 406] width 749 height 252
click at [374, 178] on input "**********" at bounding box center [313, 177] width 154 height 9
type input "**********"
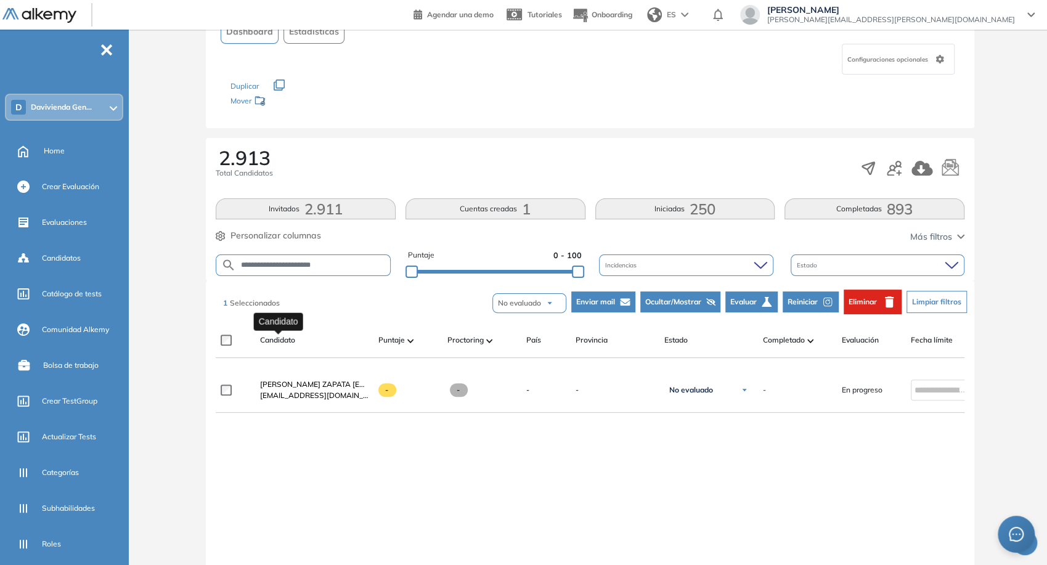
scroll to position [115, 0]
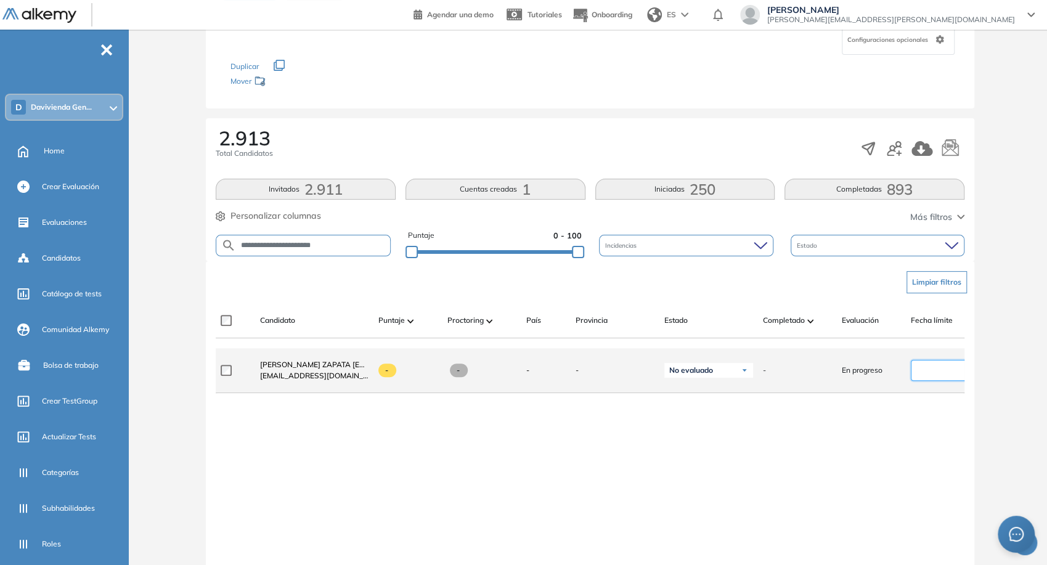
click at [933, 377] on input at bounding box center [940, 371] width 51 height 14
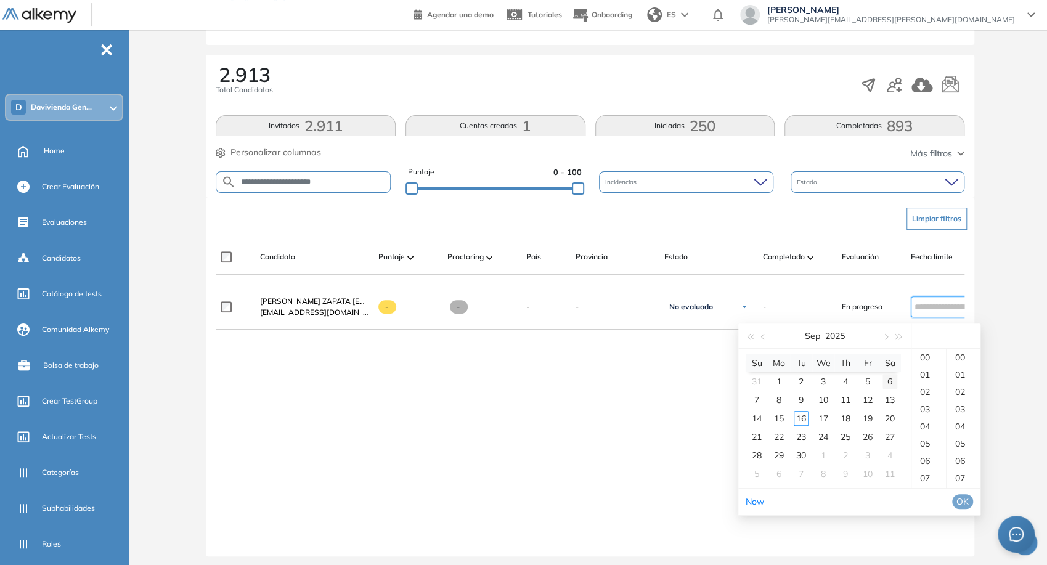
scroll to position [179, 0]
click at [801, 453] on div "30" at bounding box center [801, 454] width 15 height 15
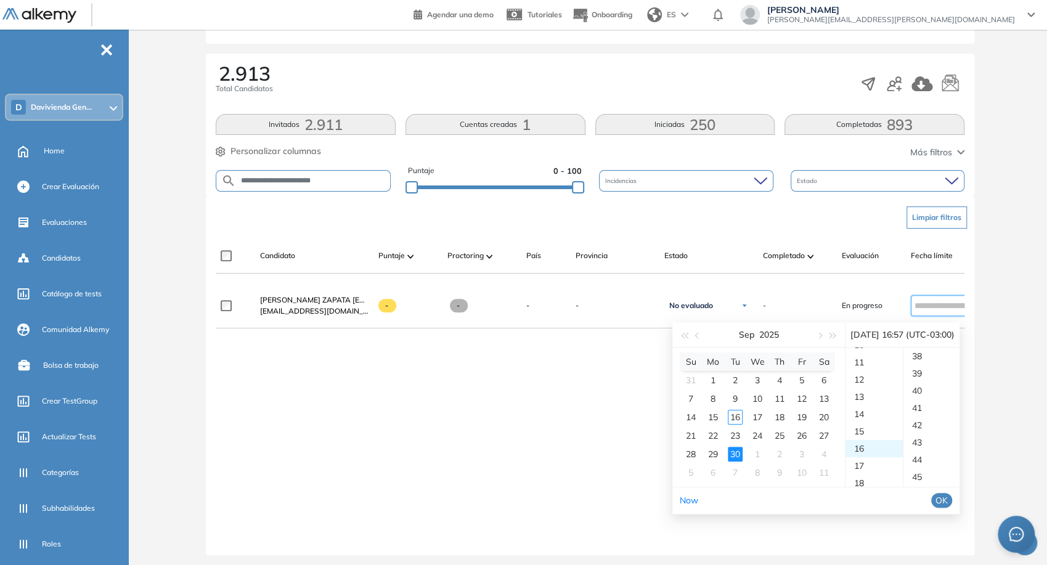
scroll to position [984, 0]
type input "**********"
click at [948, 497] on span "OK" at bounding box center [942, 501] width 12 height 14
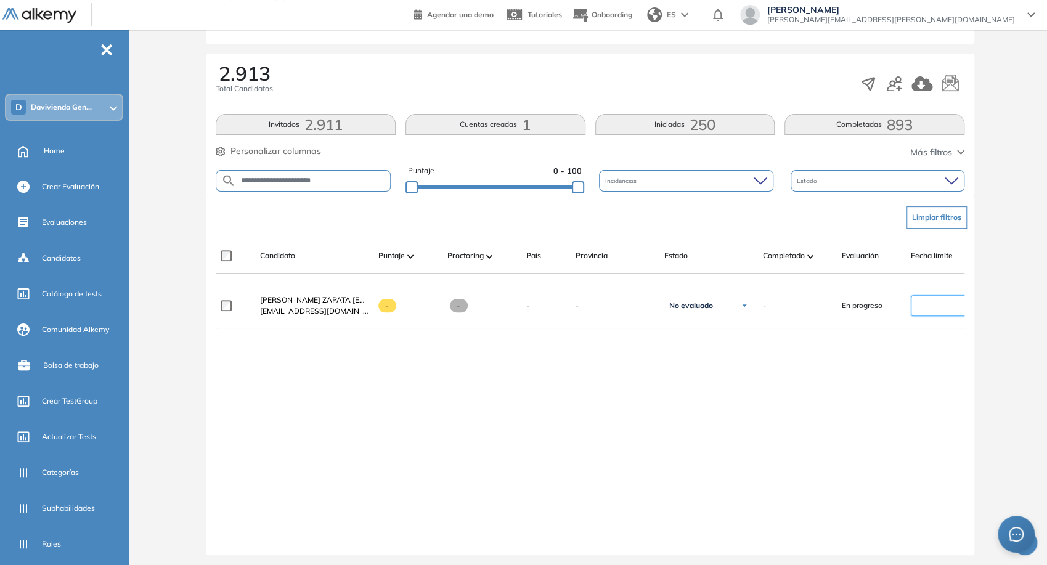
type input "**********"
click at [903, 460] on div "**********" at bounding box center [590, 410] width 749 height 252
click at [330, 179] on input "**********" at bounding box center [313, 180] width 154 height 9
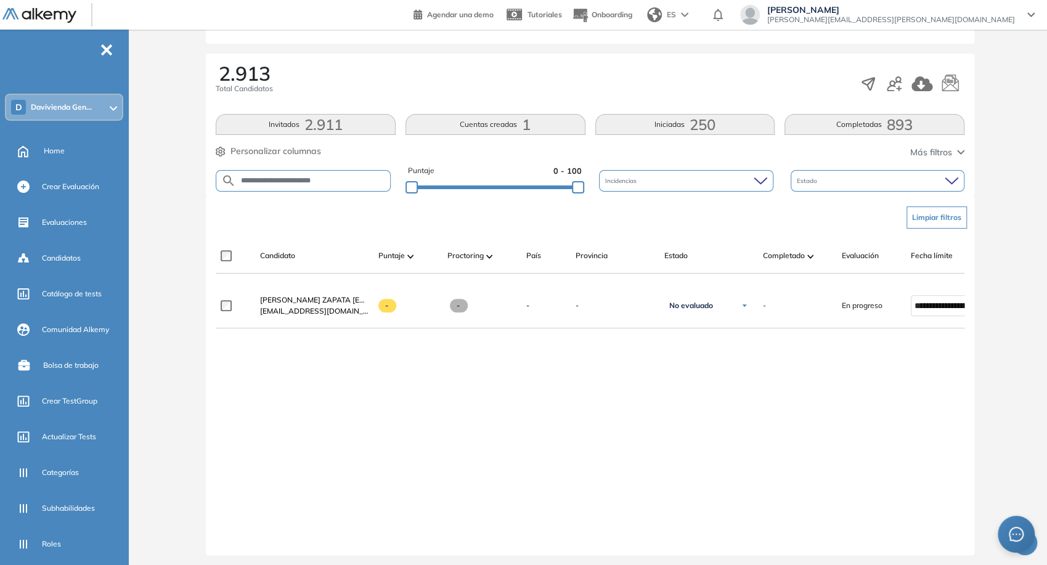
paste input "****"
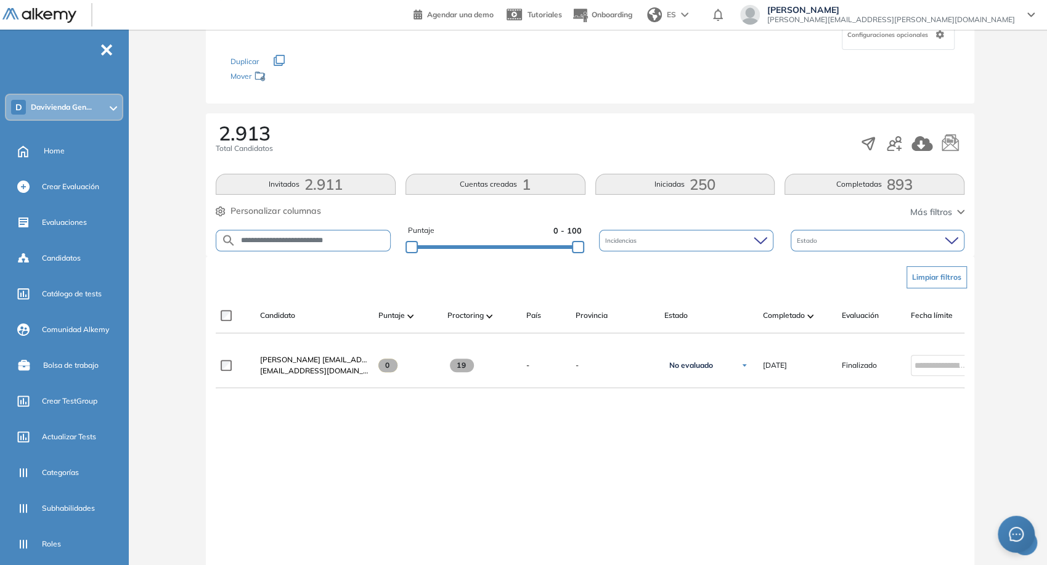
scroll to position [137, 0]
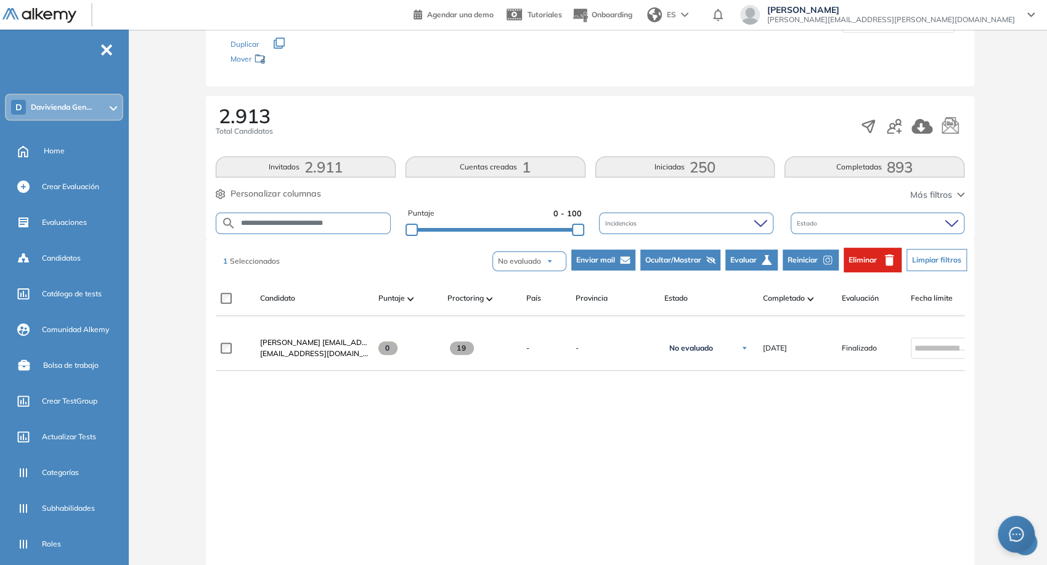
click at [364, 224] on input "**********" at bounding box center [313, 223] width 154 height 9
paste input "text"
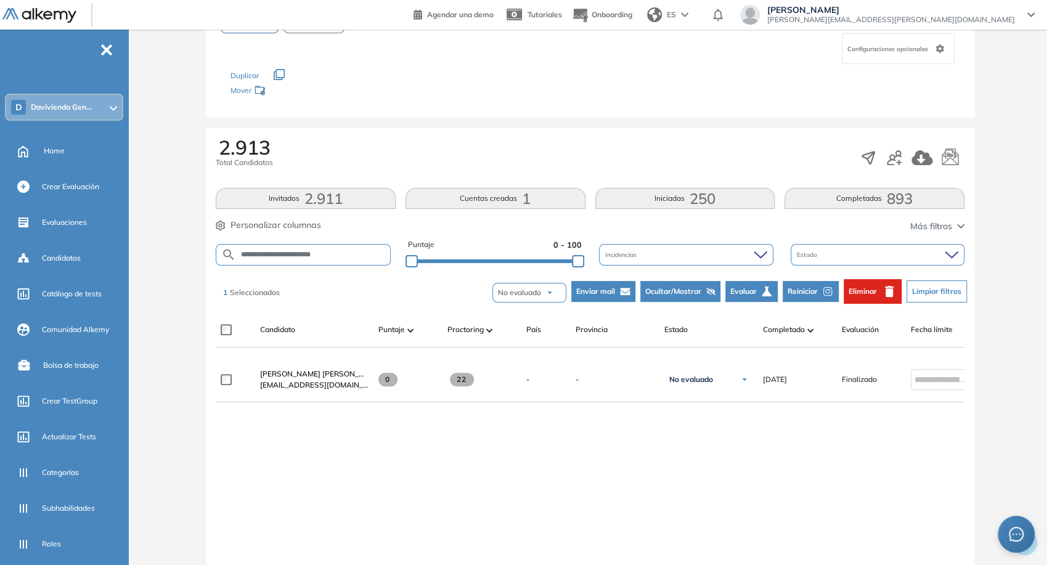
scroll to position [108, 0]
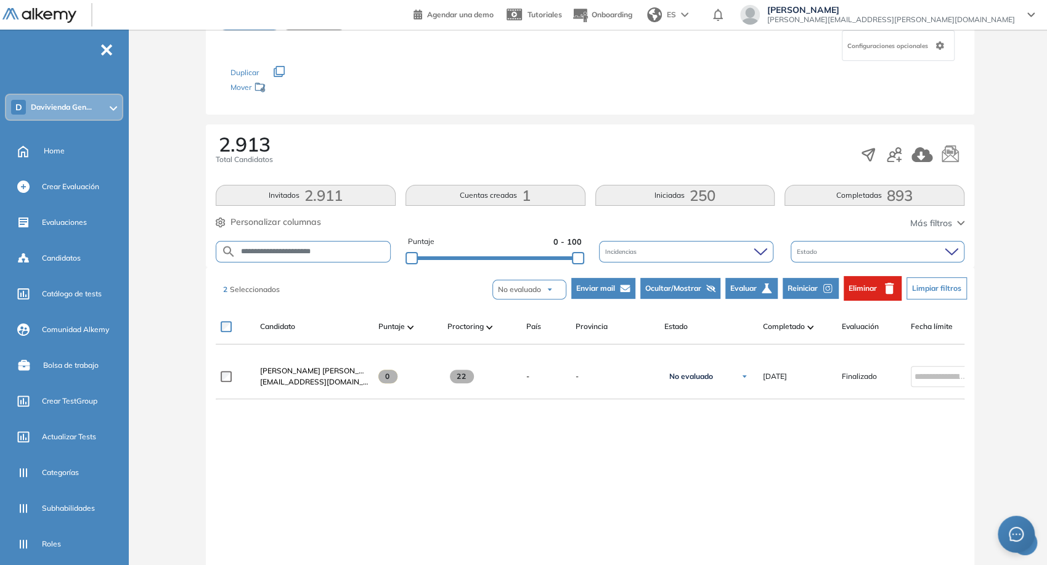
click at [326, 247] on input "**********" at bounding box center [313, 251] width 154 height 9
paste input "text"
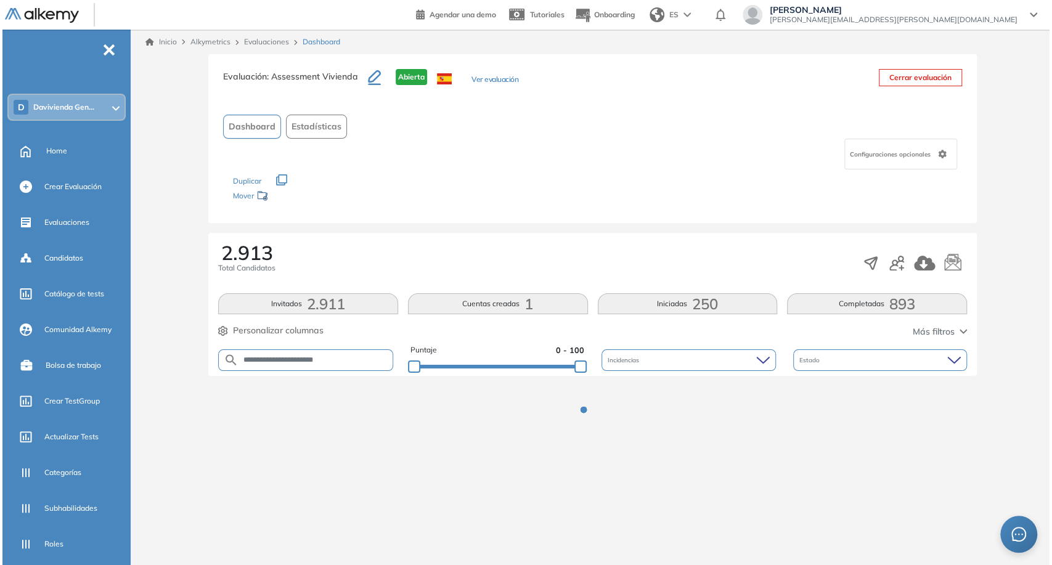
scroll to position [0, 0]
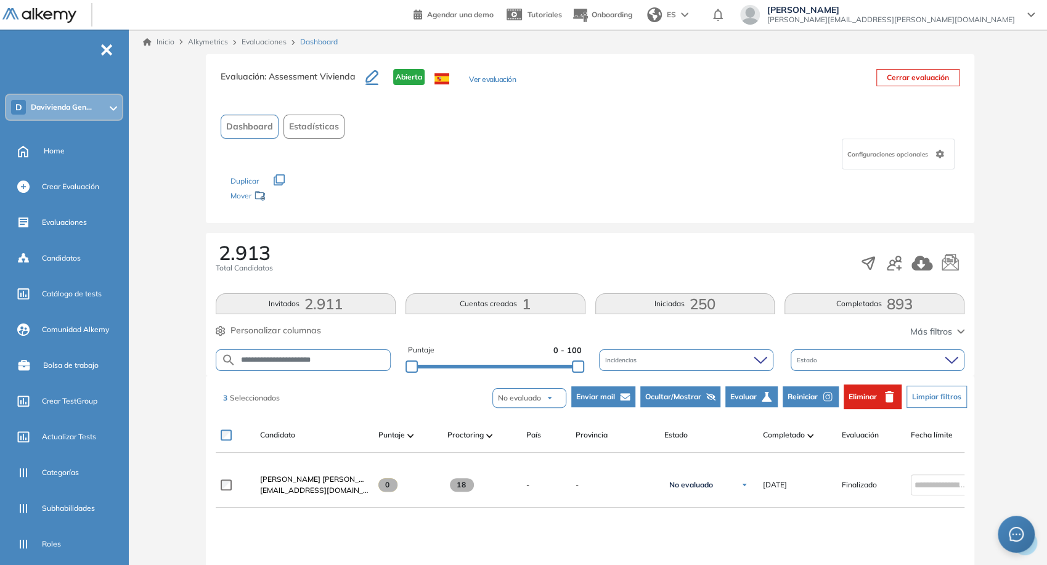
click at [350, 362] on input "**********" at bounding box center [313, 360] width 154 height 9
paste input "*******"
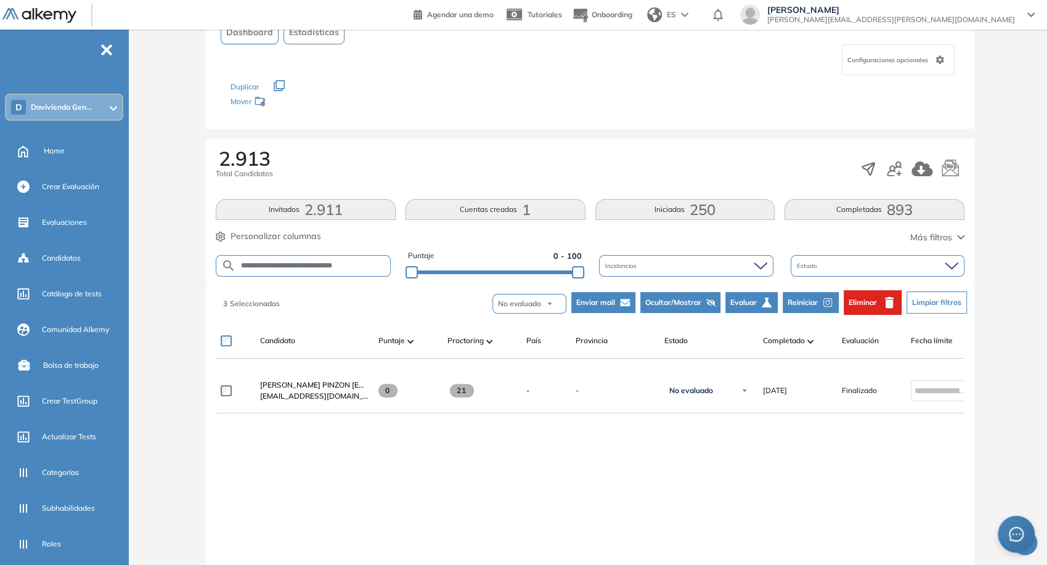
scroll to position [95, 0]
click at [301, 268] on input "**********" at bounding box center [313, 265] width 154 height 9
paste input "*"
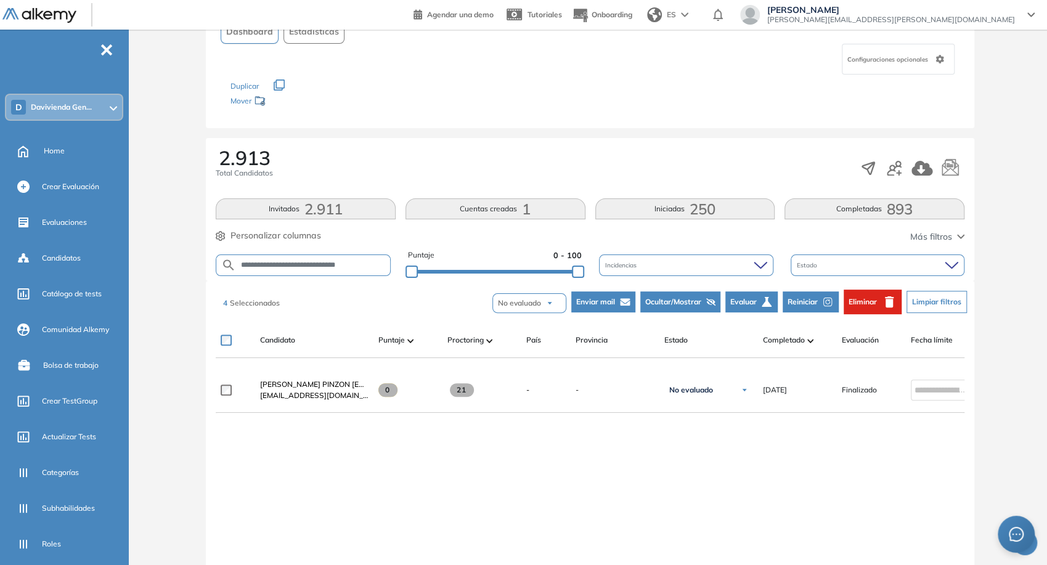
scroll to position [0, 0]
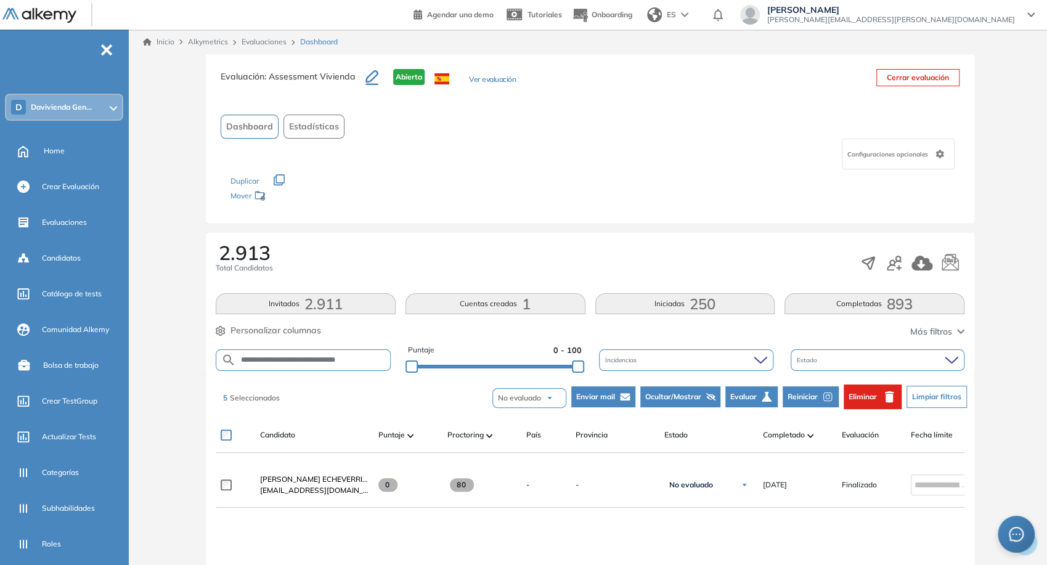
click at [328, 356] on input "**********" at bounding box center [313, 360] width 154 height 9
paste input "text"
type input "**********"
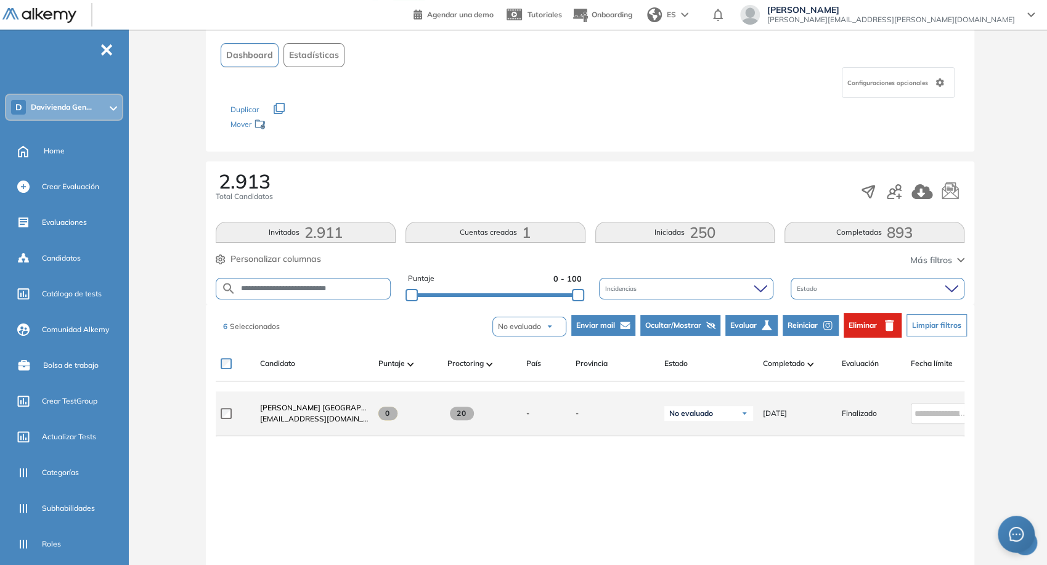
scroll to position [97, 0]
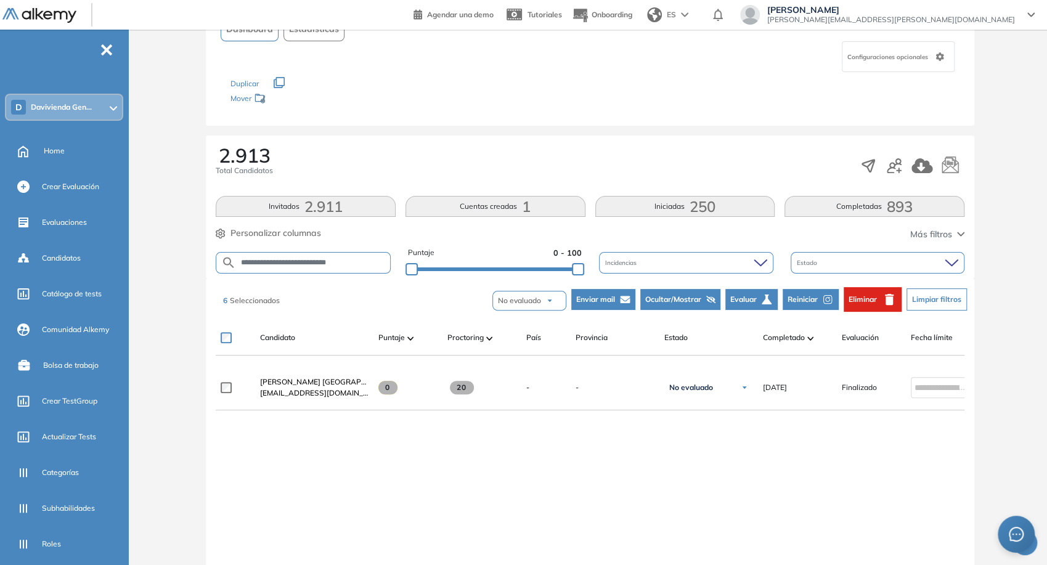
click at [375, 258] on input "**********" at bounding box center [313, 262] width 154 height 9
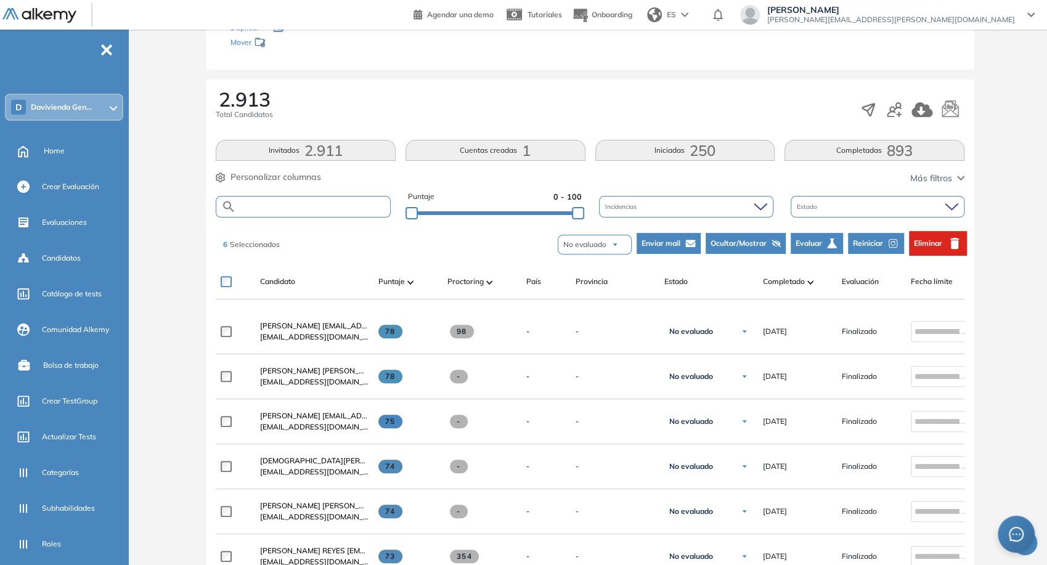
scroll to position [155, 0]
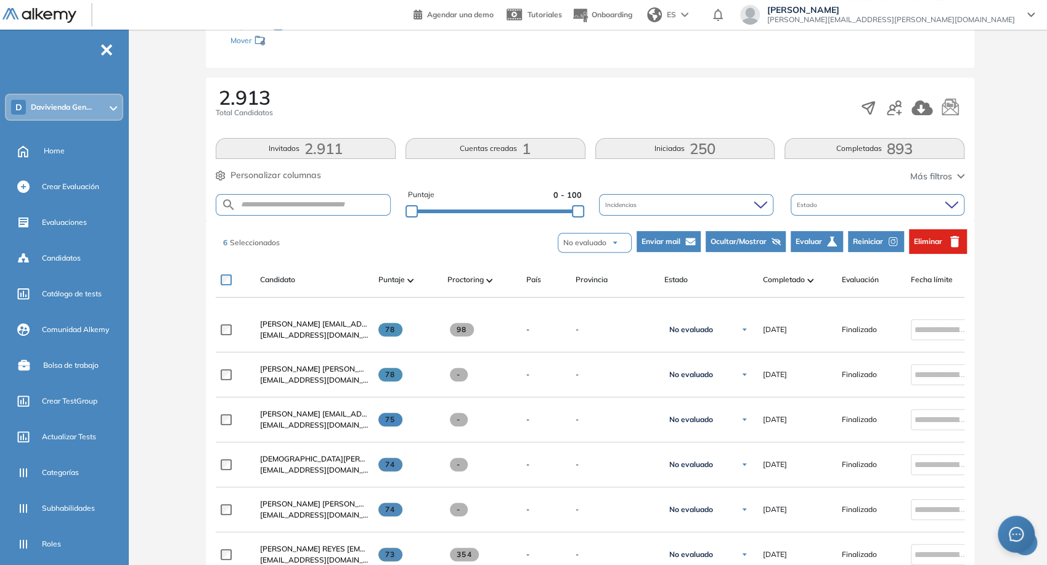
click at [606, 239] on button "No evaluado" at bounding box center [595, 243] width 74 height 20
click at [590, 279] on li "Sin respuesta" at bounding box center [587, 282] width 51 height 16
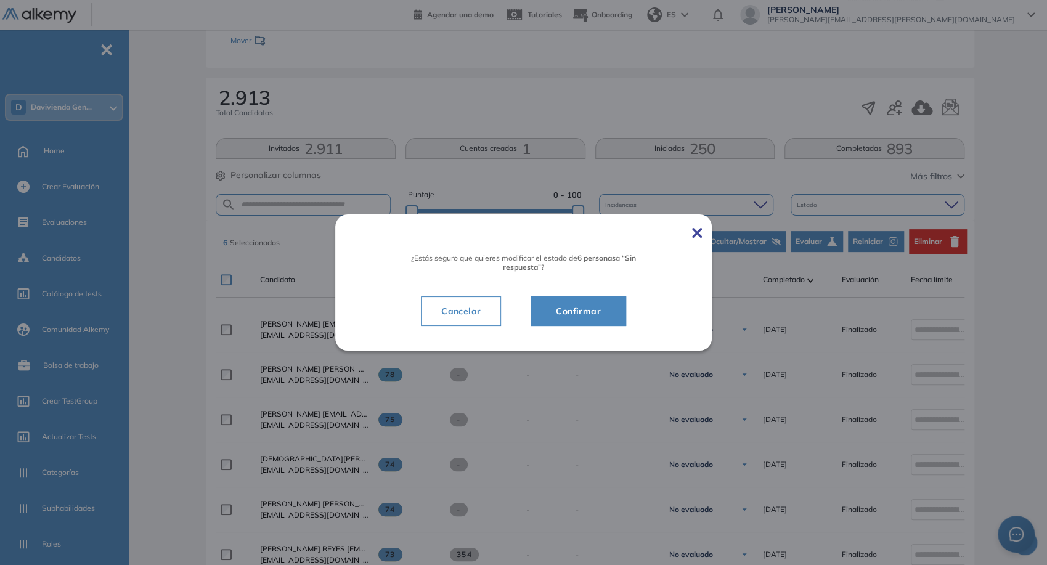
click at [577, 309] on span "Confirmar" at bounding box center [578, 311] width 65 height 15
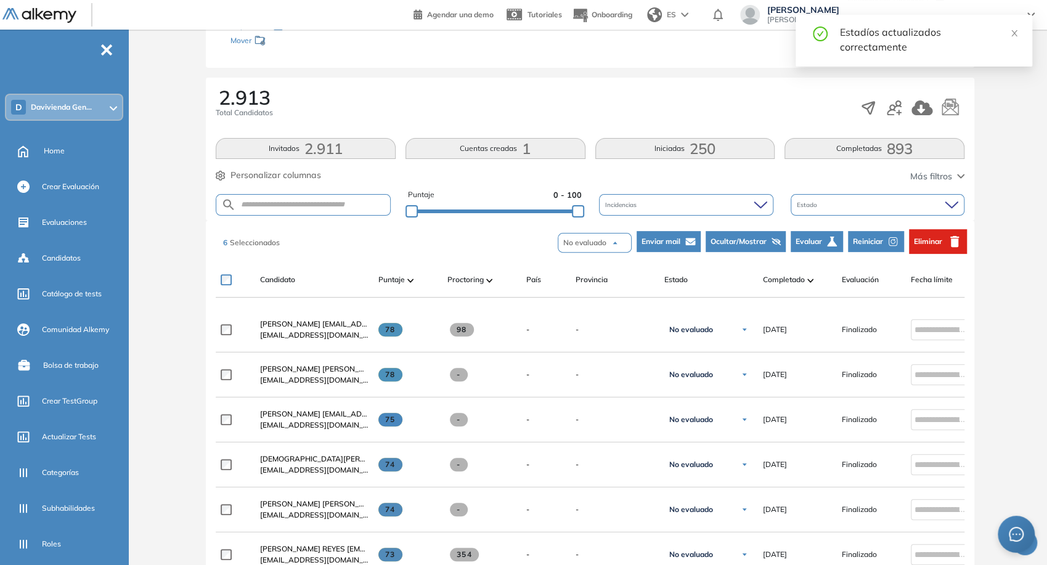
click at [844, 194] on div "Estado" at bounding box center [878, 205] width 174 height 22
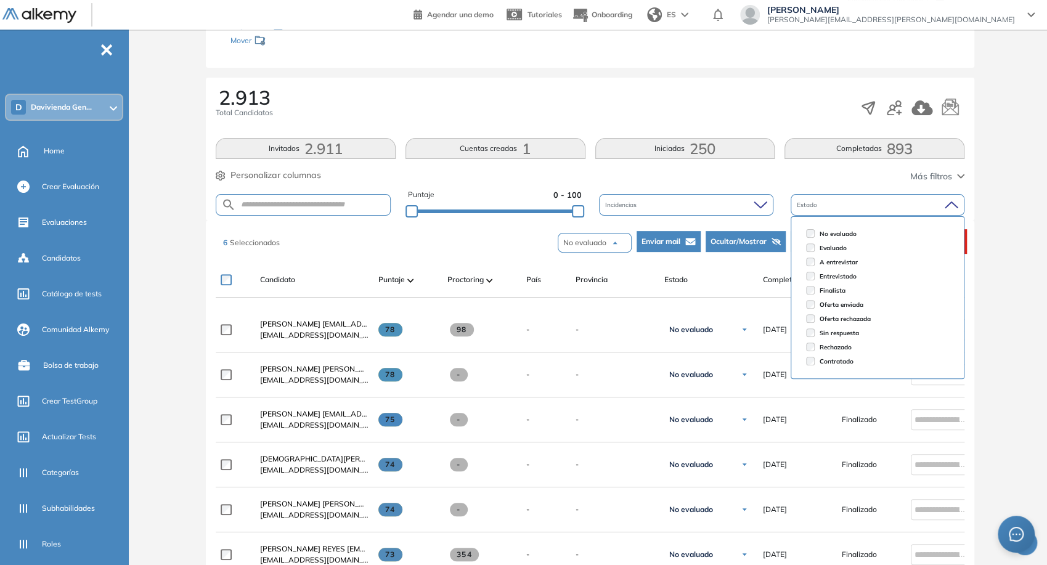
scroll to position [0, 0]
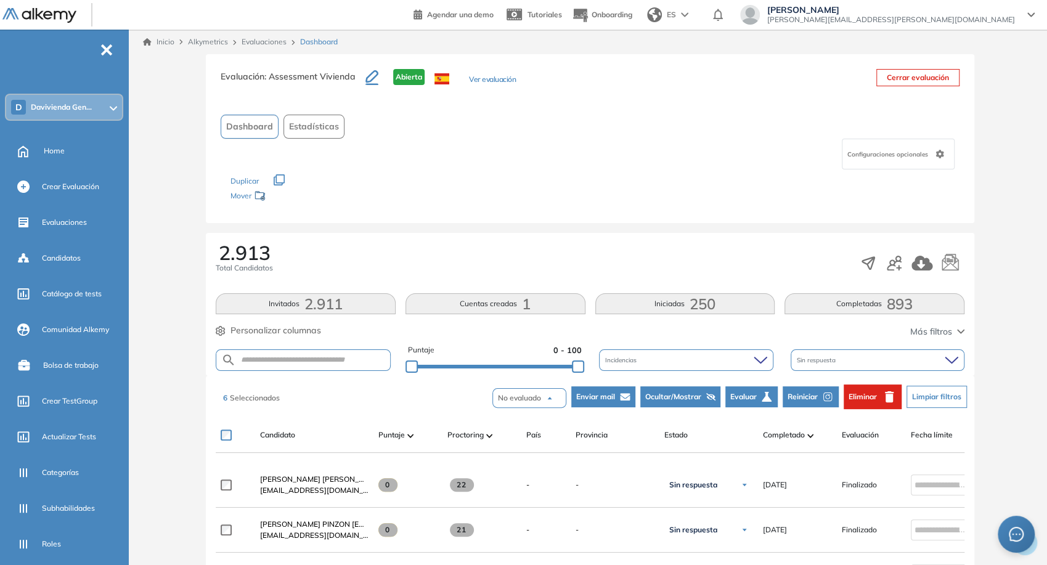
click at [786, 228] on div "Evaluación : Assessment Vivienda Abierta Ver evaluación Cerrar evaluación Dashb…" at bounding box center [590, 514] width 904 height 920
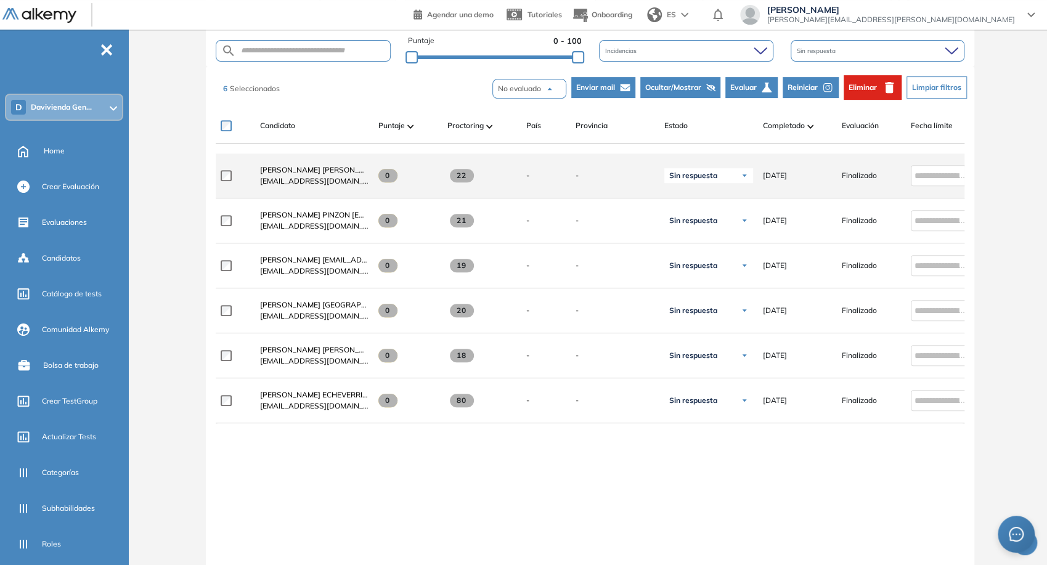
scroll to position [311, 0]
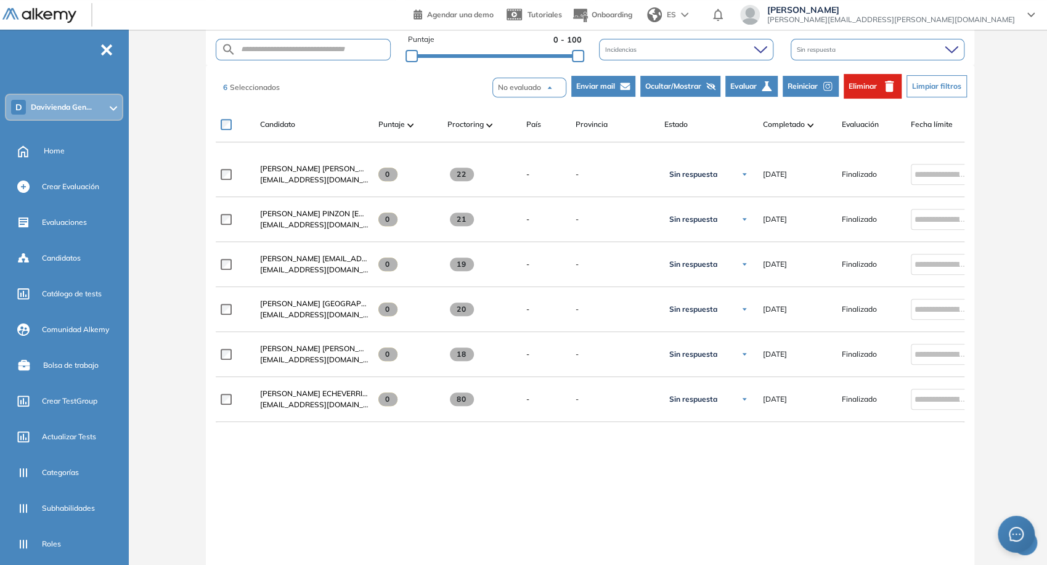
click at [813, 89] on span "Reiniciar" at bounding box center [803, 86] width 30 height 11
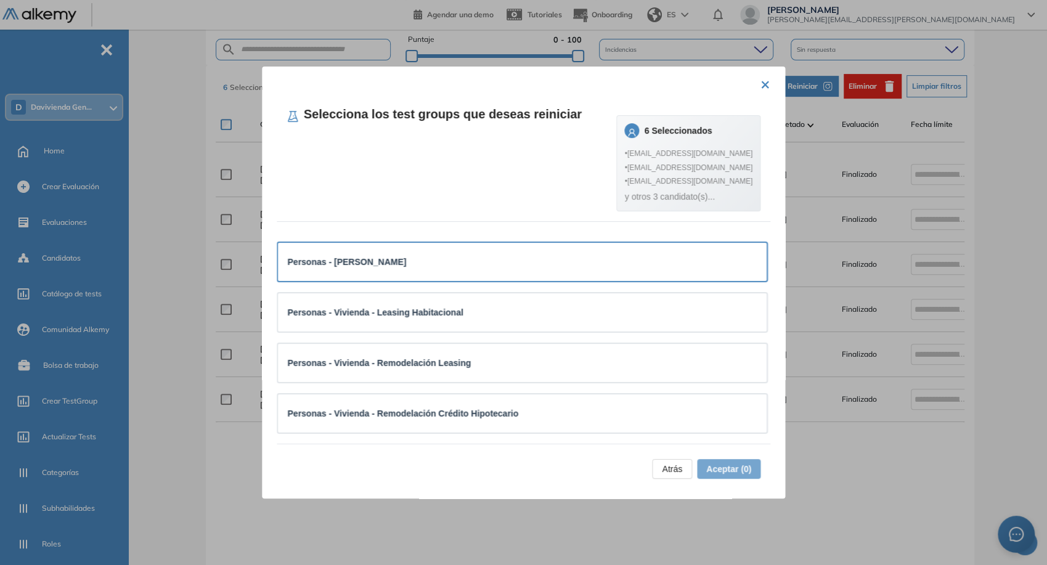
click at [581, 259] on div "Personas - [PERSON_NAME]" at bounding box center [523, 262] width 470 height 14
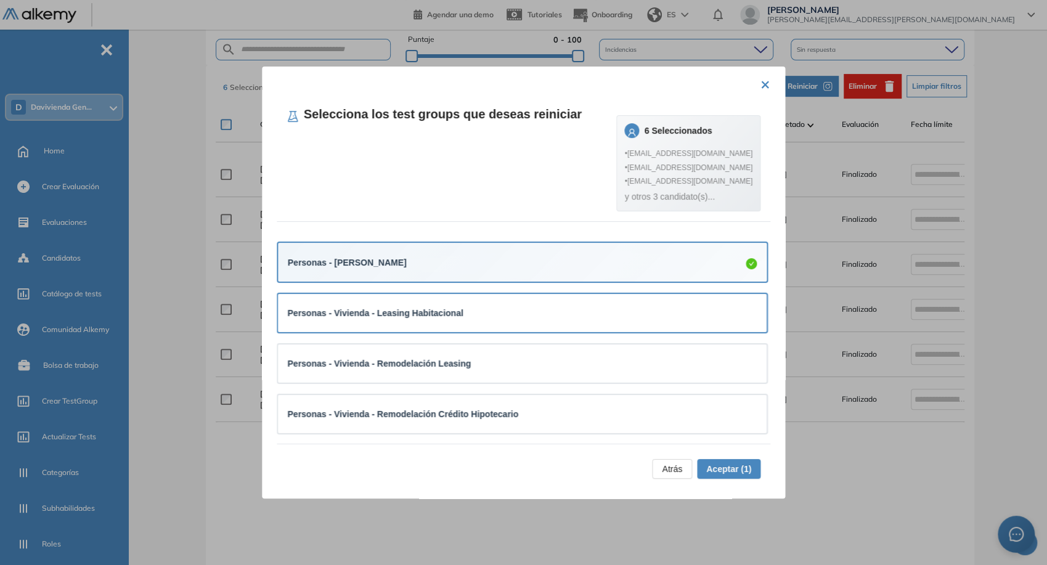
click at [516, 312] on div "Personas - Vivienda - Leasing Habitacional" at bounding box center [523, 313] width 470 height 14
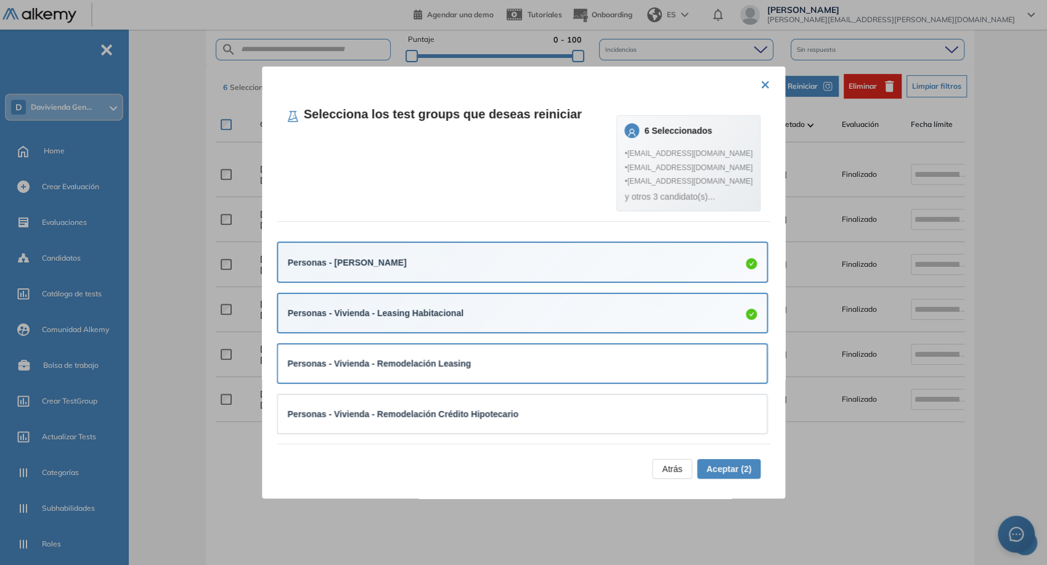
click at [452, 364] on strong "Personas - Vivienda - Remodelación Leasing" at bounding box center [380, 364] width 184 height 10
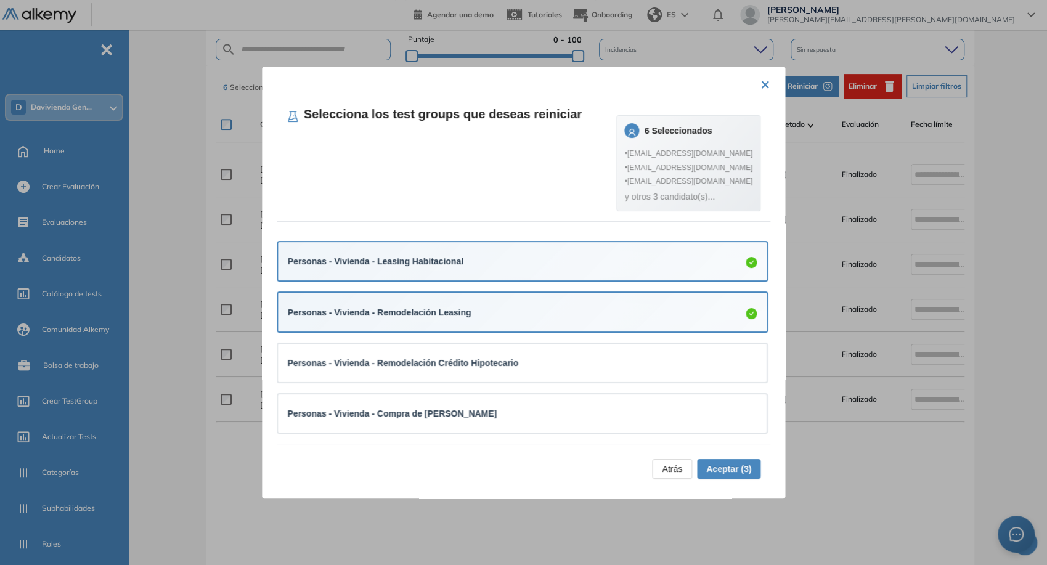
scroll to position [55, 0]
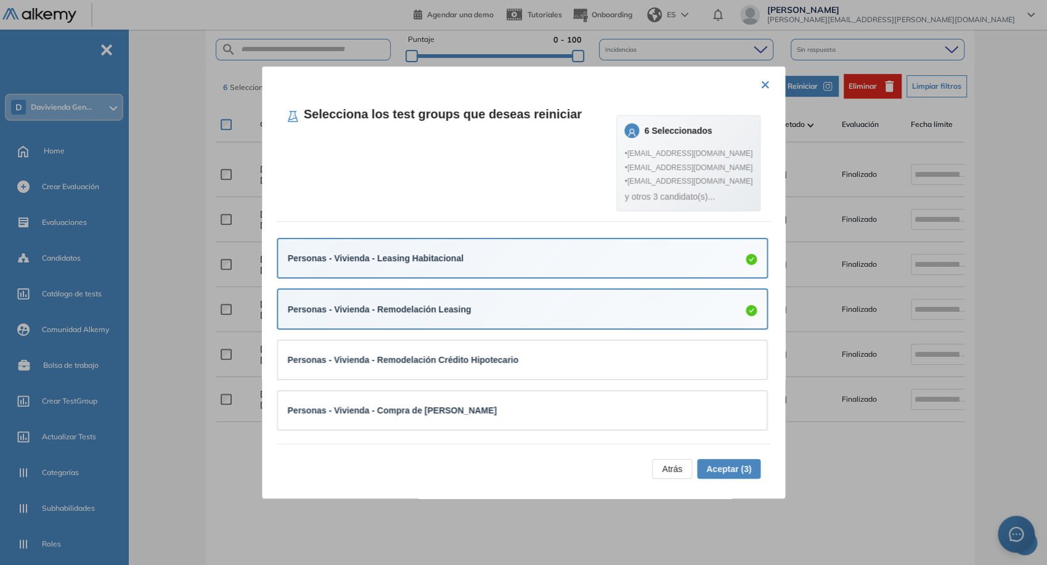
click at [452, 364] on strong "Personas - Vivienda - Remodelación Crédito Hipotecario" at bounding box center [403, 360] width 231 height 10
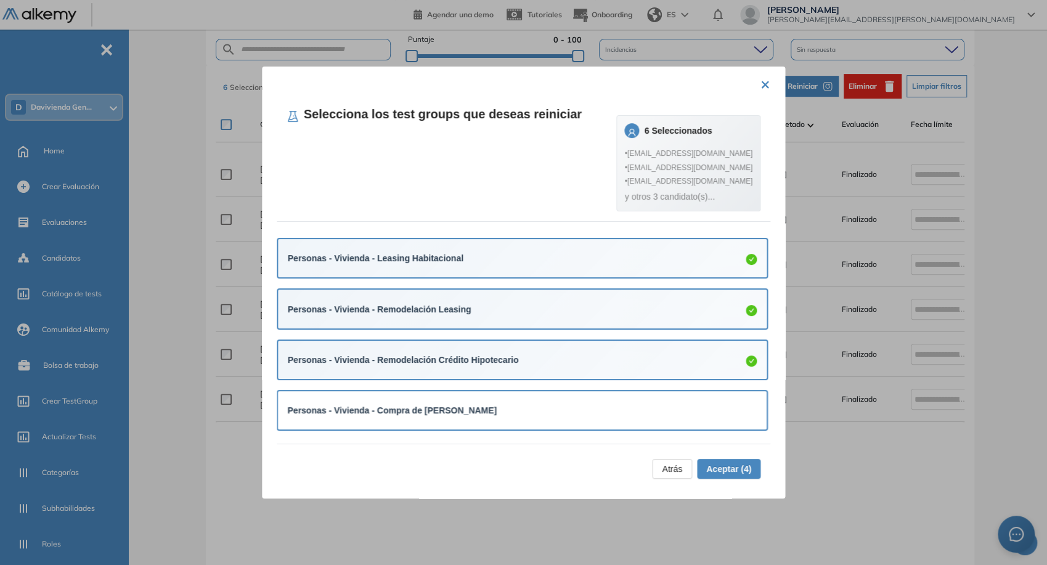
click at [479, 398] on div "Personas - Vivienda - Compra de [PERSON_NAME]" at bounding box center [522, 410] width 489 height 38
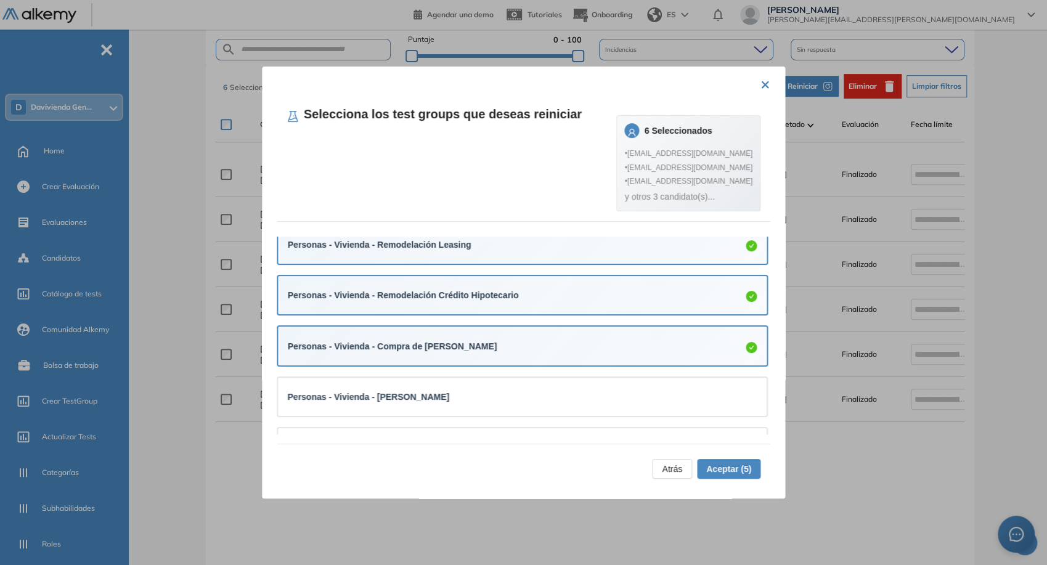
scroll to position [150, 0]
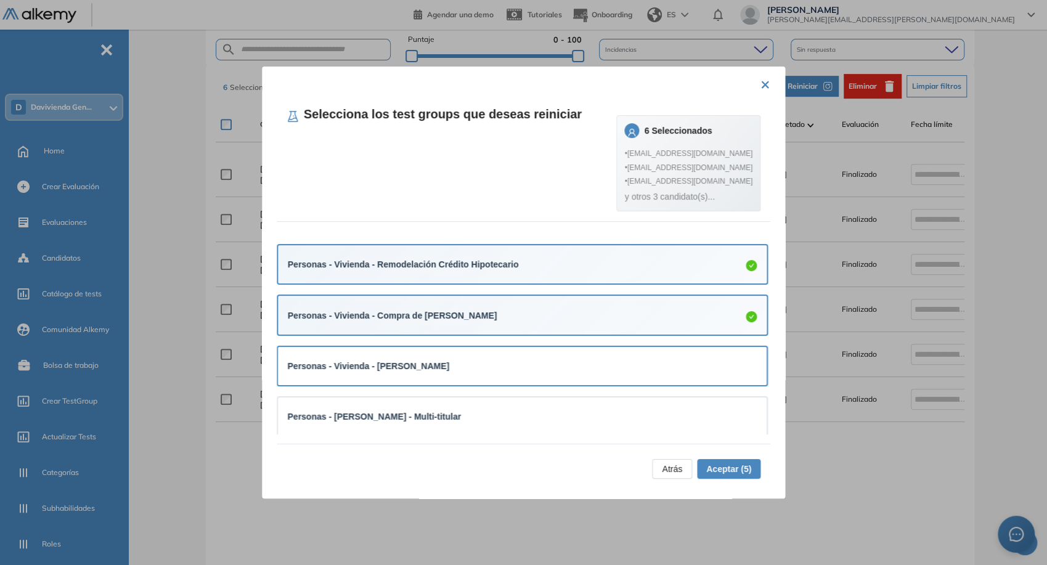
click at [463, 370] on div "Personas - Vivienda - [PERSON_NAME]" at bounding box center [523, 366] width 470 height 14
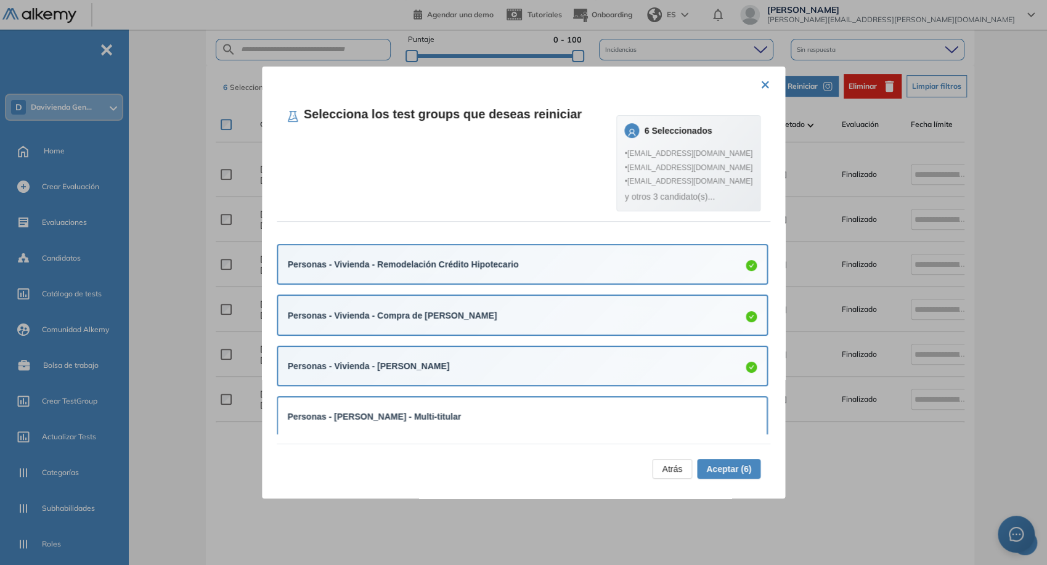
click at [499, 398] on div "Personas - [PERSON_NAME] - Multi-titular" at bounding box center [522, 417] width 489 height 38
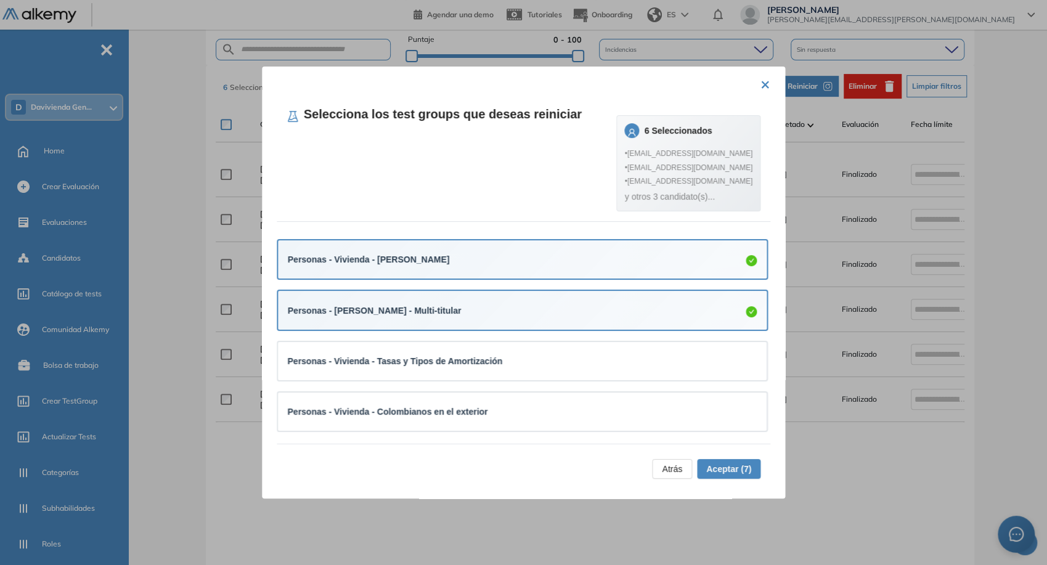
scroll to position [259, 0]
click at [480, 367] on div "Personas - Vivienda - Tasas y Tipos de Amortización" at bounding box center [523, 359] width 470 height 18
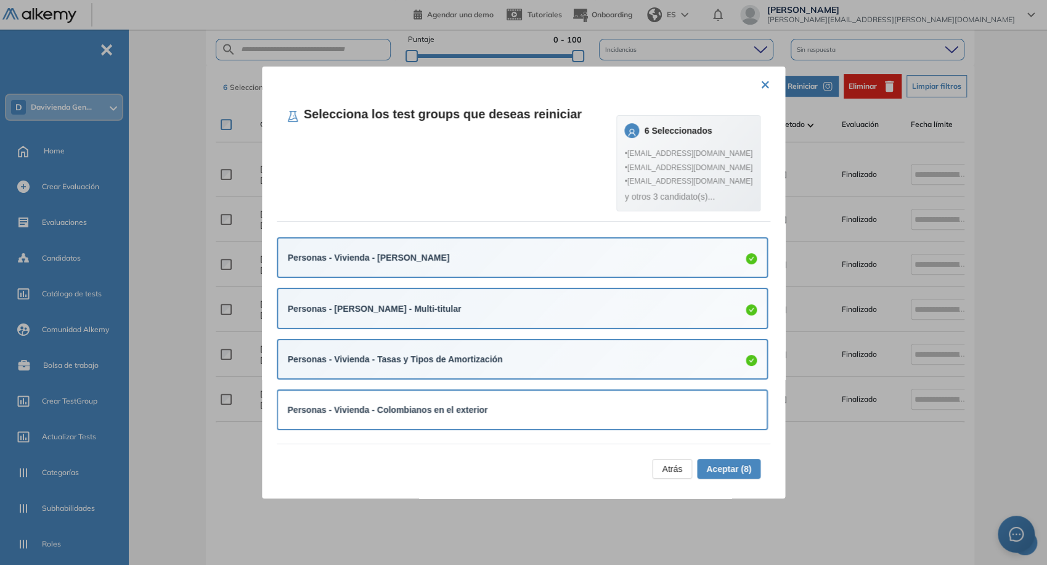
click at [512, 397] on div "Personas - Vivienda - Colombianos en el exterior" at bounding box center [522, 410] width 489 height 38
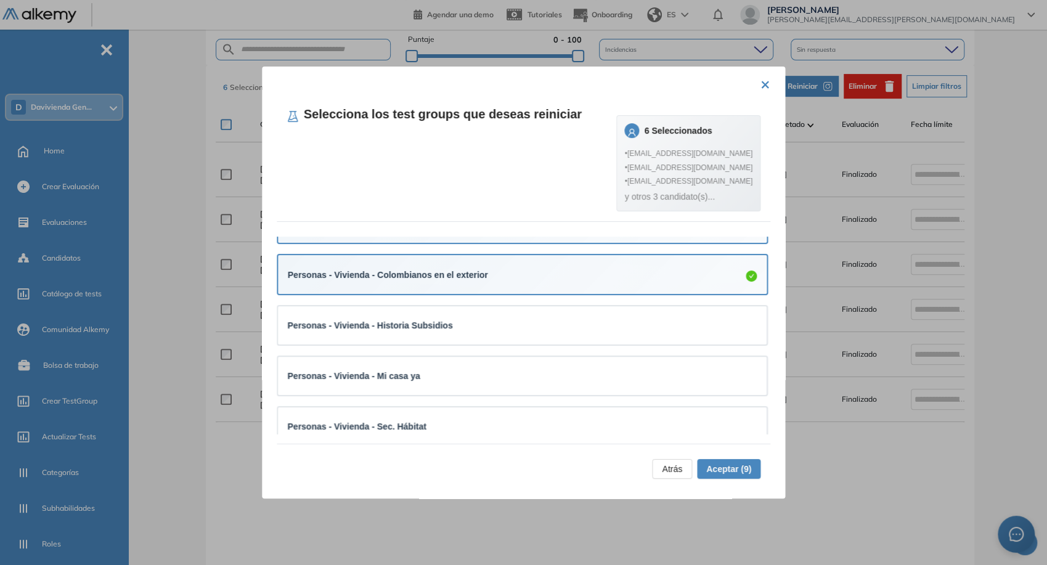
scroll to position [396, 0]
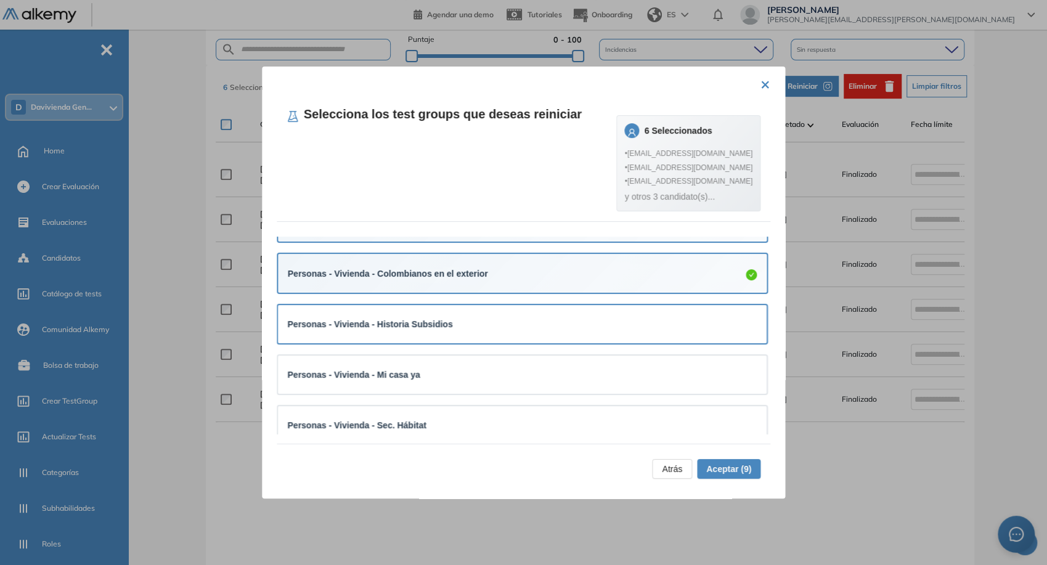
click at [497, 318] on div "Personas - Vivienda - Historia Subsidios" at bounding box center [523, 324] width 470 height 14
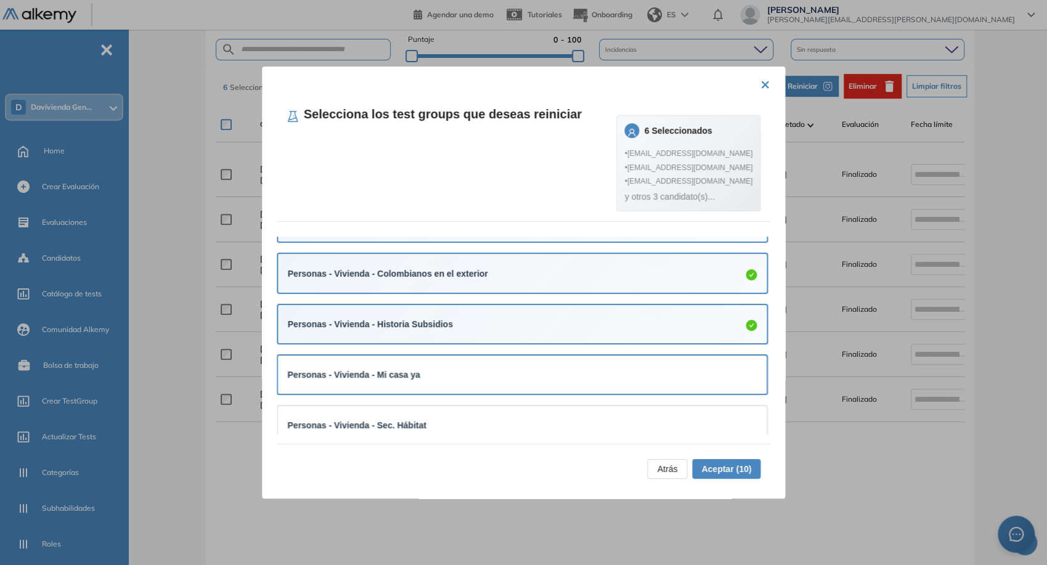
click at [545, 365] on div "Personas - Vivienda - Mi casa ya" at bounding box center [523, 374] width 470 height 18
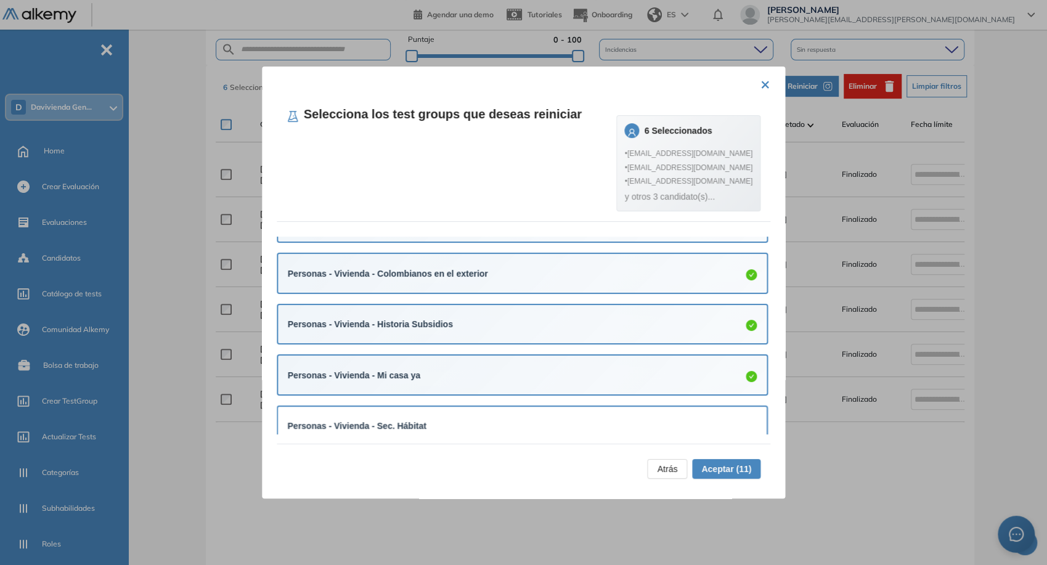
click at [589, 409] on div "Personas - Vivienda - Sec. Hábitat" at bounding box center [522, 426] width 489 height 38
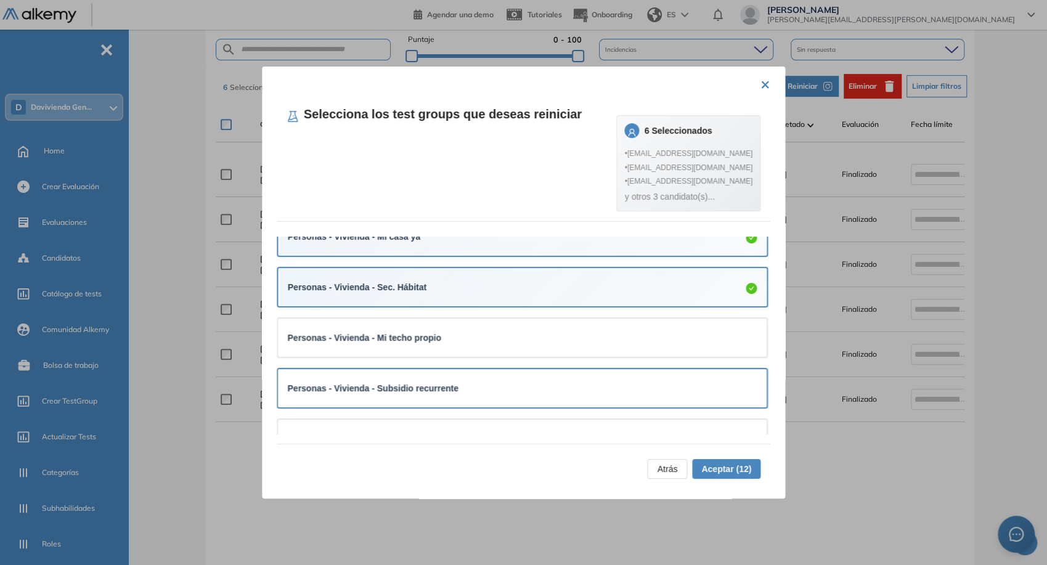
scroll to position [536, 0]
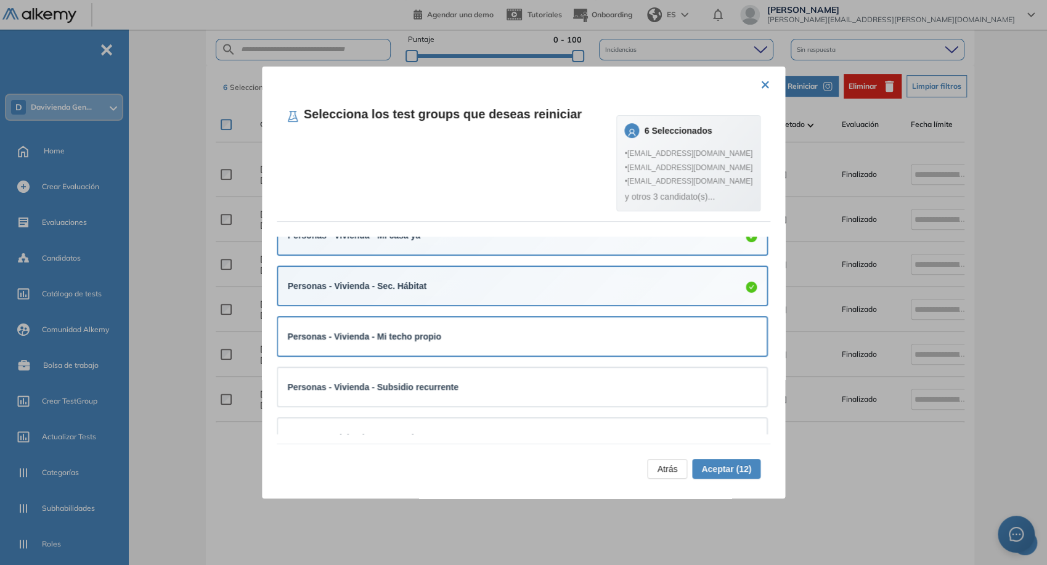
click at [551, 351] on div "Personas - Vivienda - Mi techo propio" at bounding box center [522, 336] width 489 height 38
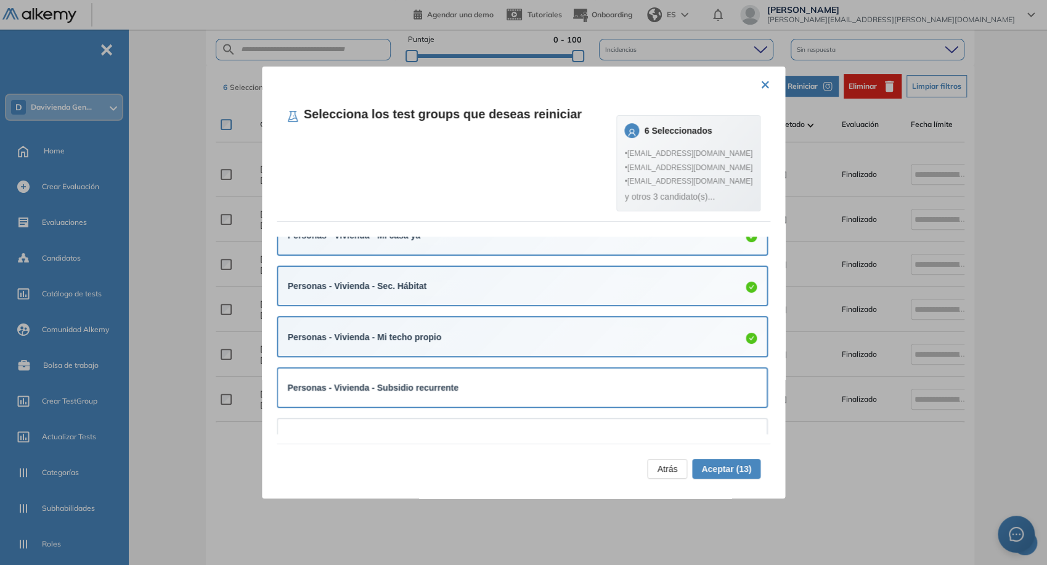
click at [576, 378] on div "Personas - Vivienda - Subsidio recurrente" at bounding box center [523, 387] width 470 height 18
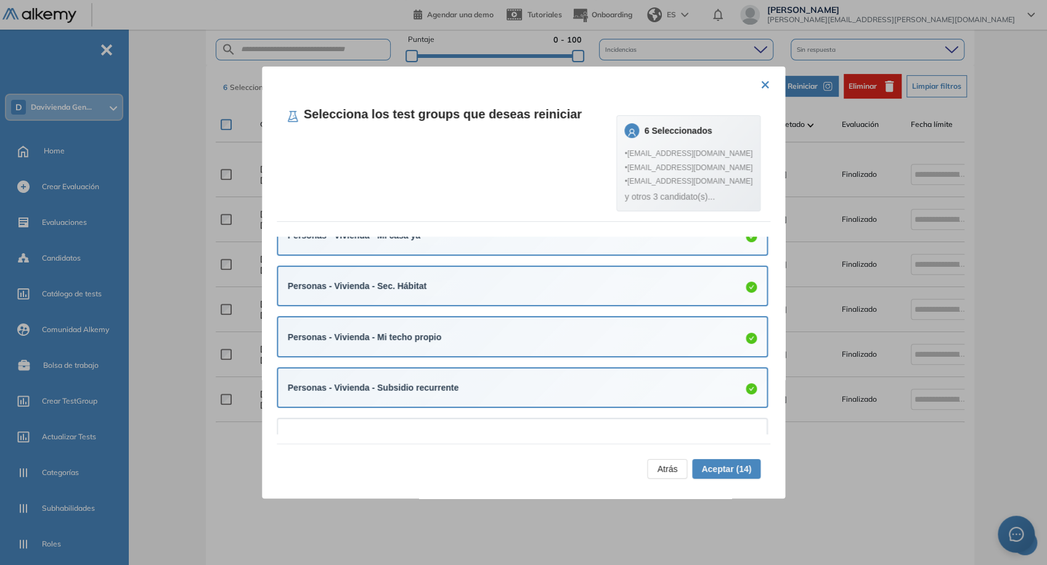
scroll to position [613, 0]
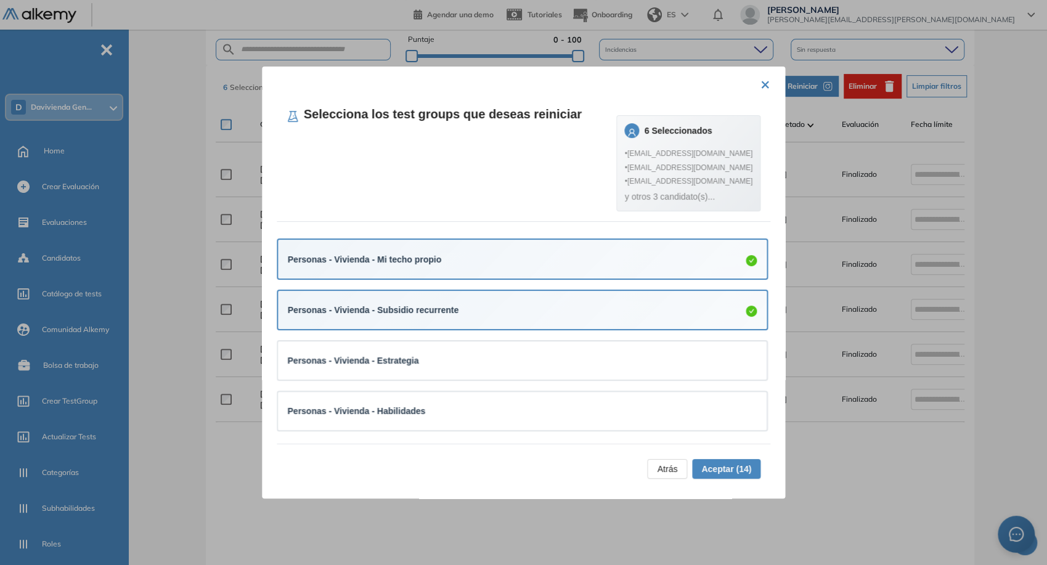
click at [576, 377] on div "Personas - Vivienda - Estrategia" at bounding box center [522, 360] width 489 height 38
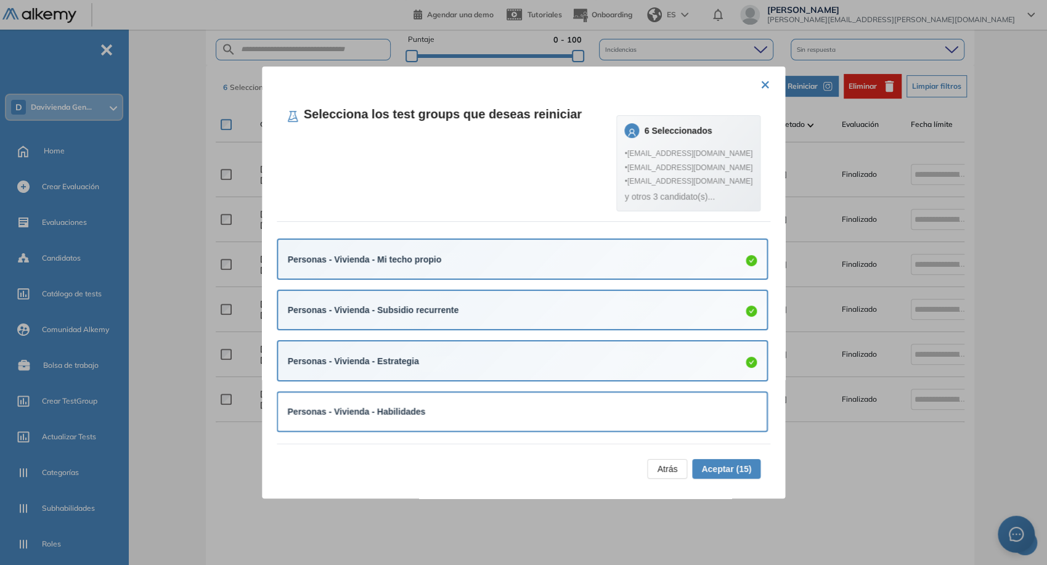
click at [524, 415] on div "Personas - Vivienda - Habilidades" at bounding box center [523, 412] width 470 height 14
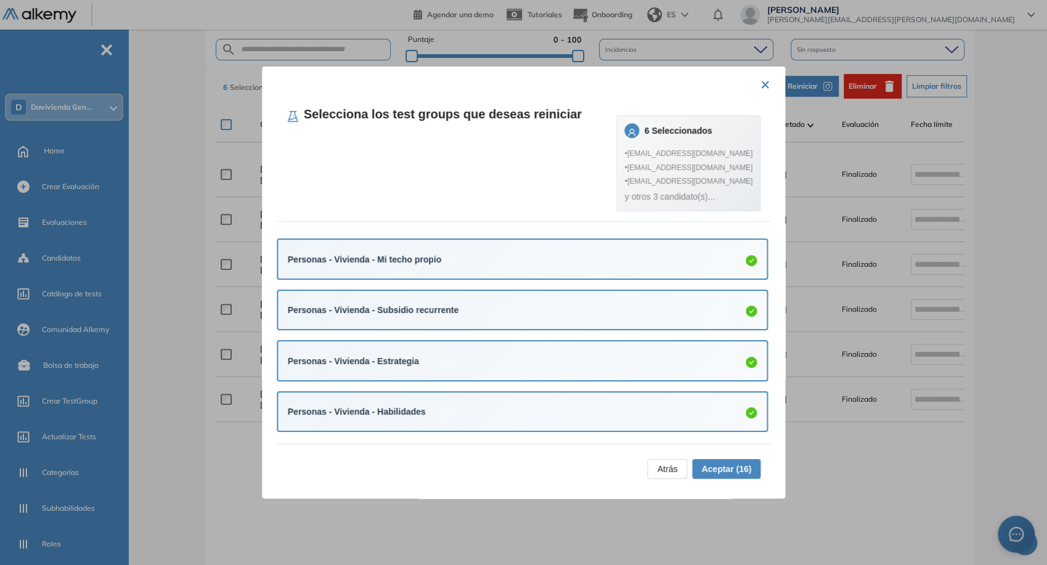
scroll to position [614, 0]
click at [724, 464] on span "Aceptar (16)" at bounding box center [726, 469] width 50 height 14
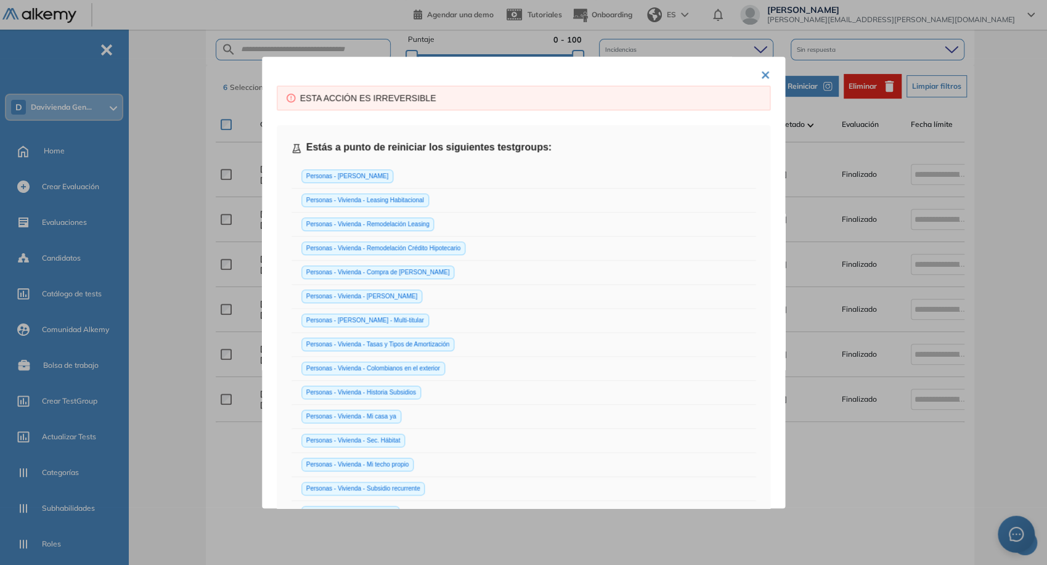
scroll to position [327, 0]
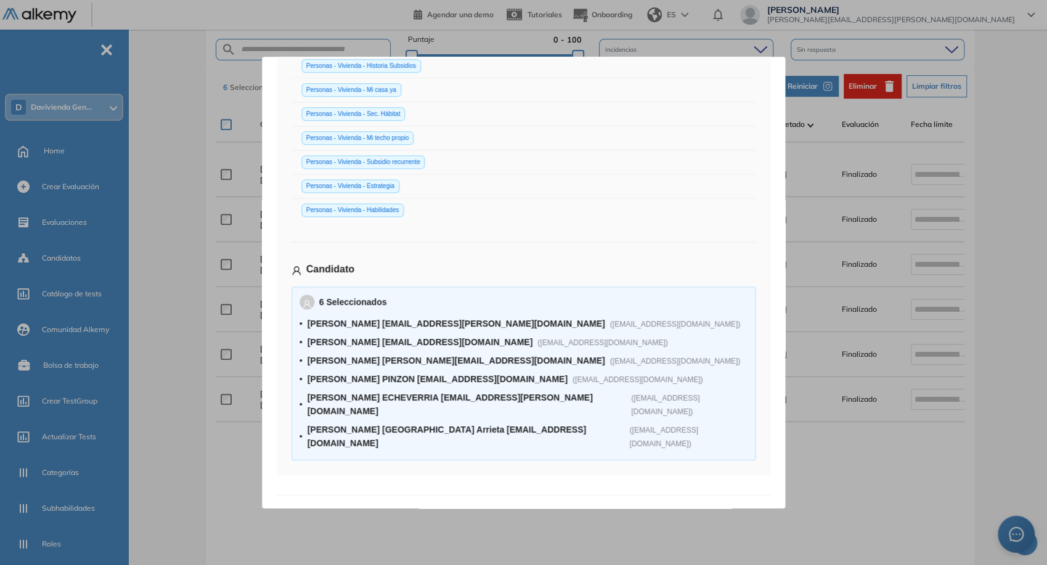
click at [737, 510] on button "Aceptar" at bounding box center [735, 520] width 51 height 20
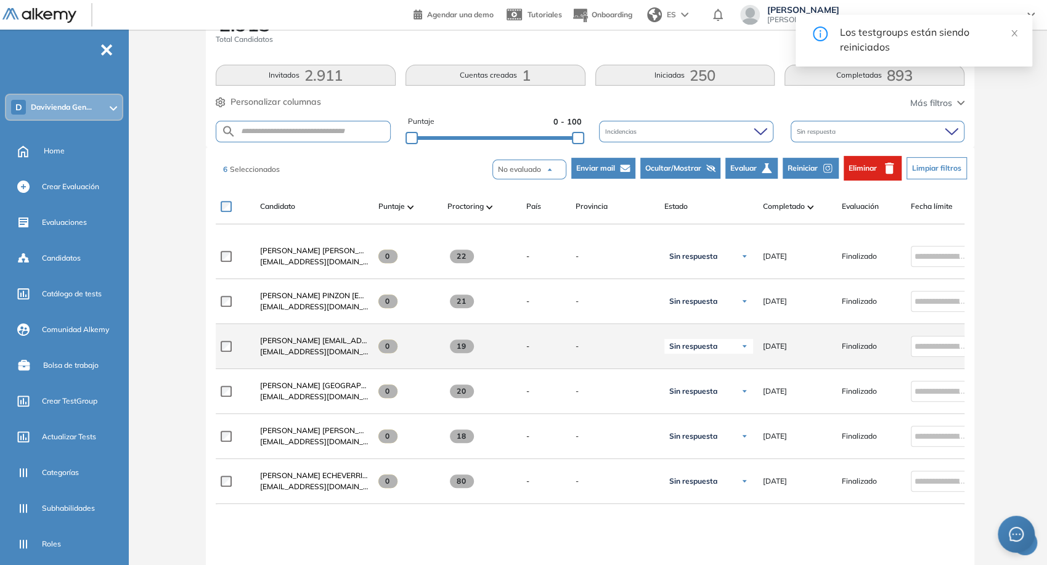
scroll to position [224, 0]
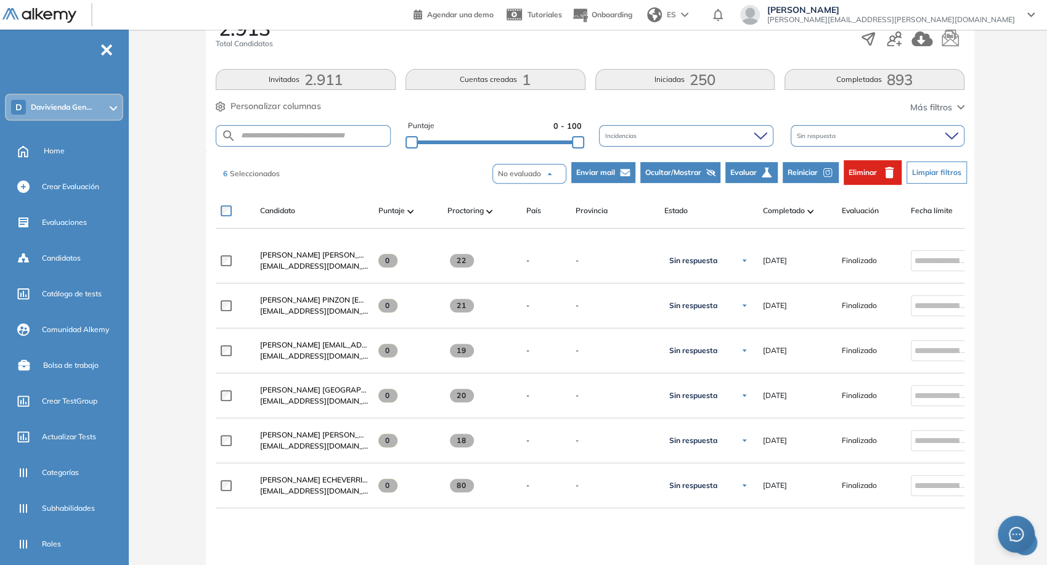
click at [844, 129] on div "Sin respuesta" at bounding box center [878, 136] width 174 height 22
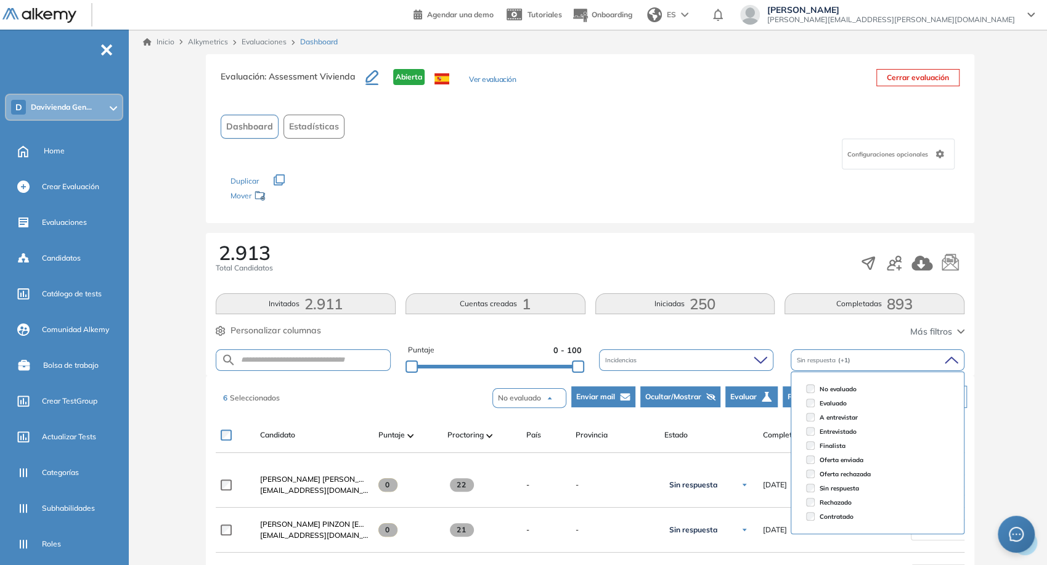
scroll to position [48, 0]
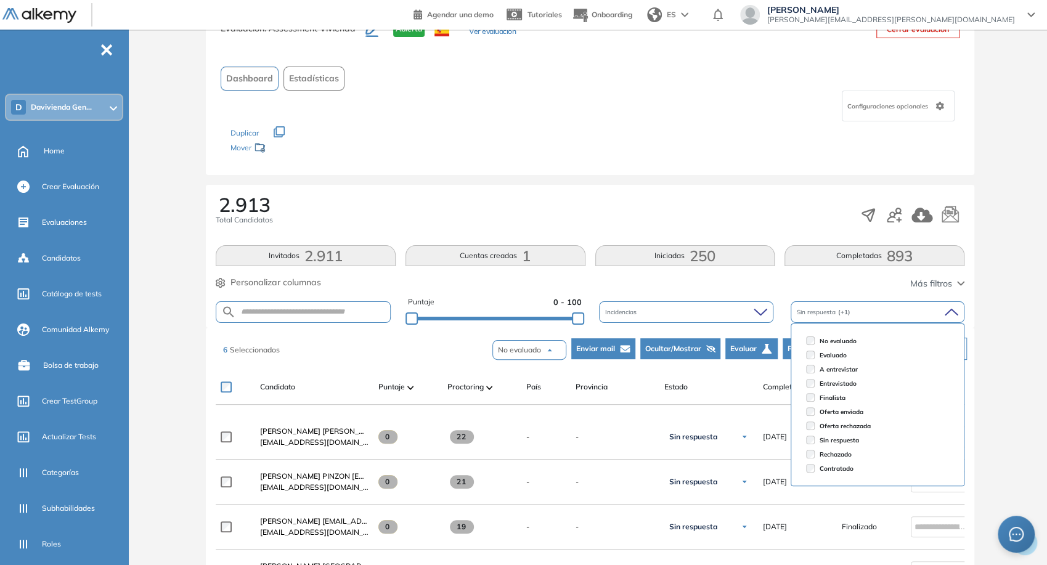
click at [1006, 286] on div "Evaluación : Assessment Vivienda Abierta Ver evaluación Cerrar evaluación Dashb…" at bounding box center [590, 466] width 904 height 920
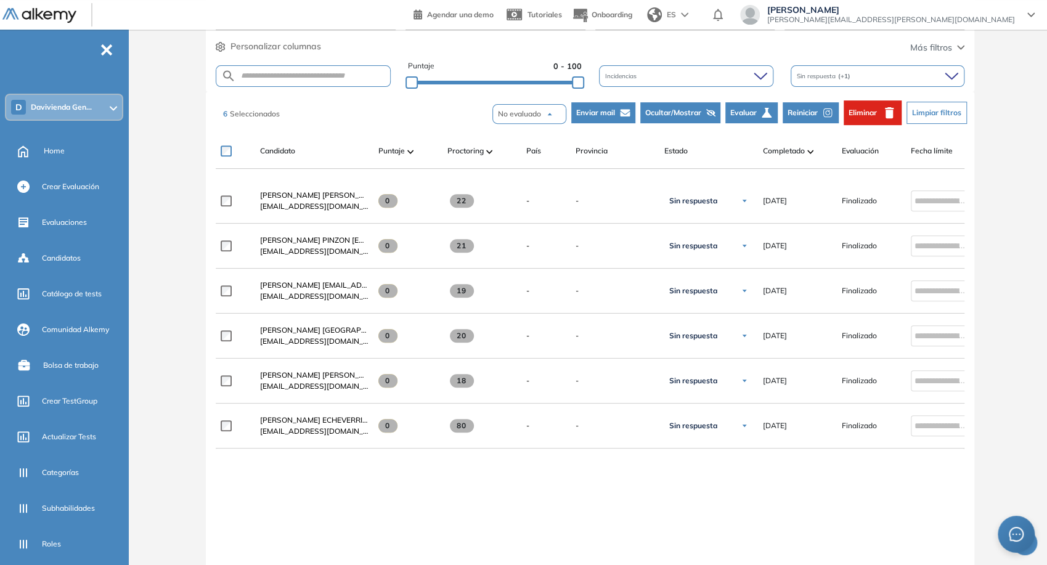
scroll to position [284, 0]
click at [838, 74] on span "(+1)" at bounding box center [844, 77] width 12 height 8
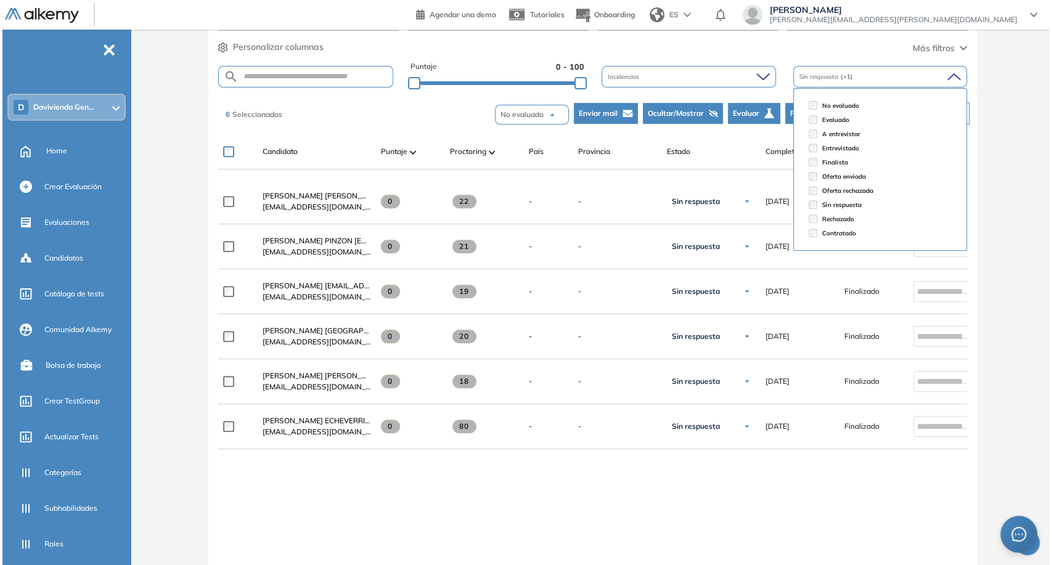
scroll to position [0, 0]
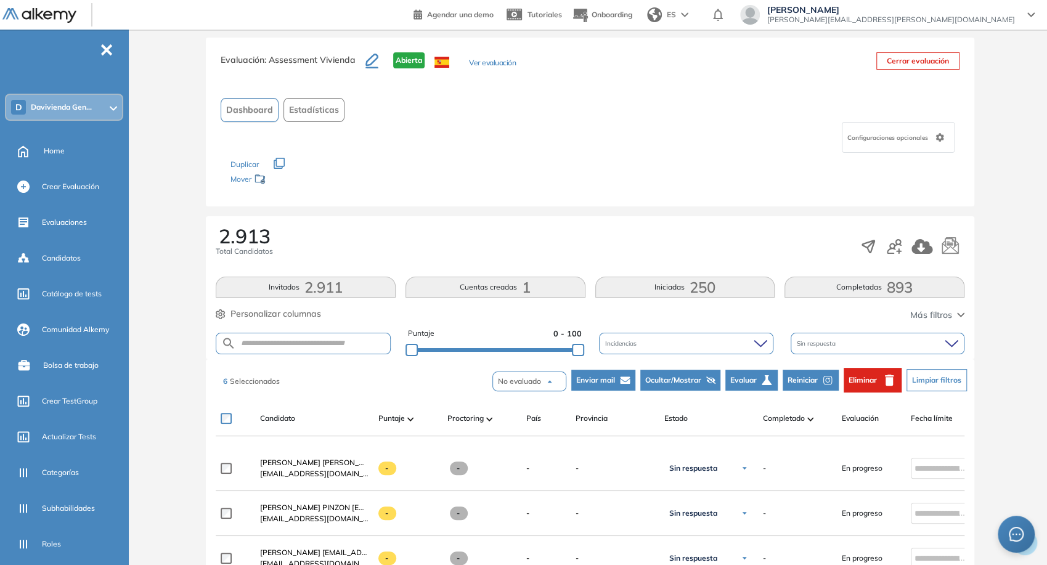
click at [1001, 253] on div "Evaluación : Assessment Vivienda Abierta Ver evaluación Cerrar evaluación Dashb…" at bounding box center [590, 498] width 904 height 920
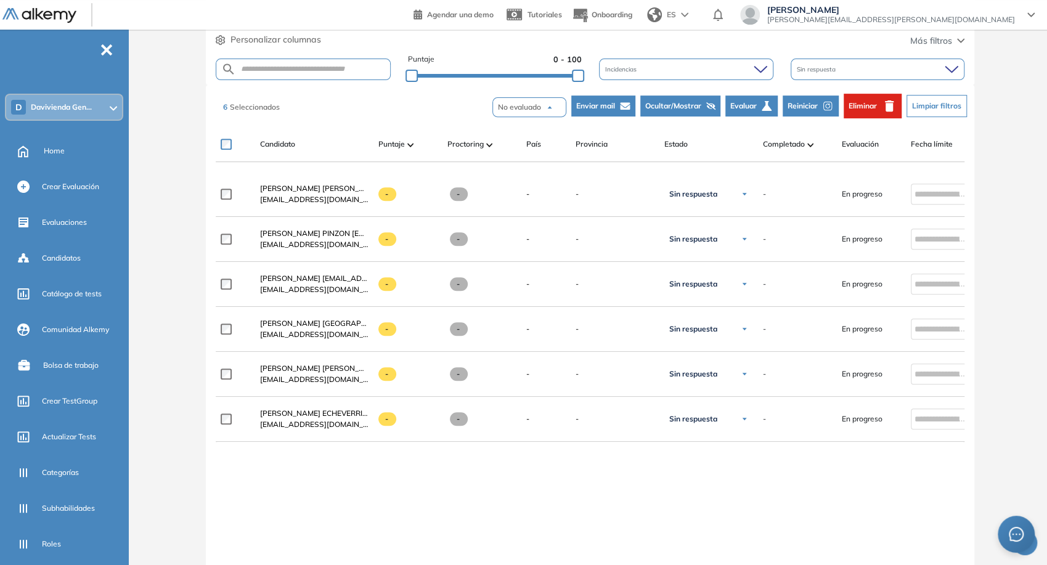
scroll to position [304, 0]
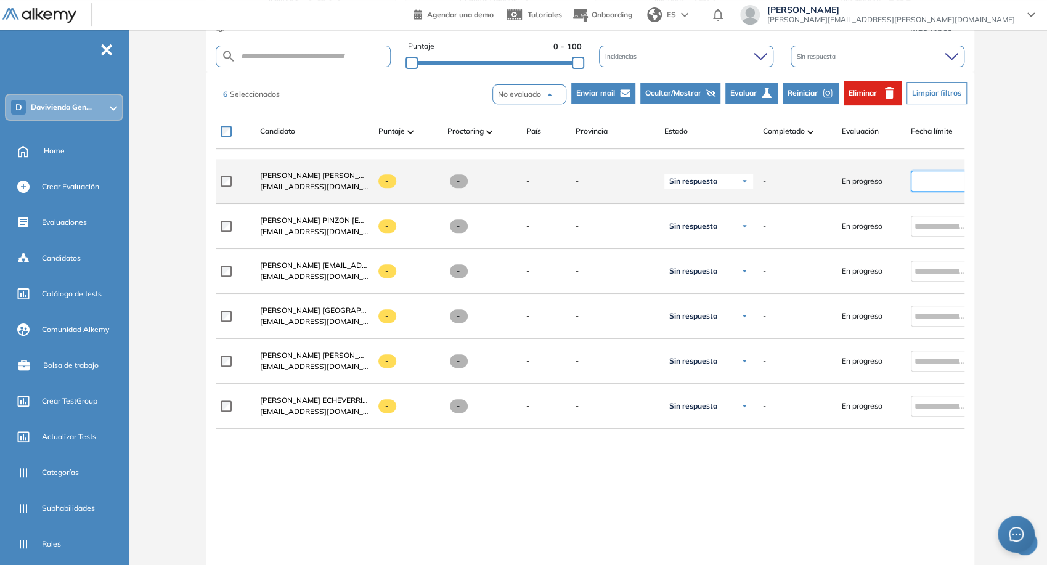
click at [932, 185] on input at bounding box center [940, 181] width 51 height 14
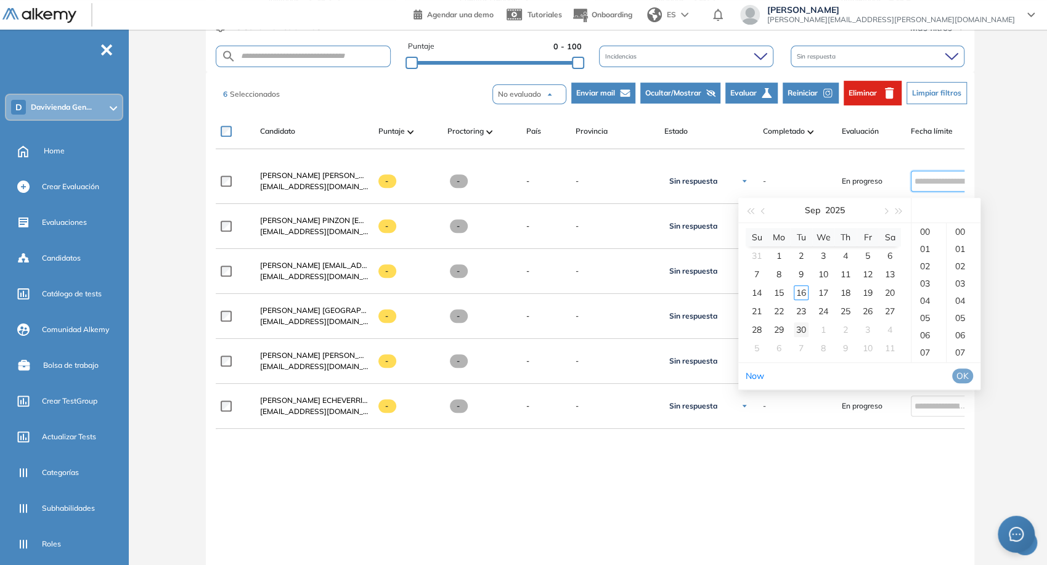
click at [800, 328] on div "30" at bounding box center [801, 329] width 15 height 15
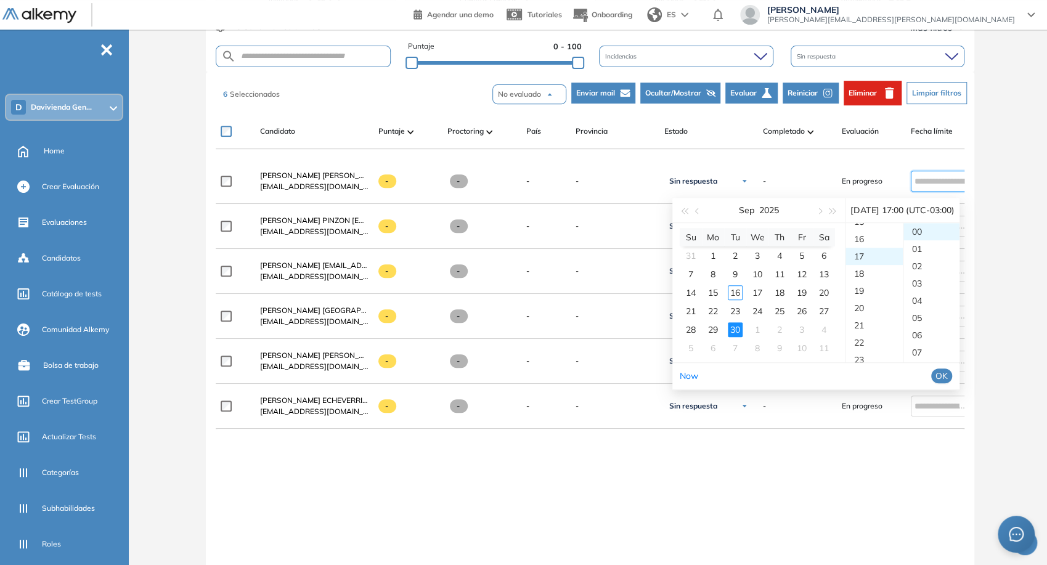
scroll to position [293, 0]
type input "**********"
click at [948, 370] on span "OK" at bounding box center [942, 376] width 12 height 14
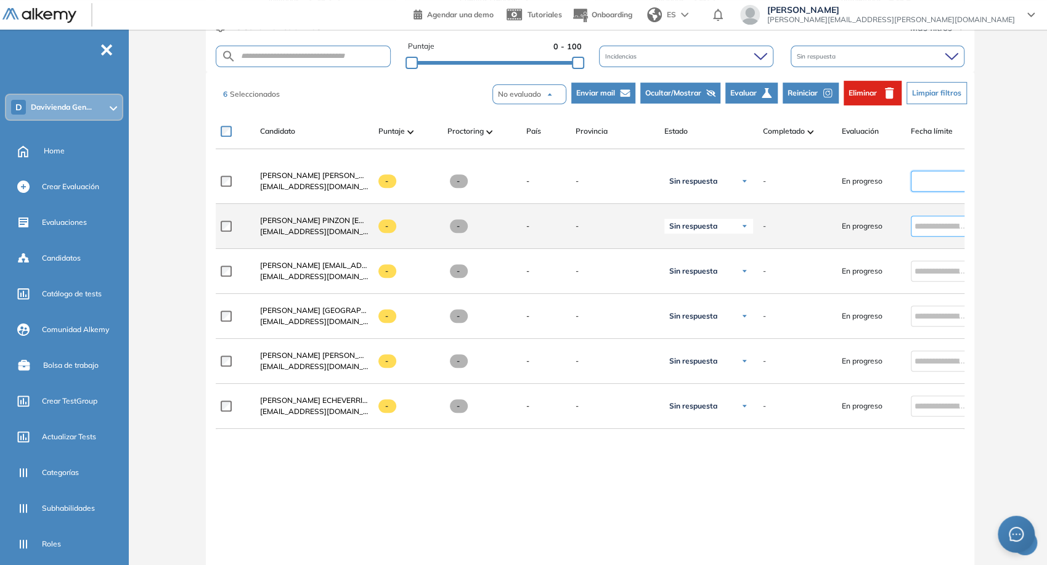
type input "**********"
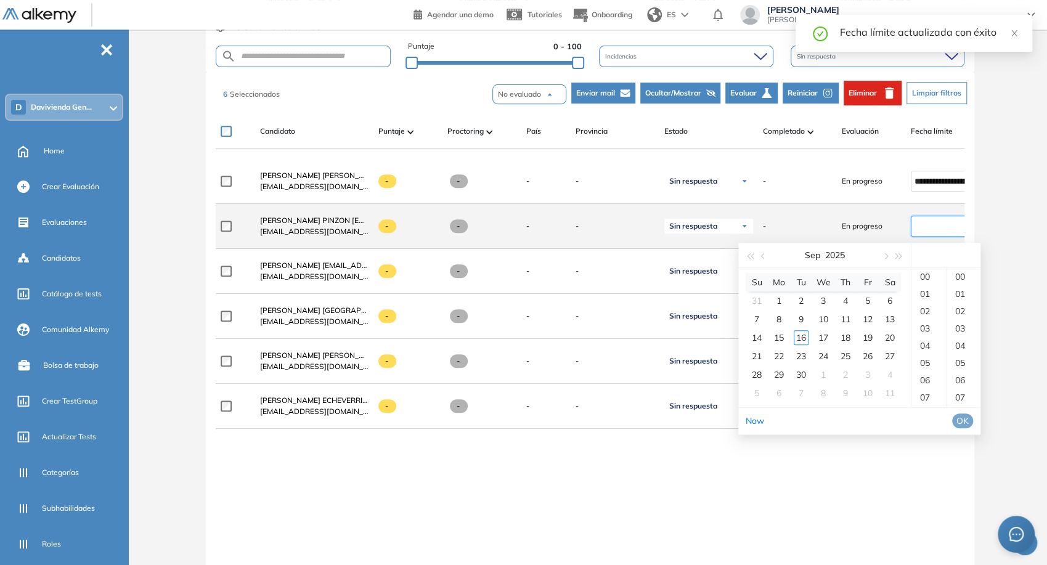
click at [936, 228] on input at bounding box center [940, 226] width 51 height 14
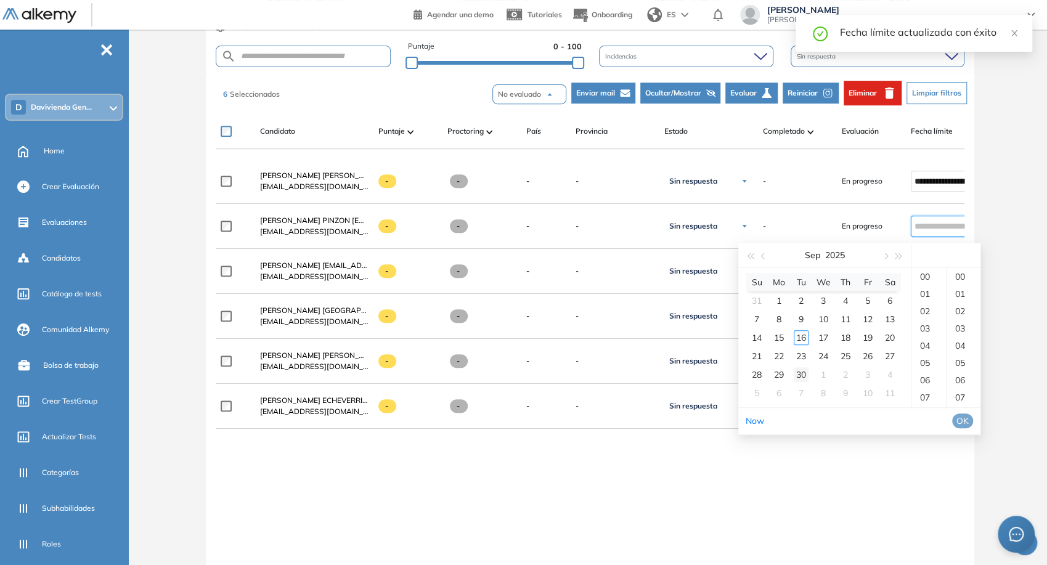
click at [811, 375] on td "30" at bounding box center [801, 374] width 22 height 18
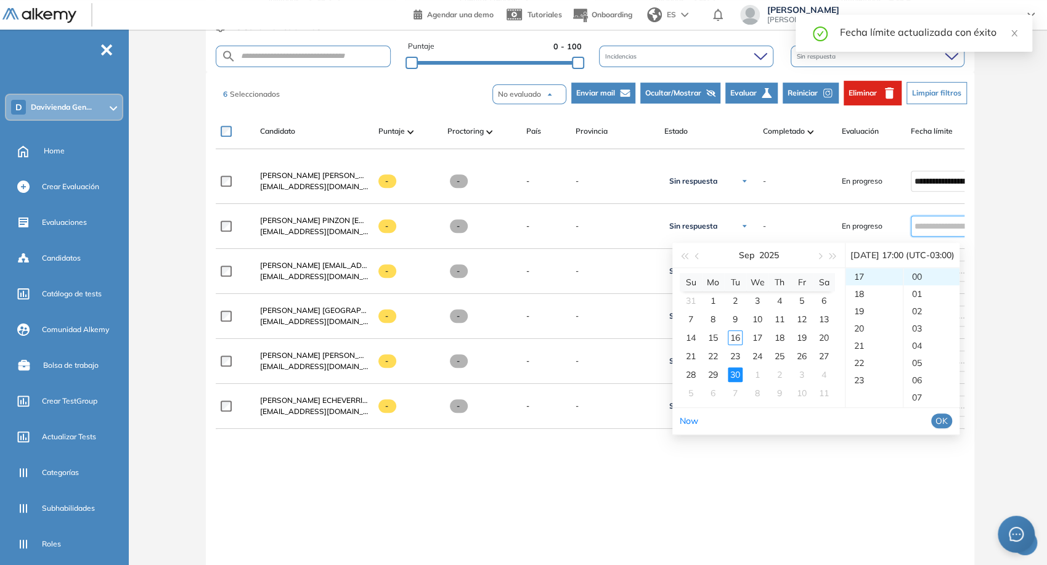
type input "**********"
click at [948, 415] on span "OK" at bounding box center [942, 421] width 12 height 14
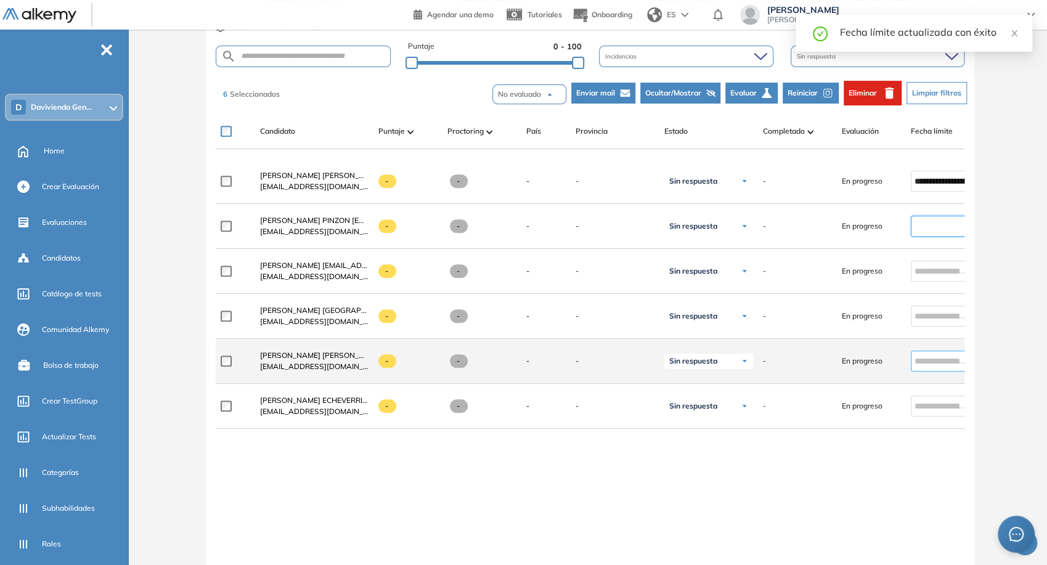
type input "**********"
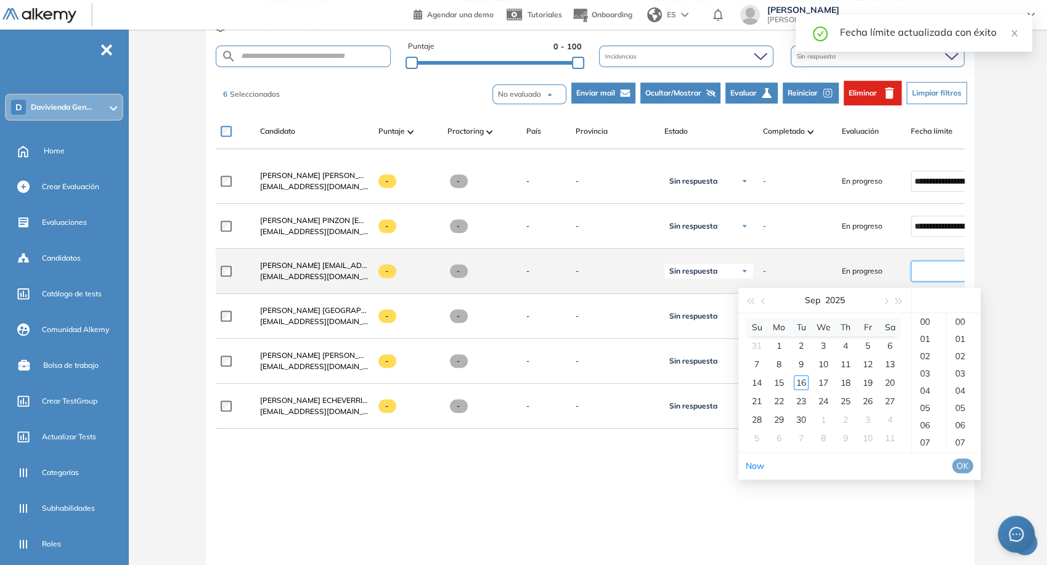
click at [945, 277] on input at bounding box center [940, 271] width 51 height 14
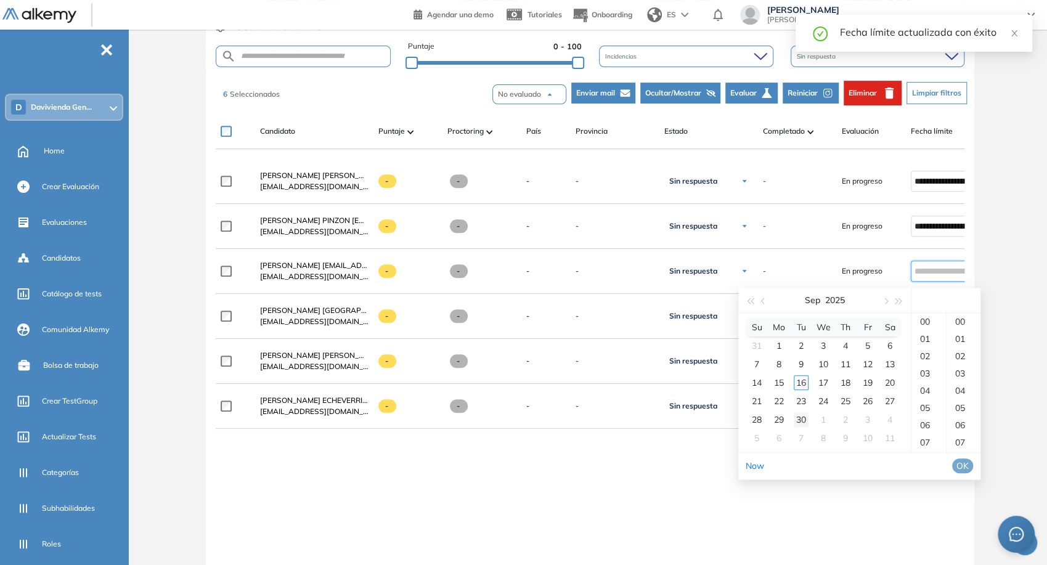
click at [809, 418] on td "30" at bounding box center [801, 419] width 22 height 18
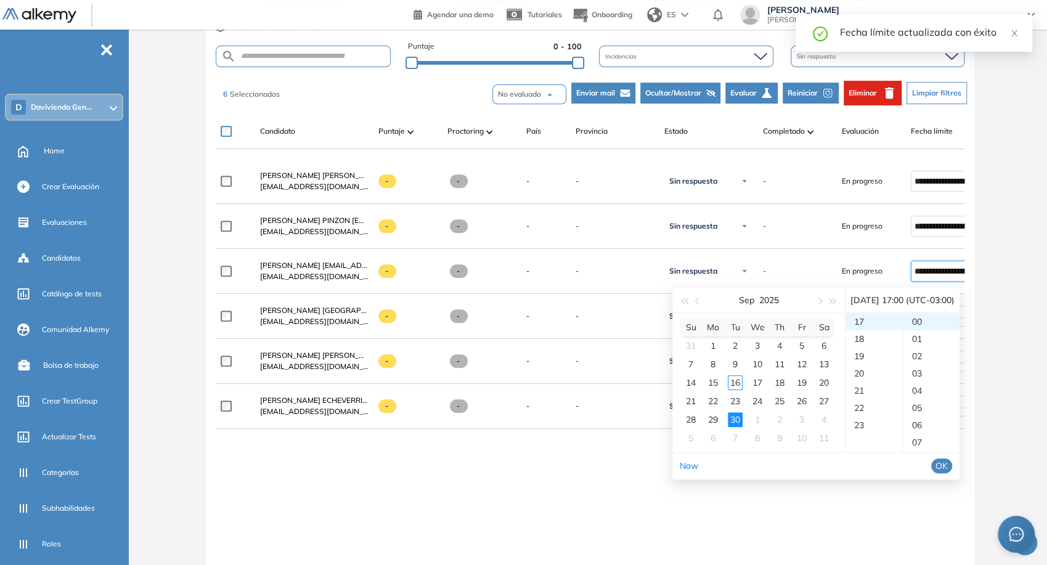
type input "**********"
click at [948, 465] on span "OK" at bounding box center [942, 466] width 12 height 14
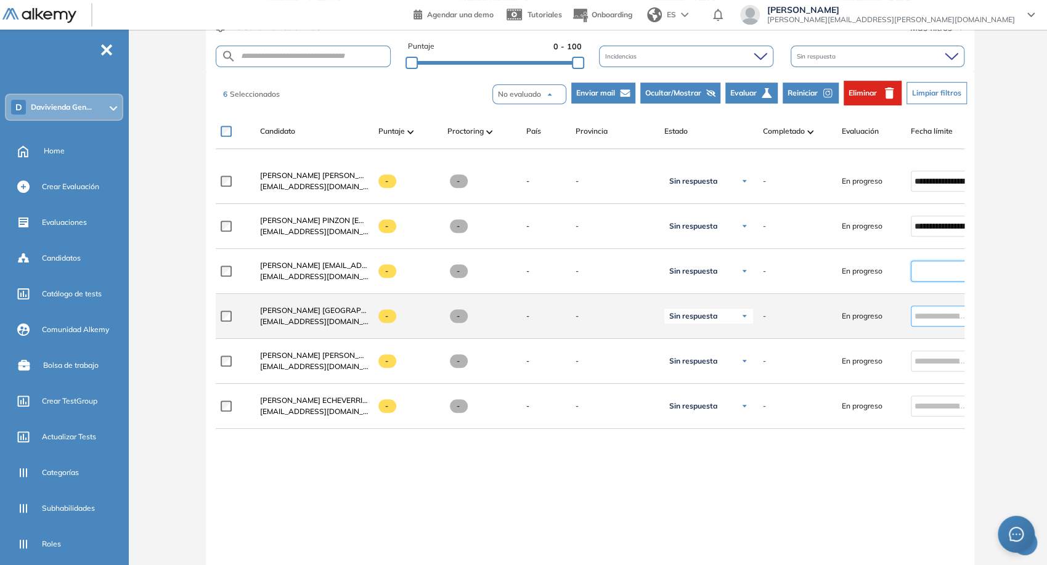
type input "**********"
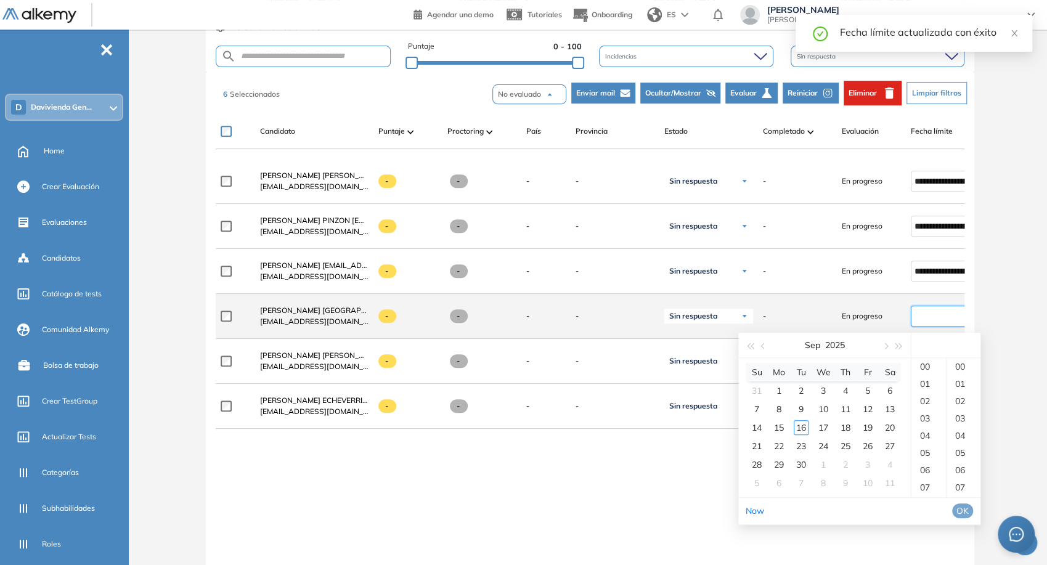
click at [931, 316] on input at bounding box center [940, 316] width 51 height 14
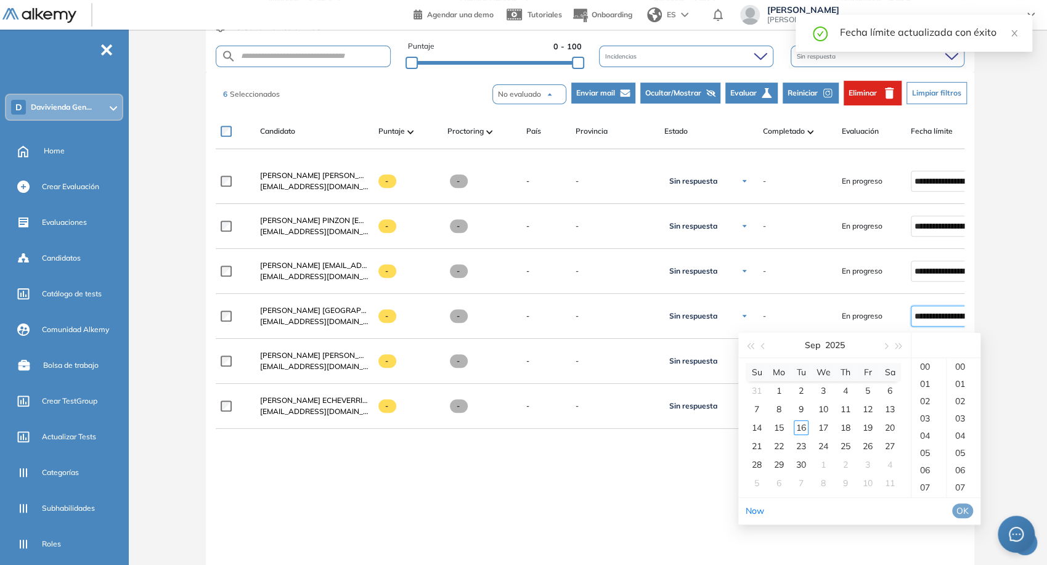
type input "**********"
click at [799, 459] on div "30" at bounding box center [801, 464] width 15 height 15
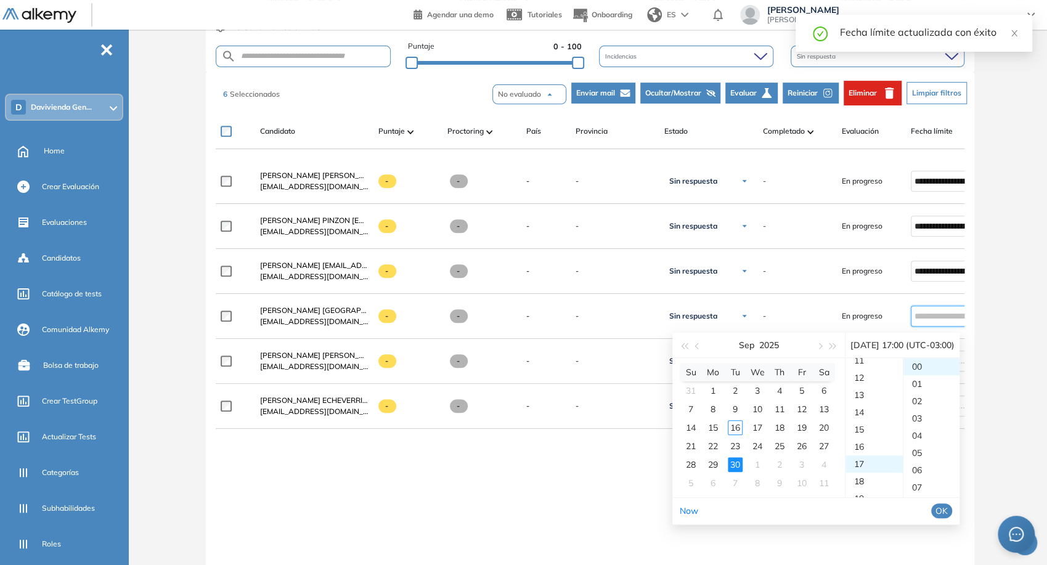
type input "**********"
click at [948, 507] on span "OK" at bounding box center [942, 511] width 12 height 14
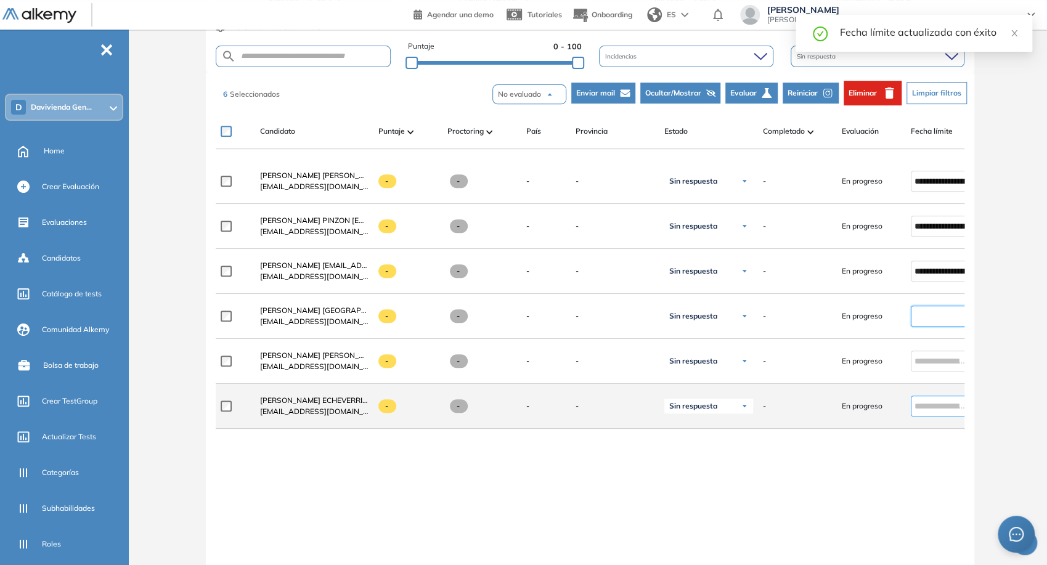
type input "**********"
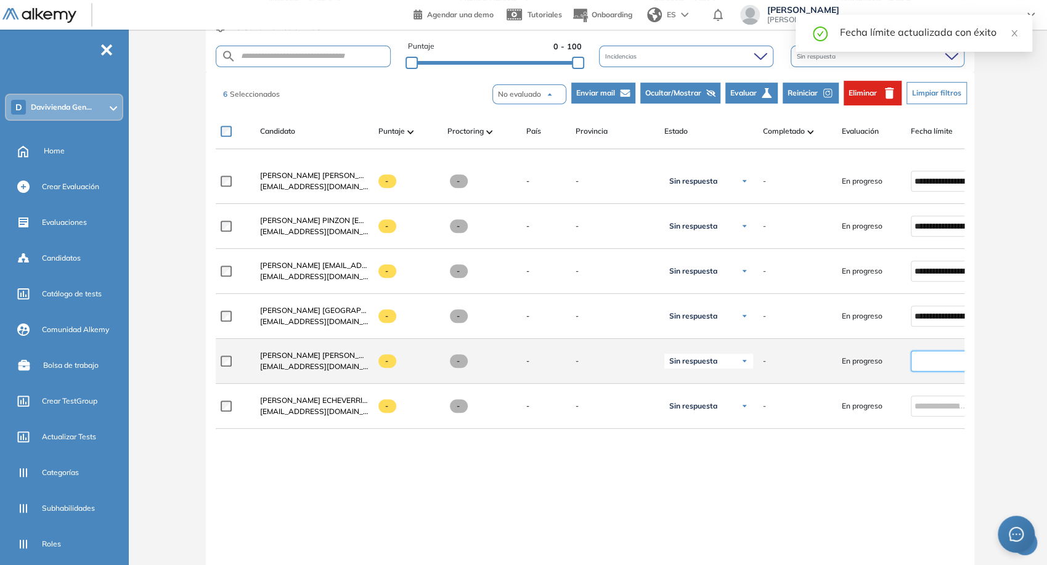
click at [942, 365] on input at bounding box center [940, 361] width 51 height 14
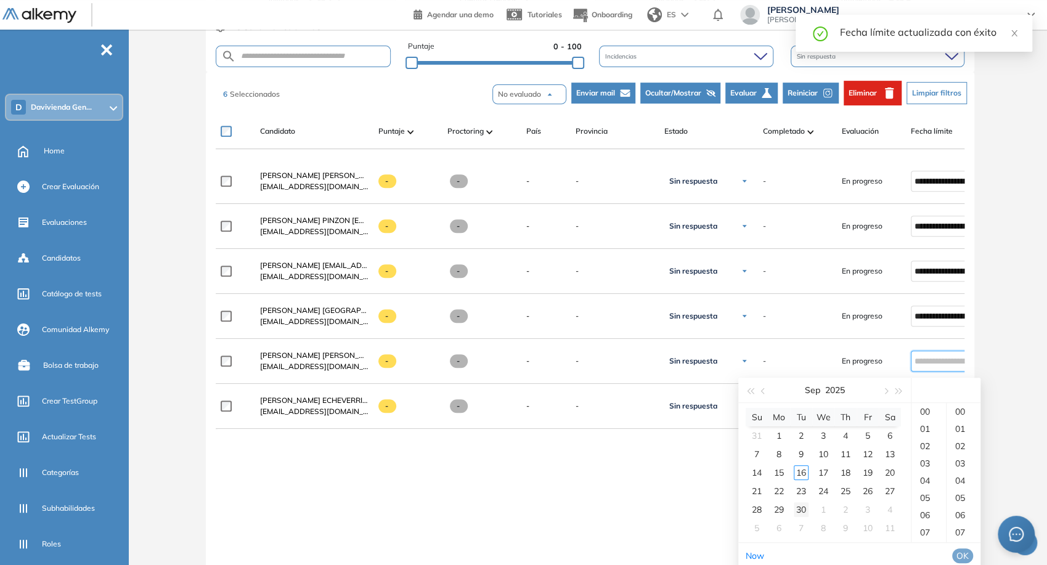
click at [802, 507] on div "30" at bounding box center [801, 509] width 15 height 15
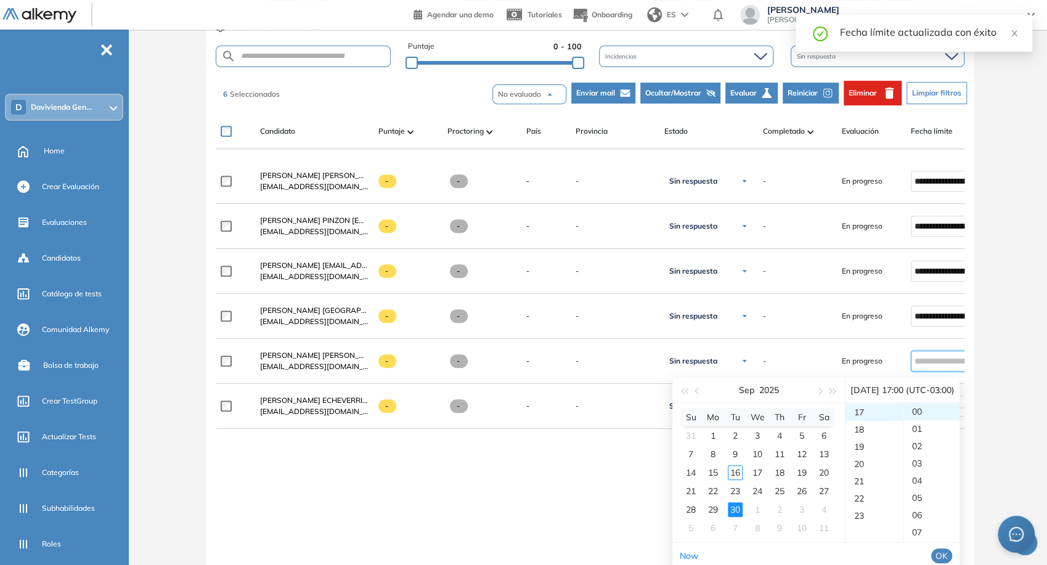
type input "**********"
click at [948, 558] on span "OK" at bounding box center [942, 556] width 12 height 14
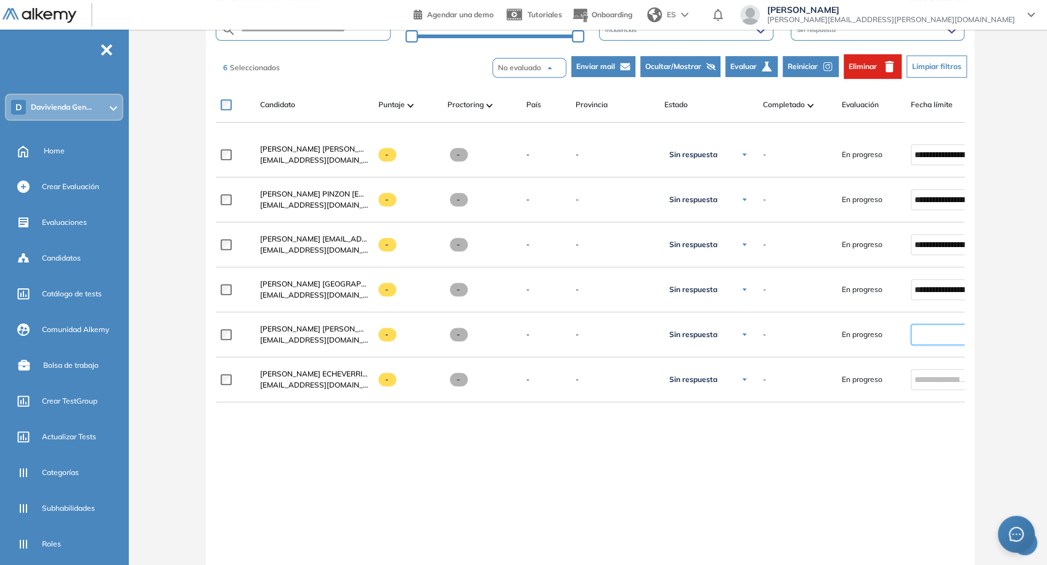
type input "**********"
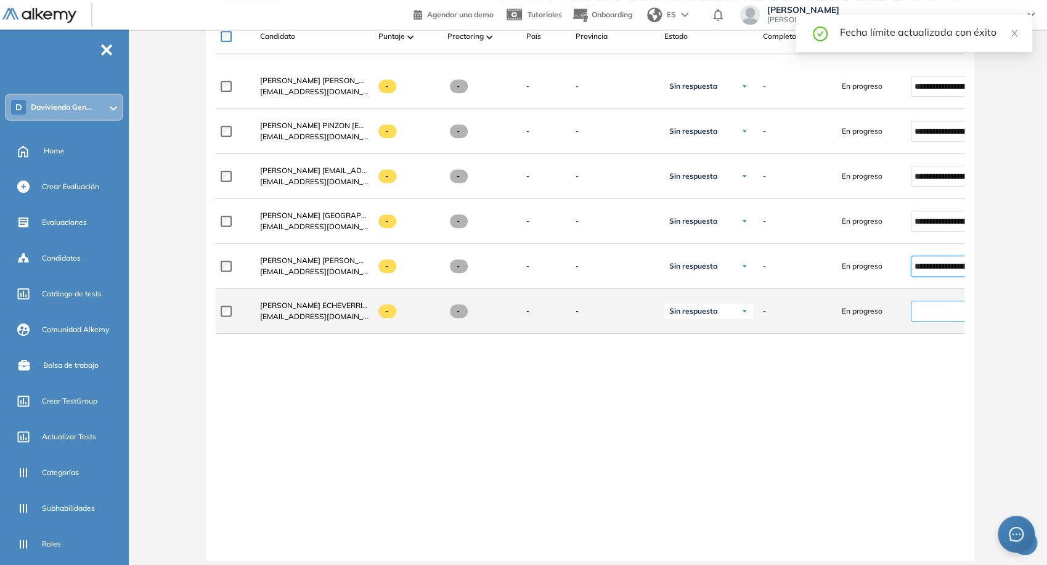
click at [940, 317] on input at bounding box center [940, 311] width 51 height 14
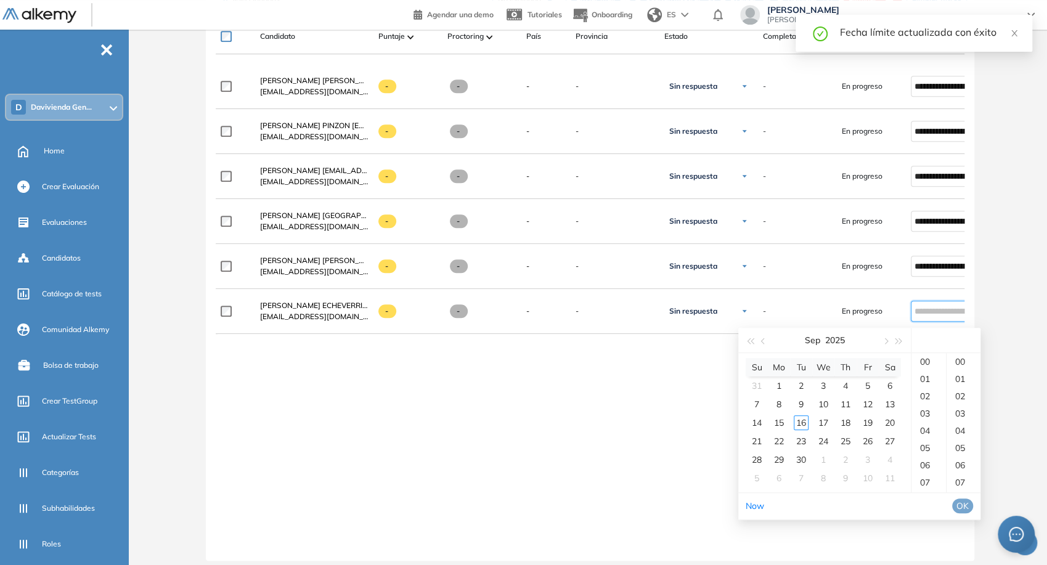
type input "**********"
click at [799, 463] on div "30" at bounding box center [801, 459] width 15 height 15
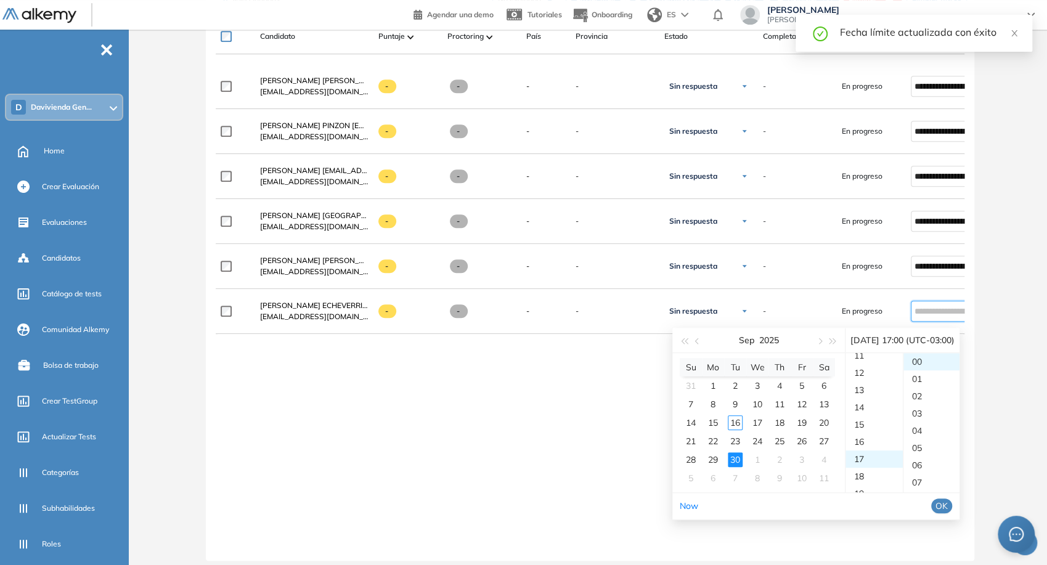
scroll to position [293, 0]
type input "**********"
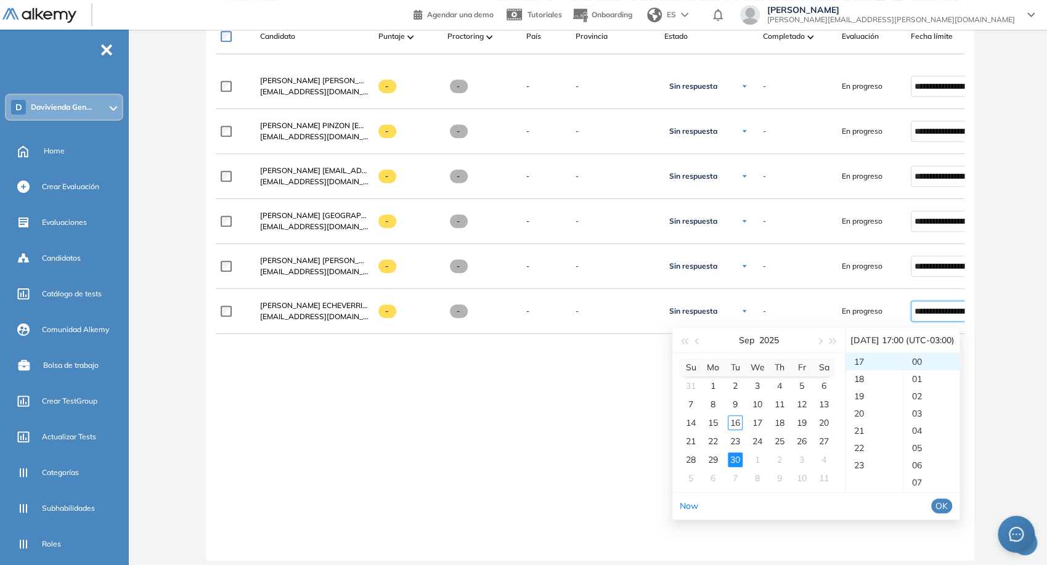
click at [951, 504] on ul "Now OK" at bounding box center [815, 506] width 287 height 26
click at [948, 504] on span "OK" at bounding box center [942, 506] width 12 height 14
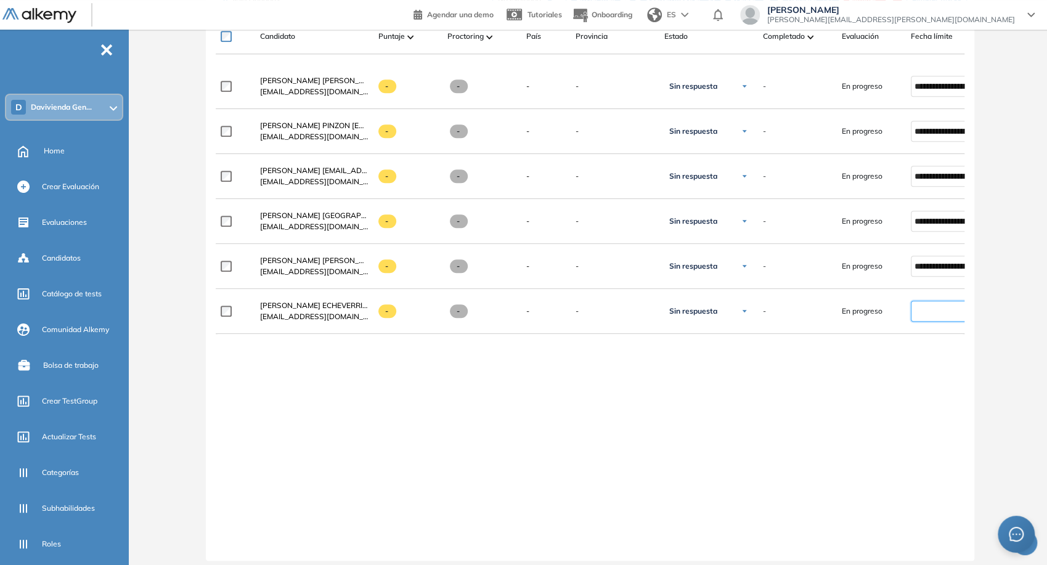
type input "**********"
click at [902, 483] on div "**********" at bounding box center [590, 302] width 749 height 477
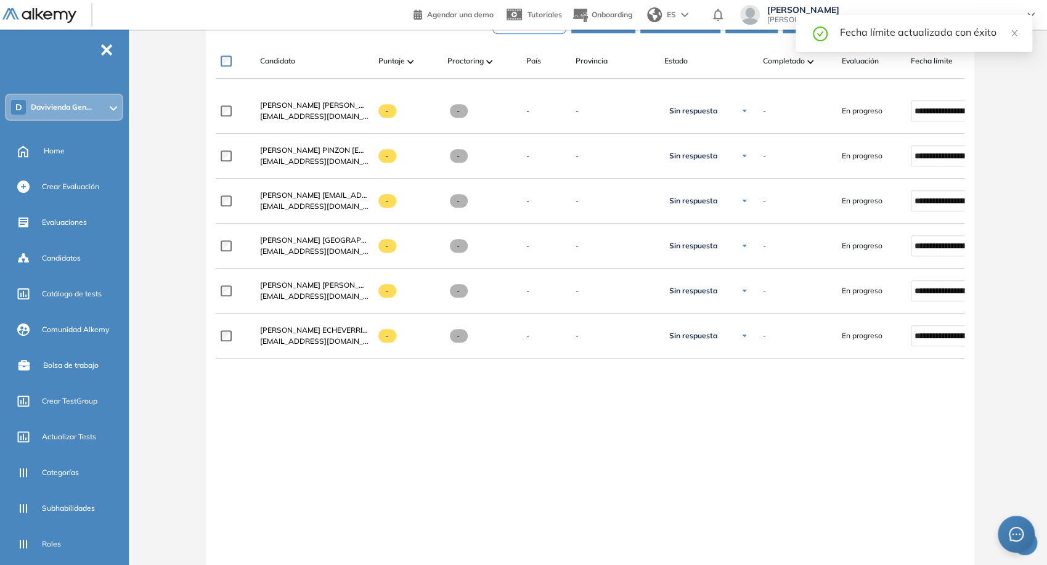
scroll to position [232, 0]
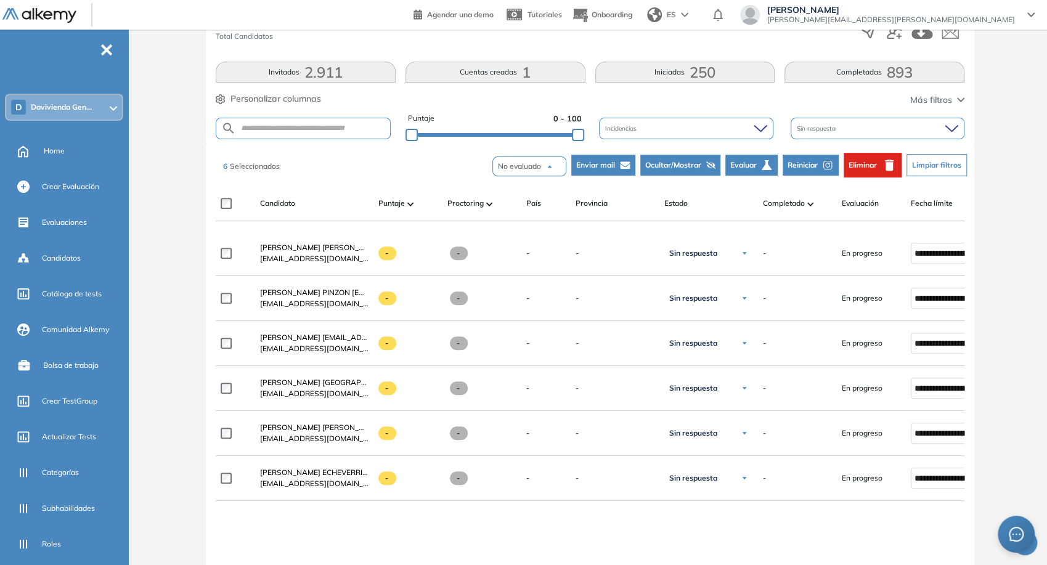
click at [549, 166] on img "button" at bounding box center [549, 166] width 7 height 7
click at [523, 195] on li "No evaluado" at bounding box center [521, 194] width 48 height 16
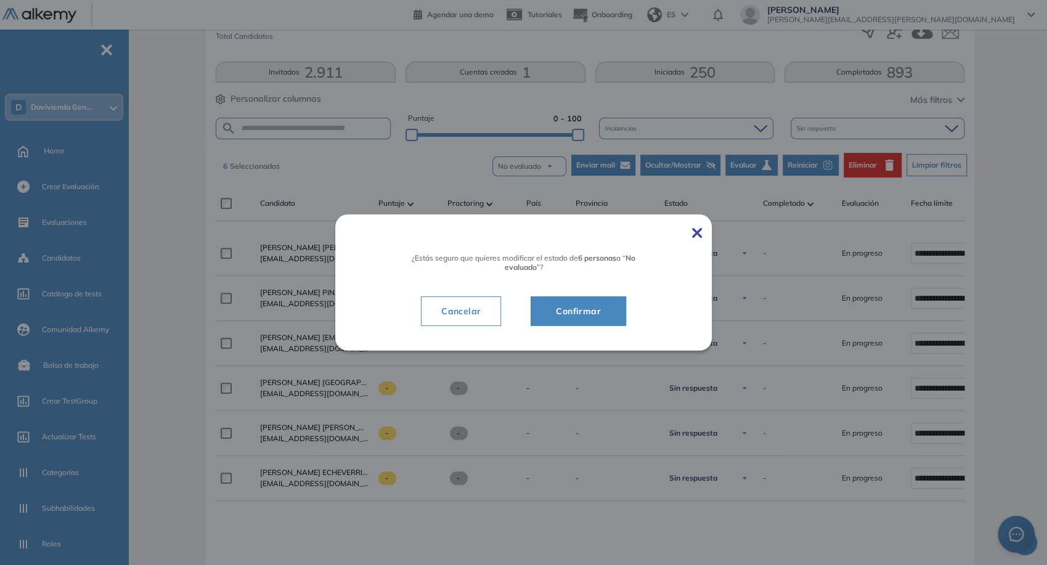
click at [569, 319] on button "Confirmar" at bounding box center [579, 311] width 96 height 30
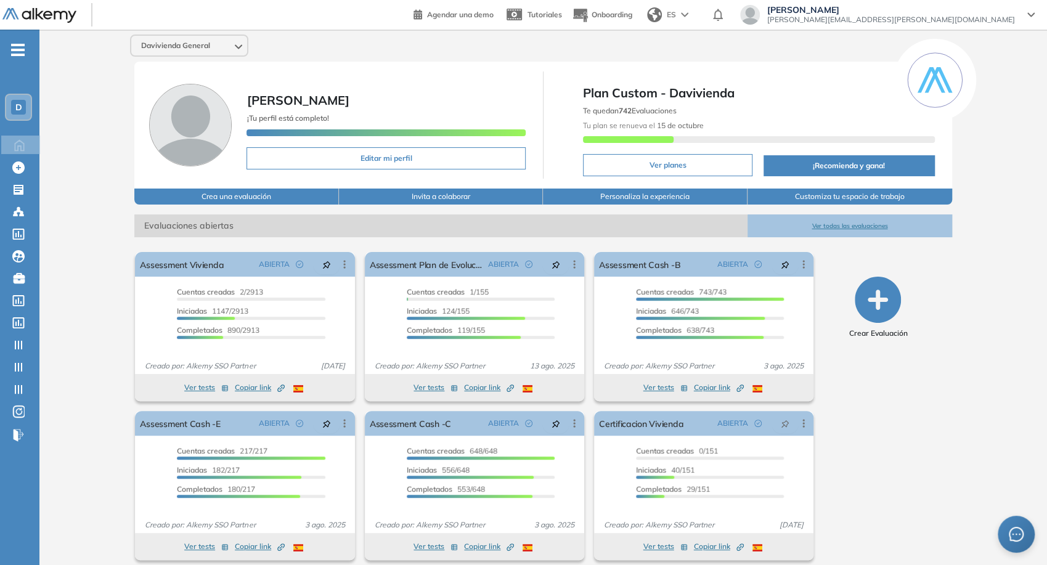
click at [960, 17] on span "[PERSON_NAME][EMAIL_ADDRESS][PERSON_NAME][DOMAIN_NAME]" at bounding box center [891, 20] width 248 height 10
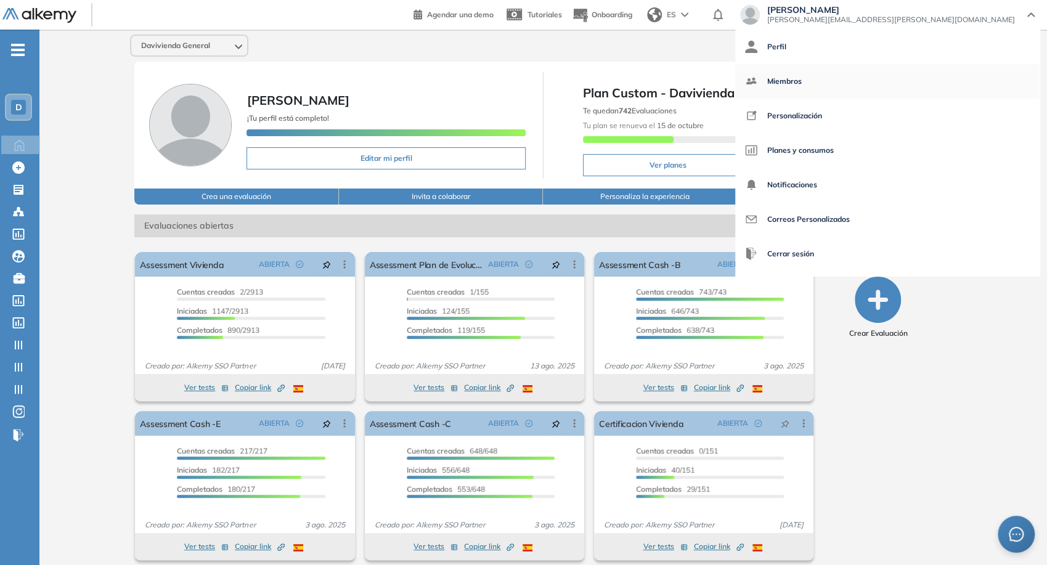
click at [802, 70] on span "Miembros" at bounding box center [784, 82] width 35 height 30
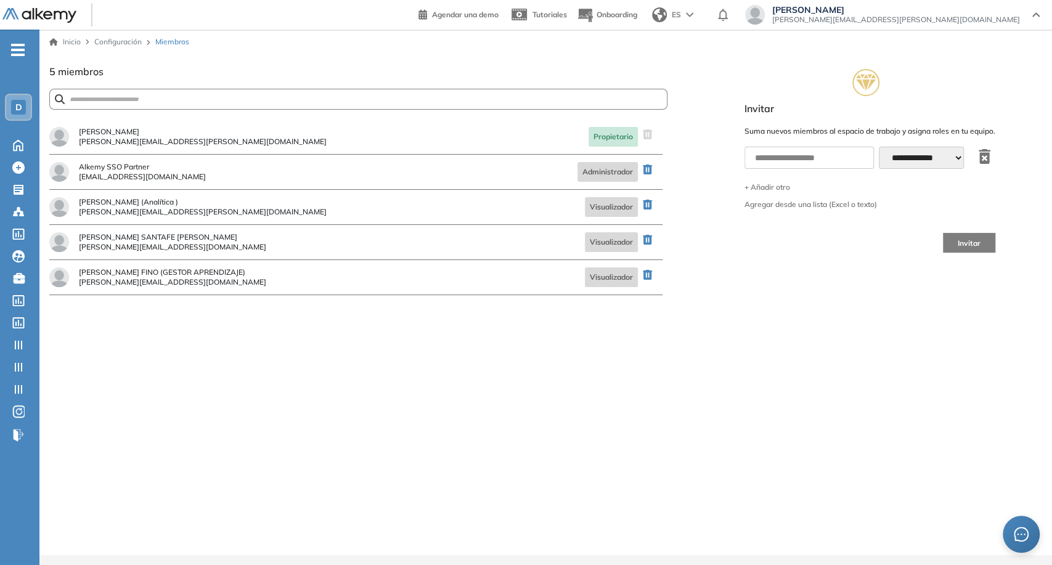
click at [708, 250] on div "**********" at bounding box center [869, 165] width 345 height 203
drag, startPoint x: 181, startPoint y: 247, endPoint x: 71, endPoint y: 253, distance: 109.9
click at [71, 253] on div "JHON EDISON SANTAFE RODRIGUEZ jhon.santafe@davivienda.com Visualizador" at bounding box center [355, 242] width 613 height 35
click at [102, 248] on span "jhon.santafe@davivienda.com" at bounding box center [172, 246] width 187 height 7
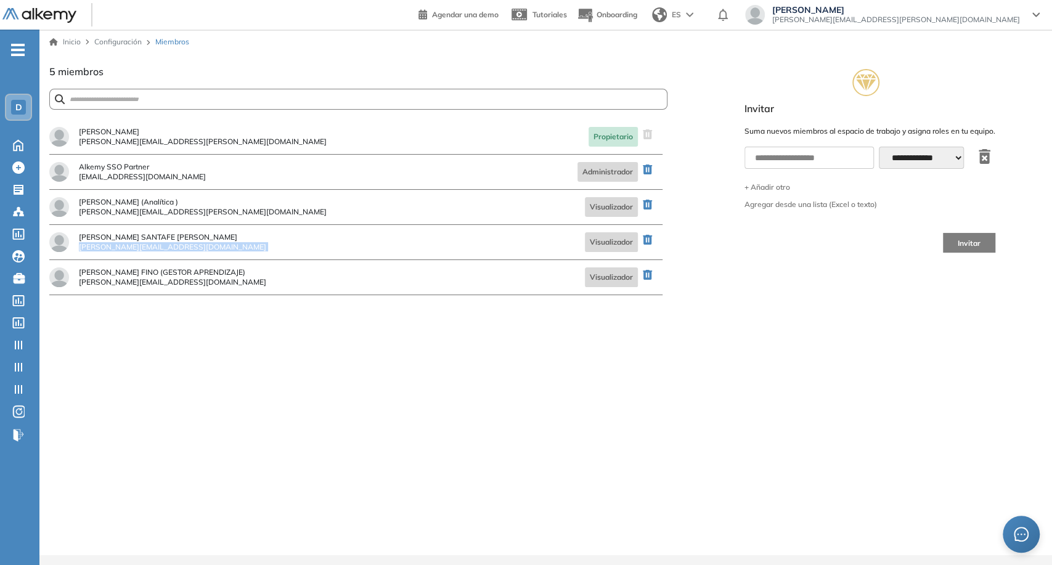
click at [102, 248] on span "jhon.santafe@davivienda.com" at bounding box center [172, 246] width 187 height 7
click at [645, 240] on icon "button" at bounding box center [647, 240] width 9 height 10
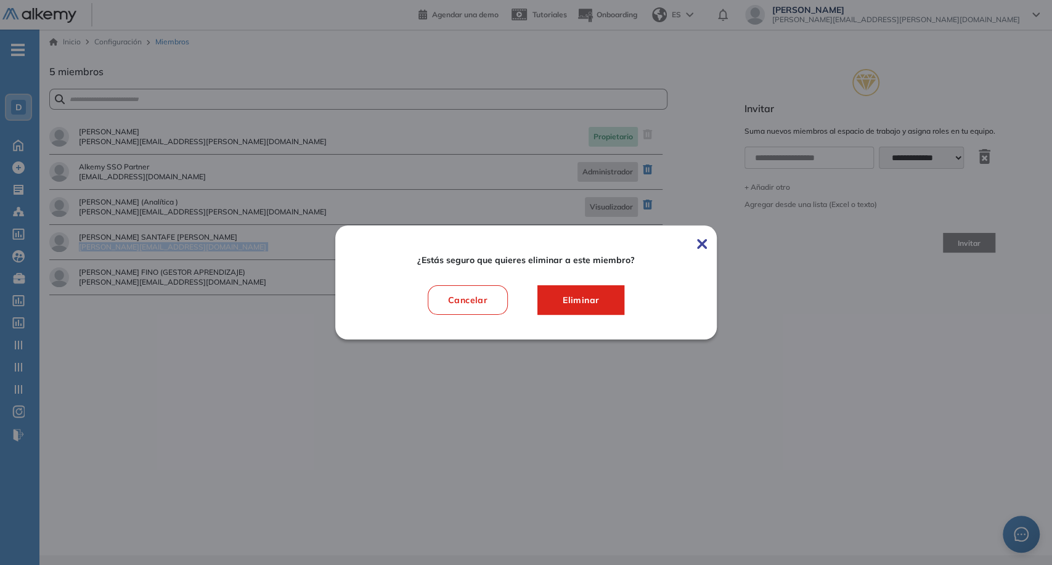
click at [596, 304] on span "Eliminar" at bounding box center [581, 300] width 56 height 15
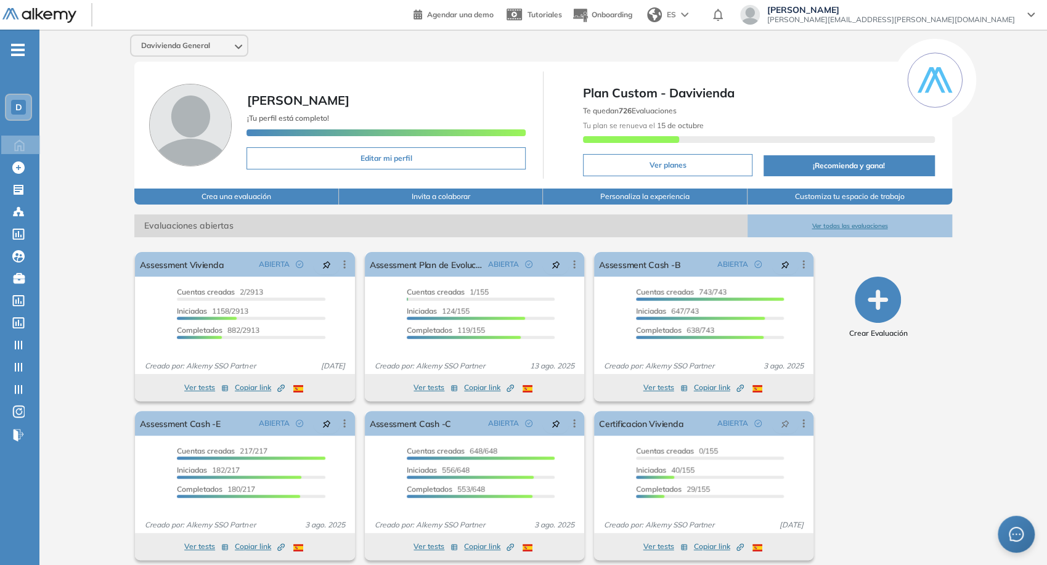
click at [216, 51] on div "Davivienda General" at bounding box center [189, 46] width 116 height 20
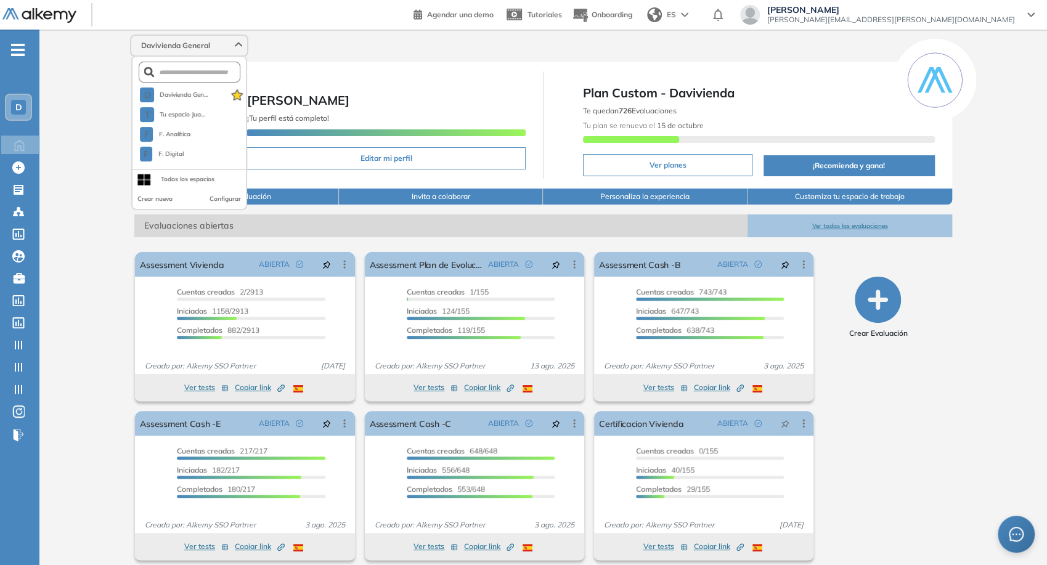
click at [216, 51] on div "Davivienda General" at bounding box center [189, 46] width 116 height 20
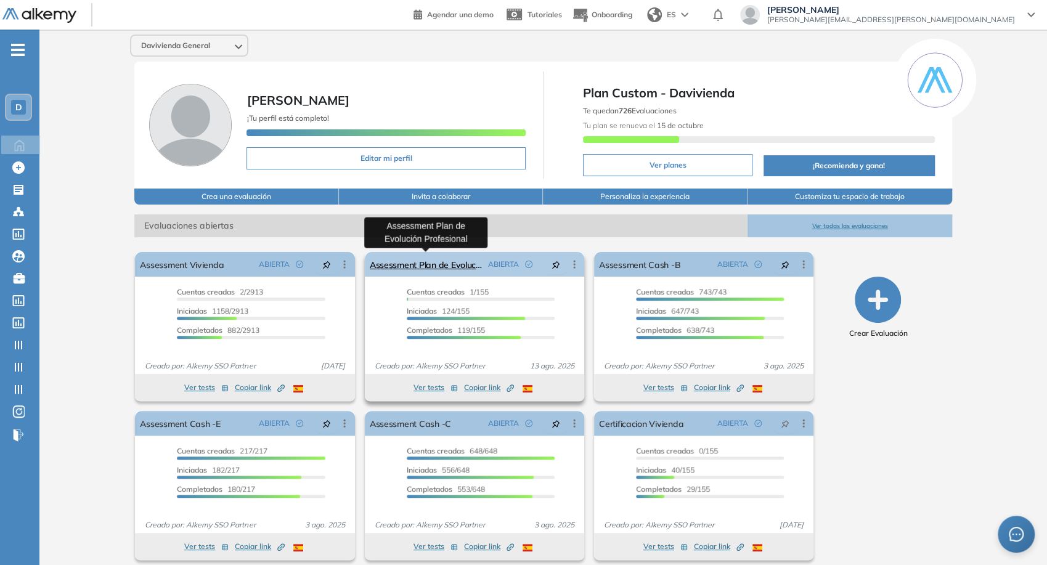
click at [419, 268] on link "Assessment Plan de Evolución Profesional" at bounding box center [426, 264] width 113 height 25
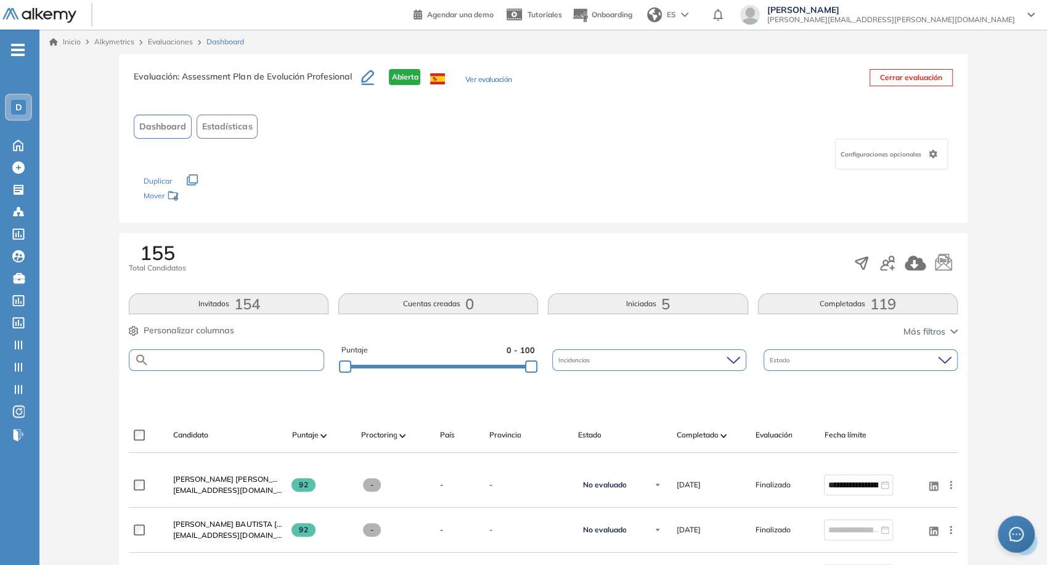
click at [251, 362] on input "text" at bounding box center [236, 360] width 174 height 9
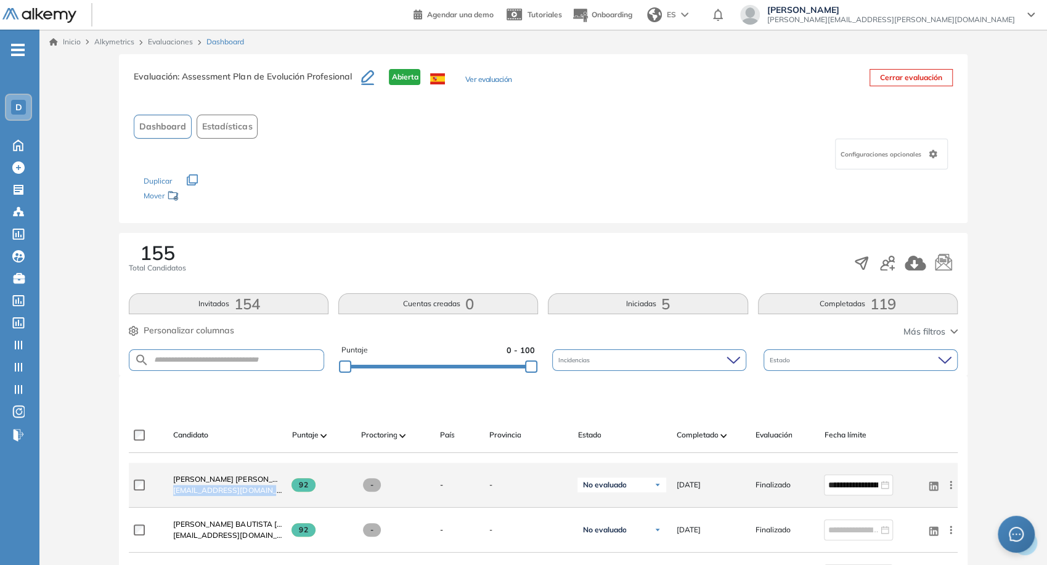
drag, startPoint x: 173, startPoint y: 489, endPoint x: 262, endPoint y: 489, distance: 89.4
click at [262, 489] on div "MARCELA CONSTANZA BALAGUERA RESTREPO Mbalaguera@davivienda.com alkemy.sso.integ…" at bounding box center [222, 485] width 118 height 42
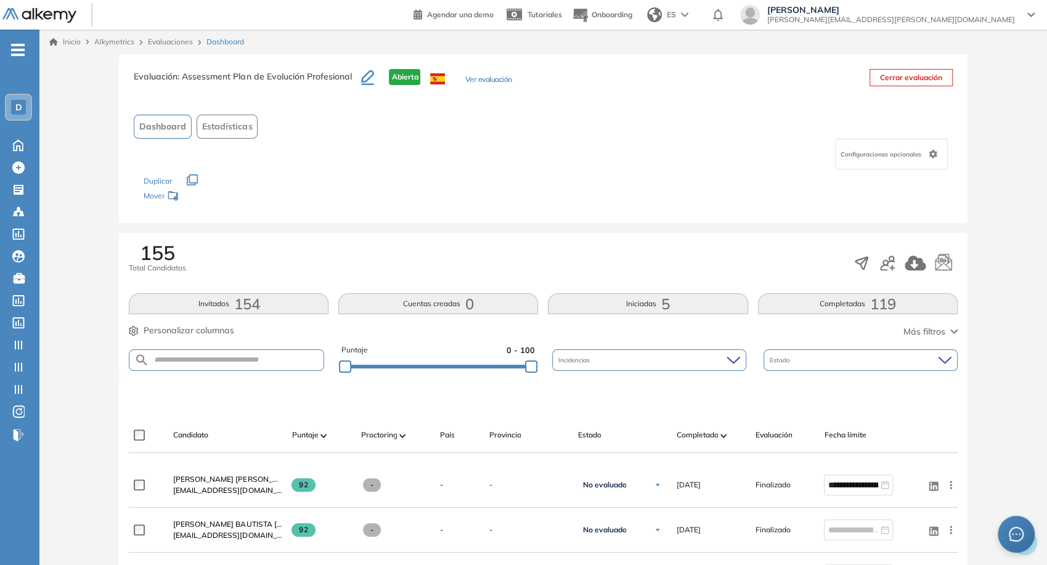
click at [236, 357] on input "text" at bounding box center [236, 360] width 174 height 9
paste input "**********"
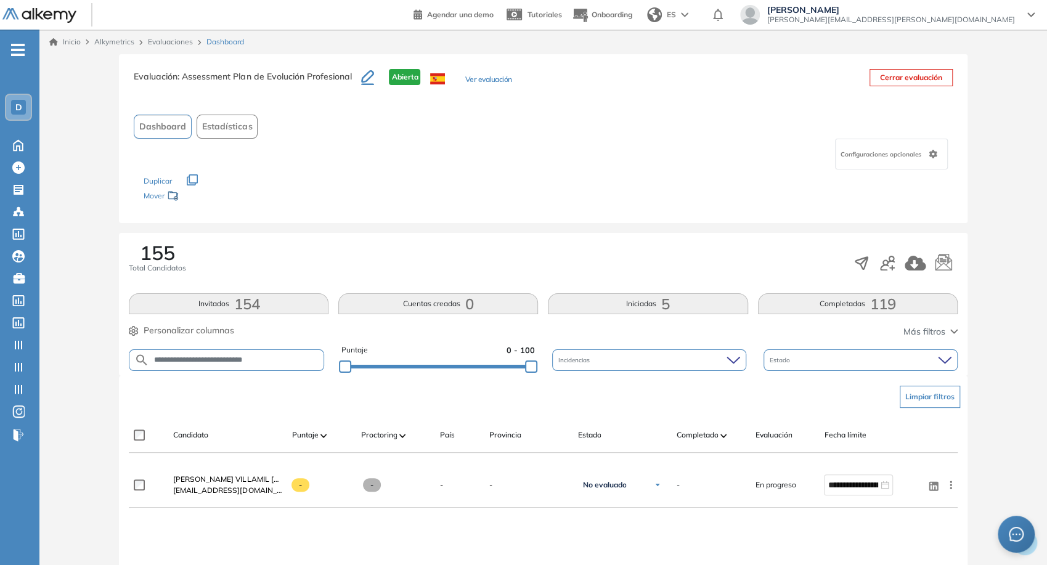
scroll to position [68, 0]
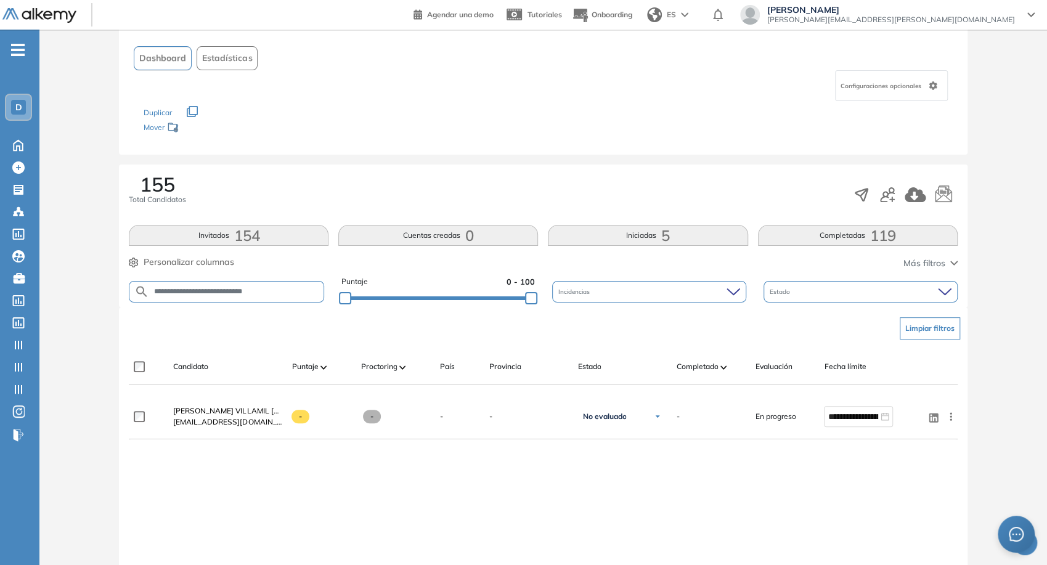
click at [266, 287] on input "**********" at bounding box center [236, 291] width 174 height 9
type input "****"
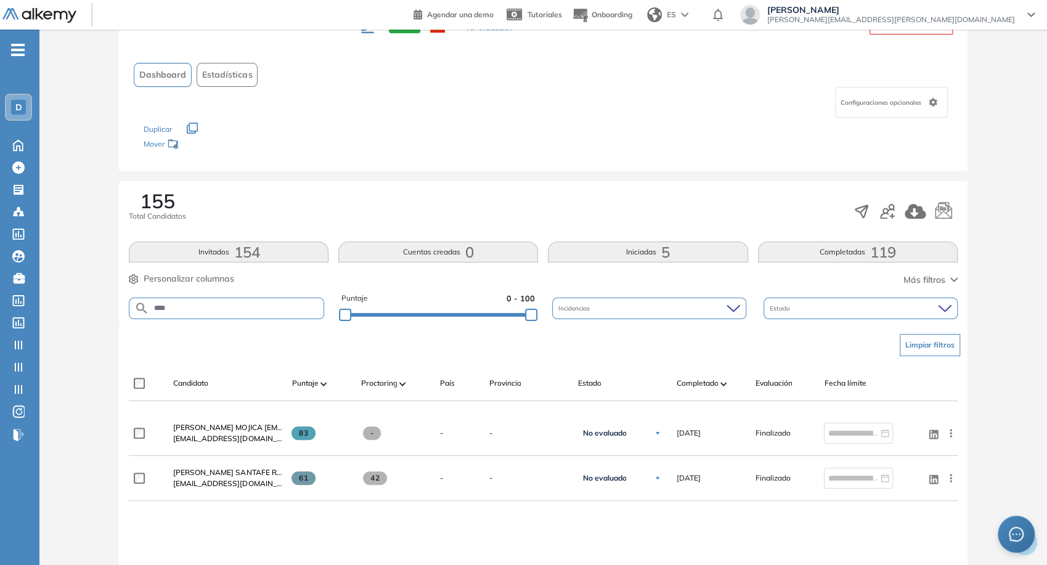
scroll to position [137, 0]
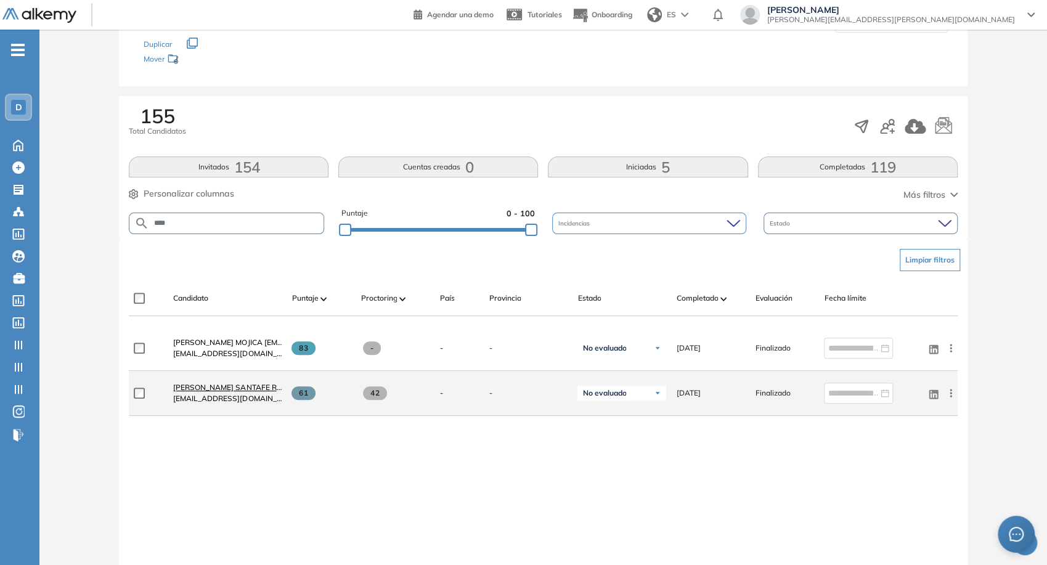
click at [208, 386] on span "JHON EDISON SANTAFE RODRIGUEZ Jhon.santafe@davivienda.com" at bounding box center [307, 387] width 269 height 9
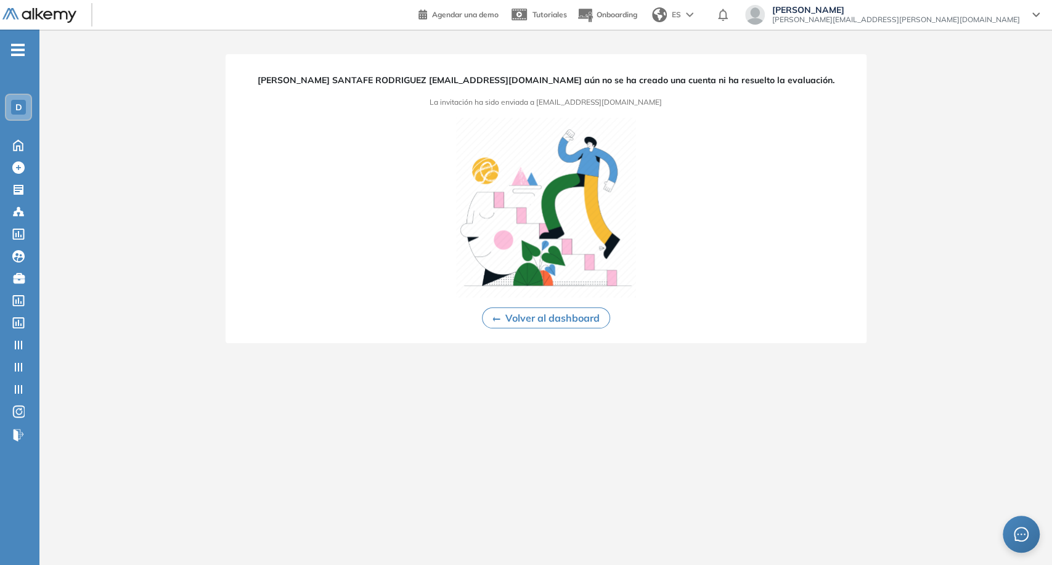
click at [502, 137] on img at bounding box center [546, 208] width 180 height 180
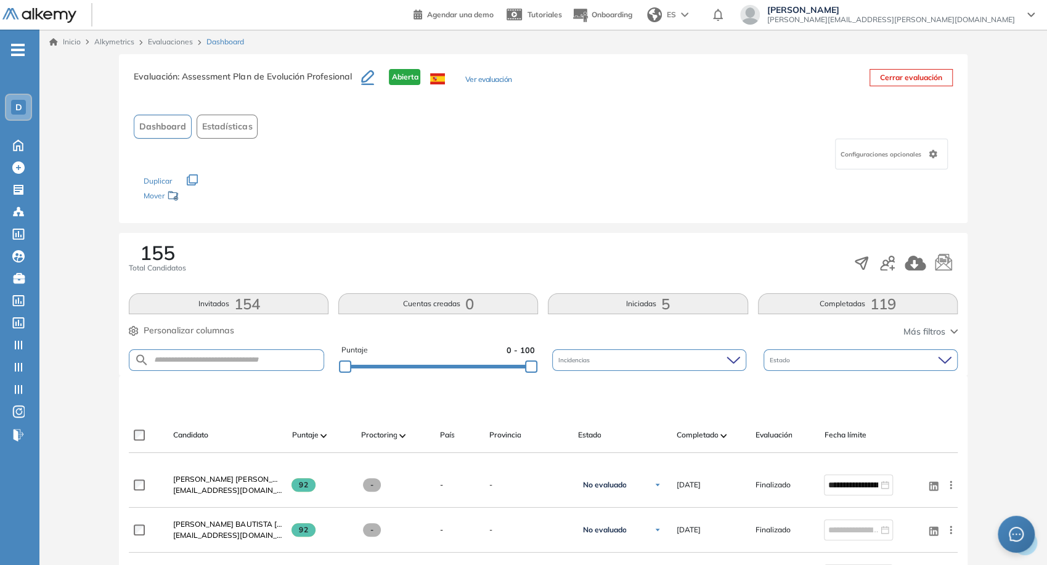
click at [289, 76] on span ": Assessment Plan de Evolución Profesional" at bounding box center [265, 76] width 174 height 11
click at [261, 361] on input "text" at bounding box center [236, 360] width 174 height 9
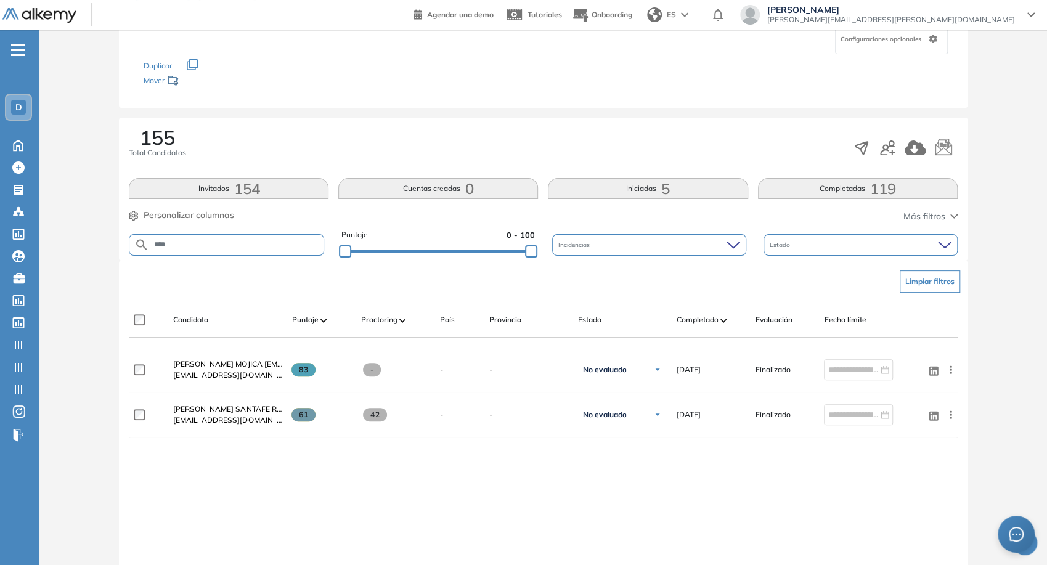
scroll to position [137, 0]
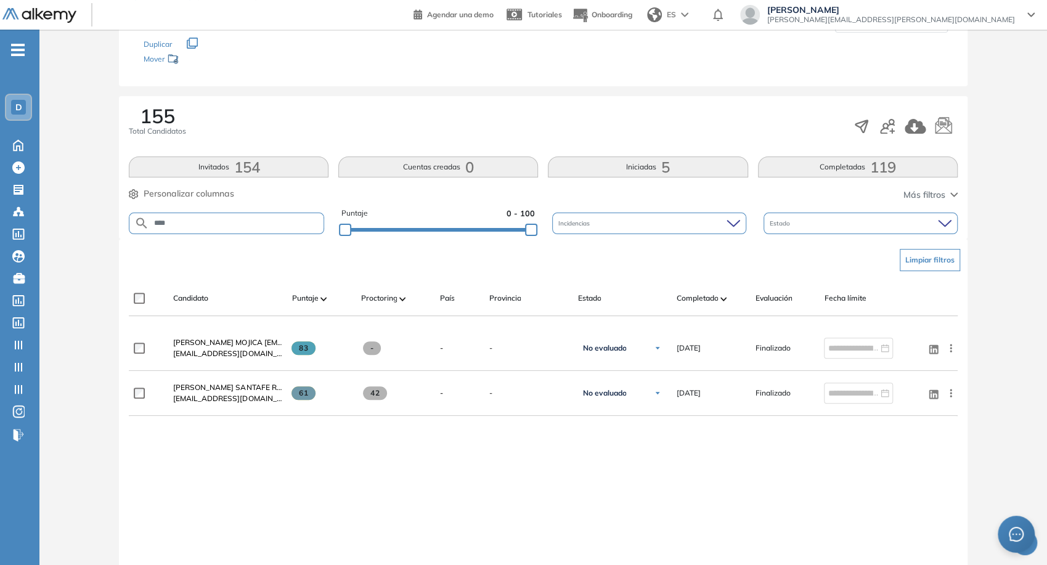
click at [207, 194] on span "Personalizar columnas" at bounding box center [189, 193] width 91 height 13
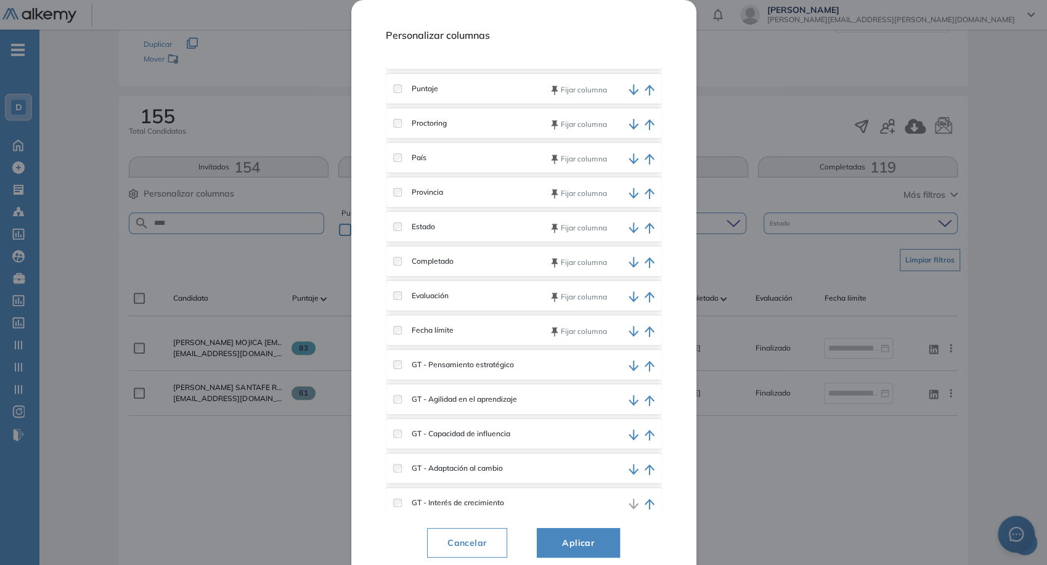
scroll to position [30, 0]
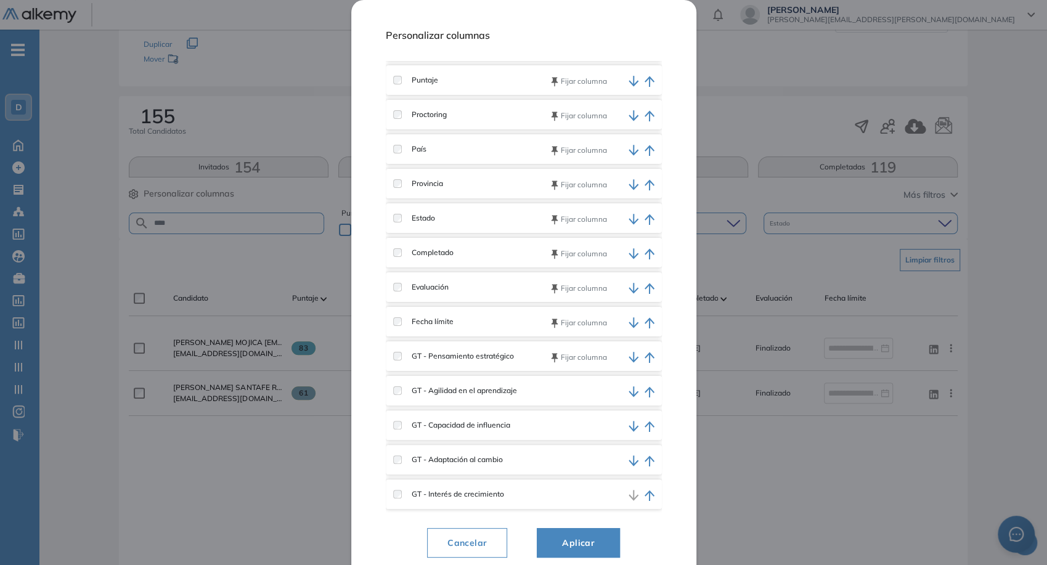
click at [398, 394] on label at bounding box center [397, 390] width 9 height 9
click at [399, 435] on div "GT - Capacidad de influencia" at bounding box center [524, 425] width 276 height 30
click at [399, 430] on div "GT - Capacidad de influencia" at bounding box center [461, 425] width 137 height 11
click at [398, 446] on div "GT - Adaptación al cambio" at bounding box center [524, 460] width 276 height 30
click at [564, 534] on button "Aplicar" at bounding box center [578, 543] width 83 height 30
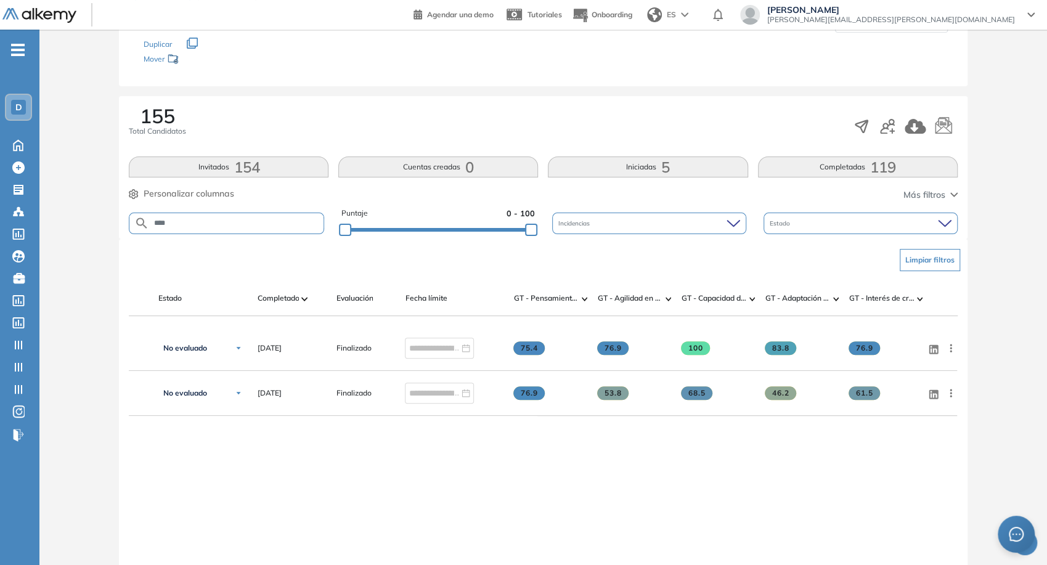
scroll to position [0, 168]
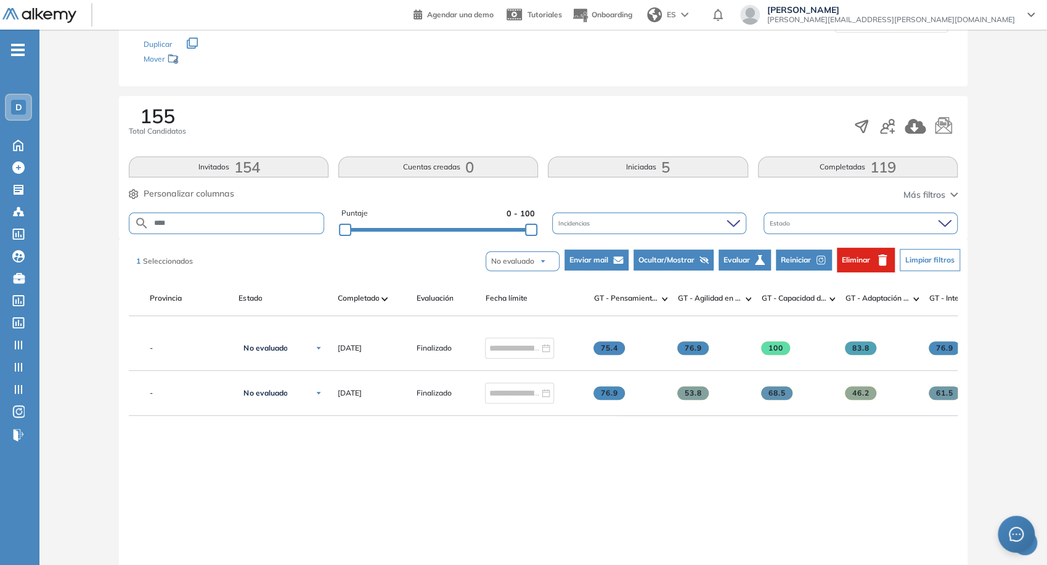
click at [804, 264] on span "Reiniciar" at bounding box center [796, 260] width 30 height 11
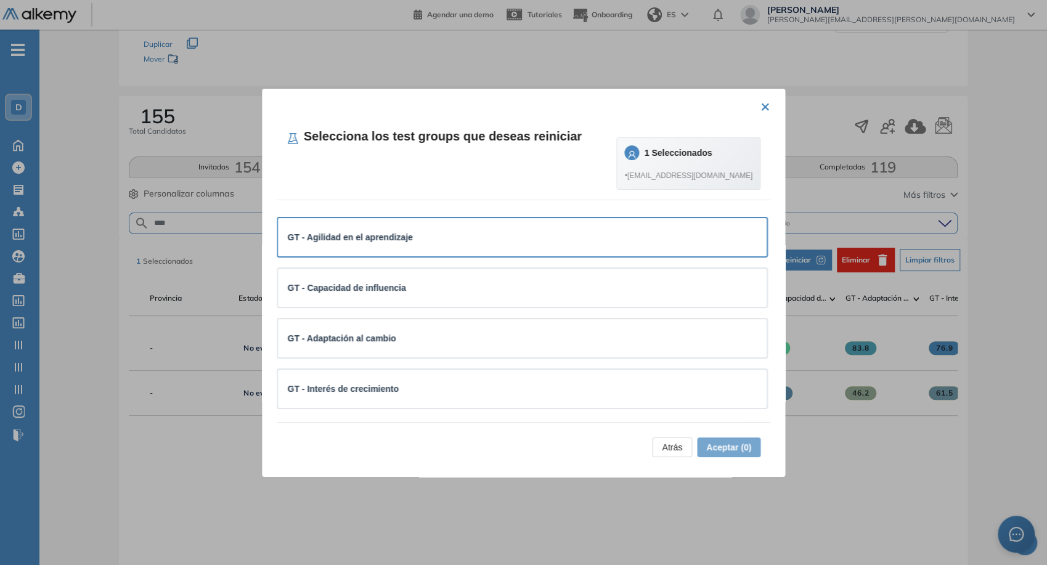
drag, startPoint x: 492, startPoint y: 245, endPoint x: 498, endPoint y: 255, distance: 12.2
click at [492, 243] on div "GT - Agilidad en el aprendizaje" at bounding box center [523, 237] width 470 height 18
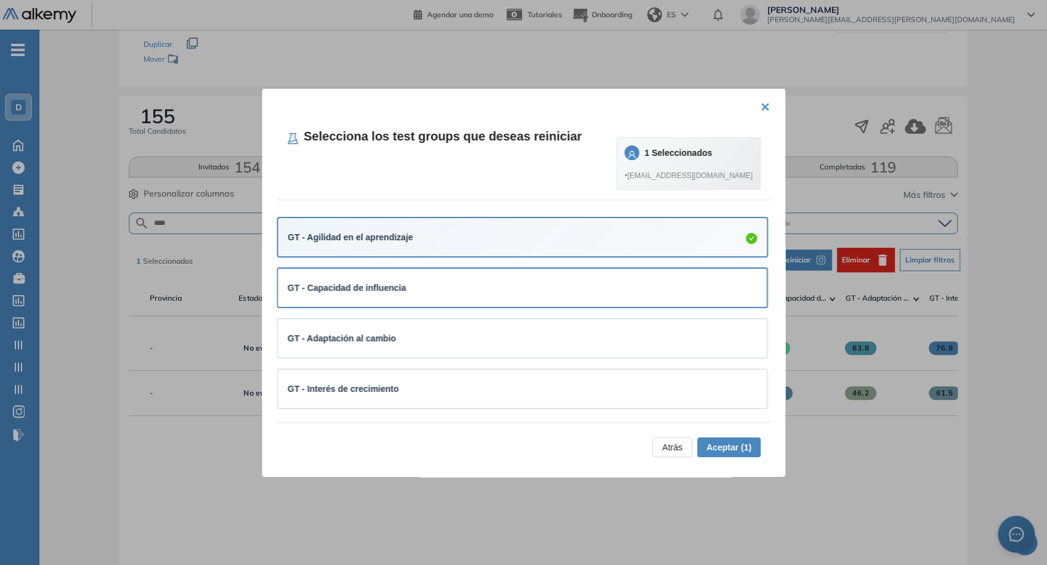
click at [501, 269] on div "GT - Capacidad de influencia" at bounding box center [522, 288] width 489 height 38
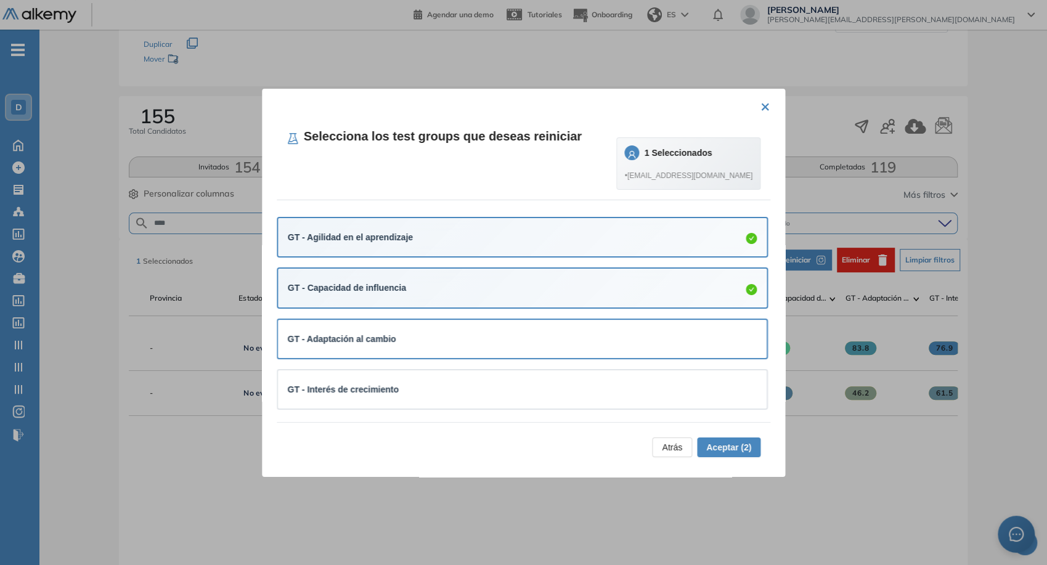
click at [510, 324] on div "GT - Adaptación al cambio" at bounding box center [522, 339] width 489 height 38
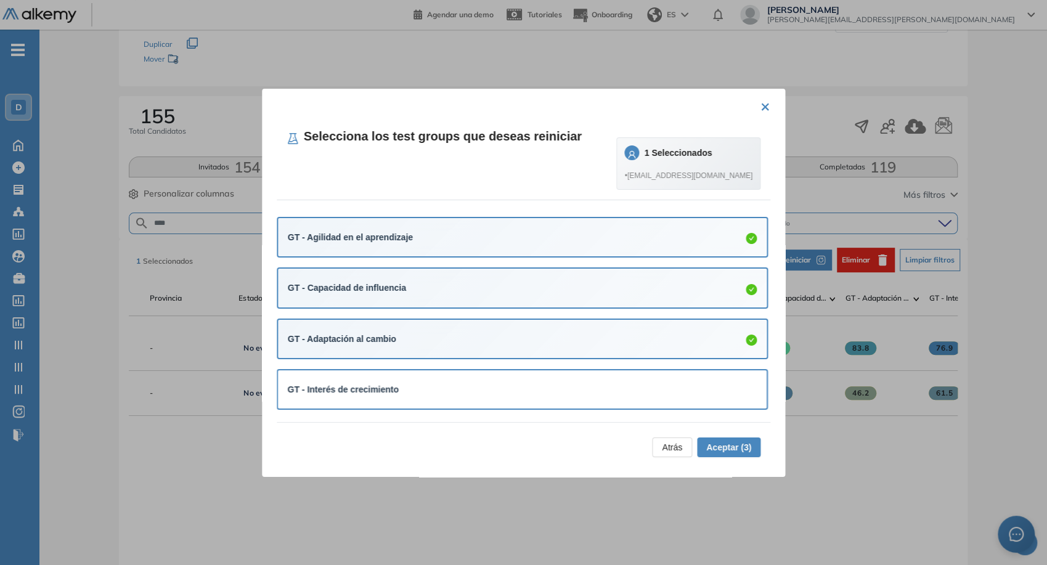
click at [536, 393] on div "GT - Interés de crecimiento" at bounding box center [523, 390] width 470 height 14
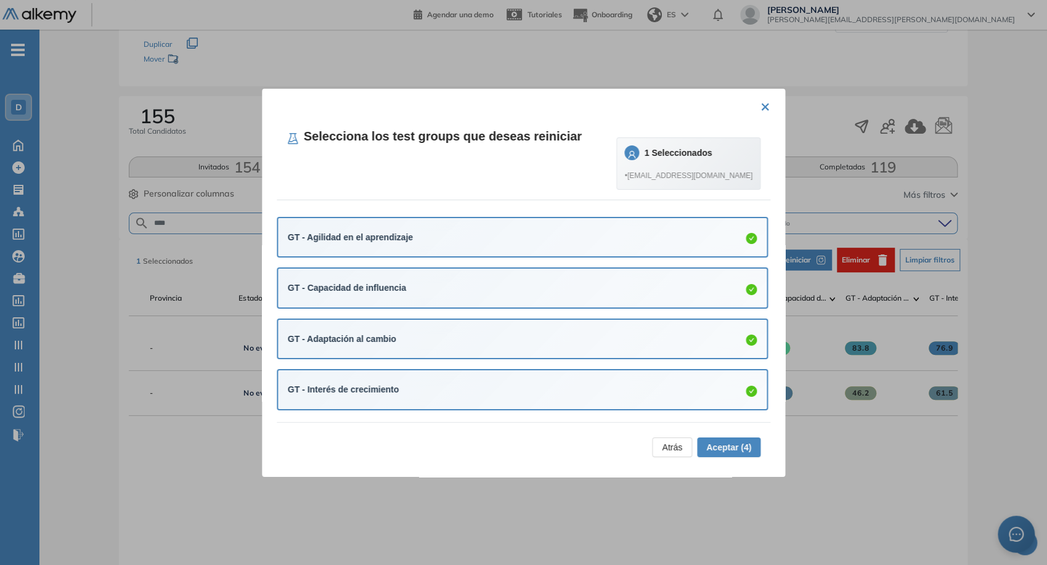
click at [508, 251] on div "GT - Agilidad en el aprendizaje" at bounding box center [522, 237] width 489 height 39
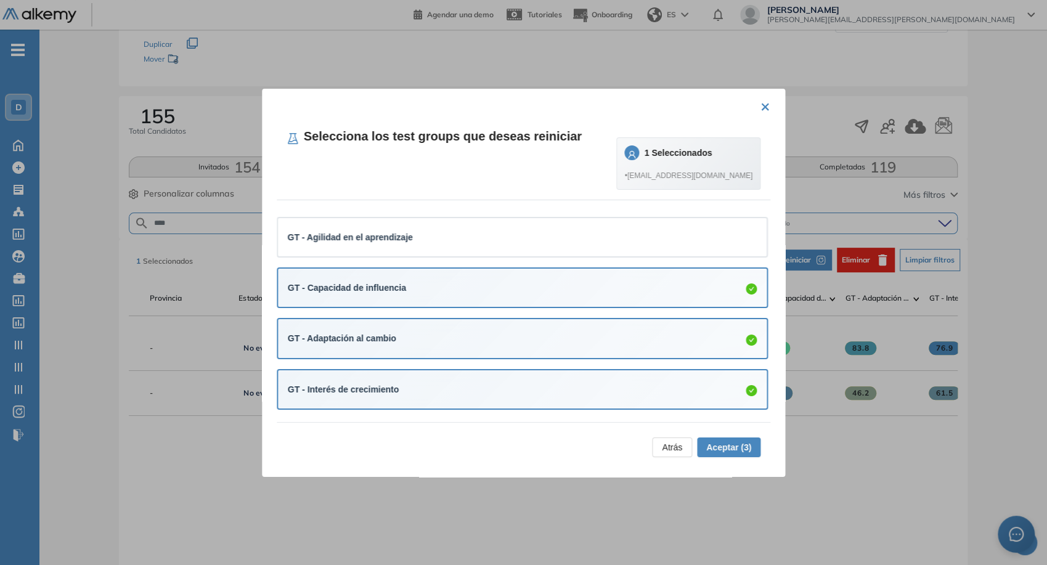
click at [497, 310] on li "GT - Capacidad de influencia" at bounding box center [523, 288] width 492 height 51
click at [513, 345] on div "GT - Adaptación al cambio" at bounding box center [523, 338] width 470 height 19
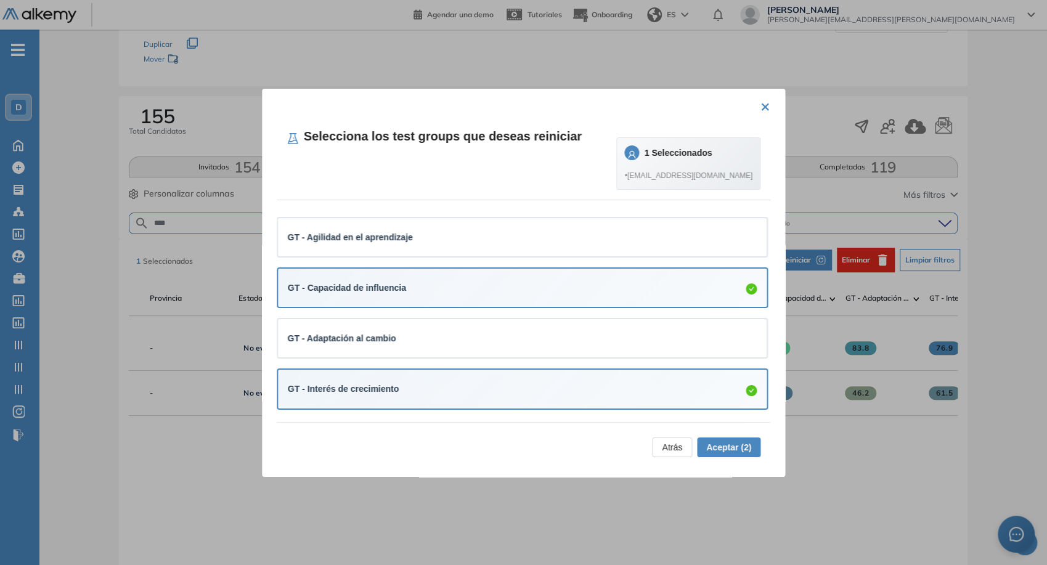
drag, startPoint x: 526, startPoint y: 394, endPoint x: 542, endPoint y: 328, distance: 68.5
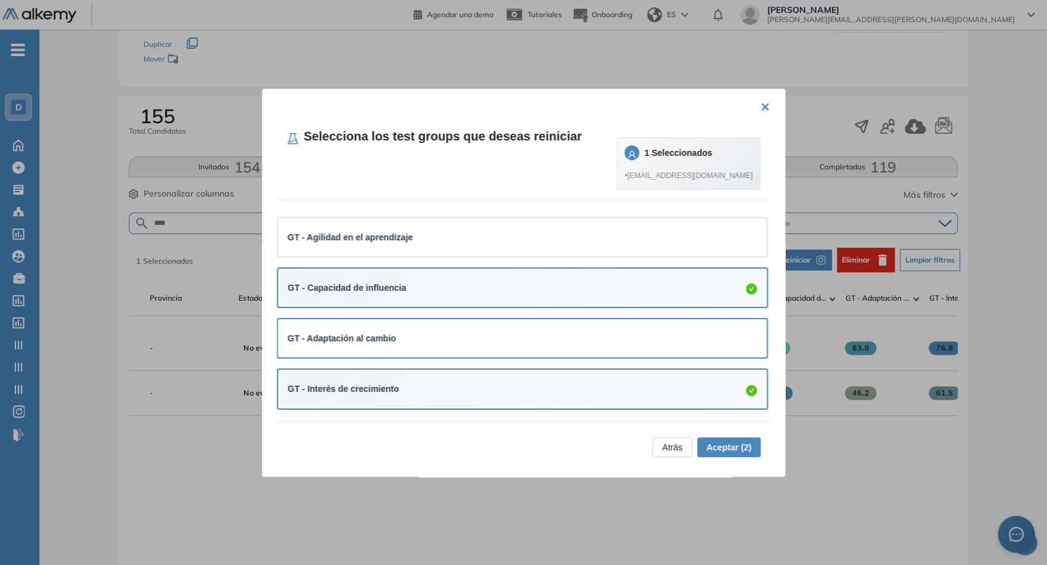
click at [527, 394] on div "GT - Interés de crecimiento" at bounding box center [523, 389] width 470 height 14
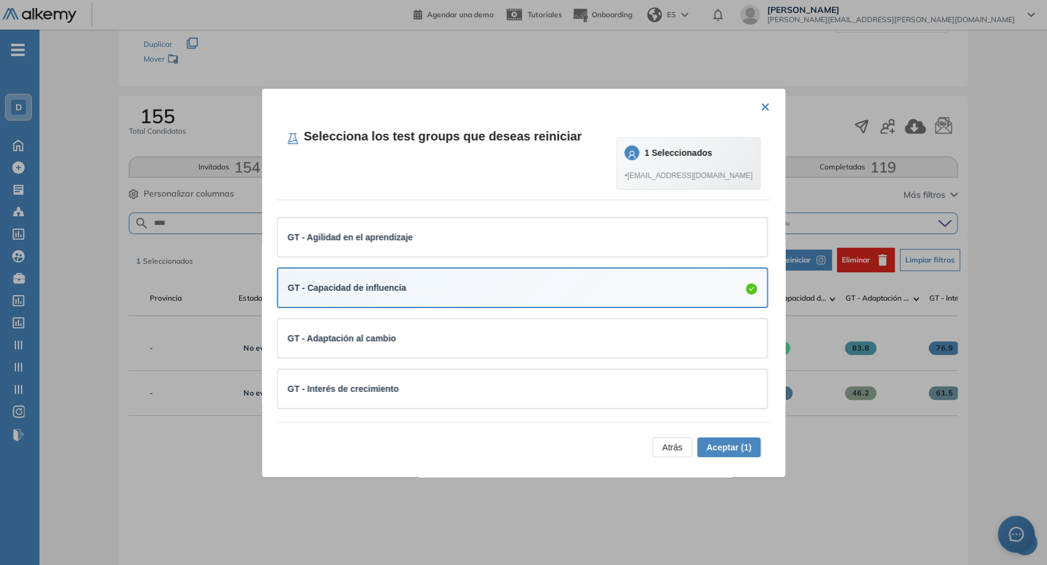
click at [546, 285] on div "GT - Capacidad de influencia" at bounding box center [523, 288] width 470 height 14
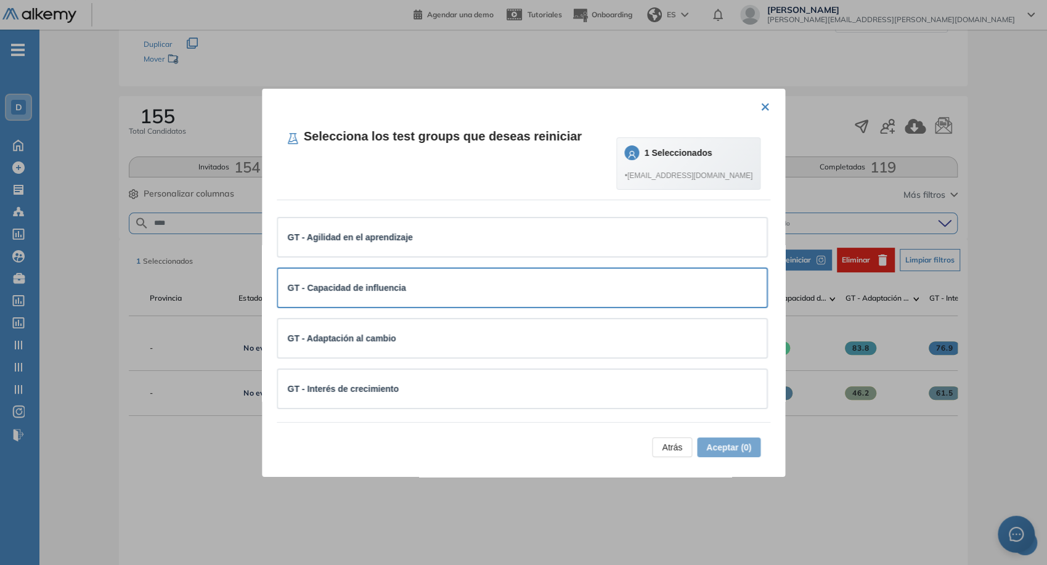
click at [579, 295] on div "GT - Capacidad de influencia" at bounding box center [523, 288] width 470 height 18
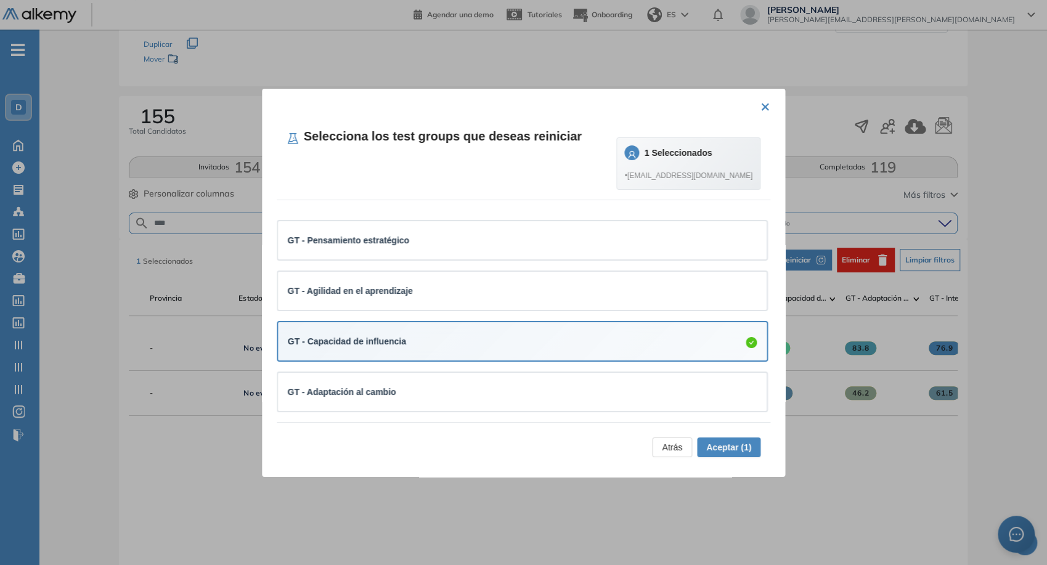
click at [435, 335] on div "GT - Capacidad de influencia" at bounding box center [523, 342] width 470 height 14
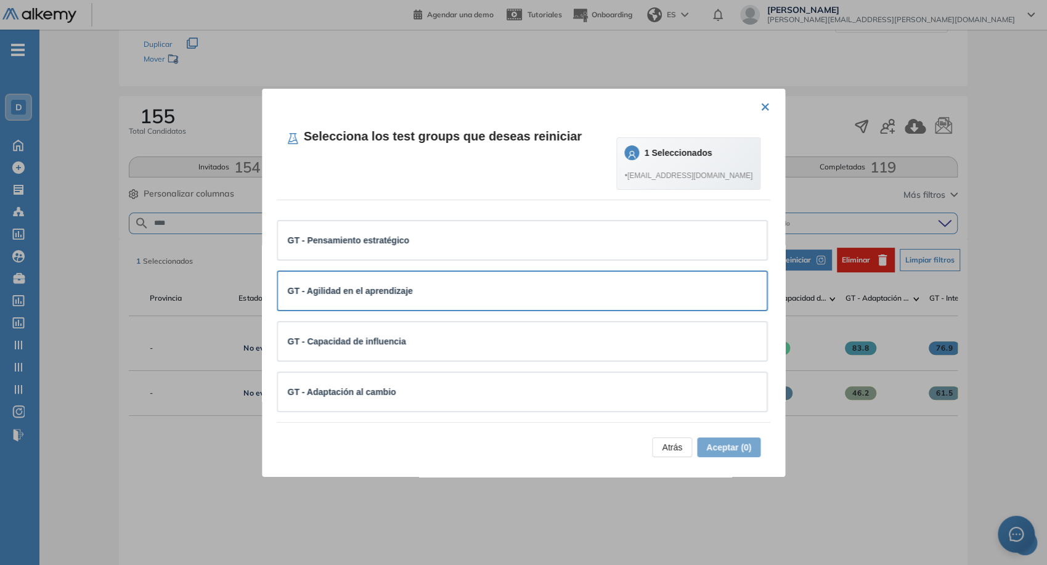
click at [426, 293] on div "GT - Agilidad en el aprendizaje" at bounding box center [523, 291] width 470 height 14
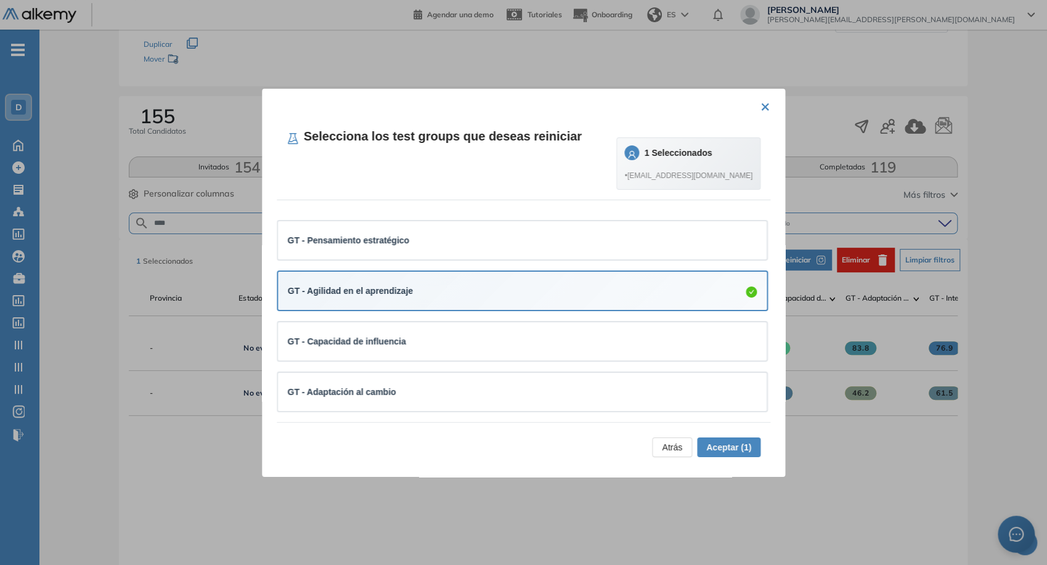
click at [732, 444] on span "Aceptar (1)" at bounding box center [728, 448] width 45 height 14
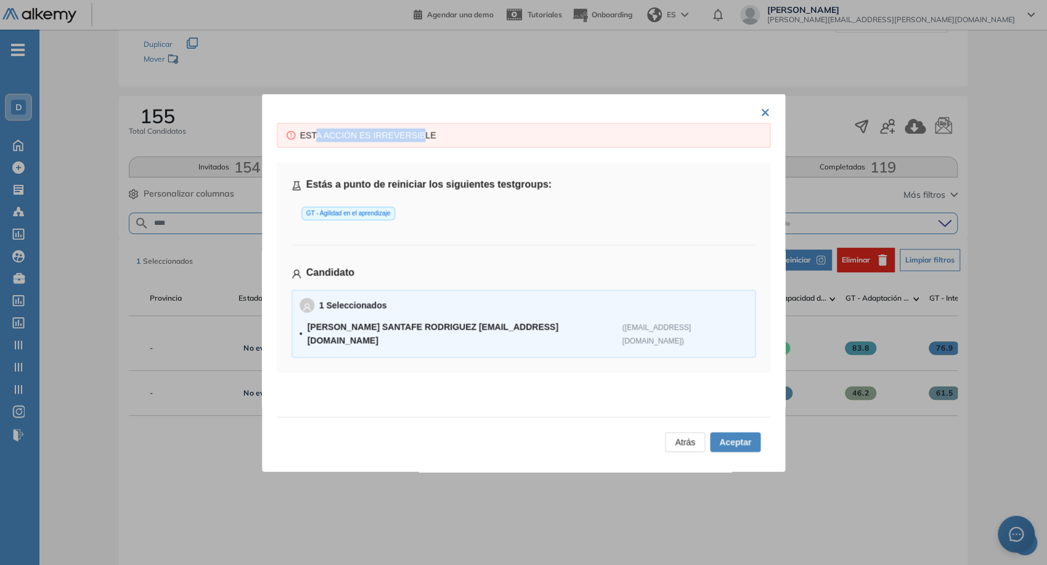
drag, startPoint x: 410, startPoint y: 136, endPoint x: 313, endPoint y: 133, distance: 96.8
click at [313, 133] on div "ESTA ACCIÓN ES IRREVERSIBLE" at bounding box center [530, 135] width 461 height 14
click at [733, 444] on span "Aceptar" at bounding box center [735, 442] width 32 height 14
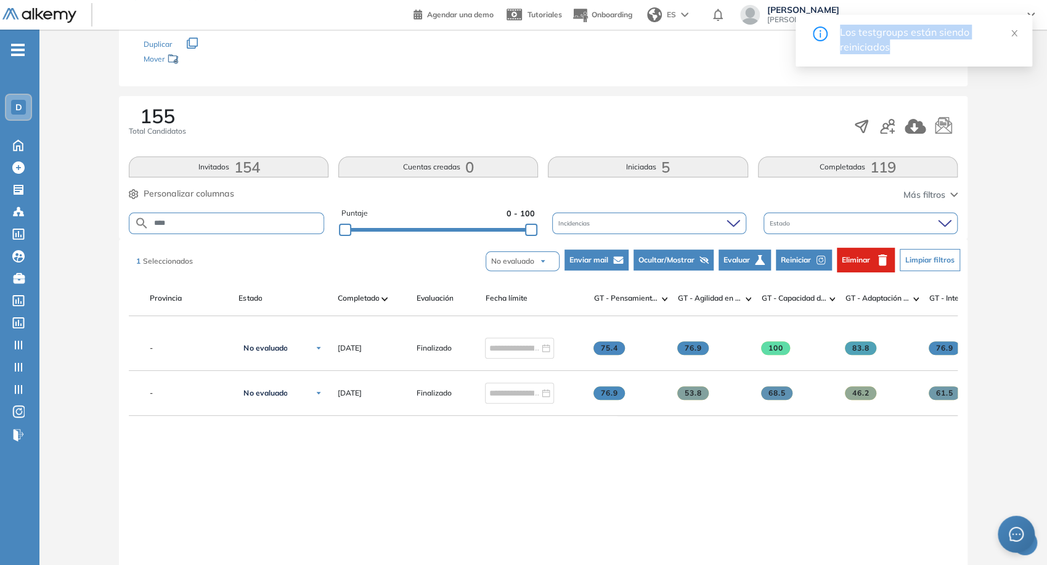
drag, startPoint x: 833, startPoint y: 33, endPoint x: 916, endPoint y: 44, distance: 84.0
click at [916, 44] on div "Los testgroups están siendo reiniciados" at bounding box center [913, 40] width 207 height 30
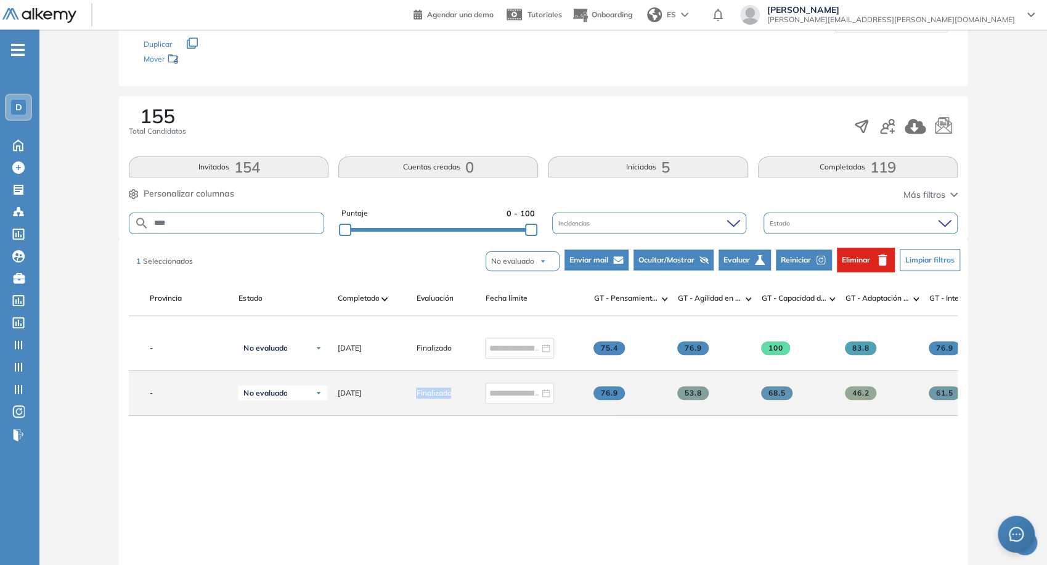
drag, startPoint x: 415, startPoint y: 396, endPoint x: 459, endPoint y: 401, distance: 44.1
click at [459, 401] on div "Finalizado" at bounding box center [440, 393] width 69 height 31
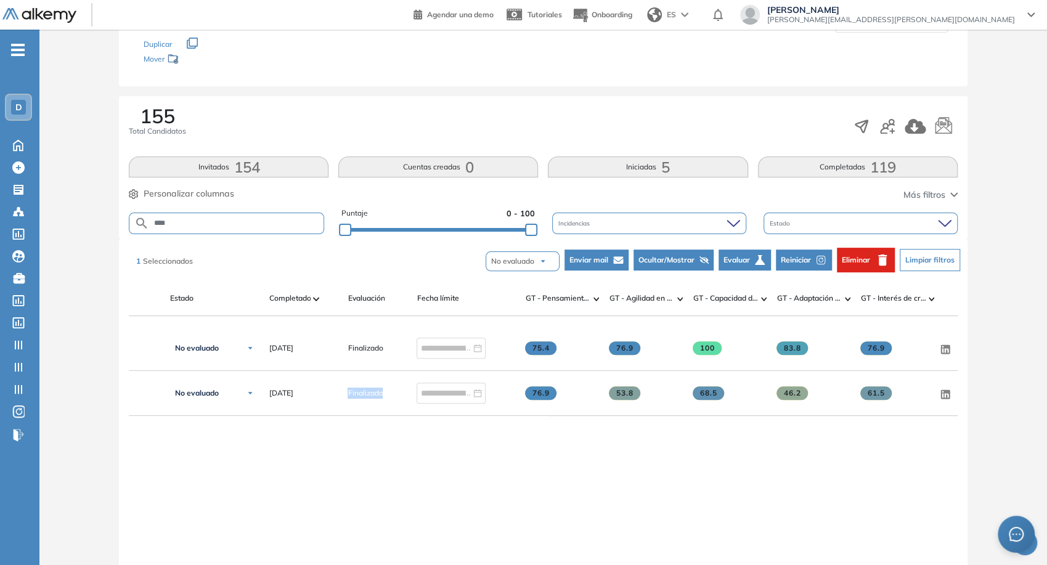
scroll to position [0, 409]
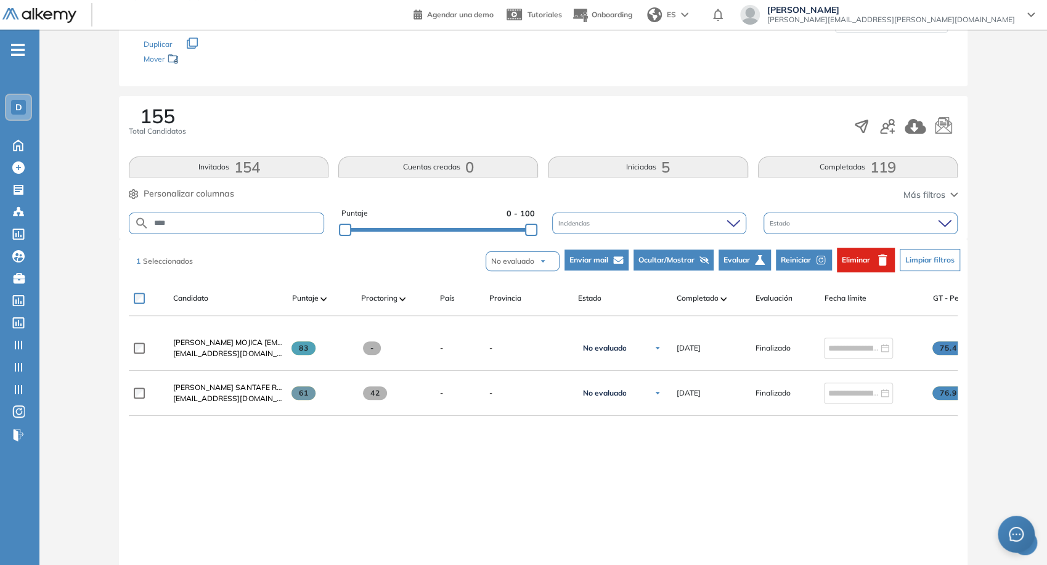
click at [216, 224] on input "****" at bounding box center [236, 223] width 174 height 9
type input "***"
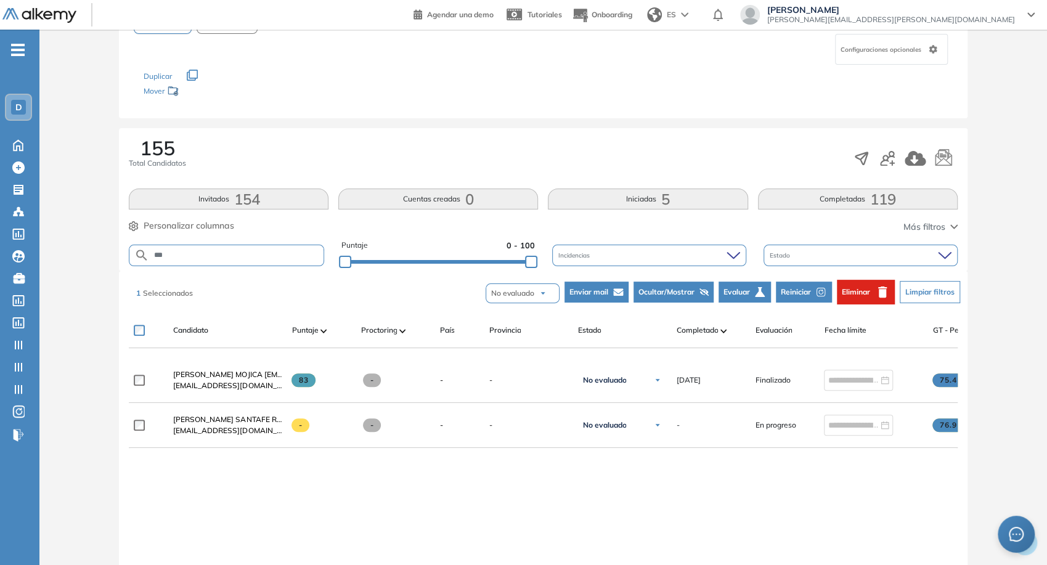
scroll to position [137, 0]
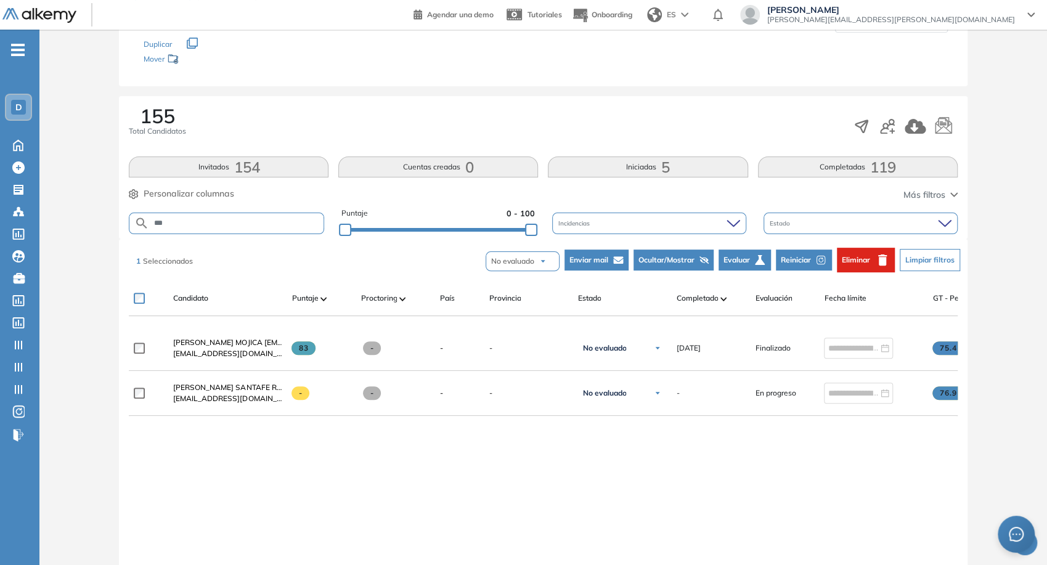
click at [167, 266] on div "1 Seleccionados" at bounding box center [167, 260] width 62 height 15
click at [231, 261] on div "1 Seleccionados No evaluado No evaluado Evaluado A entrevistar Entrevistado Fin…" at bounding box center [545, 260] width 828 height 37
click at [132, 295] on div "Candidato Puntaje Proctoring País Provincia Estado Completado Evaluación Fecha …" at bounding box center [752, 303] width 1247 height 25
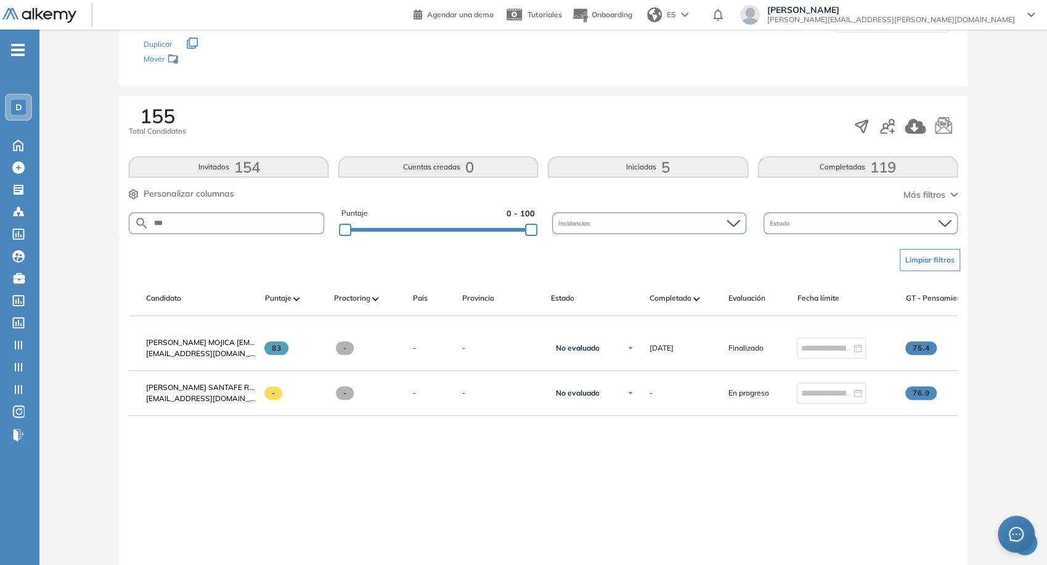
scroll to position [0, 51]
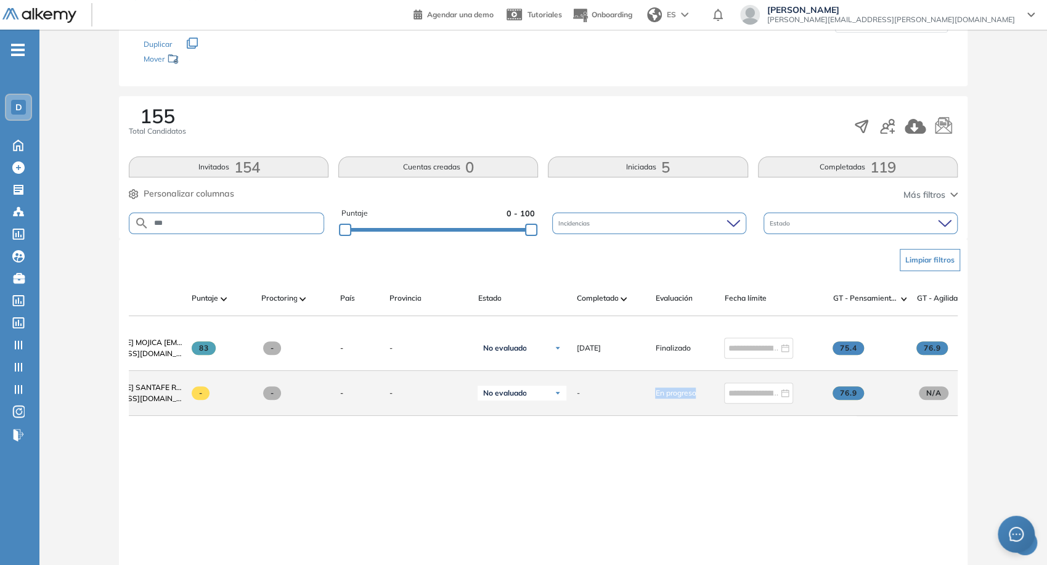
drag, startPoint x: 653, startPoint y: 398, endPoint x: 696, endPoint y: 391, distance: 43.1
click at [702, 406] on div "En progreso" at bounding box center [679, 393] width 69 height 31
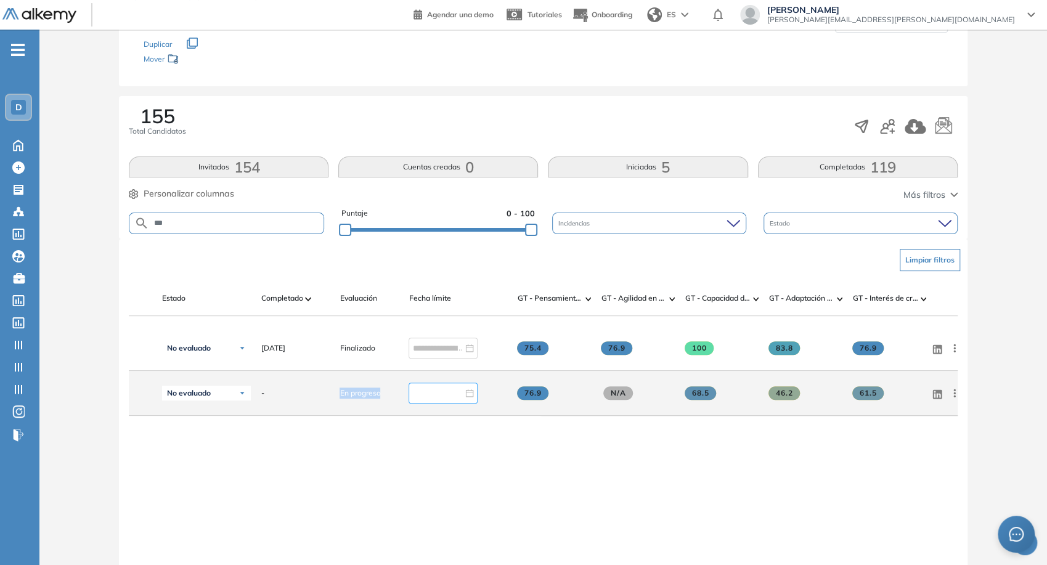
click at [445, 395] on input at bounding box center [437, 393] width 51 height 14
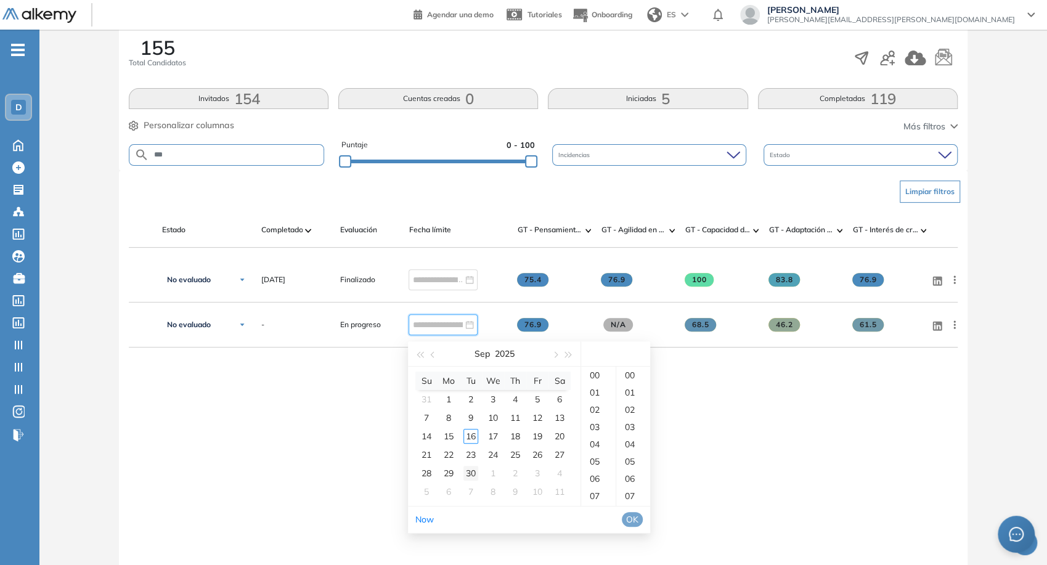
click at [471, 470] on div "30" at bounding box center [470, 473] width 15 height 15
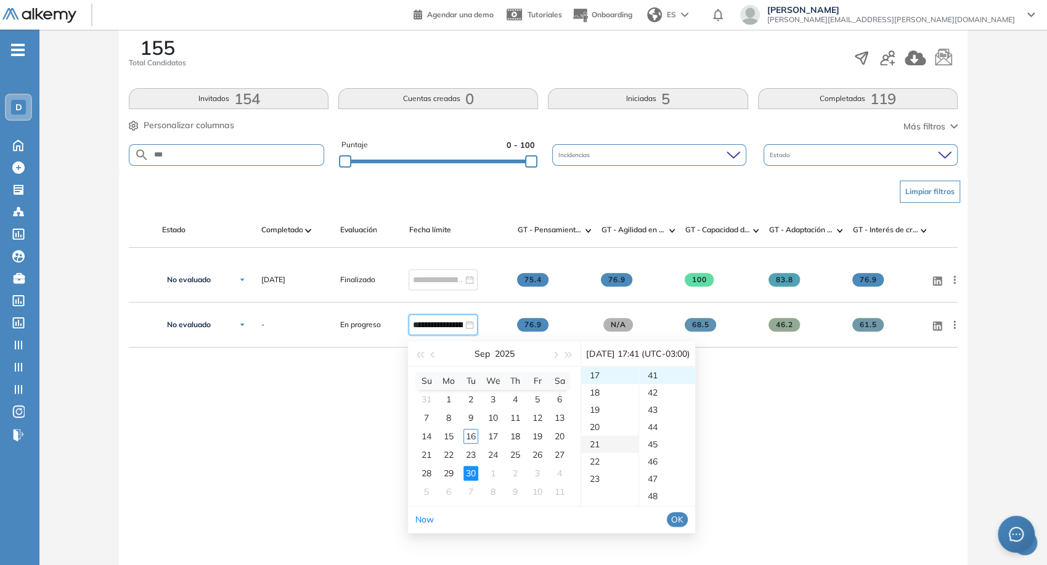
type input "**********"
click at [684, 523] on span "OK" at bounding box center [677, 520] width 12 height 14
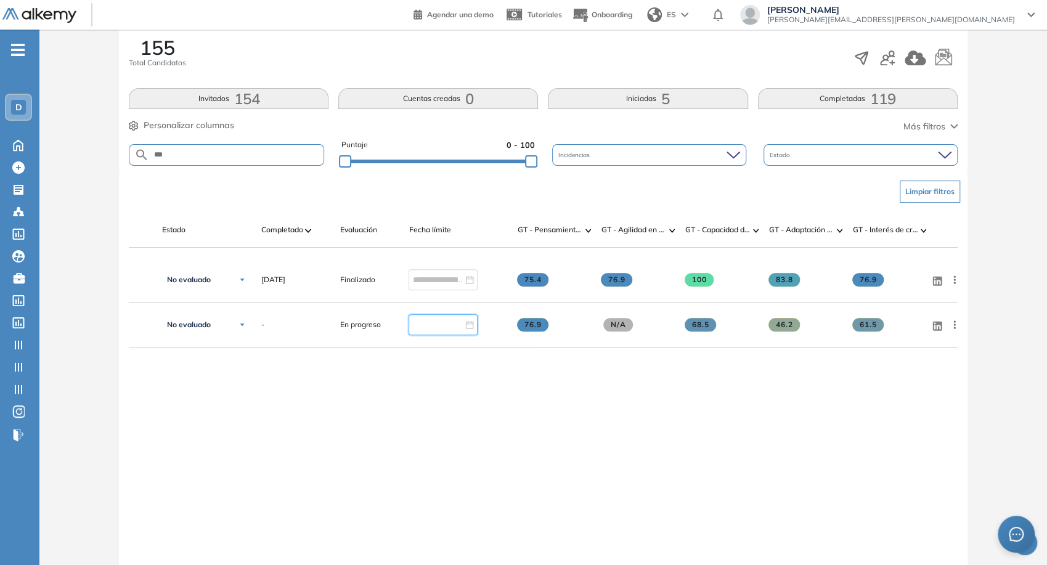
type input "**********"
click at [464, 398] on div "**********" at bounding box center [543, 406] width 828 height 297
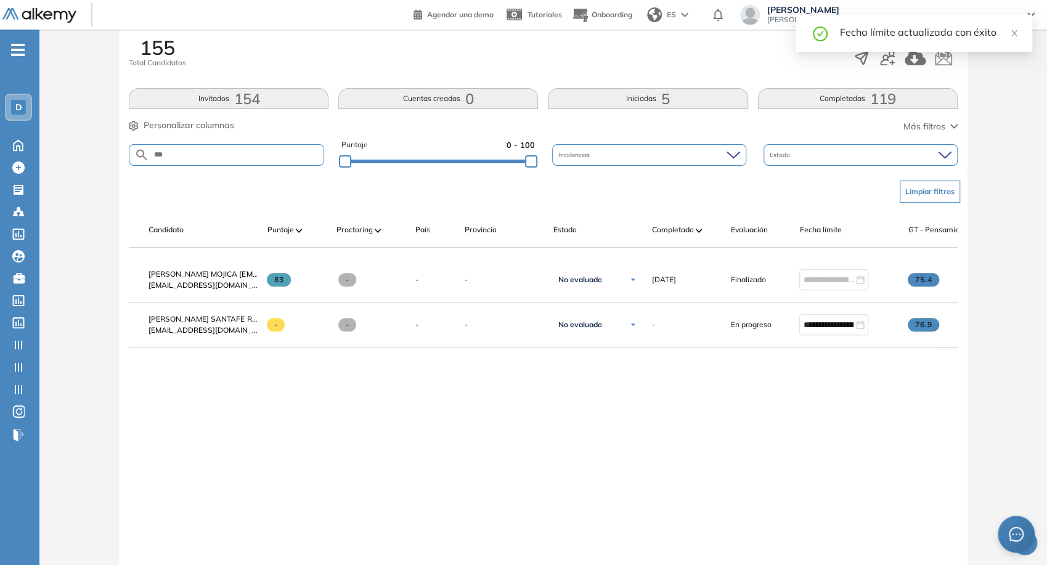
scroll to position [0, 10]
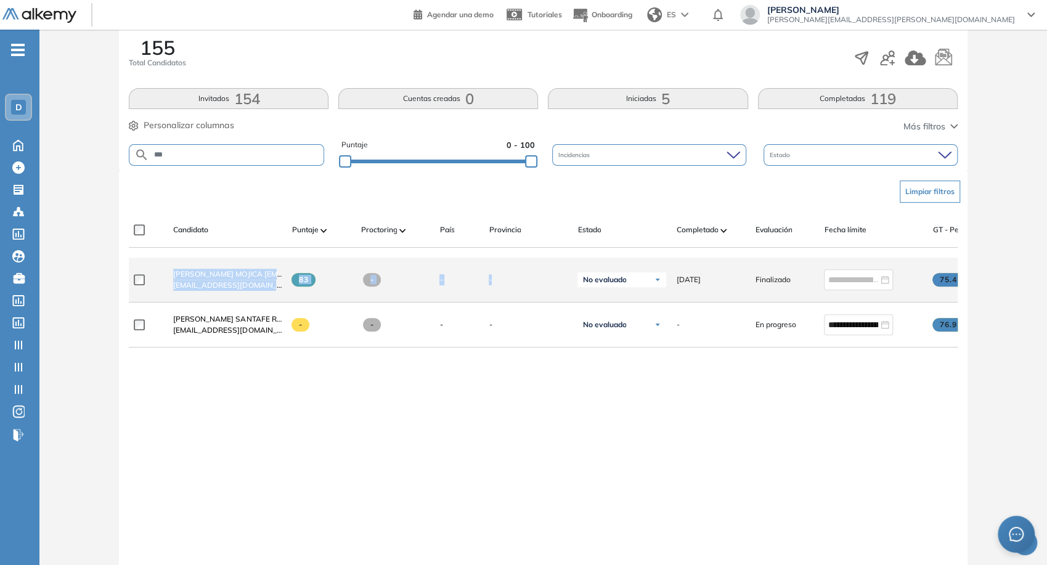
drag, startPoint x: 542, startPoint y: 258, endPoint x: 587, endPoint y: 274, distance: 48.0
click at [587, 274] on div "**********" at bounding box center [543, 389] width 828 height 352
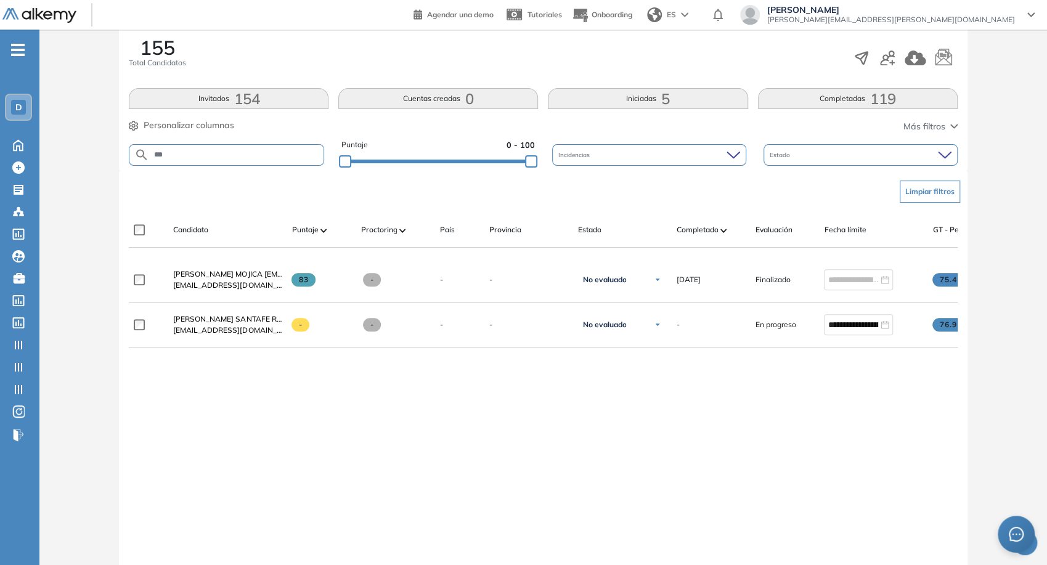
click at [568, 393] on div "**********" at bounding box center [543, 406] width 828 height 297
click at [25, 297] on div at bounding box center [19, 299] width 15 height 15
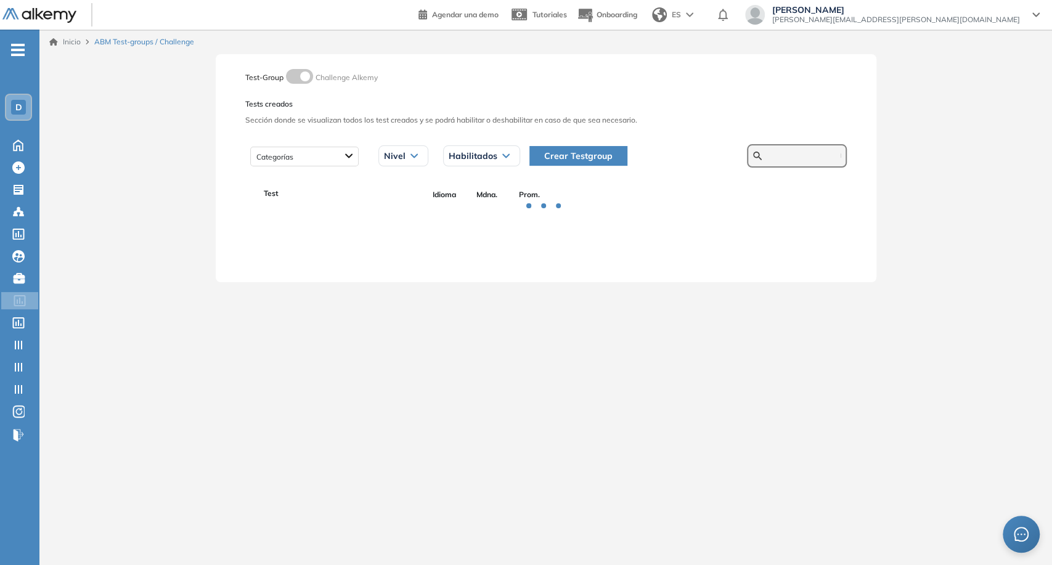
click at [796, 160] on input "text" at bounding box center [804, 155] width 74 height 11
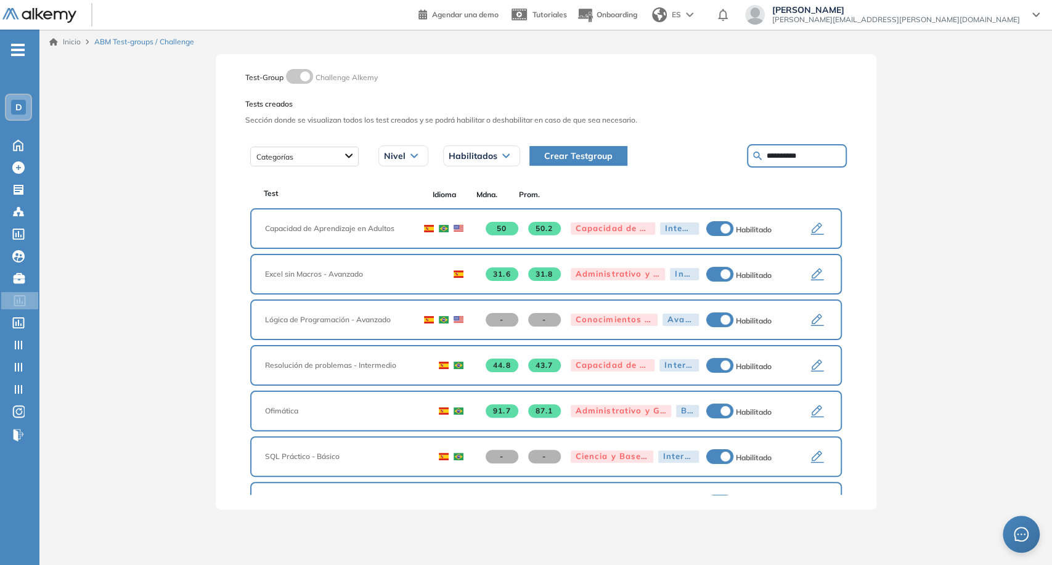
type input "**********"
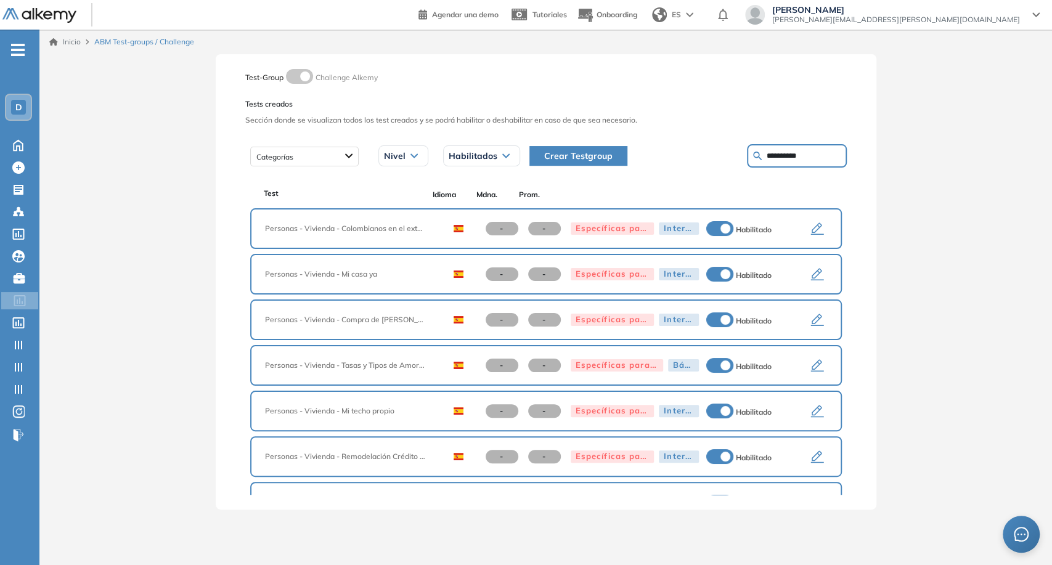
click at [820, 228] on div "- - Específicas para el puesto Intermedio Habilitado" at bounding box center [631, 229] width 391 height 16
click at [817, 228] on icon "button" at bounding box center [817, 229] width 15 height 15
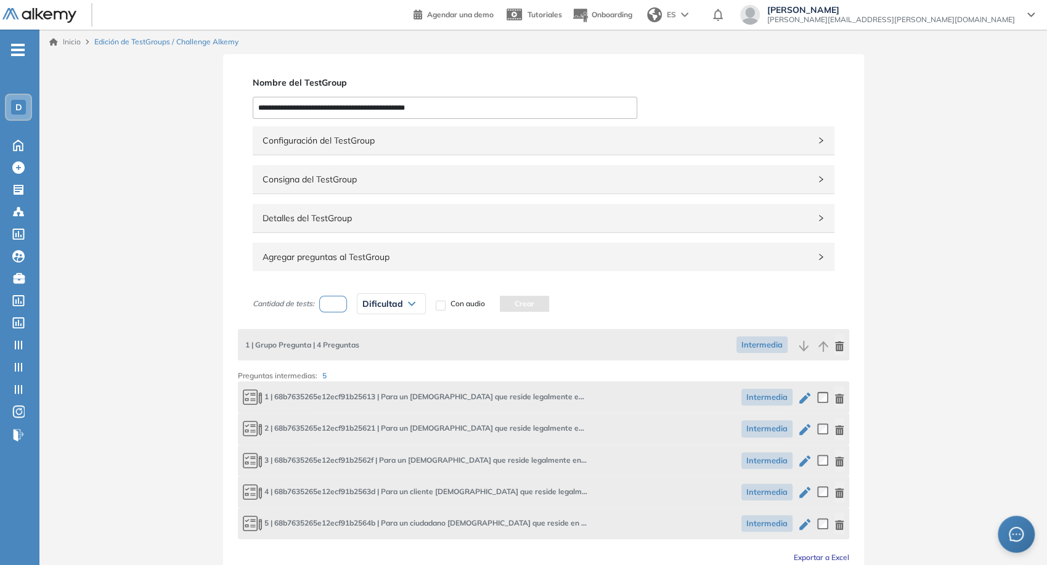
click at [446, 176] on span "Consigna del TestGroup" at bounding box center [536, 180] width 547 height 14
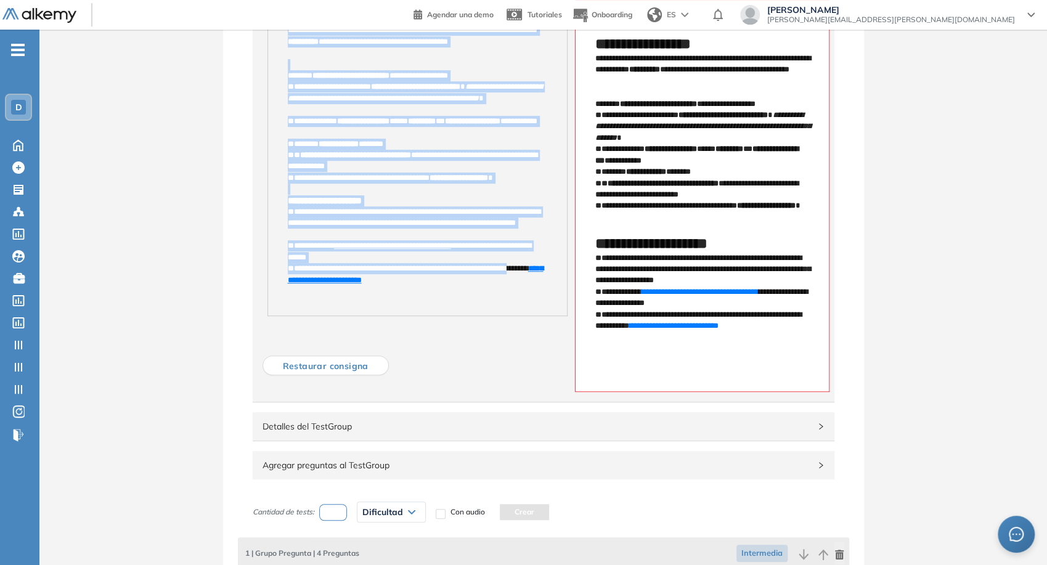
scroll to position [274, 0]
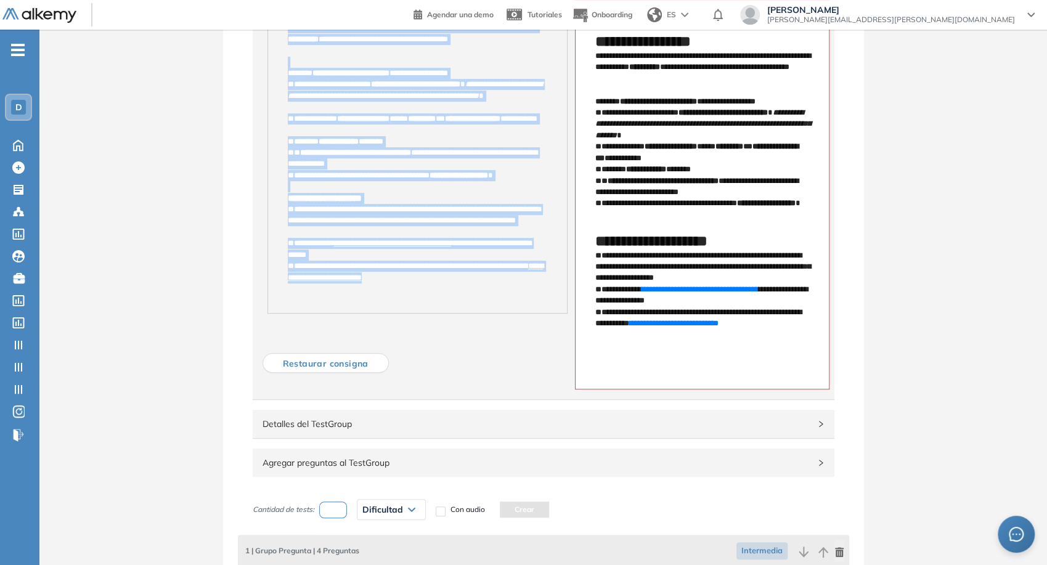
drag, startPoint x: 284, startPoint y: 292, endPoint x: 471, endPoint y: 295, distance: 187.4
click at [471, 295] on div "**********" at bounding box center [417, 148] width 299 height 332
copy div "**********"
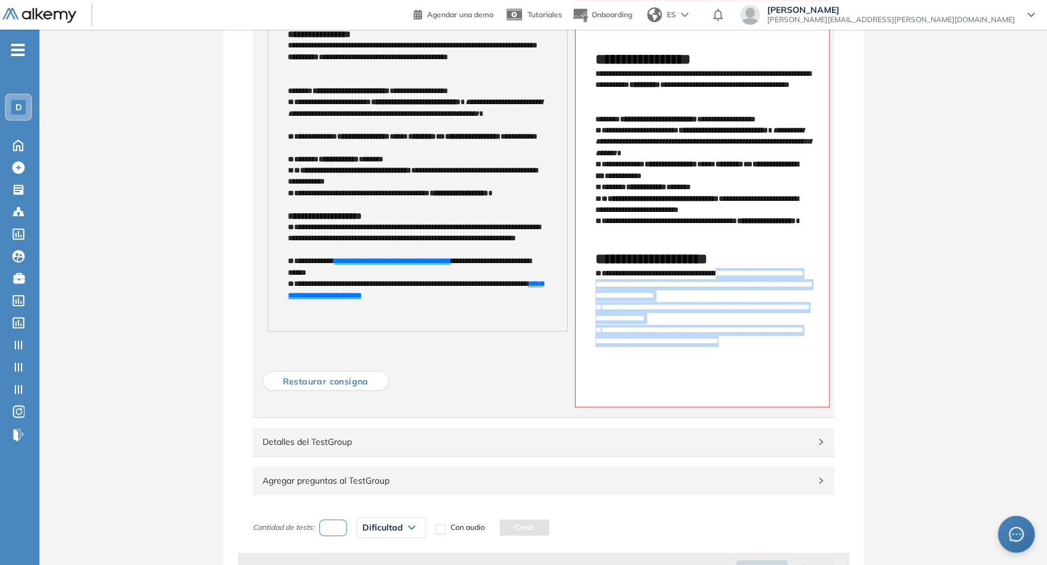
scroll to position [137, 0]
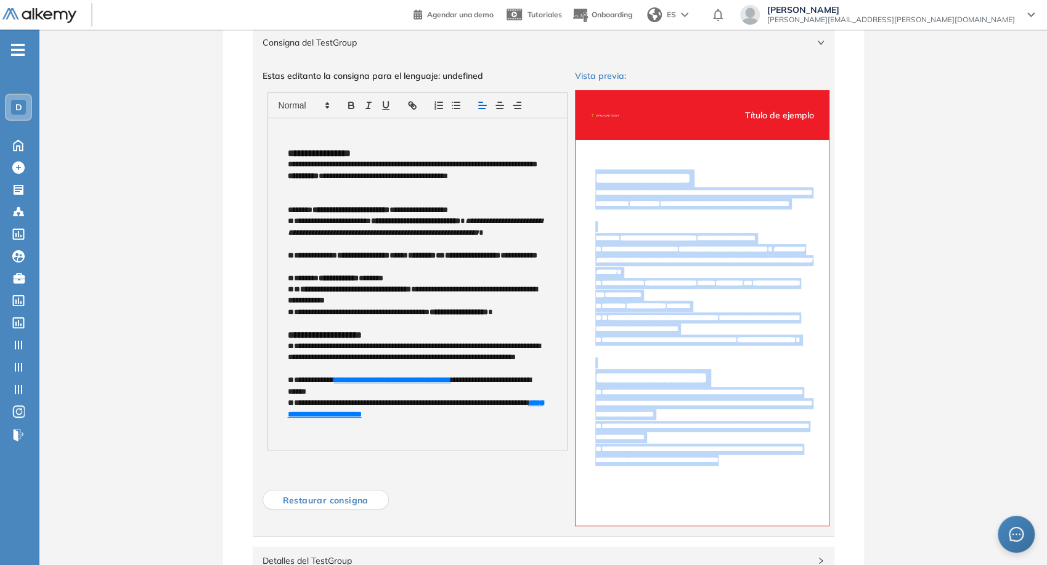
drag, startPoint x: 799, startPoint y: 318, endPoint x: 584, endPoint y: 166, distance: 263.2
click at [584, 166] on div "**********" at bounding box center [702, 318] width 253 height 356
copy div "**********"
click at [624, 263] on em "**********" at bounding box center [703, 260] width 216 height 31
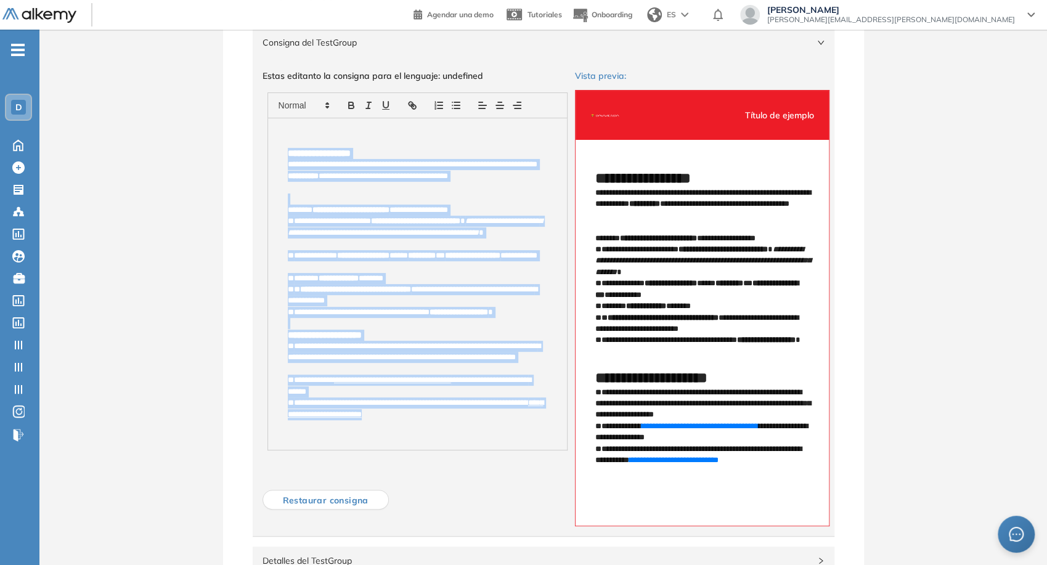
drag, startPoint x: 454, startPoint y: 415, endPoint x: 285, endPoint y: 145, distance: 318.1
click at [285, 145] on div "**********" at bounding box center [417, 284] width 299 height 332
copy div "**********"
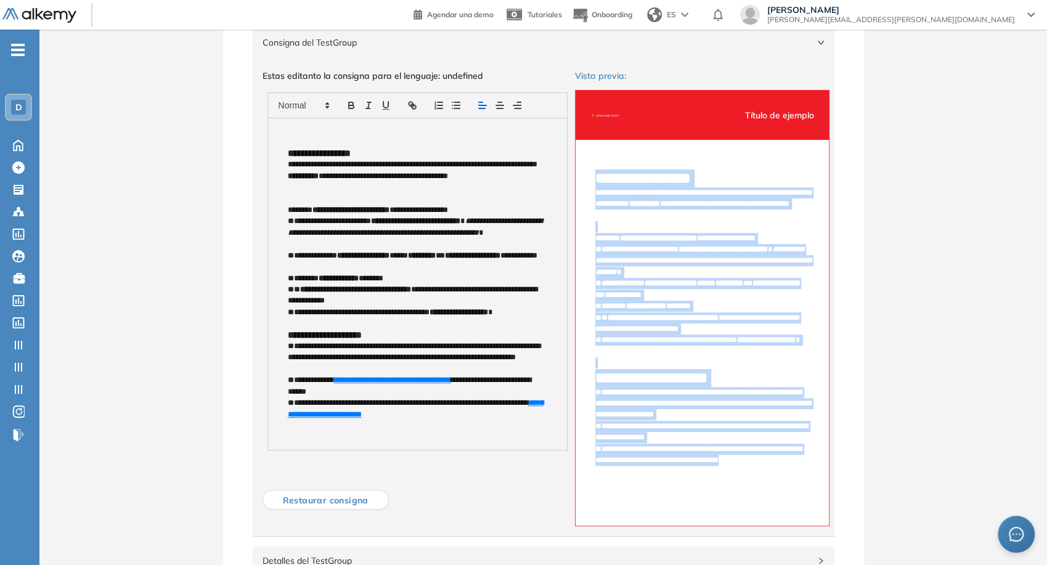
drag, startPoint x: 780, startPoint y: 455, endPoint x: 587, endPoint y: 166, distance: 347.0
click at [587, 166] on div "**********" at bounding box center [702, 318] width 253 height 356
copy div "**********"
click at [674, 352] on p "**********" at bounding box center [702, 346] width 214 height 23
drag, startPoint x: 743, startPoint y: 412, endPoint x: 589, endPoint y: 179, distance: 279.5
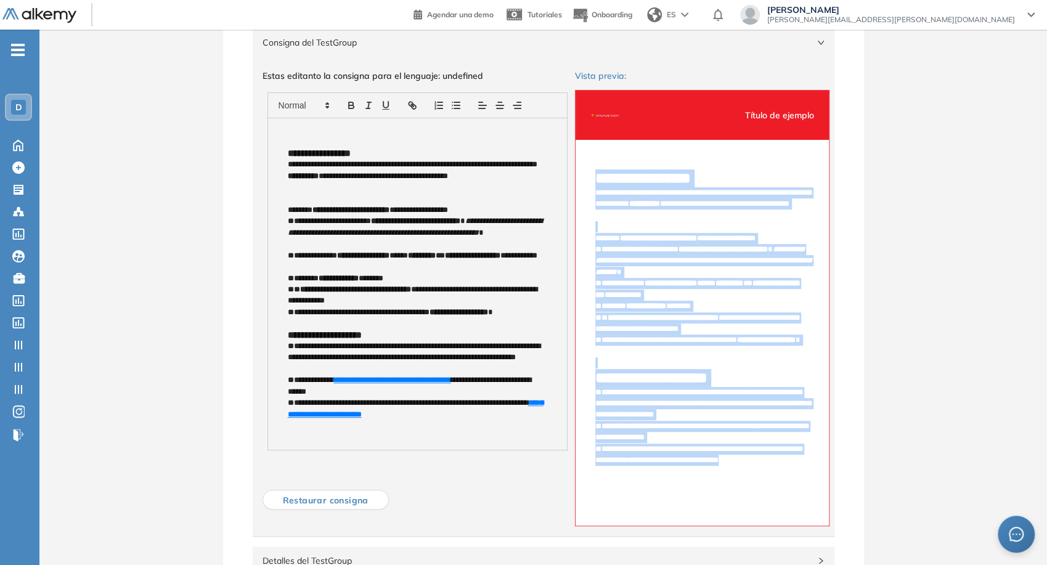
click at [589, 179] on div "**********" at bounding box center [702, 318] width 253 height 356
copy div "**********"
click at [617, 329] on p "**********" at bounding box center [702, 323] width 214 height 23
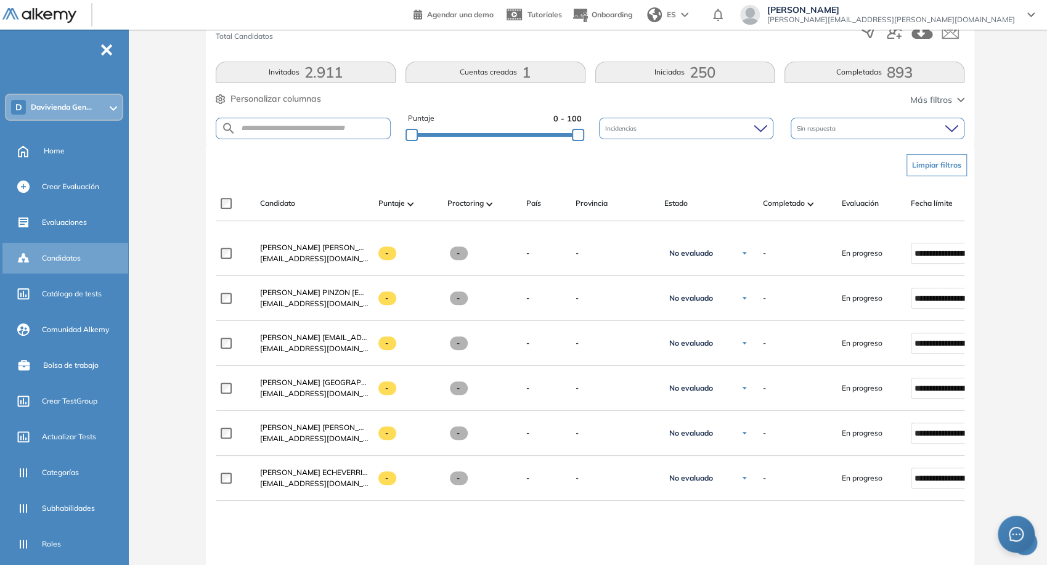
click at [107, 259] on div "Candidatos" at bounding box center [84, 258] width 84 height 21
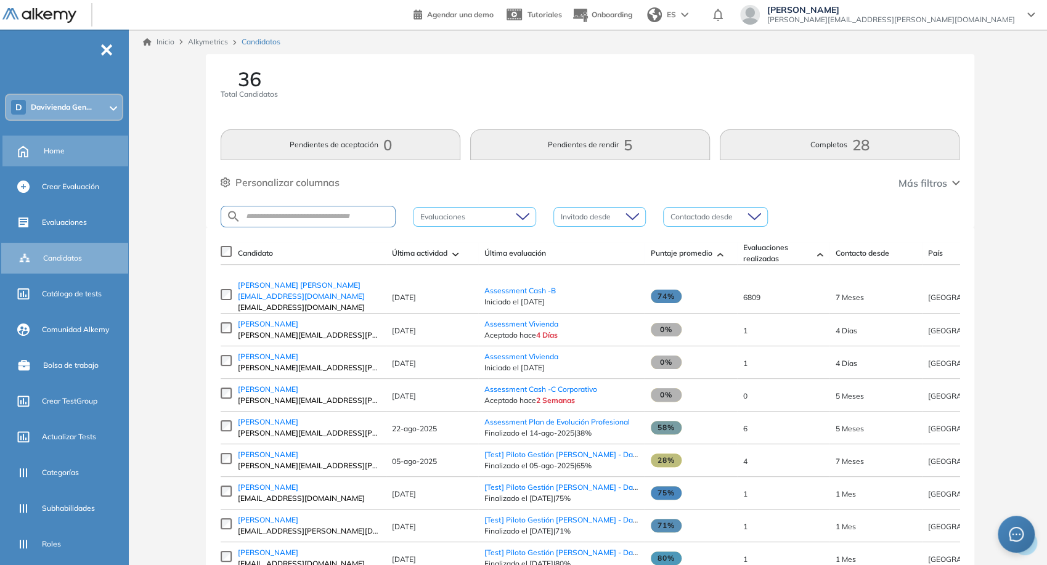
click at [65, 156] on div "Home" at bounding box center [85, 151] width 82 height 21
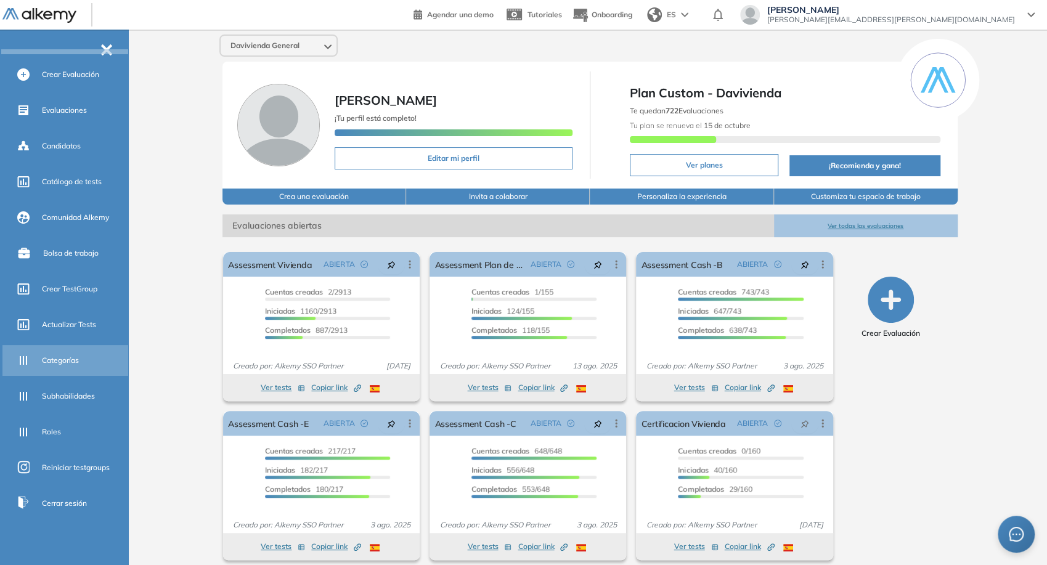
scroll to position [118, 0]
